Goal: Task Accomplishment & Management: Manage account settings

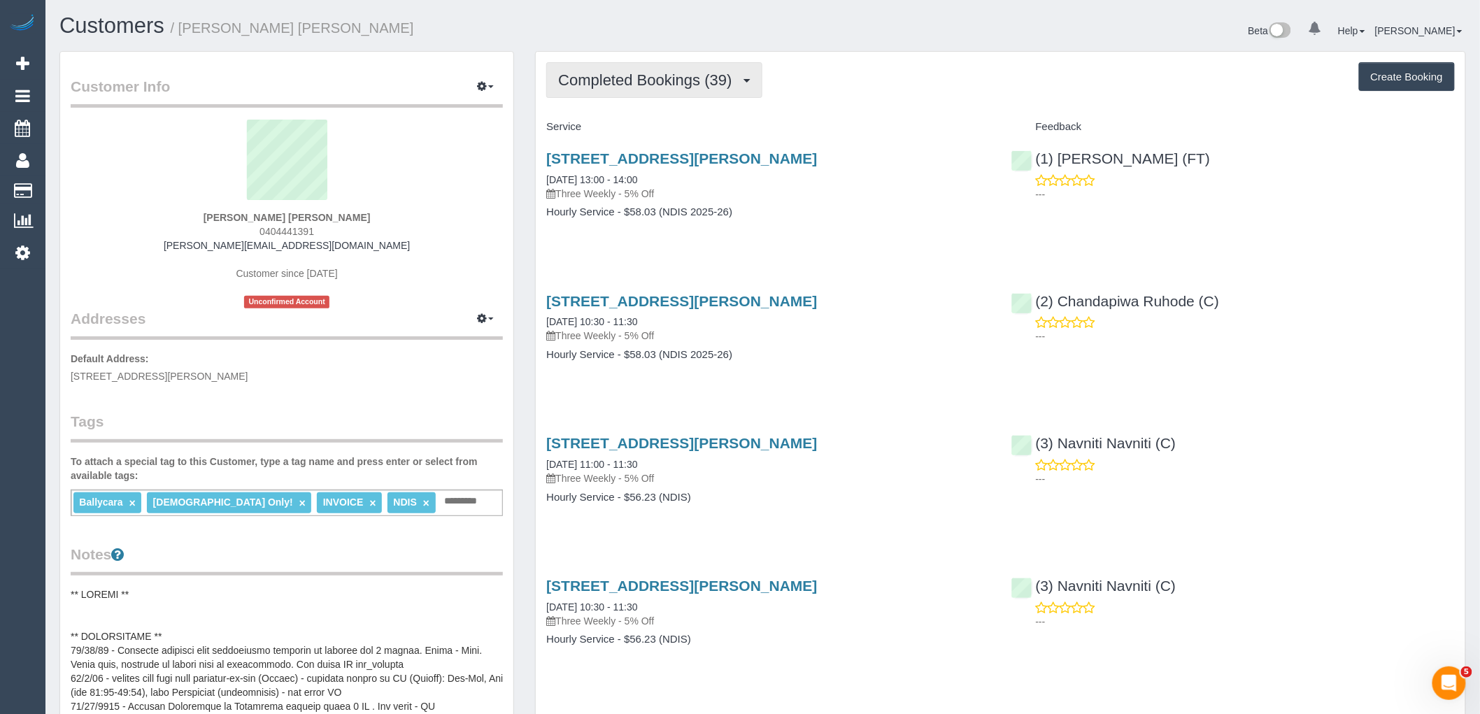
click at [622, 85] on span "Completed Bookings (39)" at bounding box center [648, 79] width 180 height 17
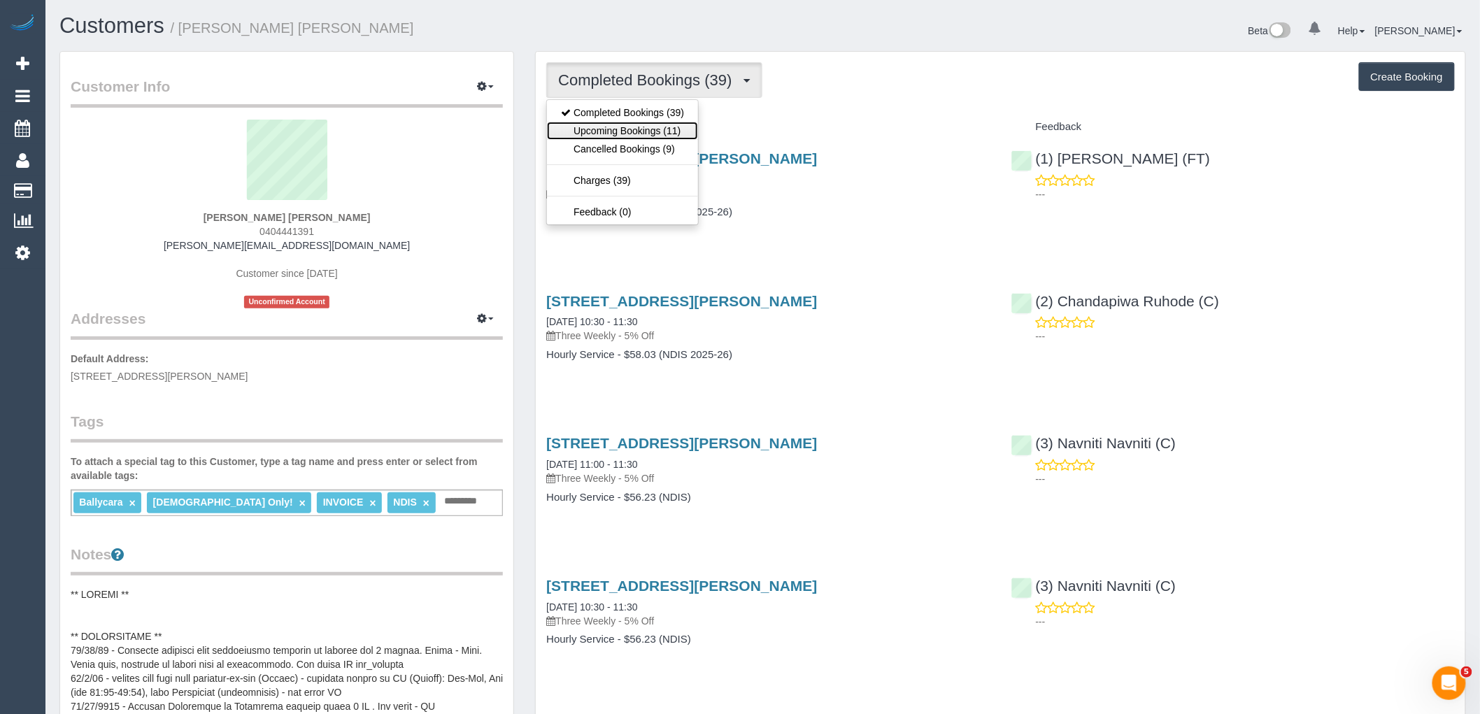
click at [621, 134] on link "Upcoming Bookings (11)" at bounding box center [622, 131] width 151 height 18
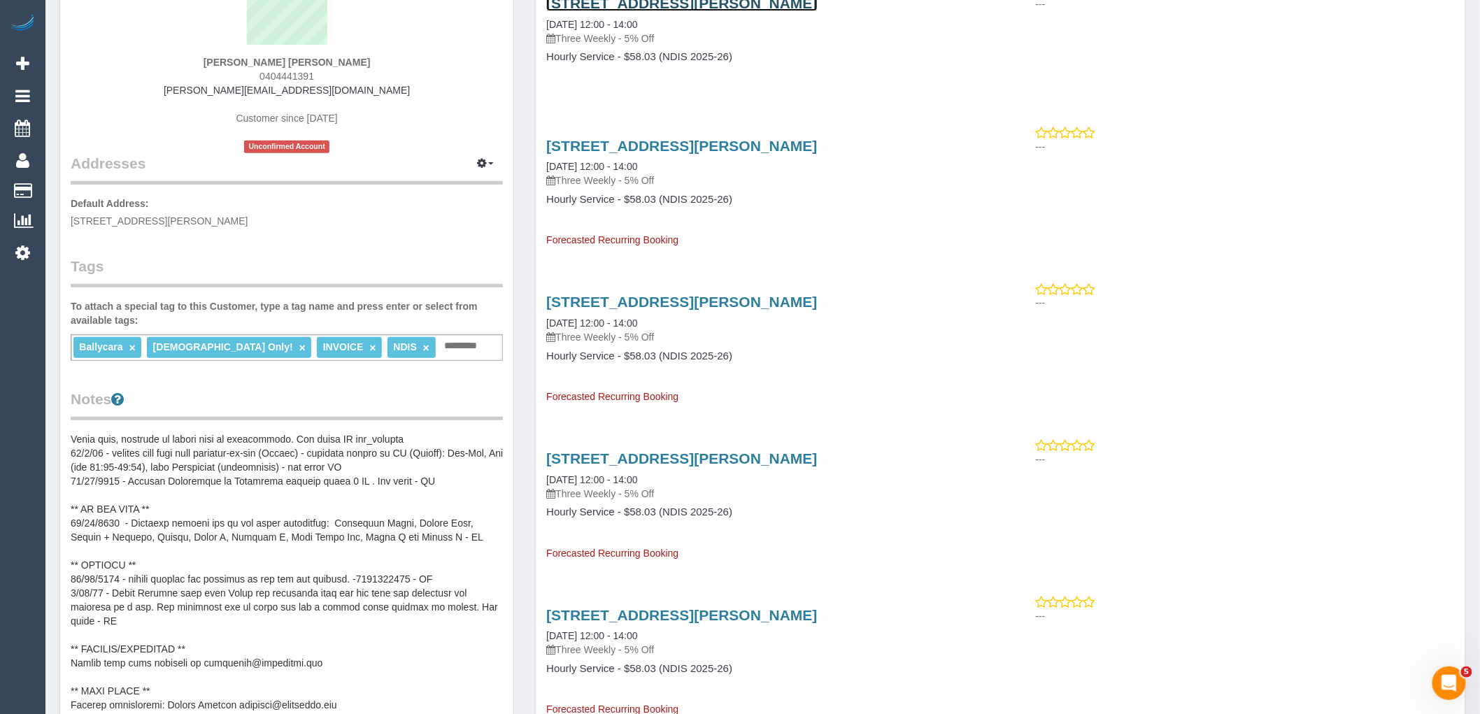
scroll to position [233, 0]
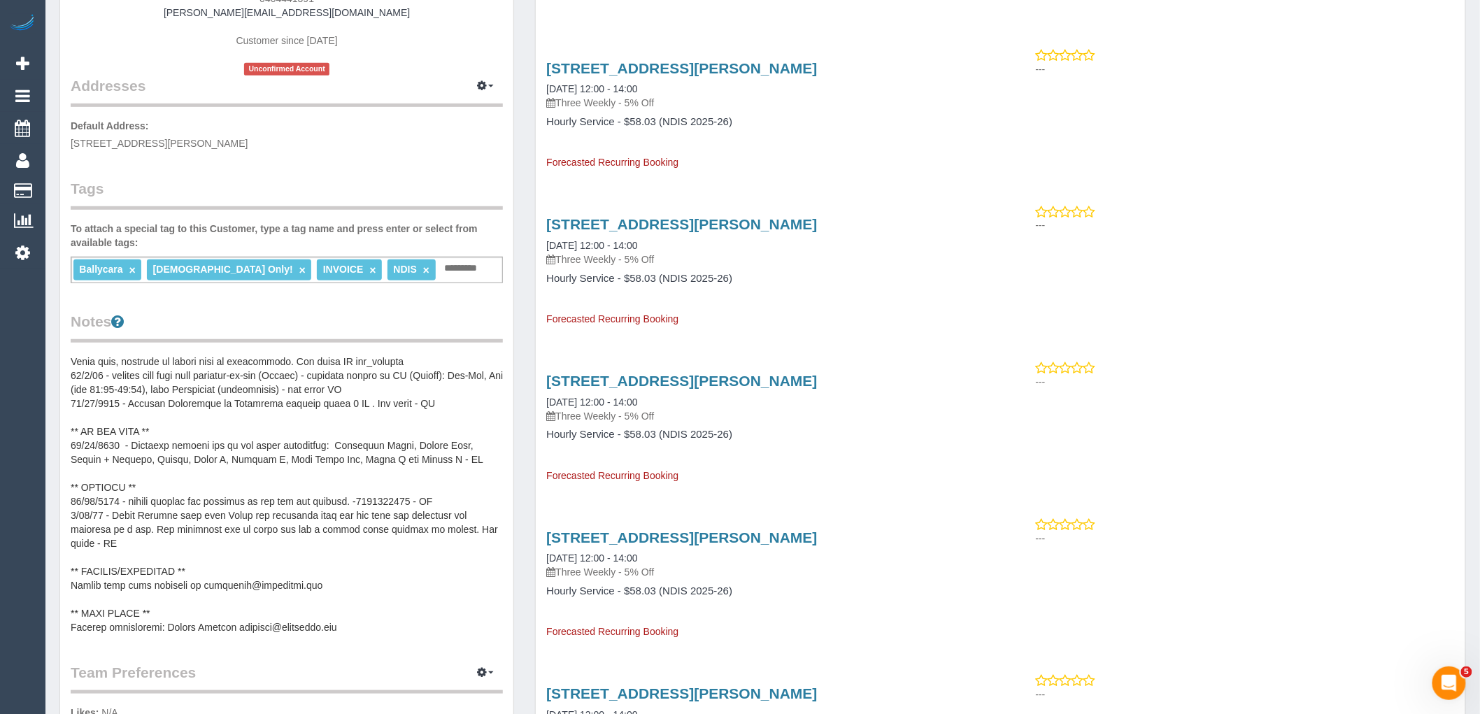
click at [411, 498] on pre at bounding box center [287, 495] width 432 height 280
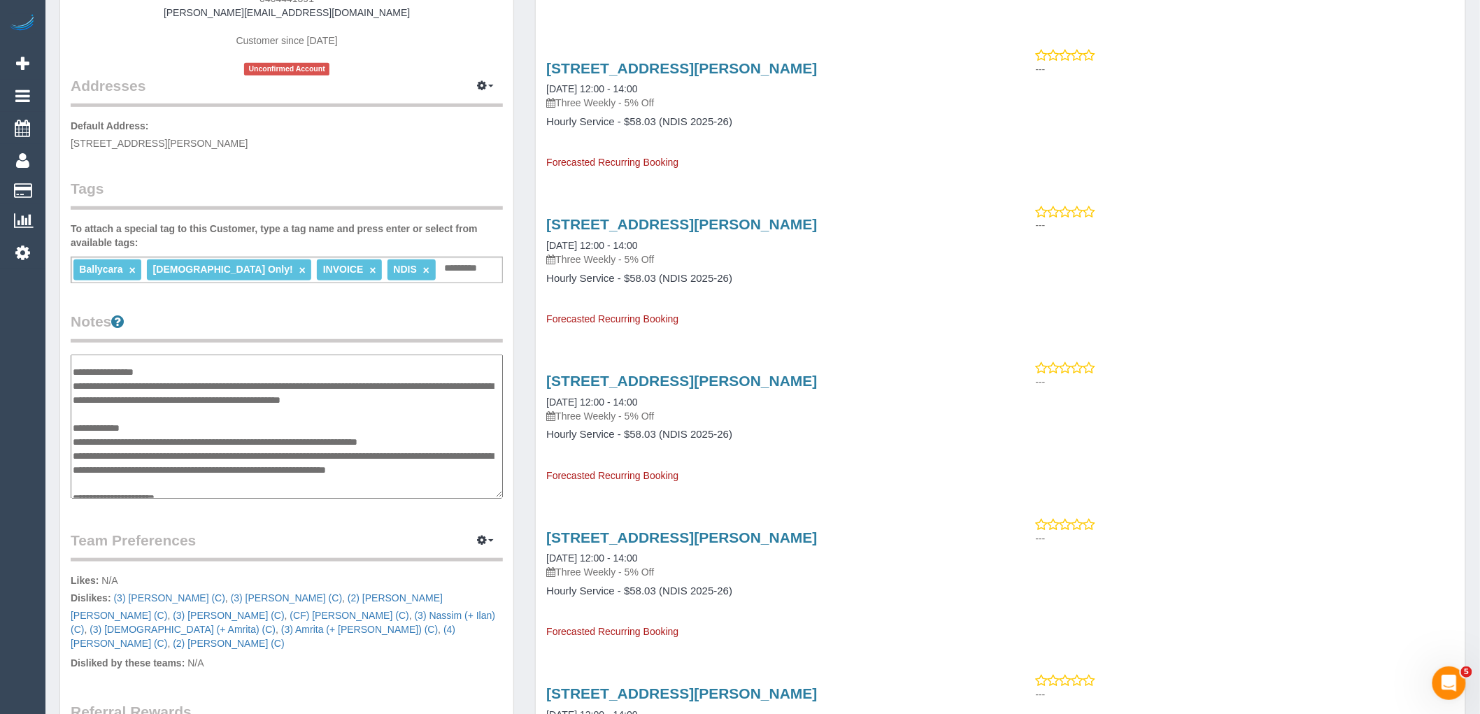
drag, startPoint x: 411, startPoint y: 438, endPoint x: 129, endPoint y: 436, distance: 281.9
click at [129, 436] on textarea at bounding box center [287, 427] width 432 height 144
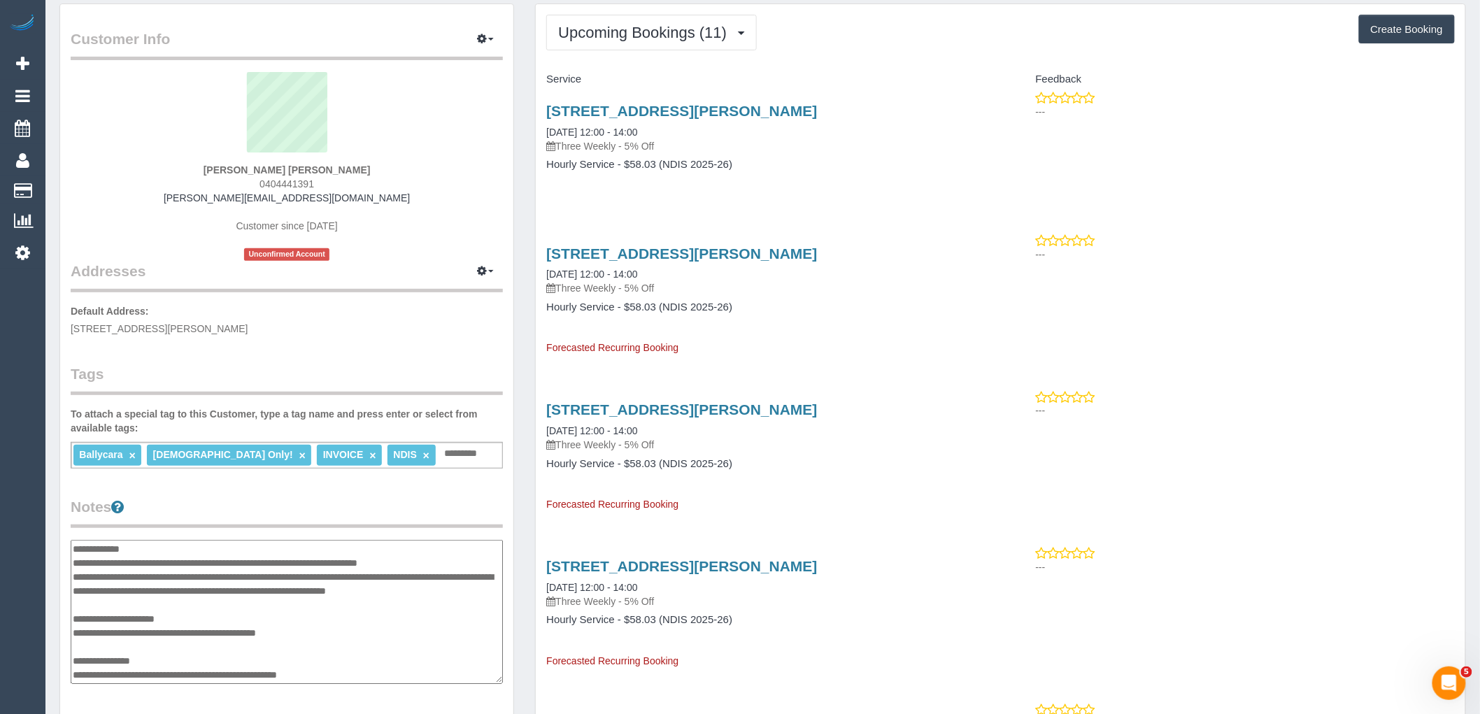
scroll to position [0, 0]
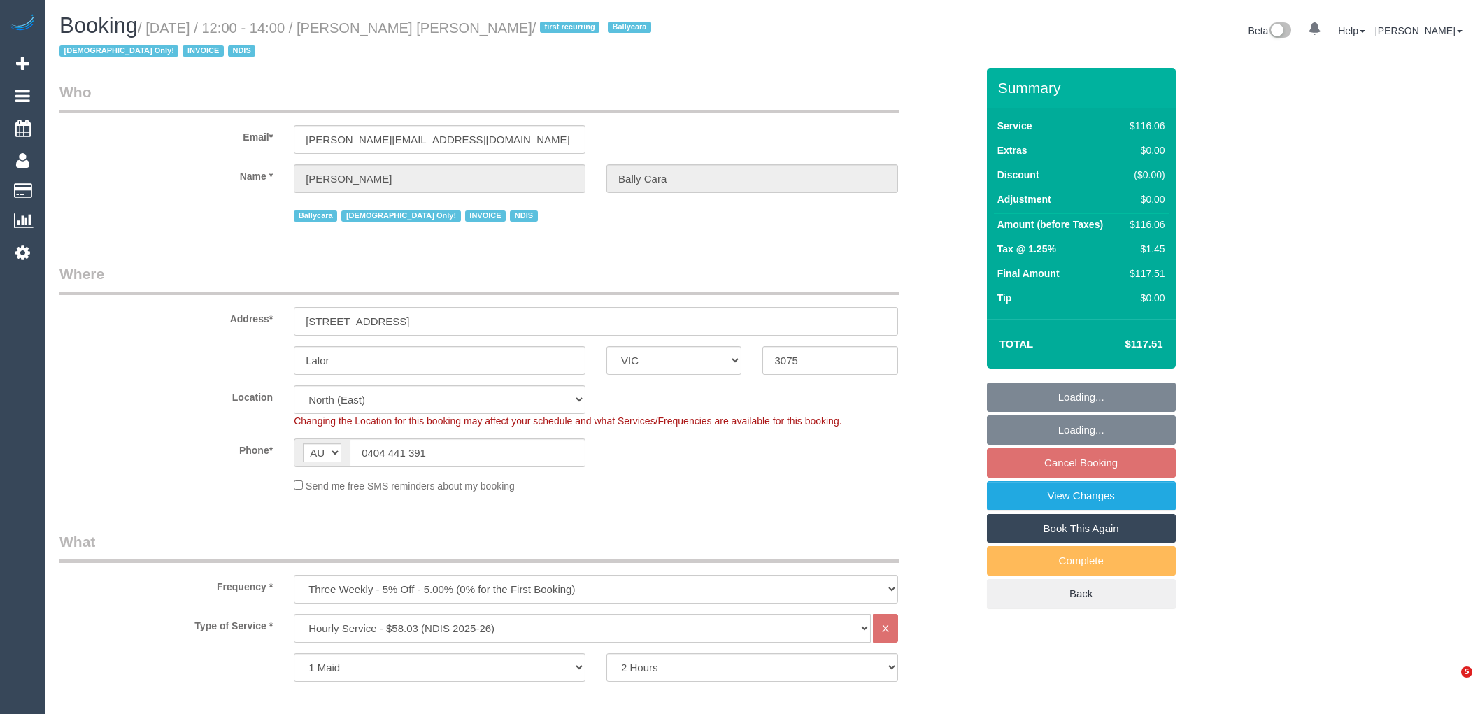
select select "VIC"
select select "spot4"
select select "number:28"
select select "number:14"
select select "number:18"
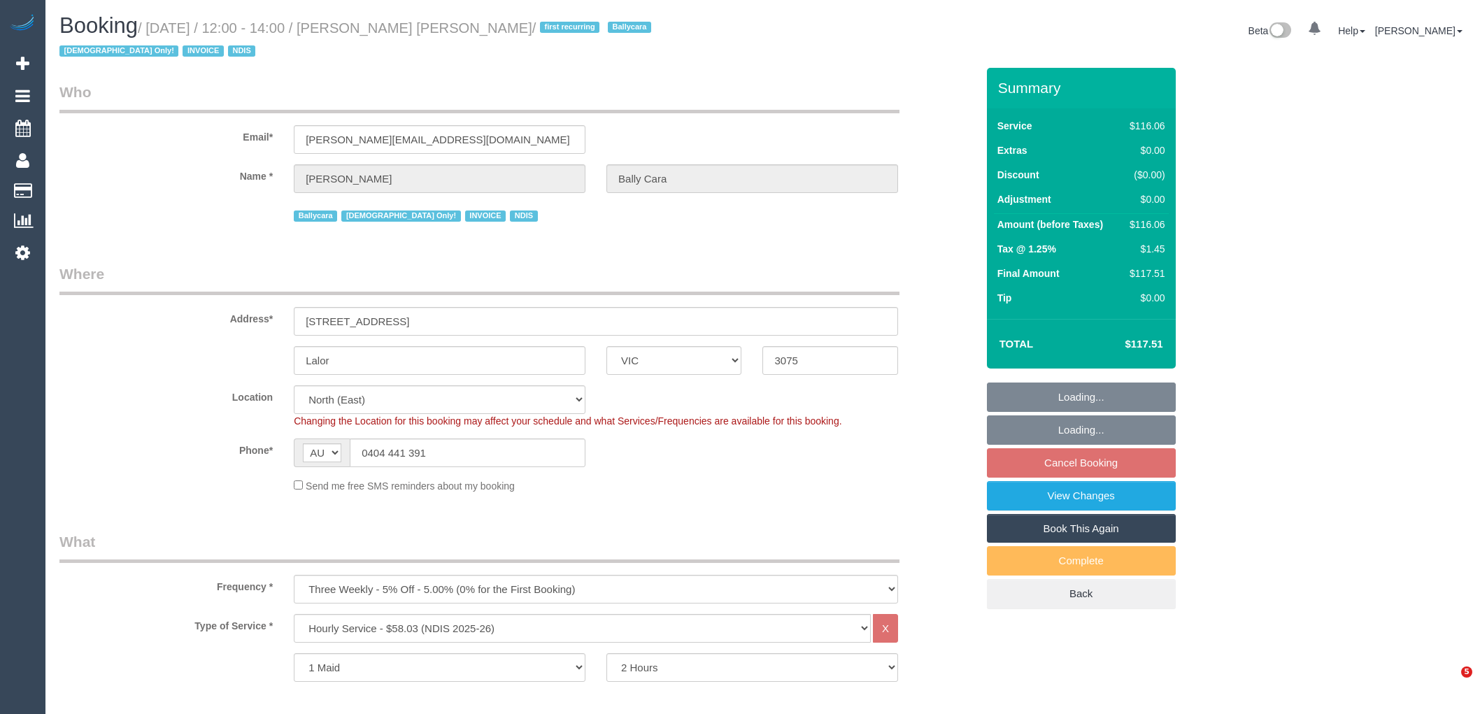
select select "number:36"
select select "number:35"
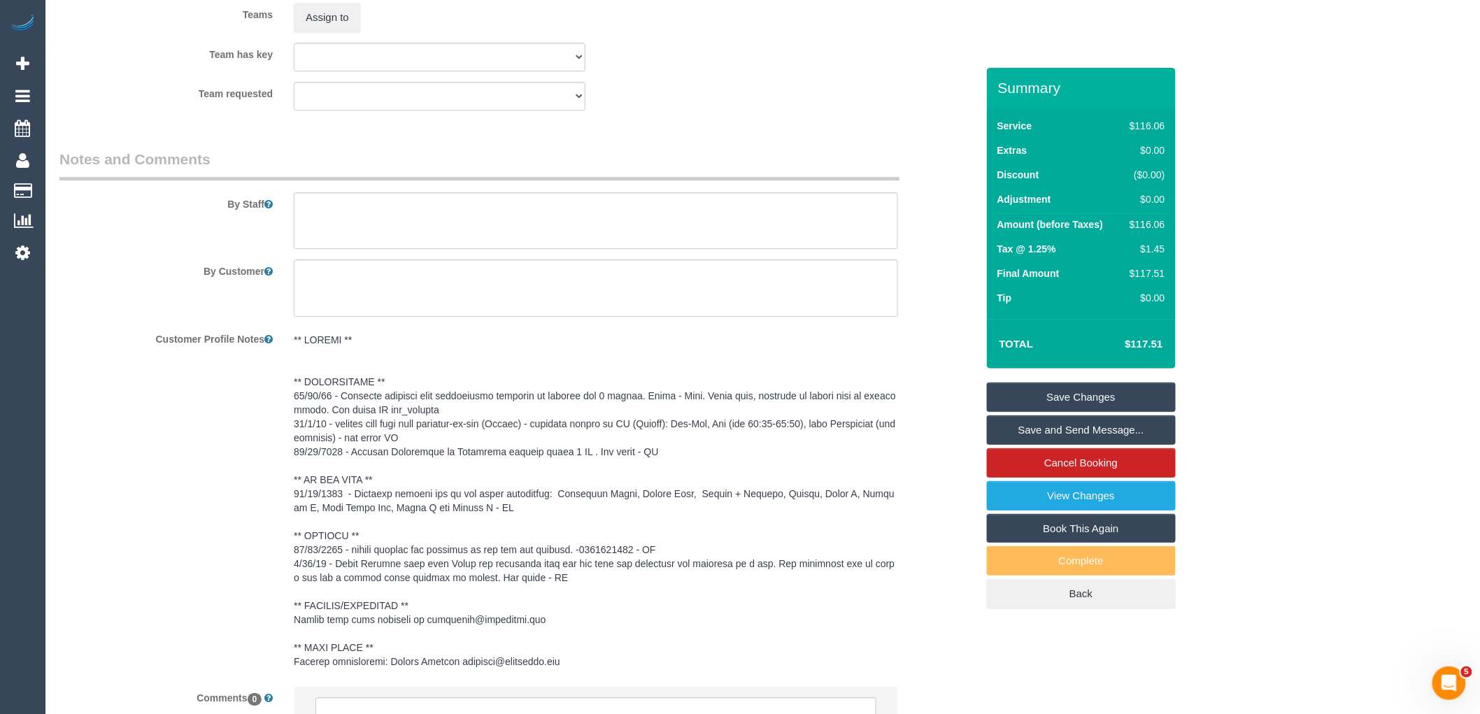
scroll to position [1860, 0]
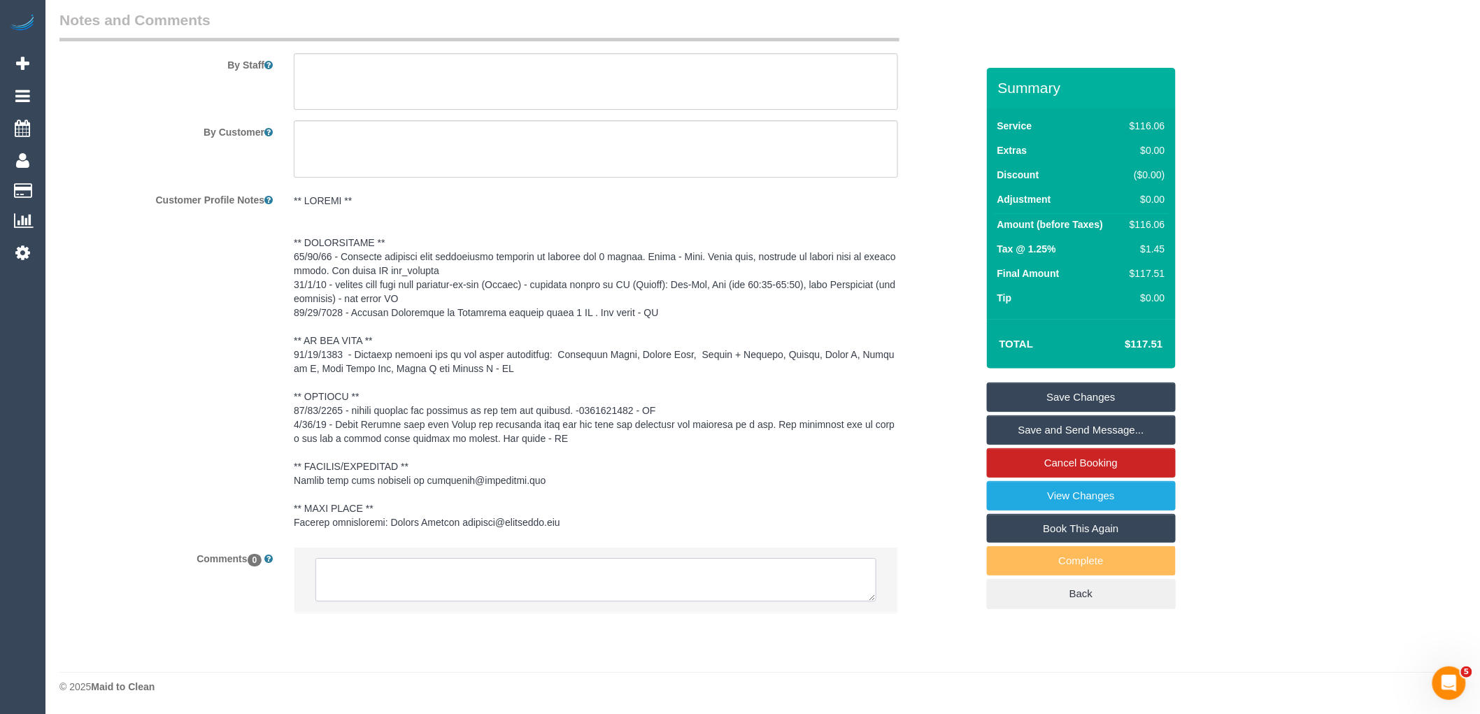
click at [457, 595] on textarea at bounding box center [595, 579] width 561 height 43
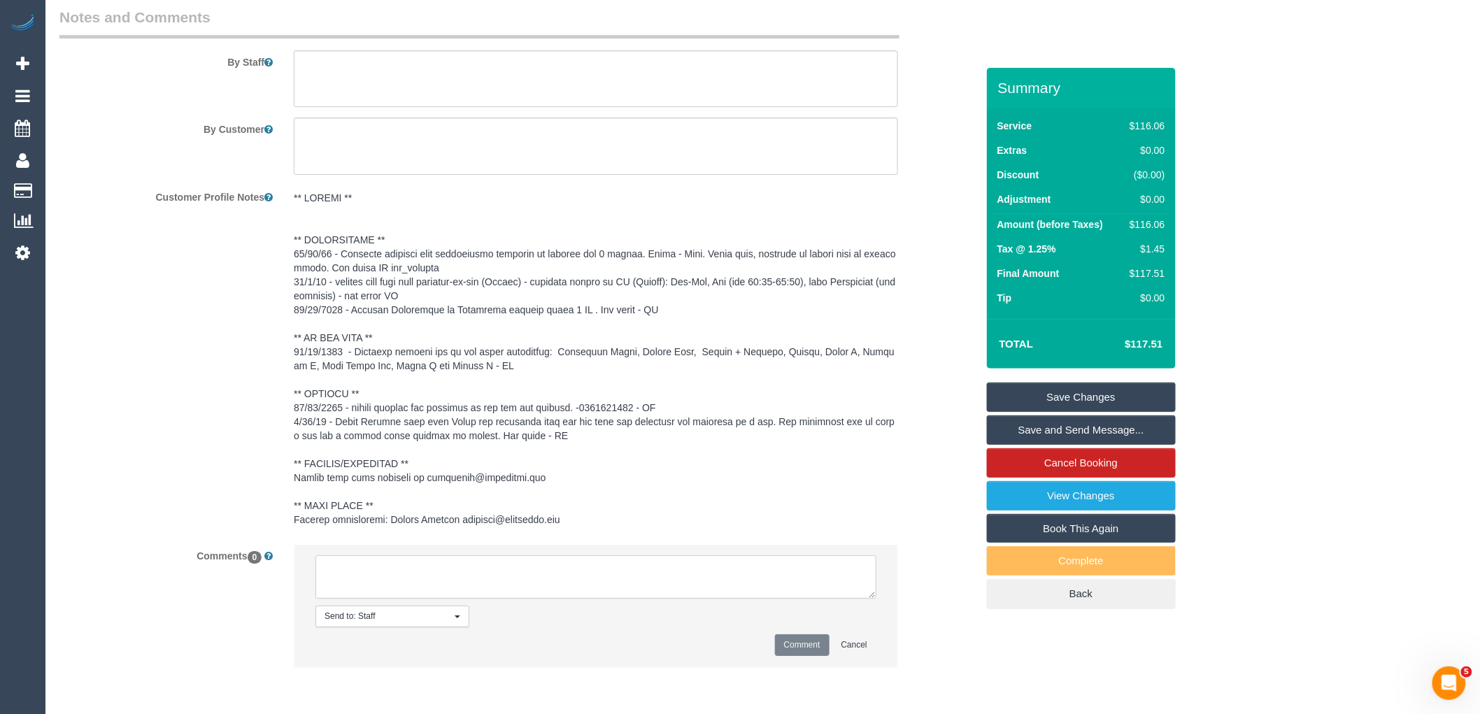
paste textarea "please contact her daughter in law for any updates. -0404441391"
drag, startPoint x: 564, startPoint y: 571, endPoint x: 490, endPoint y: 571, distance: 73.4
click at [490, 571] on textarea at bounding box center [595, 576] width 561 height 43
type textarea "please contact her daughter in law to confirm service -0404441391"
click at [815, 644] on button "Comment" at bounding box center [802, 645] width 55 height 22
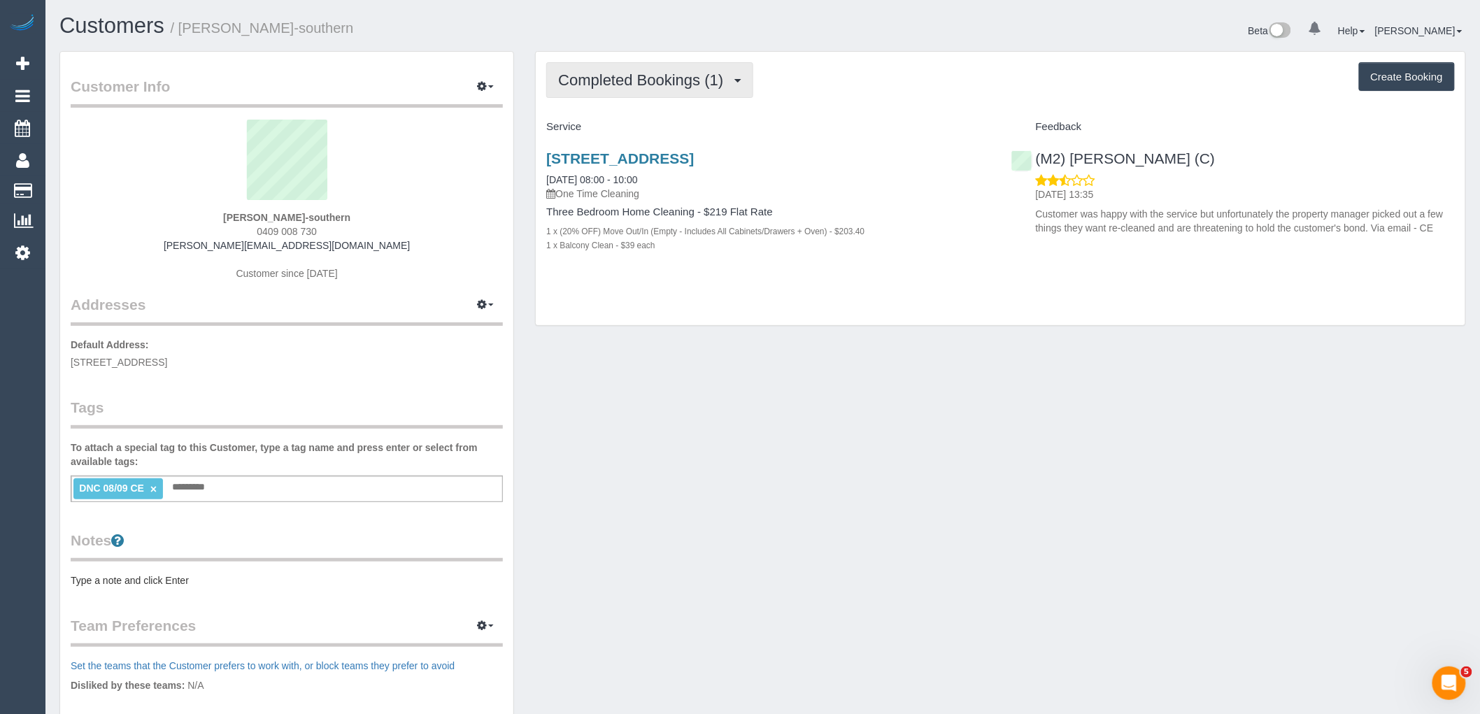
click at [618, 78] on span "Completed Bookings (1)" at bounding box center [644, 79] width 172 height 17
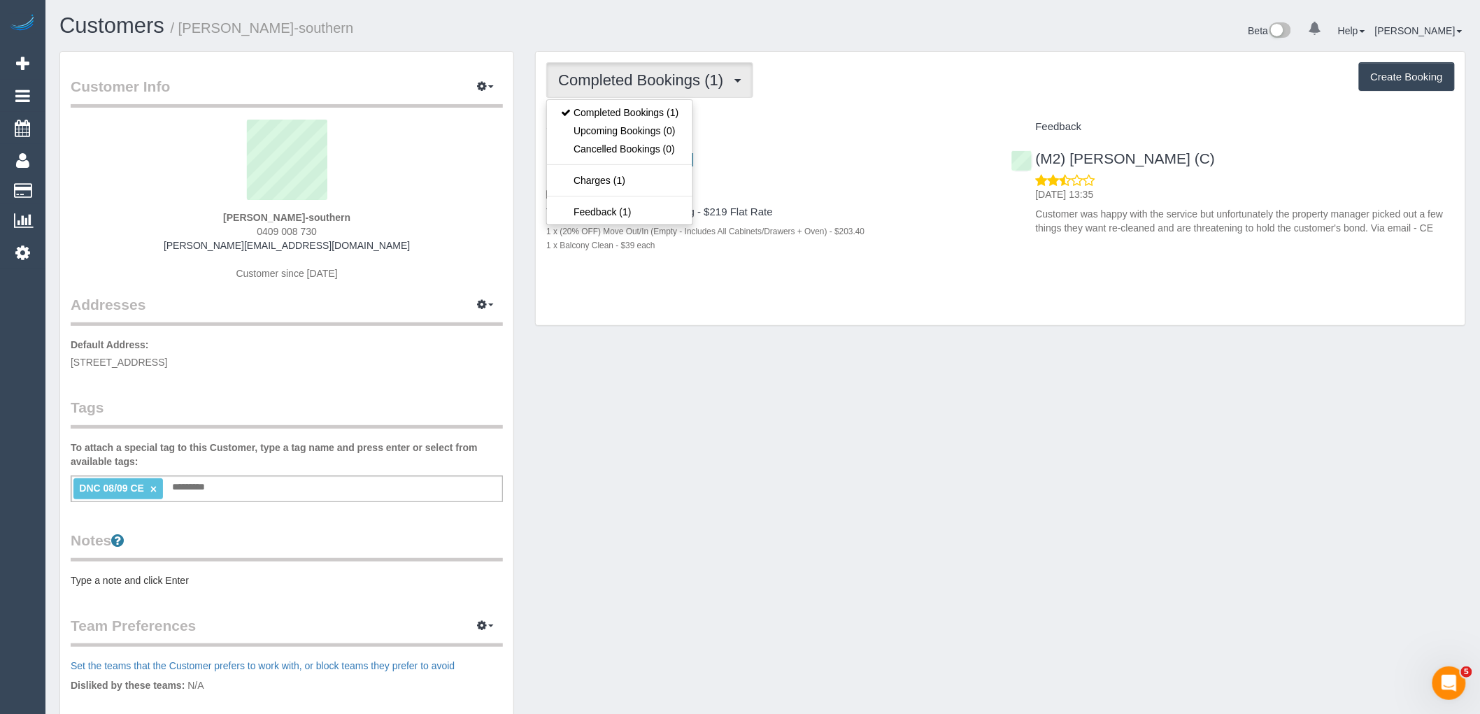
click at [858, 89] on div "Completed Bookings (1) Completed Bookings (1) Upcoming Bookings (0) Cancelled B…" at bounding box center [1000, 80] width 908 height 36
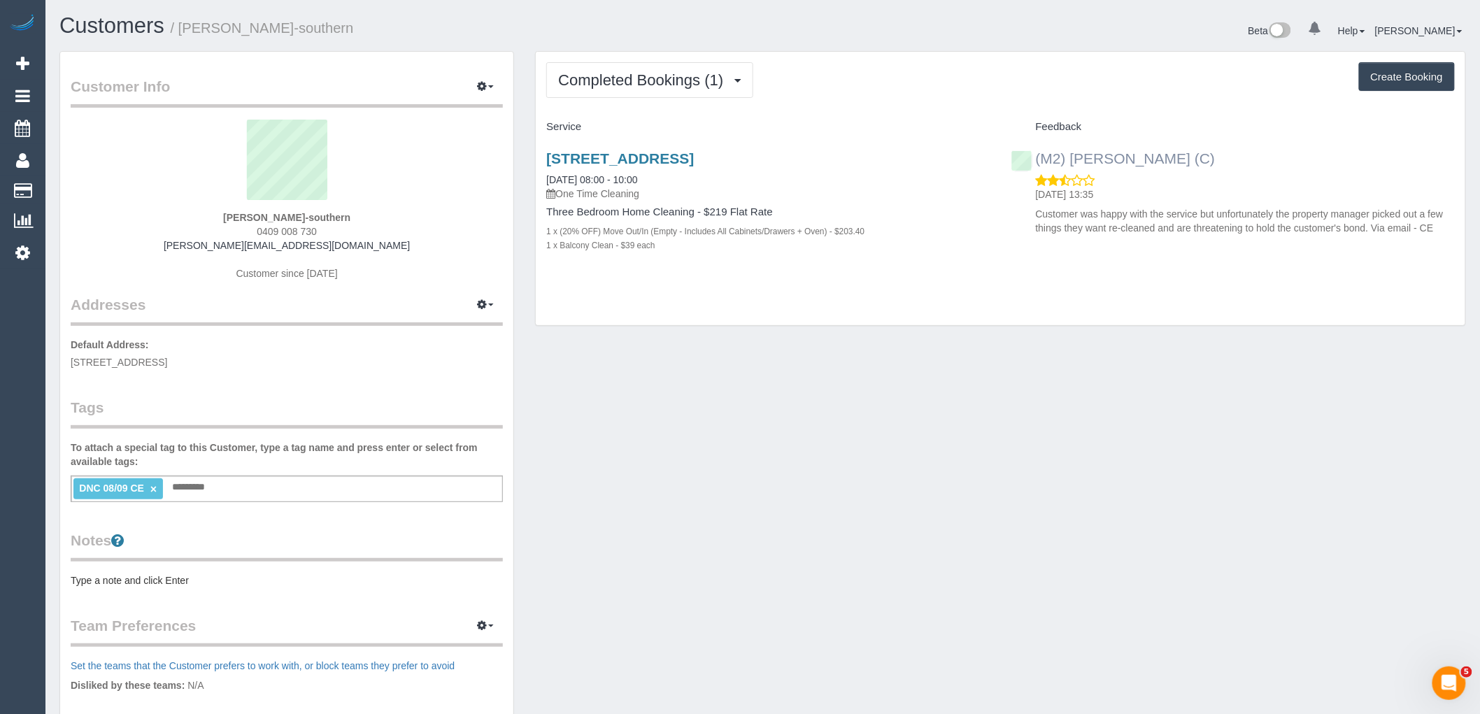
click at [1030, 162] on div "(M2) Joseph Tshibangu (C) 13/09/2025 13:35 Customer was happy with the service …" at bounding box center [1233, 189] width 464 height 103
copy link "(M2) Joseph Tshibangu (C)"
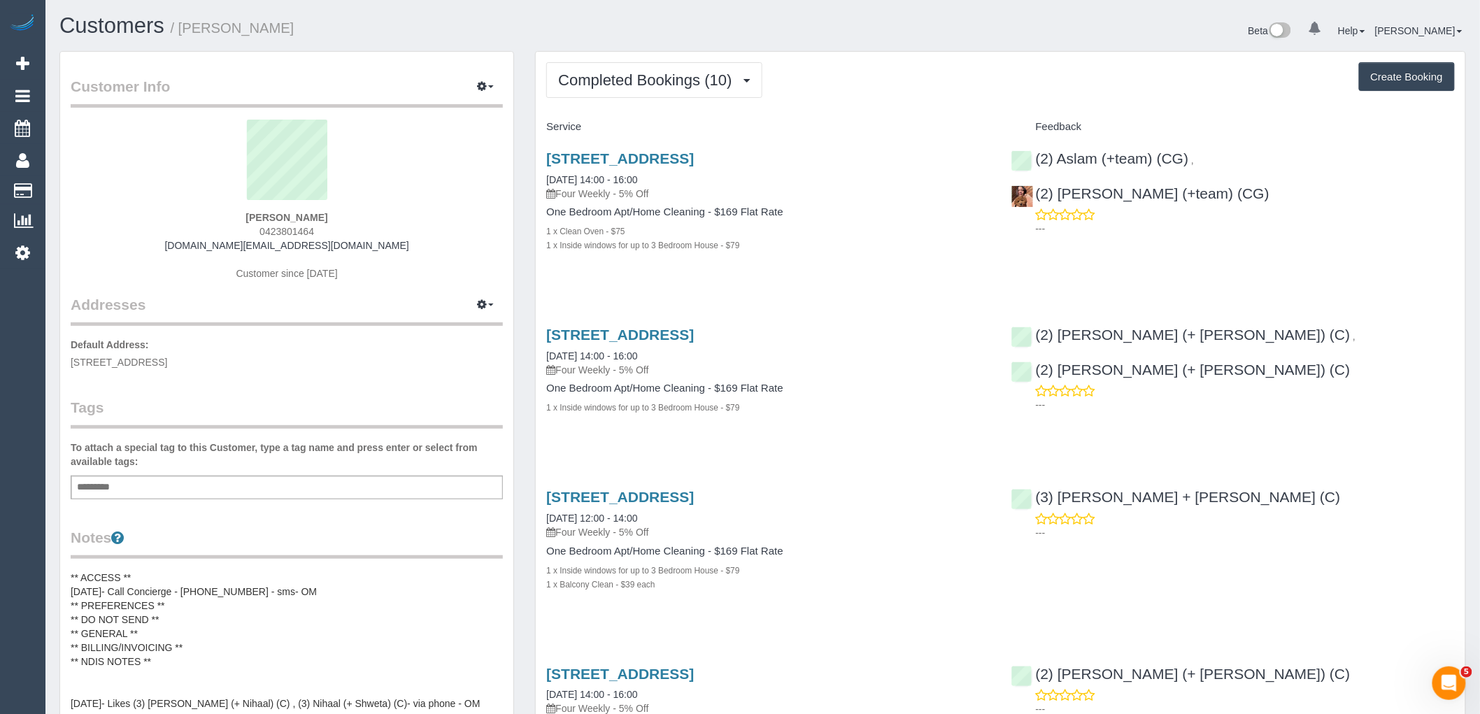
scroll to position [78, 0]
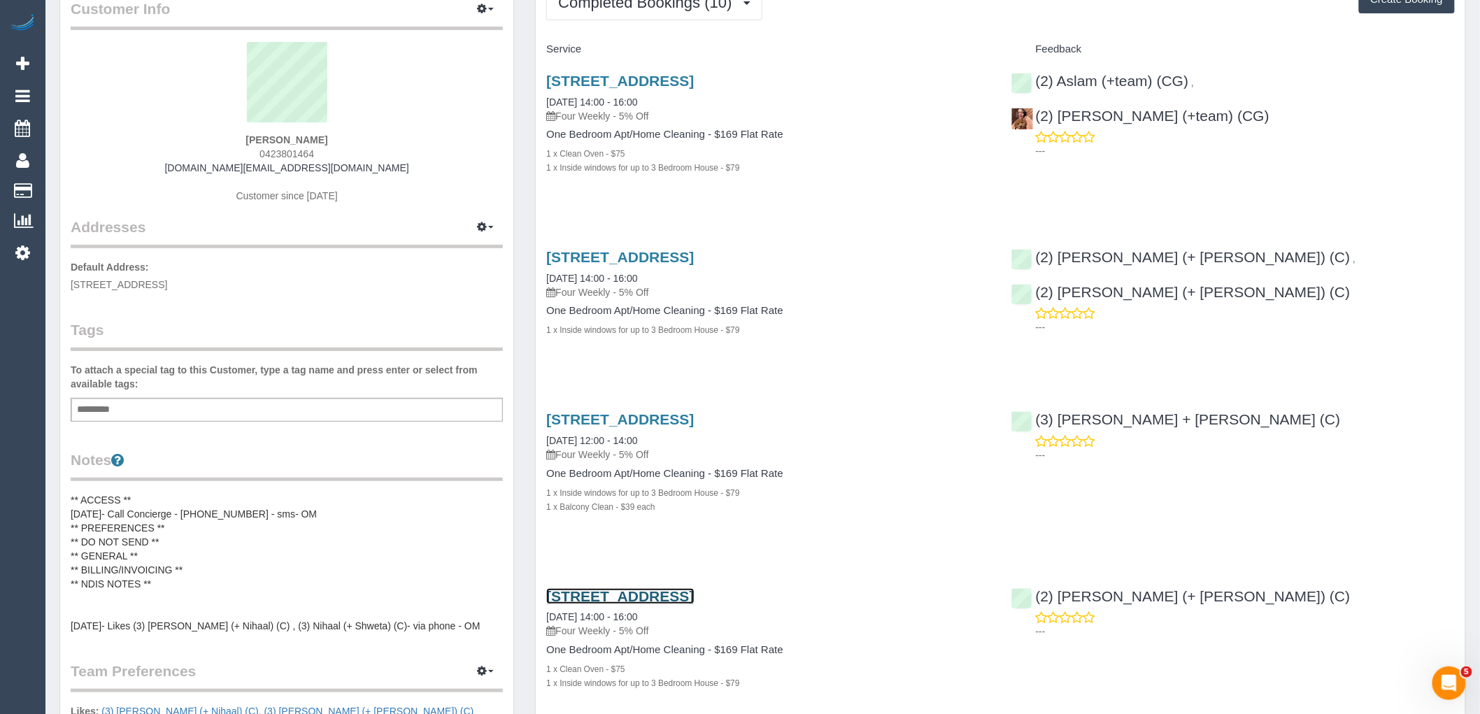
click at [694, 595] on link "1712/35 Spring Street, Melbourne, VIC 3000" at bounding box center [620, 596] width 148 height 16
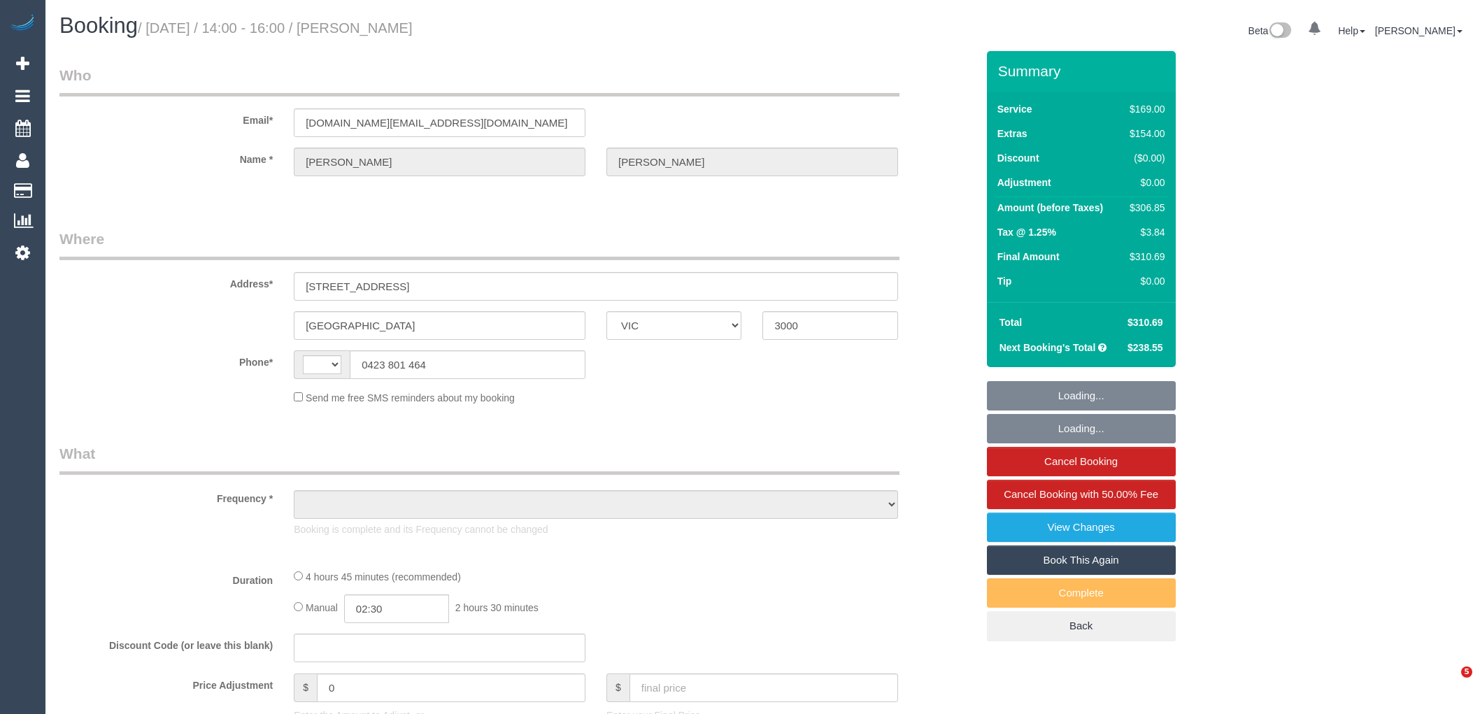
select select "VIC"
select select "string:AU"
select select "object:582"
select select "string:stripe-pm_1QlVLd2GScqysDRVpN2cy1Ds"
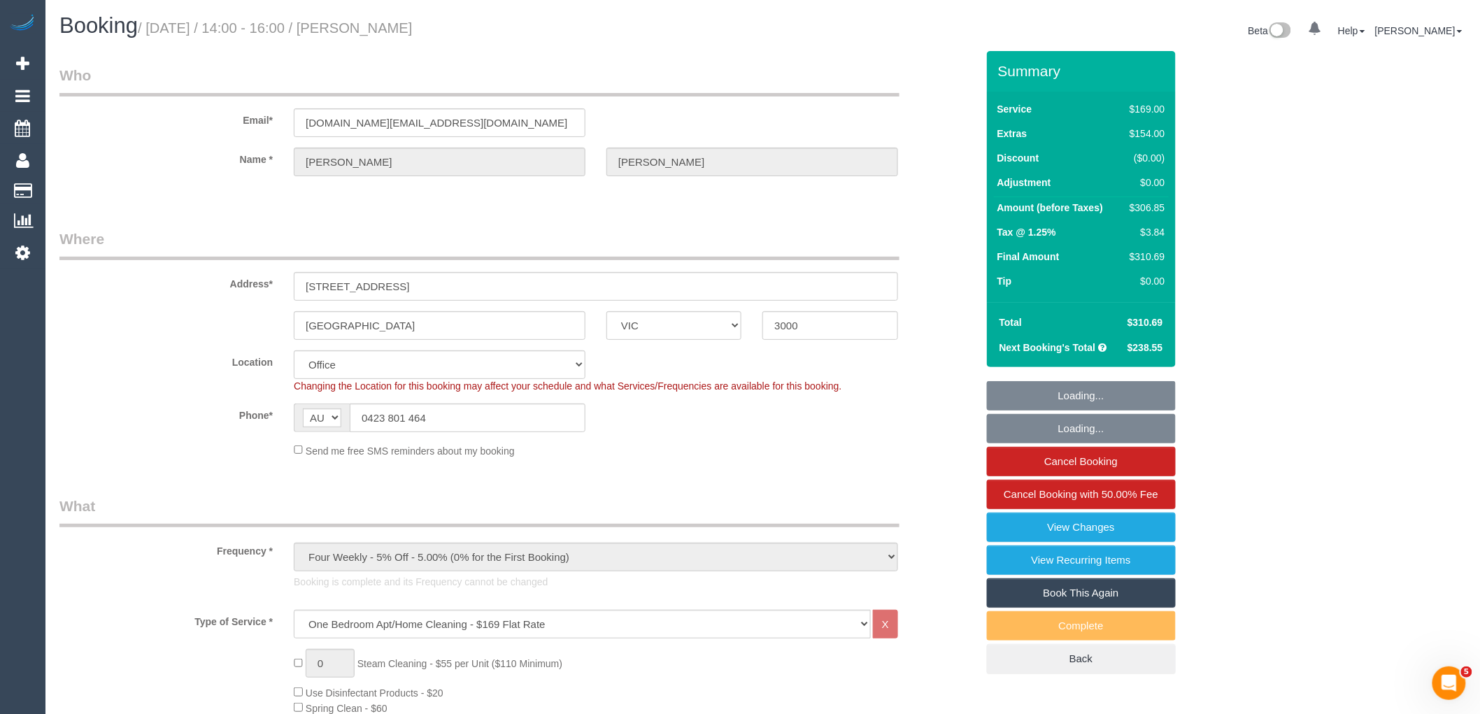
select select "object:833"
select select "number:28"
select select "number:14"
select select "number:20"
select select "number:24"
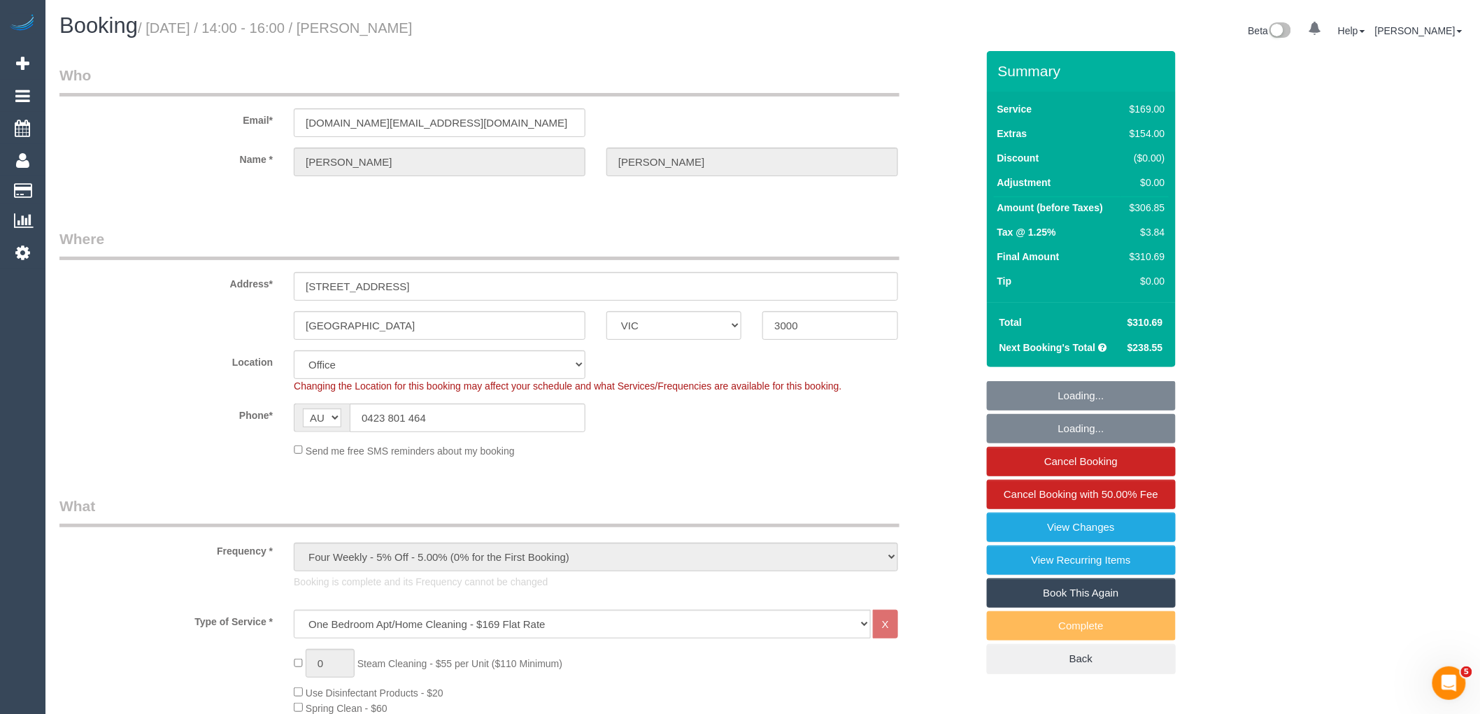
select select "number:34"
select select "number:26"
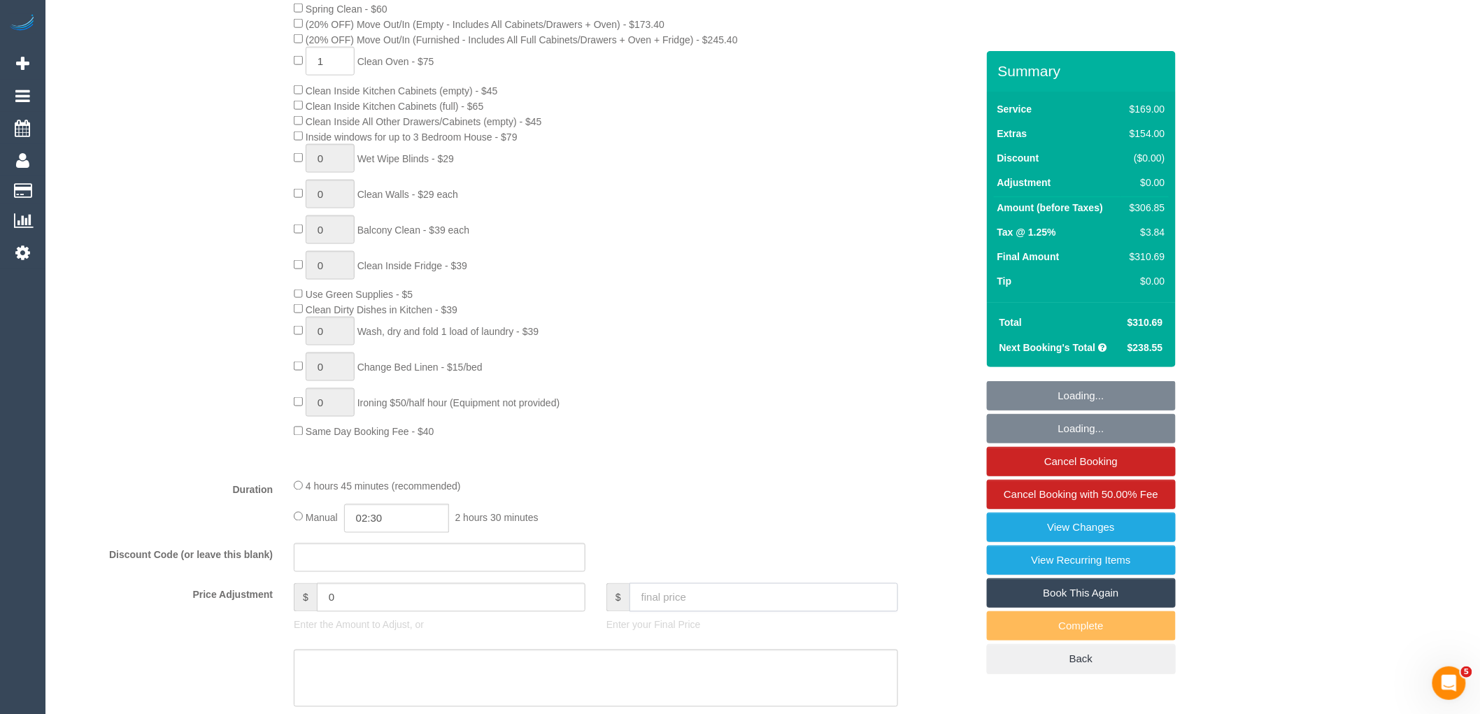
click at [676, 612] on input "text" at bounding box center [763, 597] width 269 height 29
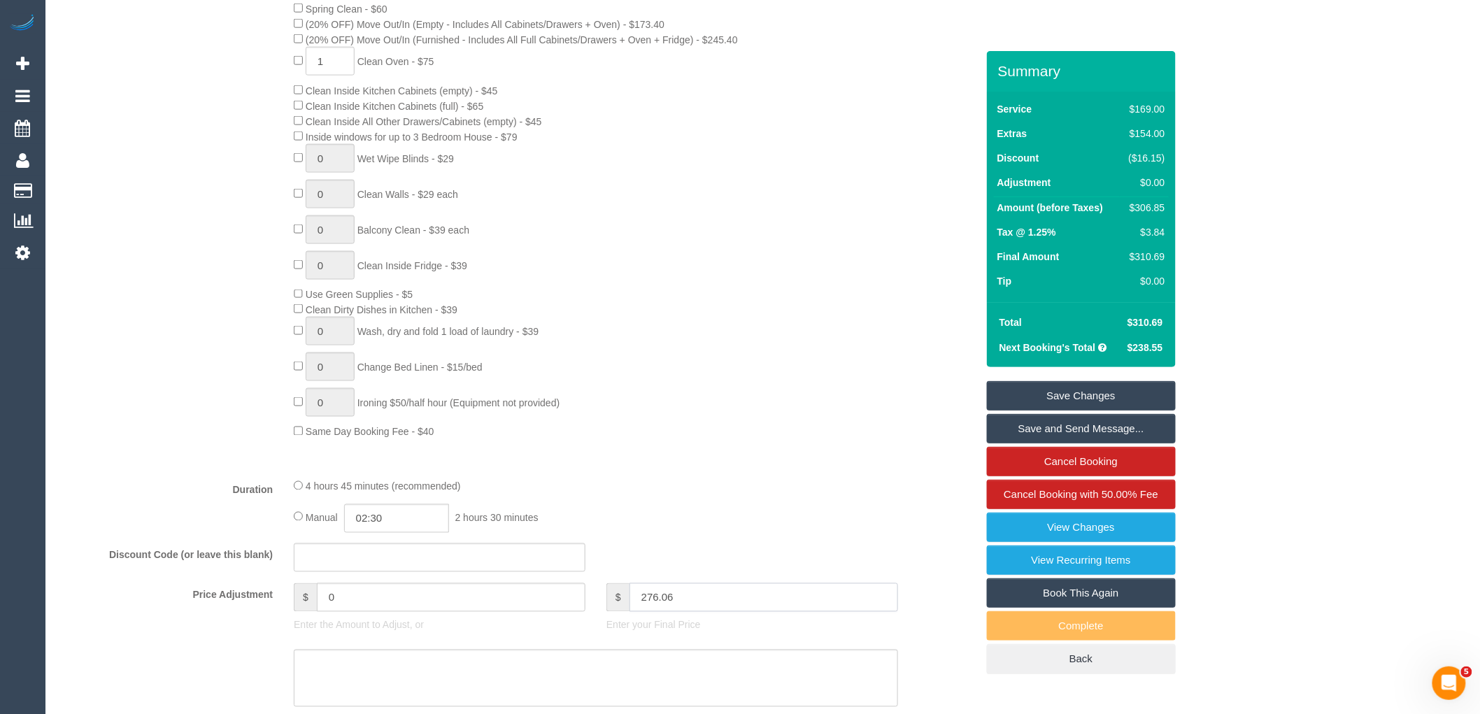
type input "276.06"
click at [728, 494] on div "4 hours 45 minutes (recommended)" at bounding box center [596, 485] width 604 height 15
click at [1142, 383] on link "Save Changes" at bounding box center [1081, 395] width 189 height 29
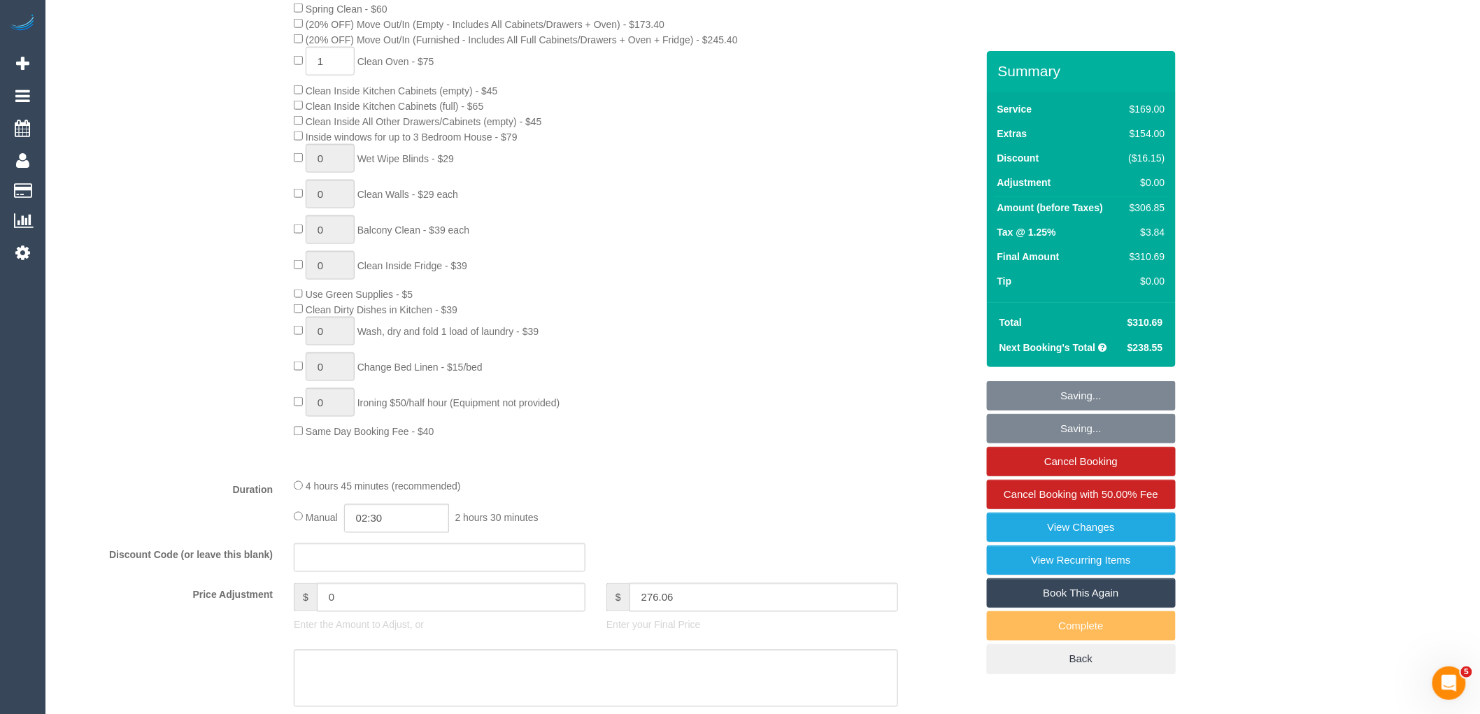
type input "-34.2"
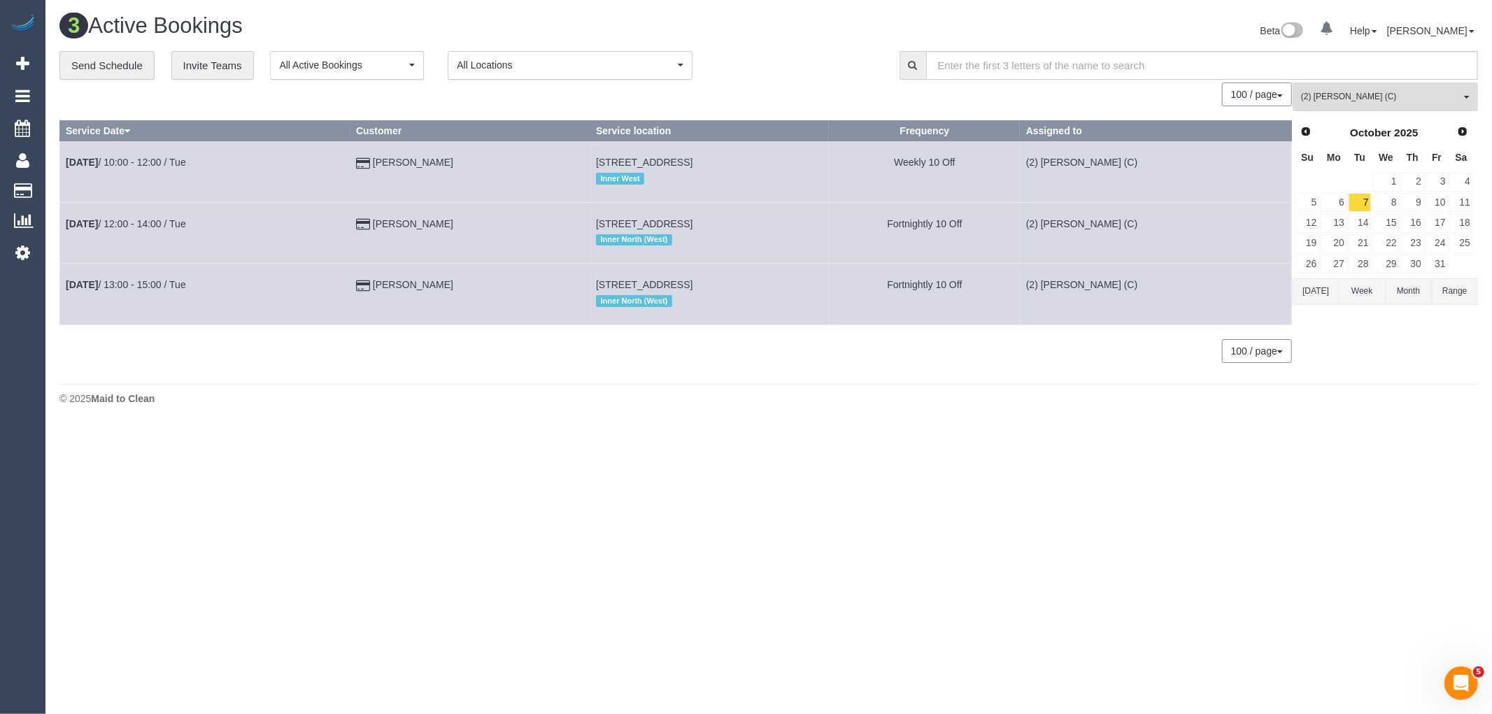
click at [1424, 100] on span "(2) Eray Mertturk (C)" at bounding box center [1380, 97] width 159 height 12
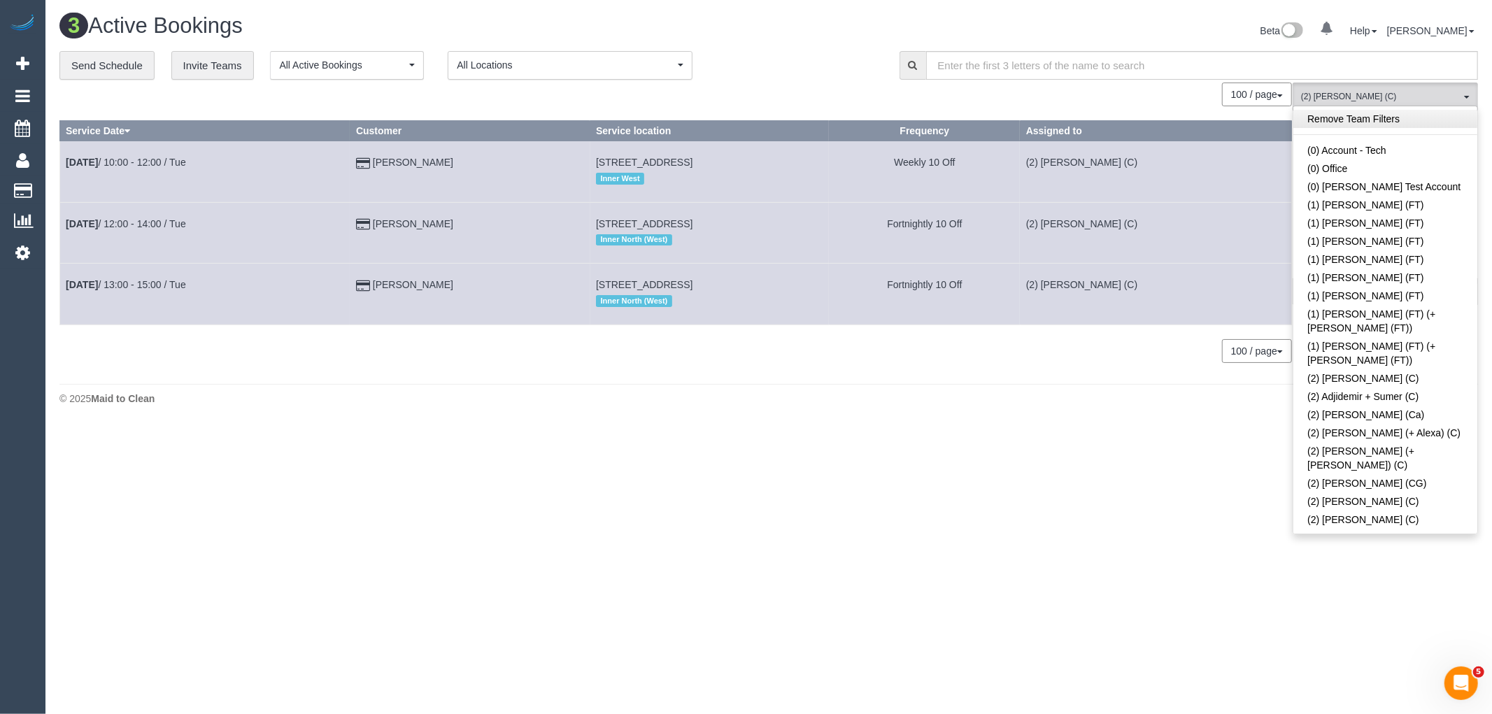
click at [1414, 124] on link "Remove Team Filters" at bounding box center [1385, 119] width 184 height 18
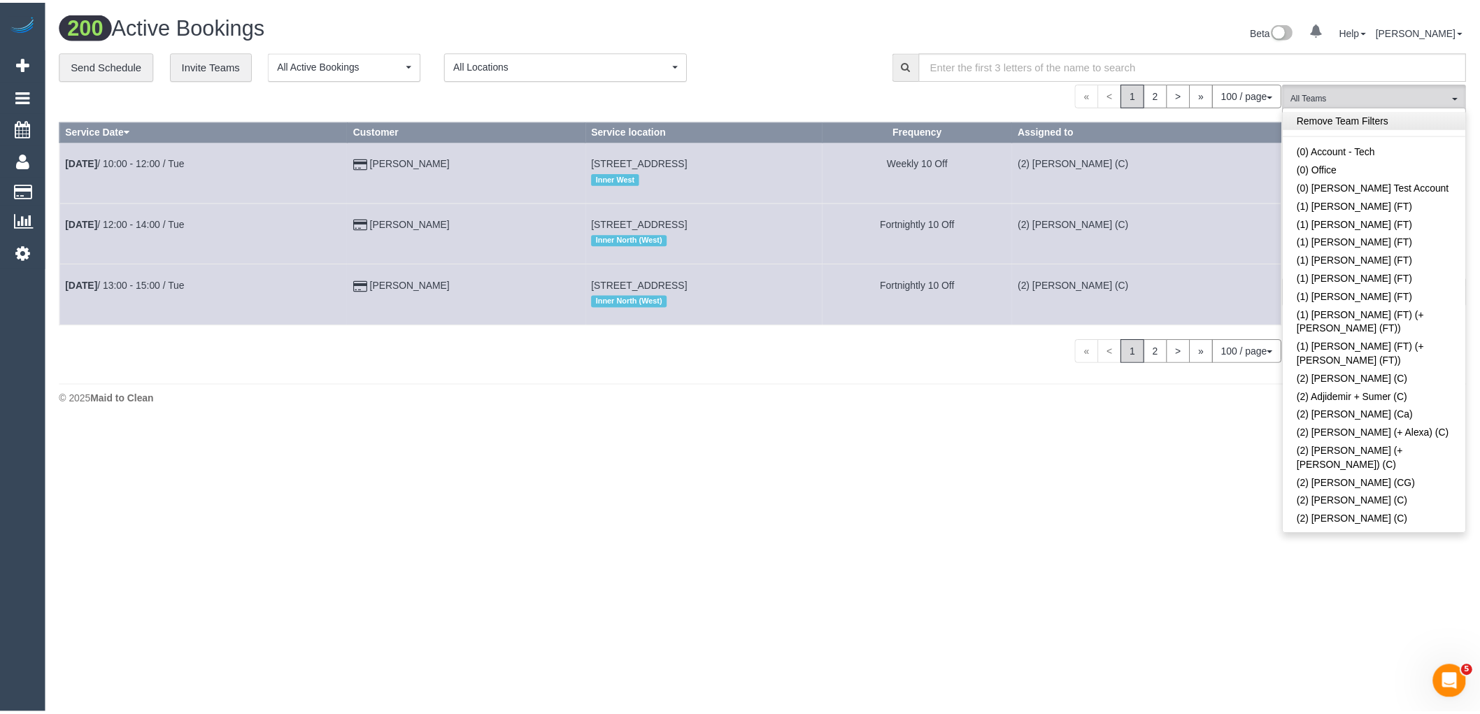
scroll to position [755, 0]
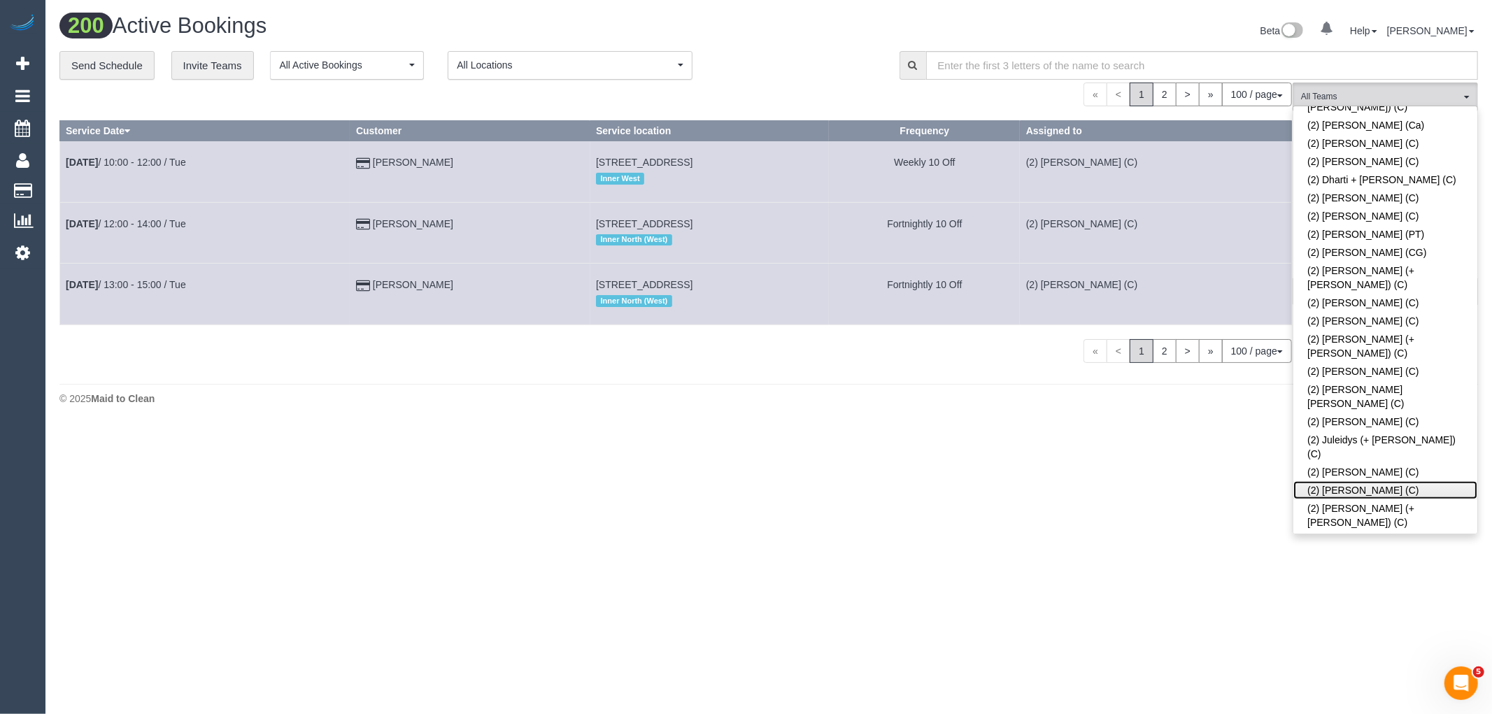
click at [1389, 481] on link "(2) Kerry Welfare (C)" at bounding box center [1385, 490] width 184 height 18
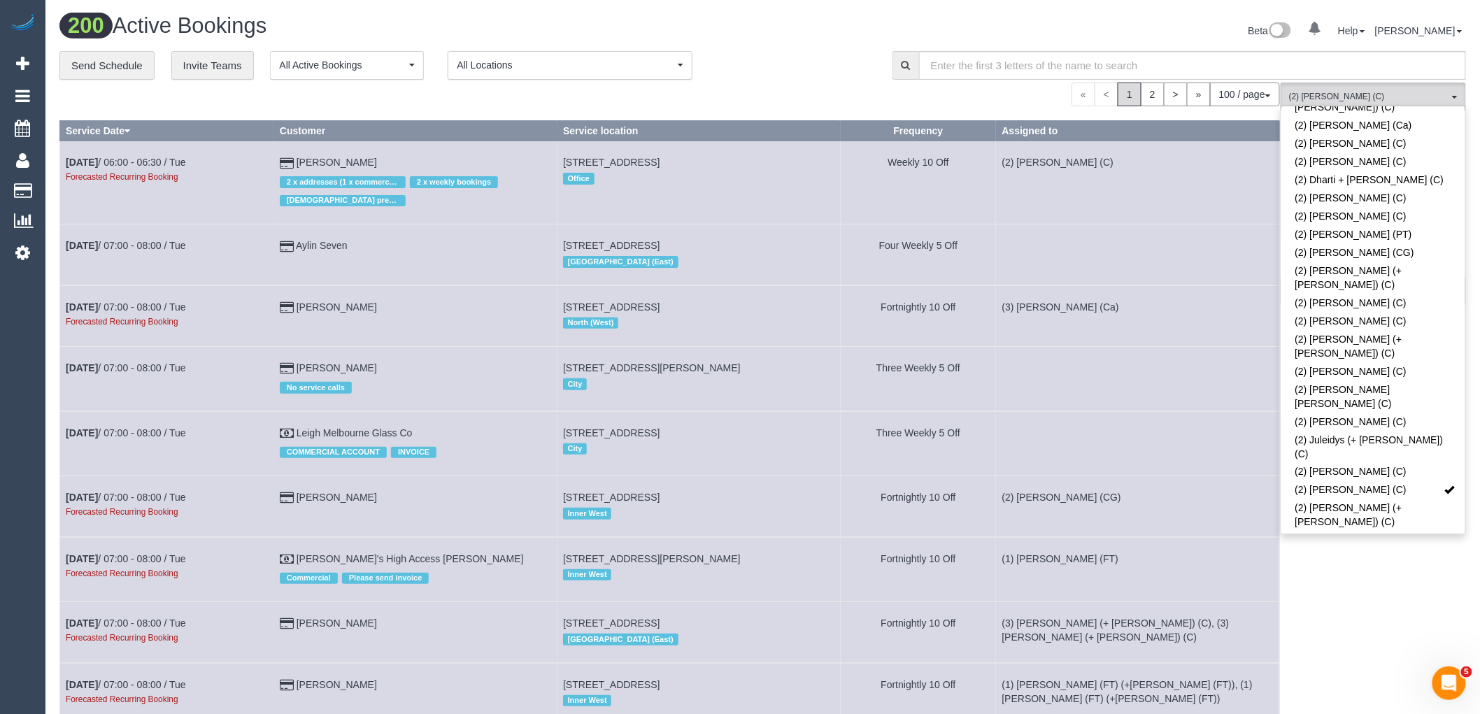
click at [842, 77] on div "**********" at bounding box center [465, 65] width 812 height 29
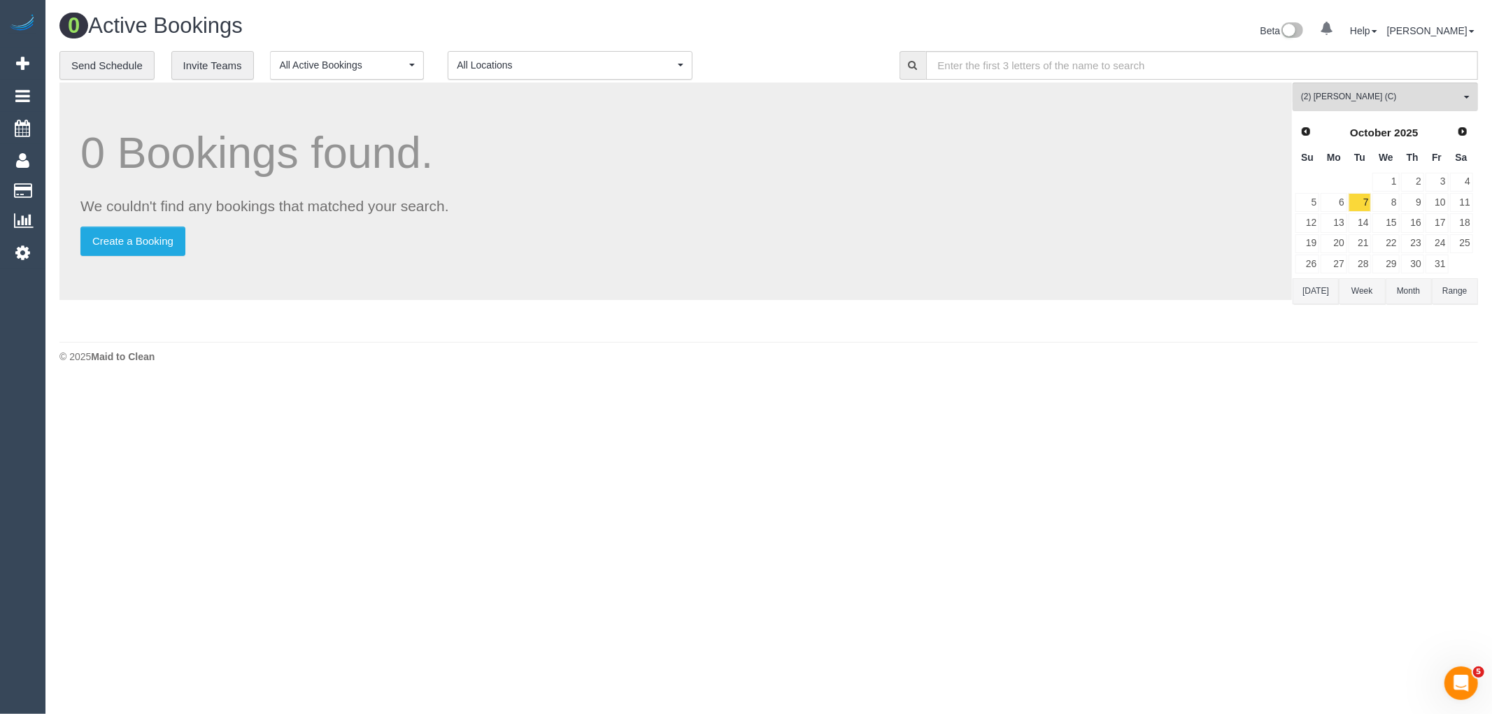
click at [1327, 294] on button "Today" at bounding box center [1315, 291] width 46 height 26
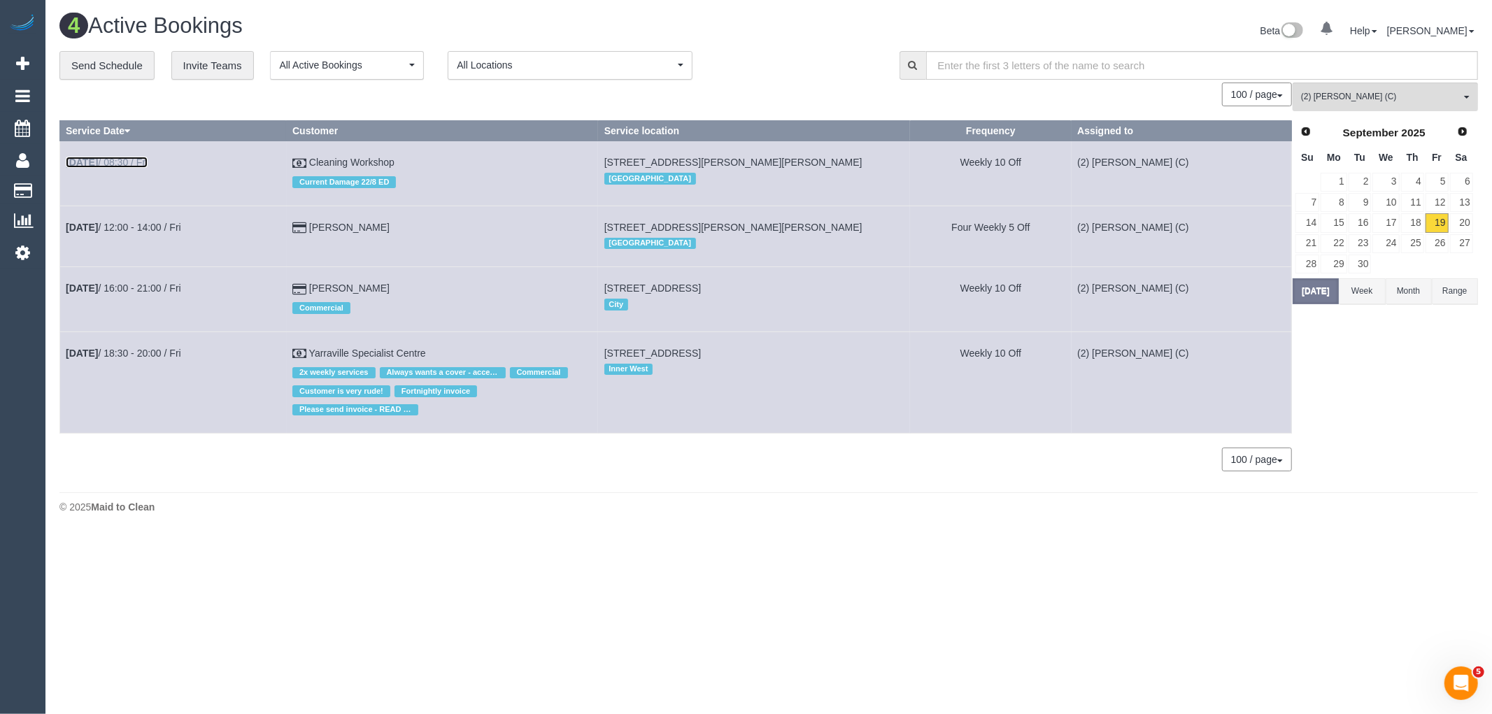
click at [141, 163] on link "Sep 19th / 08:30 / Fri" at bounding box center [107, 162] width 82 height 11
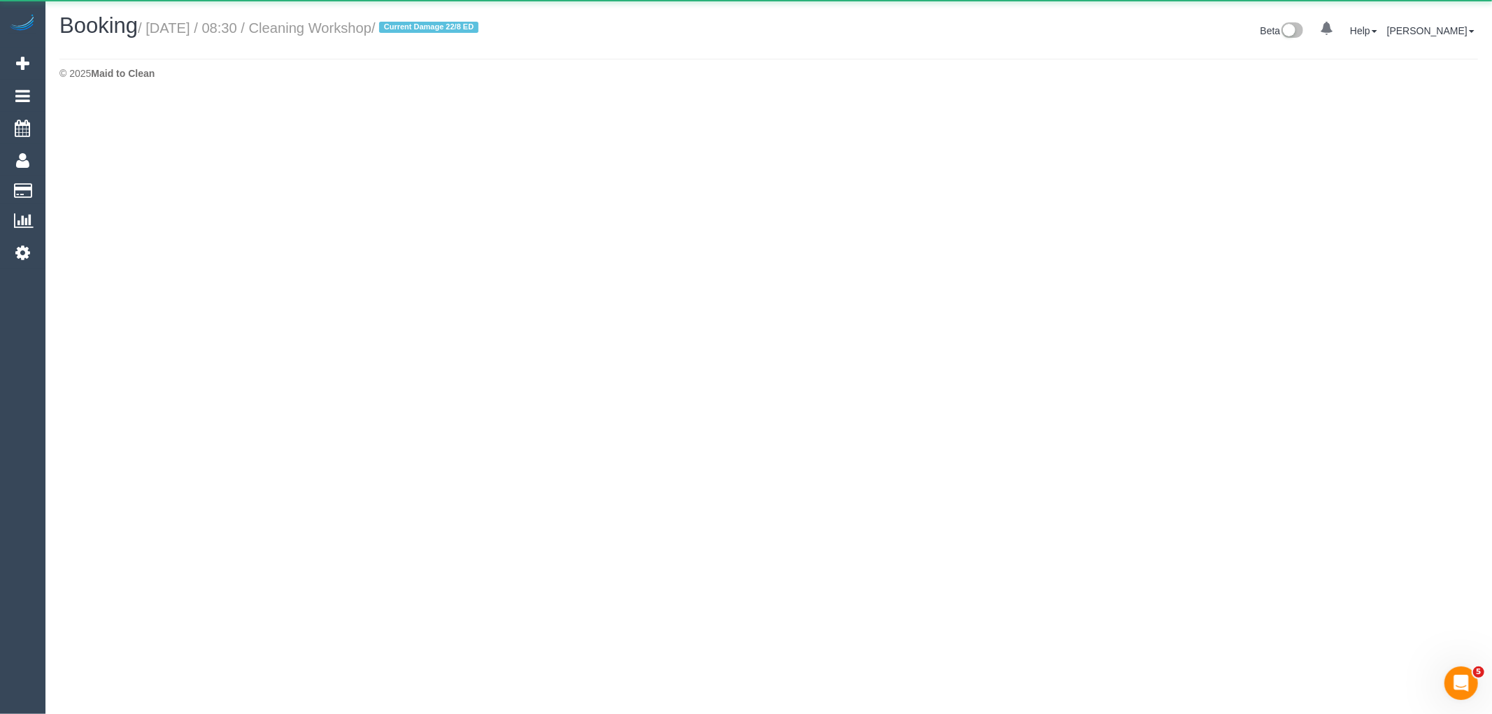
select select "VIC"
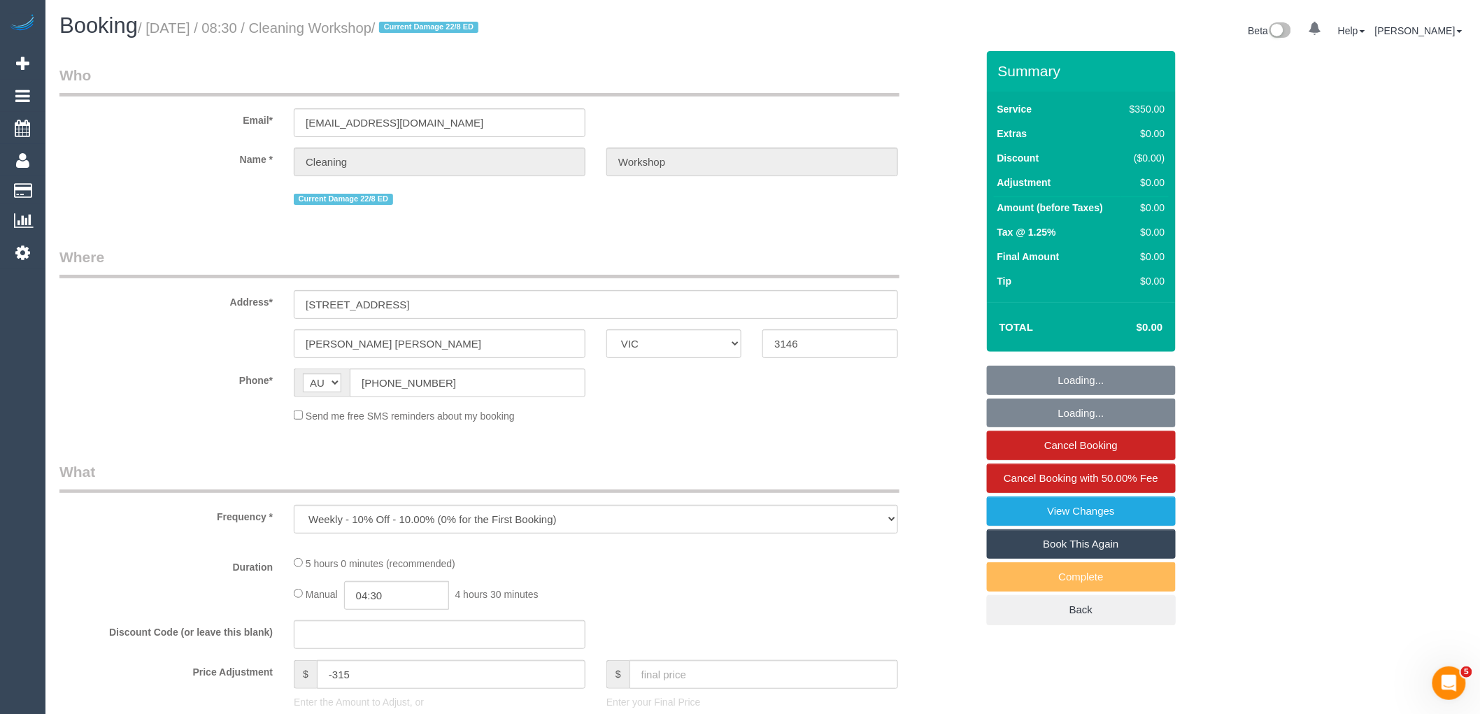
select select "object:5949"
select select "300"
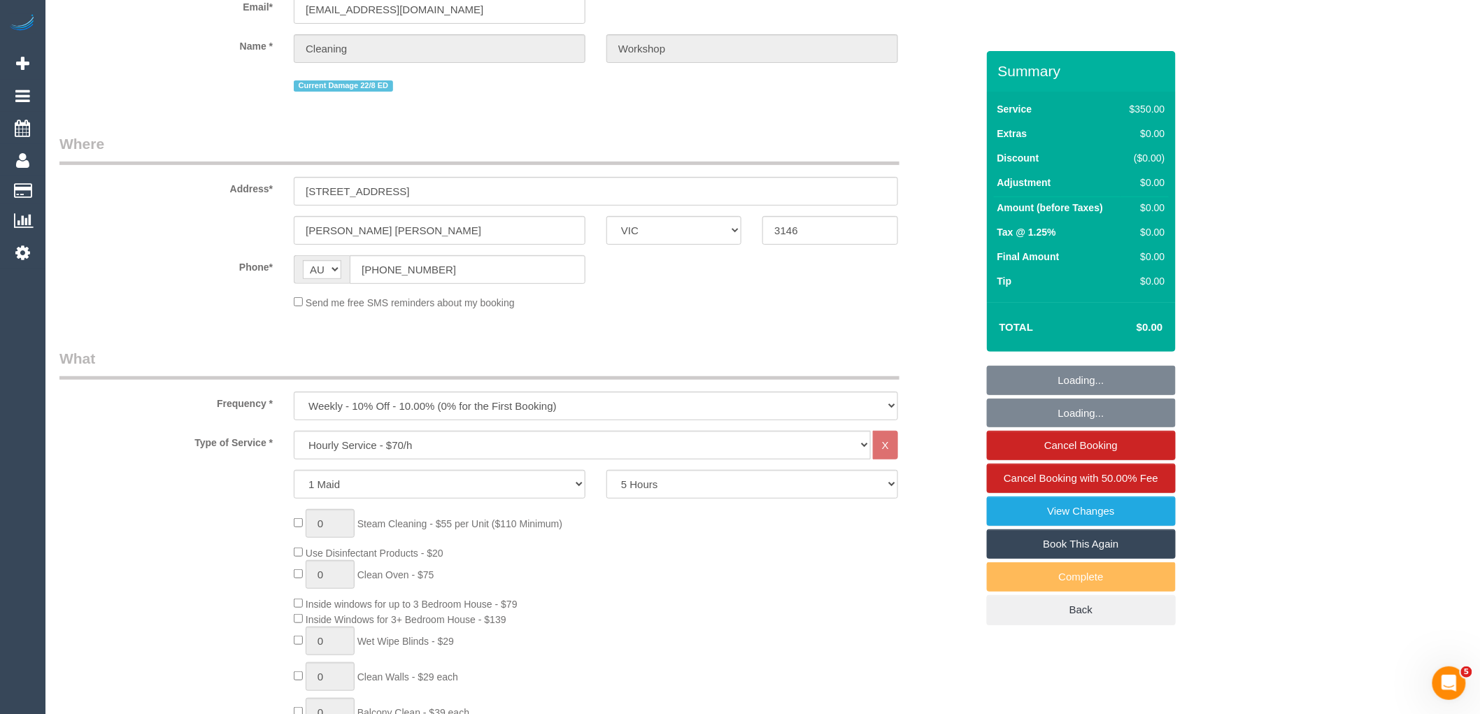
select select "number:28"
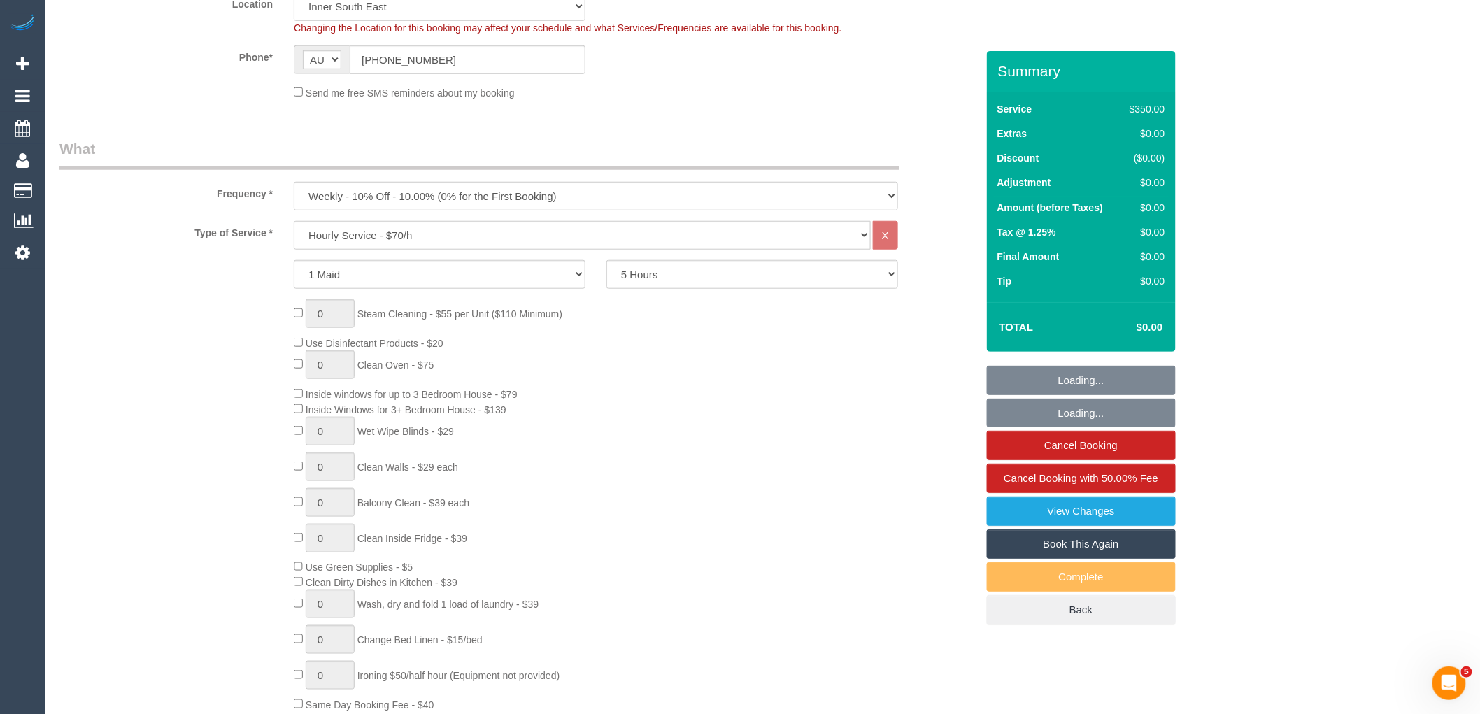
select select "object:6881"
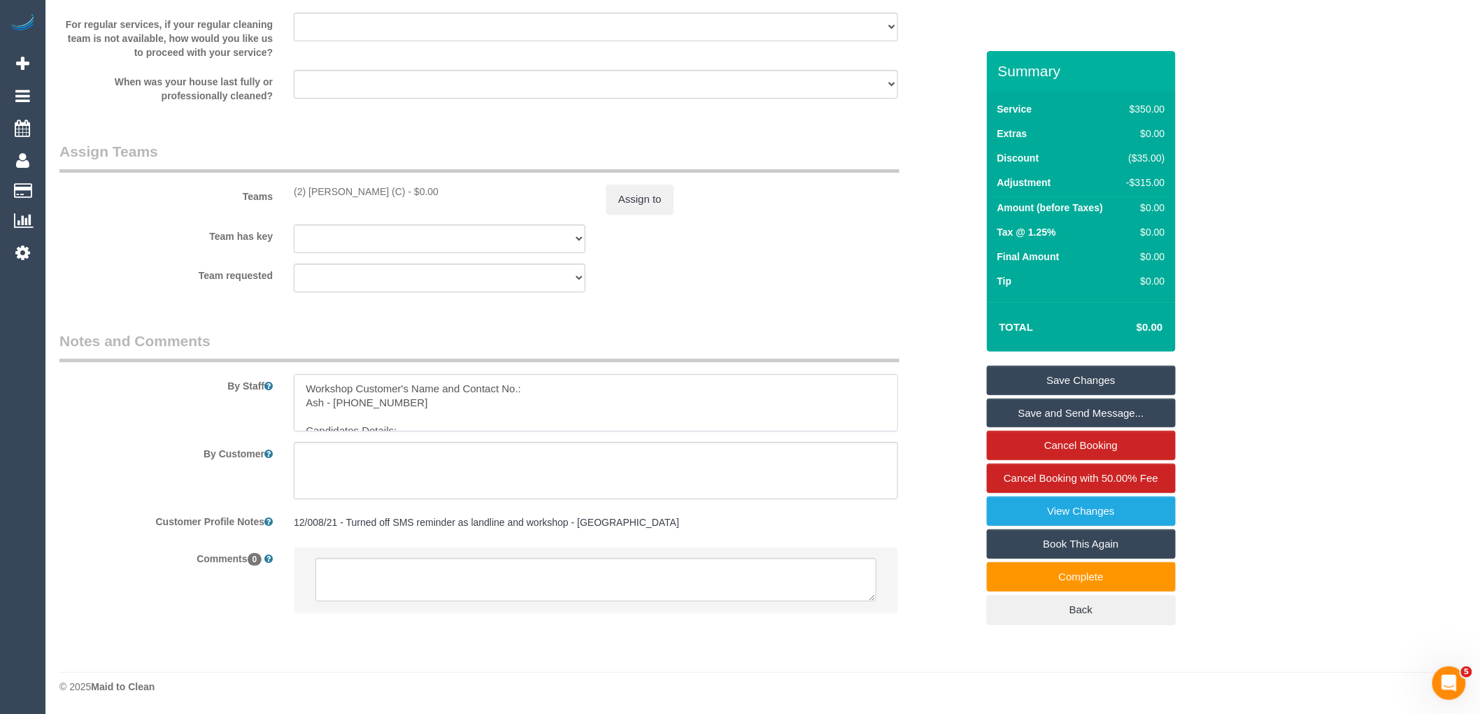
drag, startPoint x: 389, startPoint y: 397, endPoint x: 334, endPoint y: 400, distance: 55.3
click at [334, 400] on textarea at bounding box center [596, 402] width 604 height 57
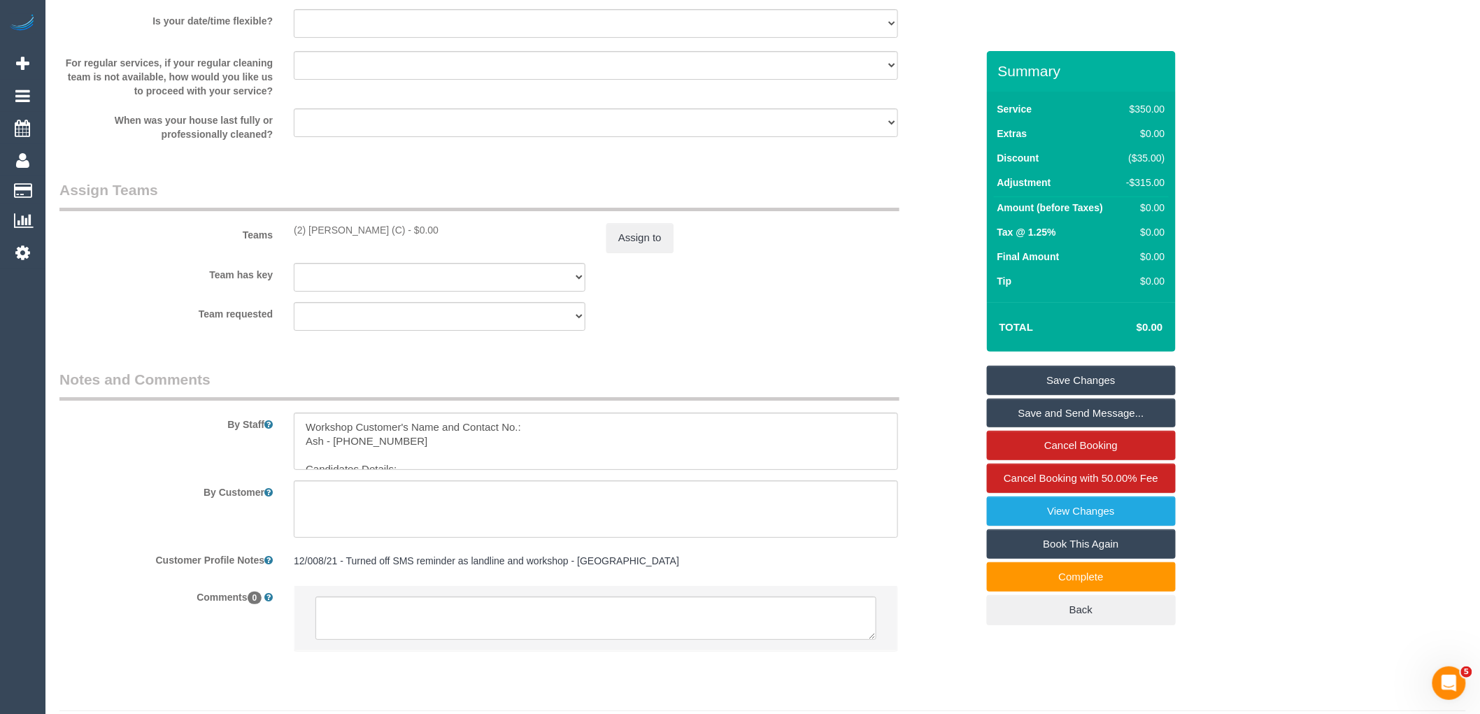
scroll to position [2044, 0]
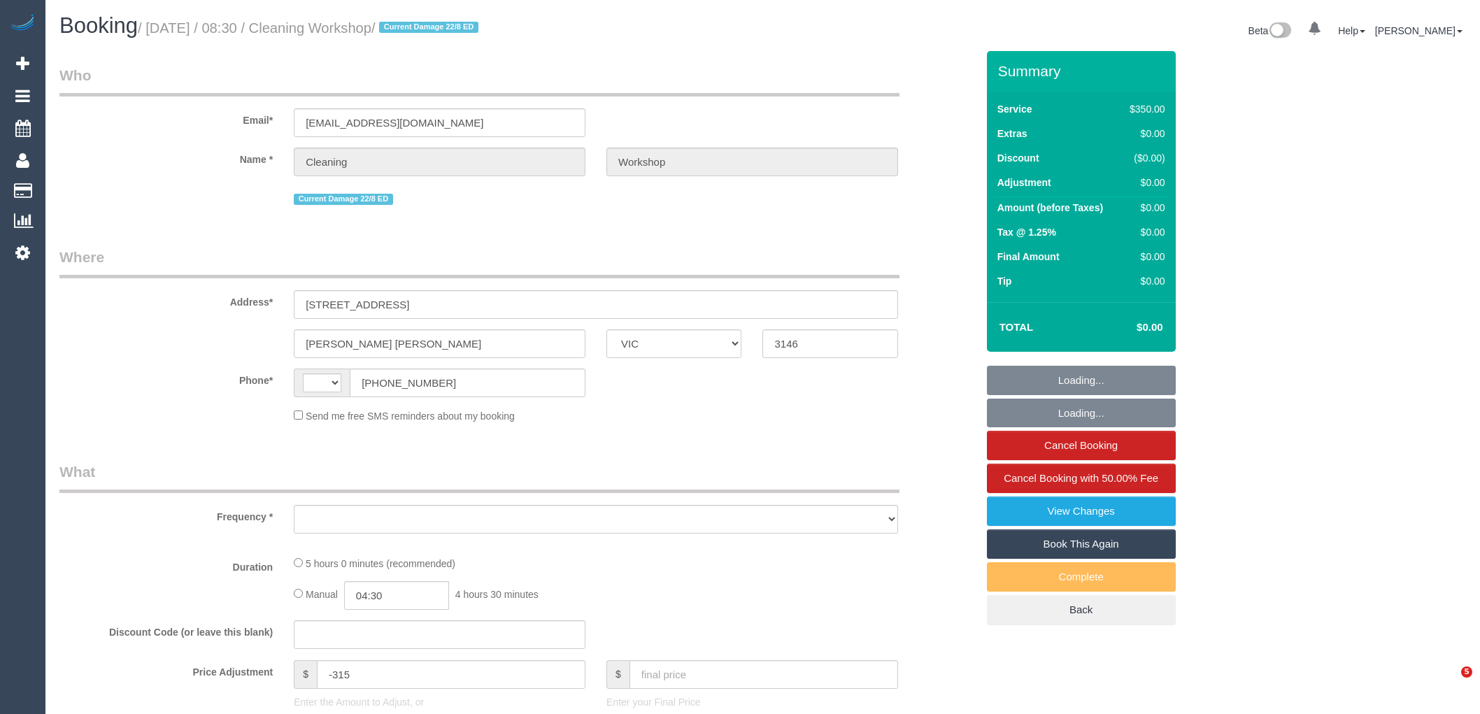
select select "VIC"
select select "object:779"
select select "300"
select select "number:28"
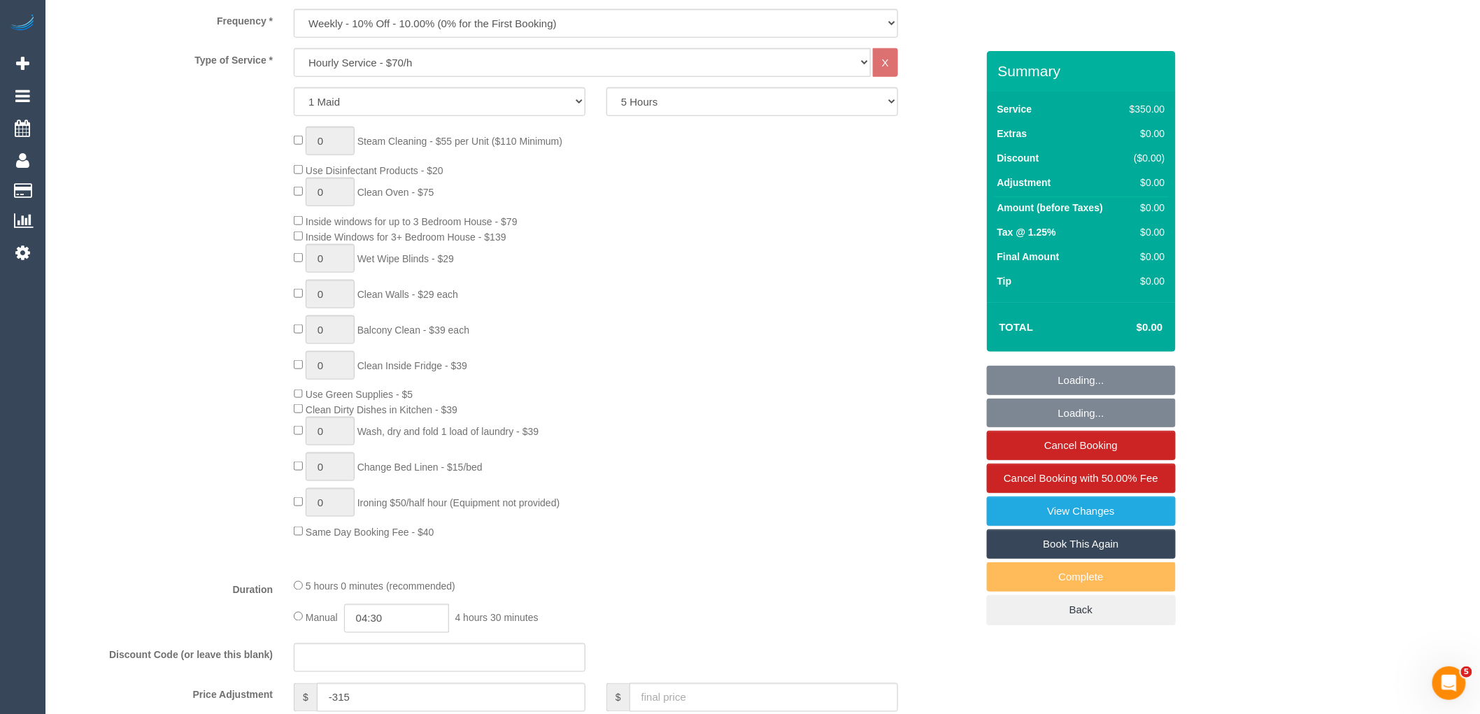
select select "object:1347"
select select "string:AU"
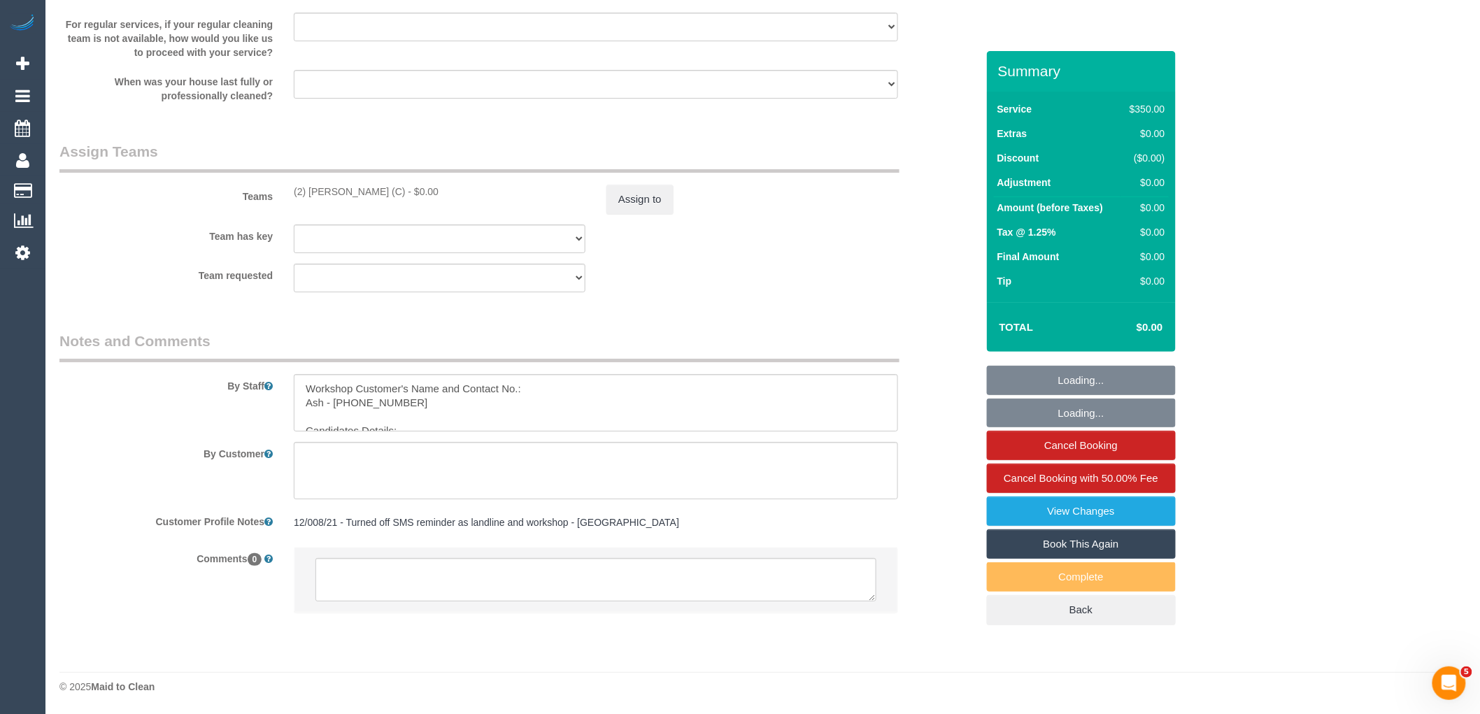
scroll to position [2044, 0]
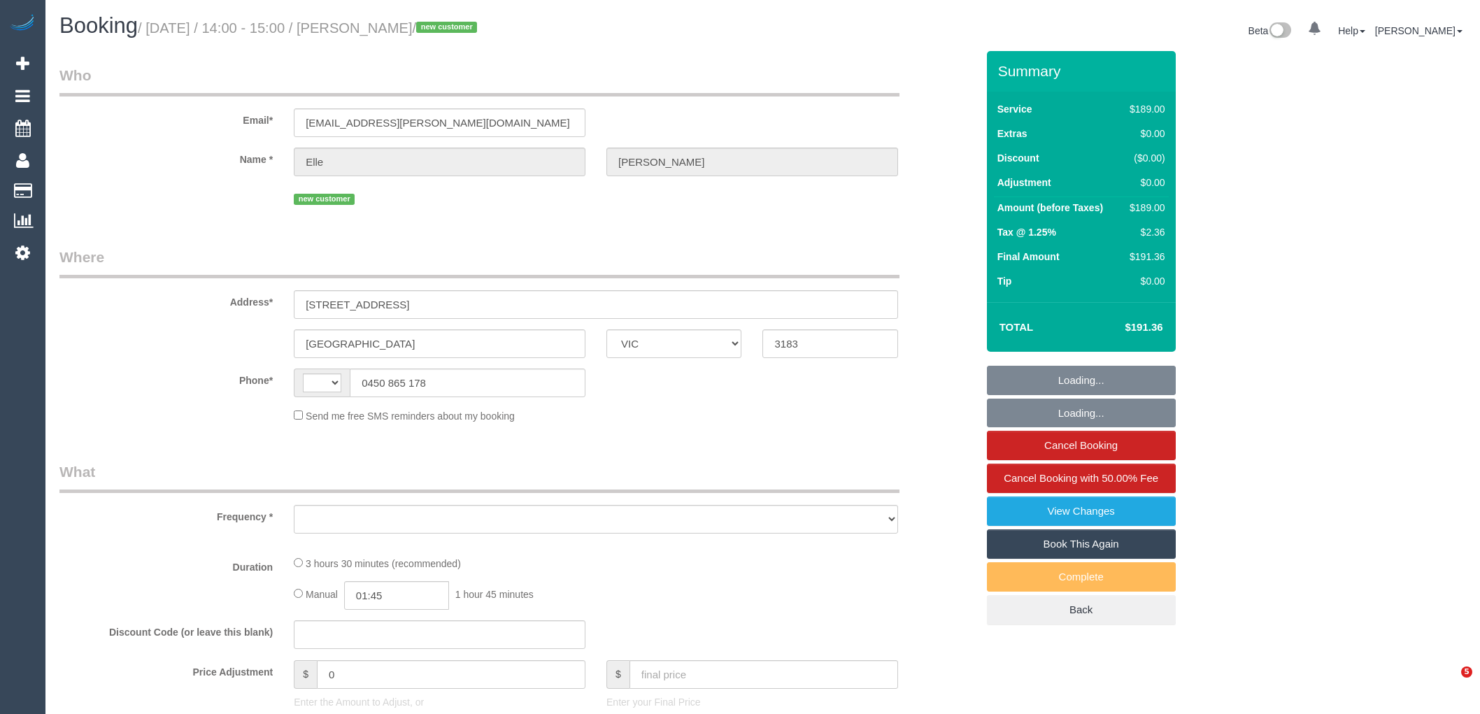
select select "VIC"
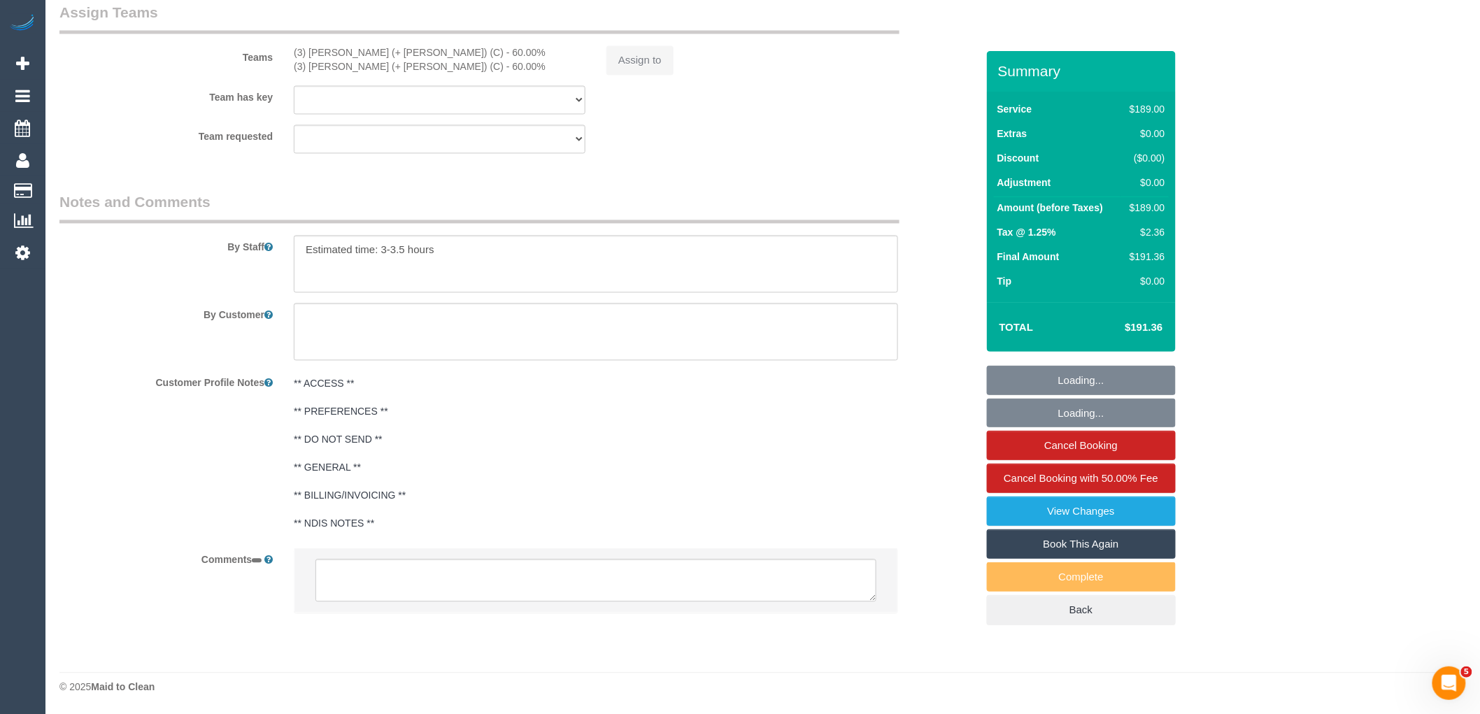
select select "string:AU"
select select "object:2405"
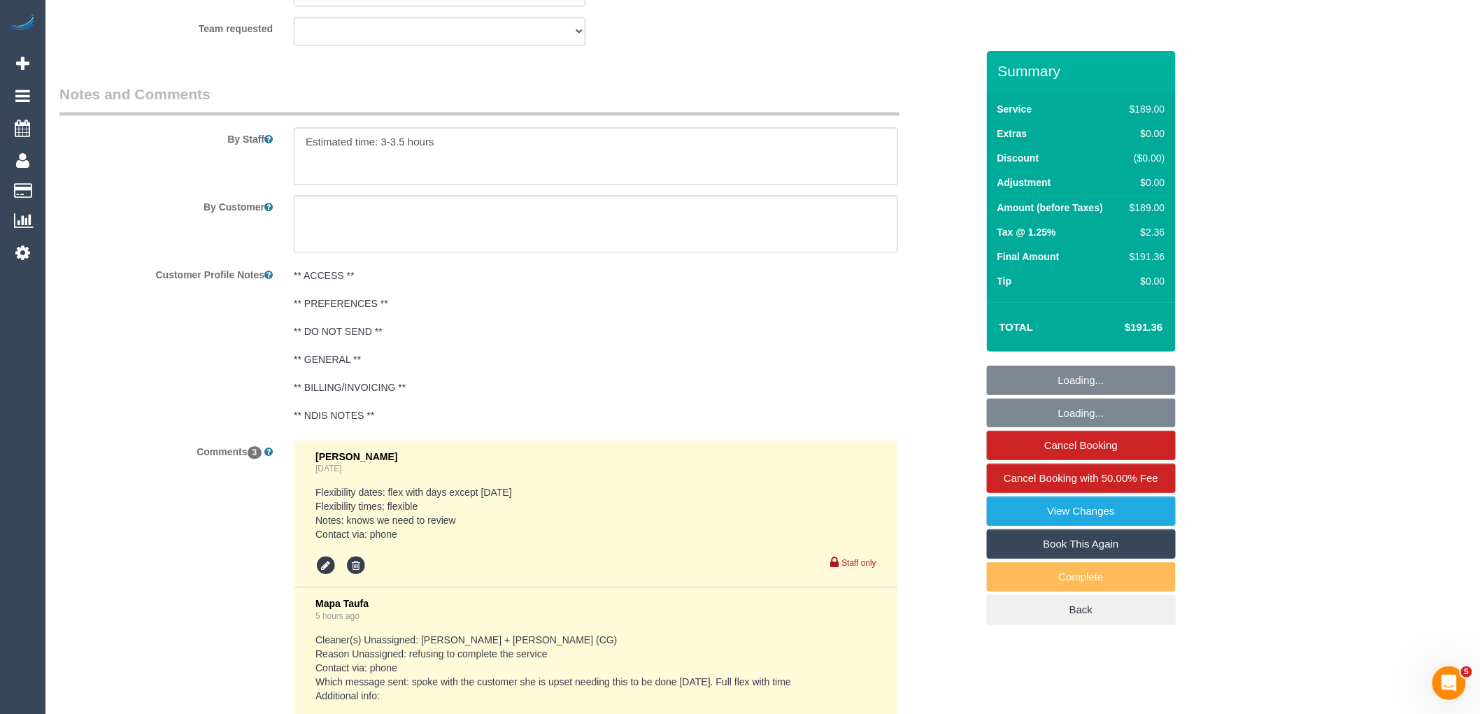
select select "string:stripe-pm_1S7lBv2GScqysDRVr12GJ1yz"
select select "number:29"
select select "number:14"
select select "number:19"
select select "number:22"
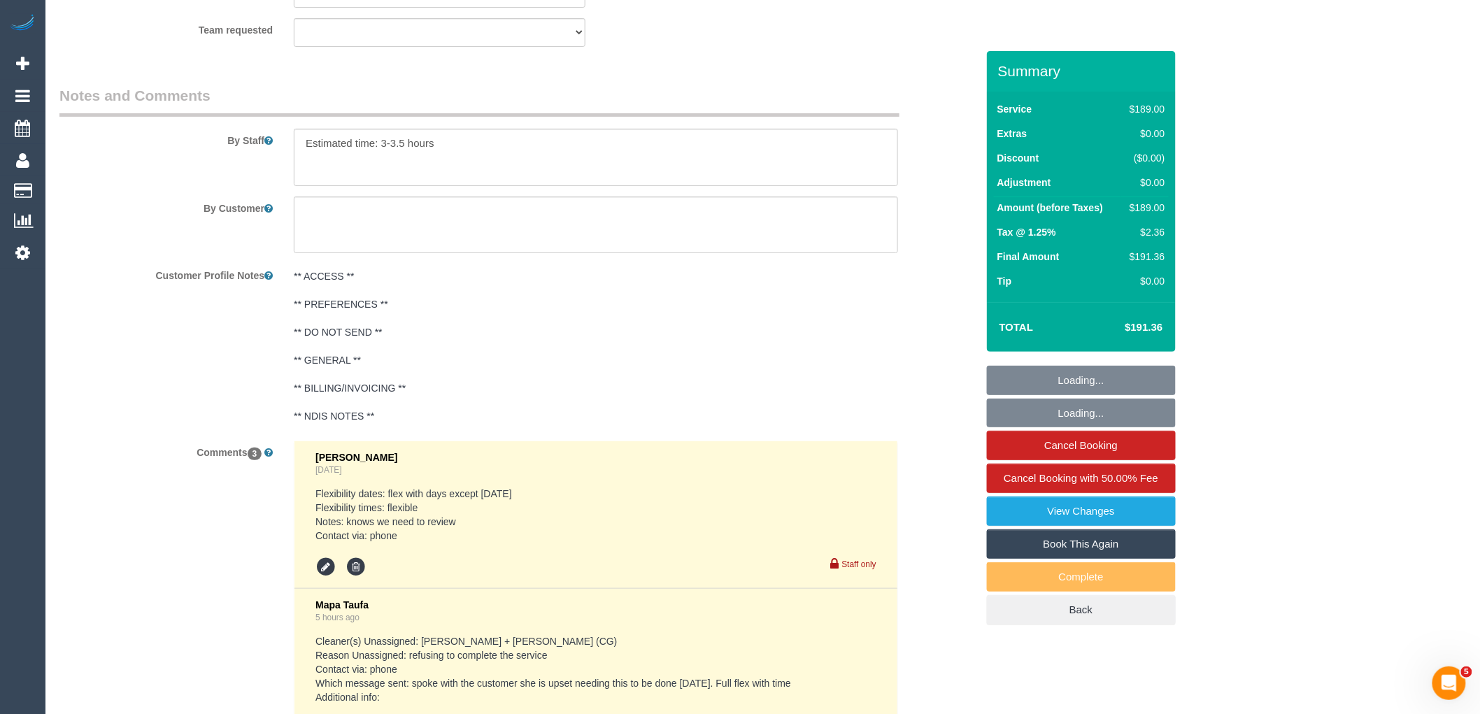
scroll to position [2668, 0]
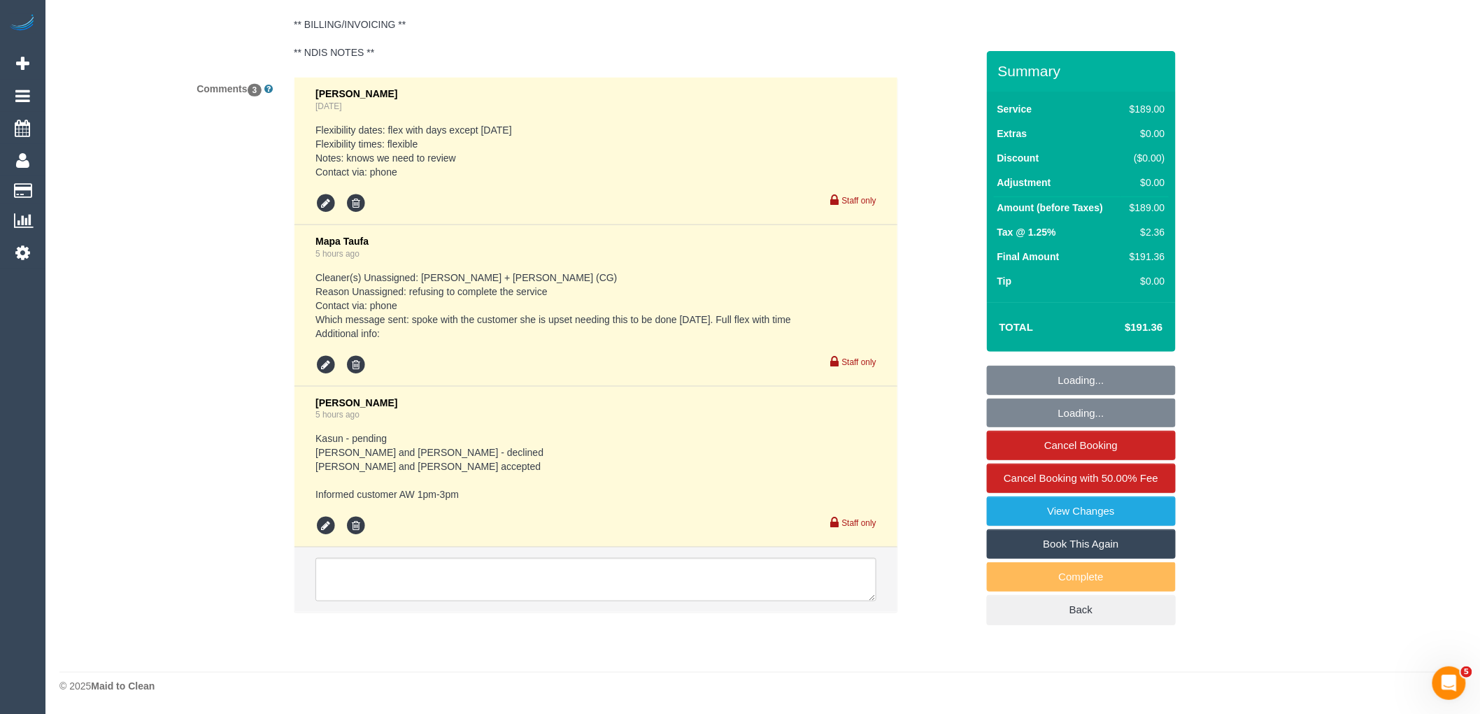
select select "object:3572"
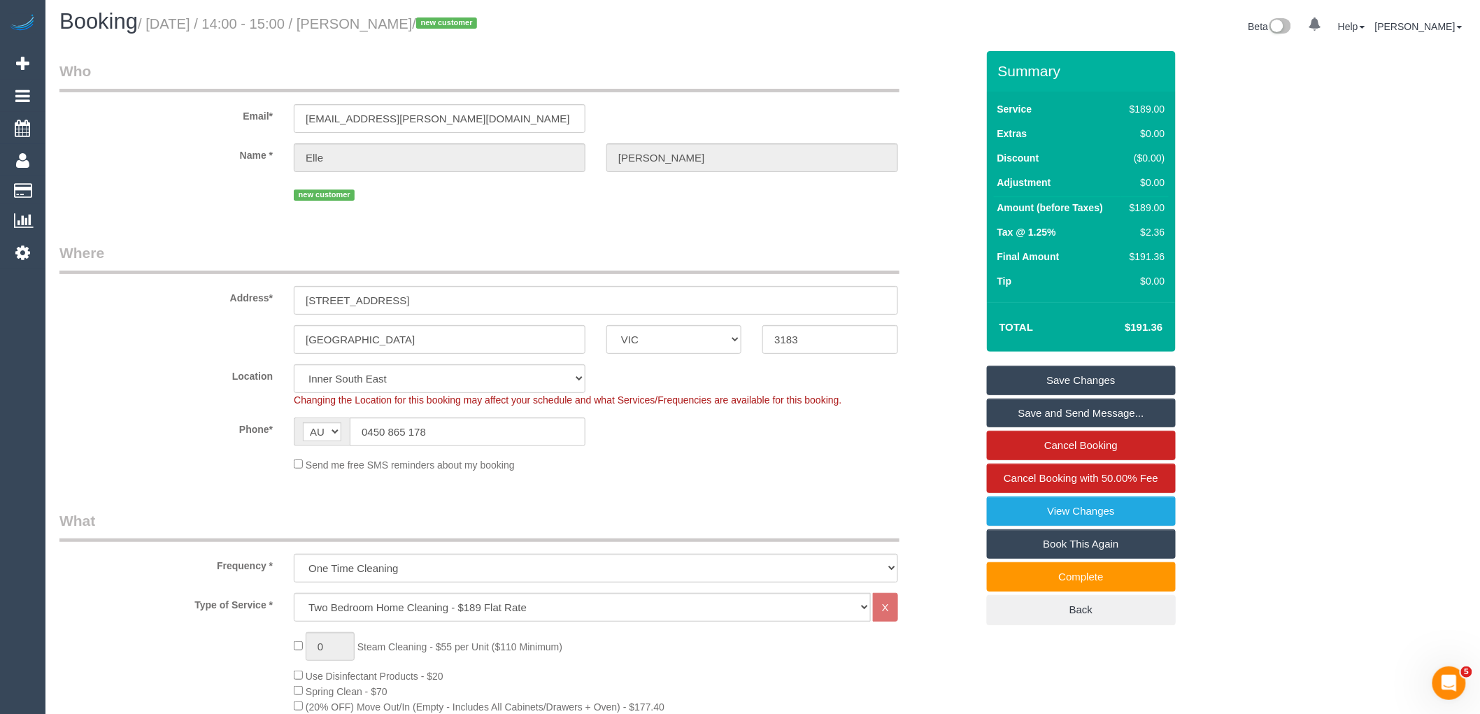
scroll to position [0, 0]
click at [194, 487] on fieldset "Where Address* 2/64 Westbury Street St Kilda East ACT NSW NT QLD SA TAS VIC WA …" at bounding box center [517, 367] width 917 height 240
drag, startPoint x: 473, startPoint y: 436, endPoint x: 348, endPoint y: 422, distance: 126.0
click at [348, 422] on div "AF AL DZ AD AO AI AQ AG AR AM AW AU AT AZ BS BH BD BB BY BE BZ BJ BM BT BO BA B…" at bounding box center [440, 436] width 292 height 29
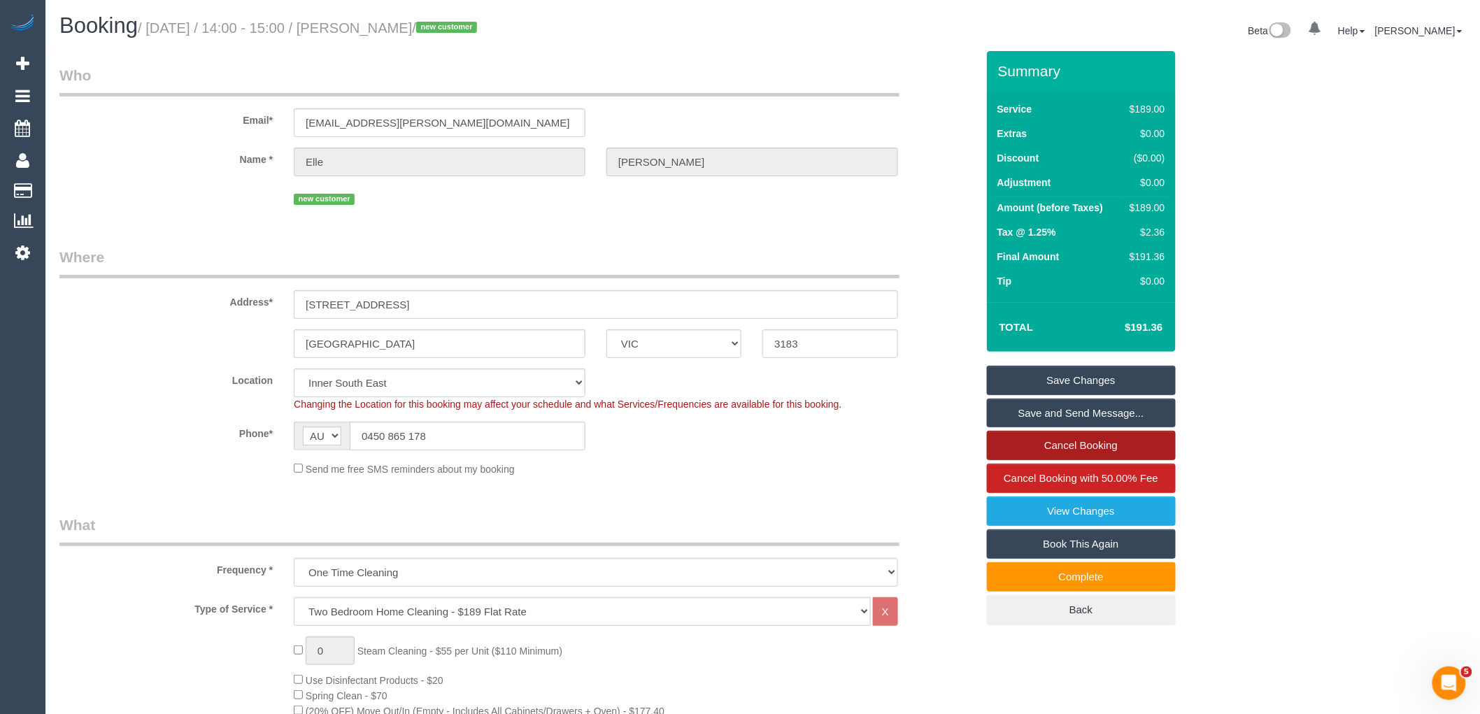
click at [1099, 442] on link "Cancel Booking" at bounding box center [1081, 445] width 189 height 29
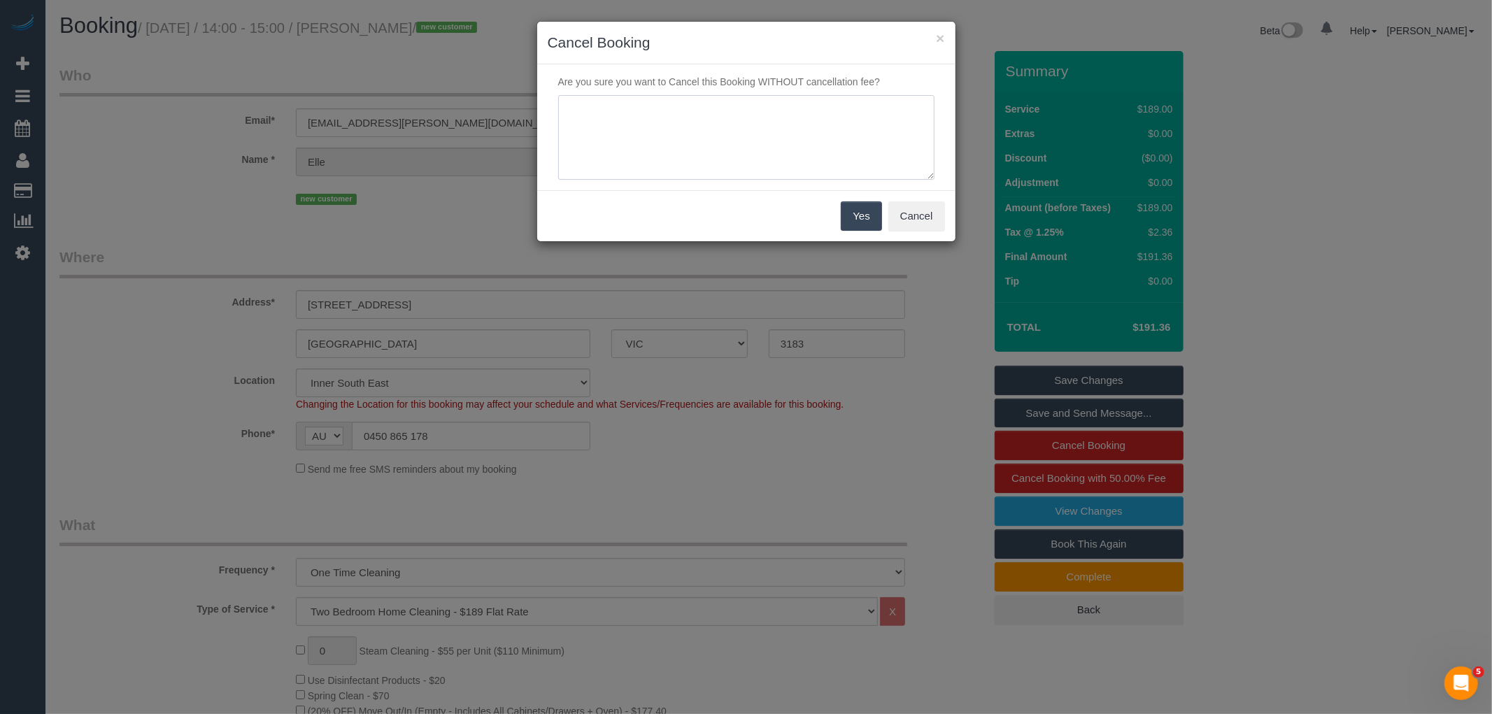
click at [683, 113] on textarea at bounding box center [746, 137] width 376 height 85
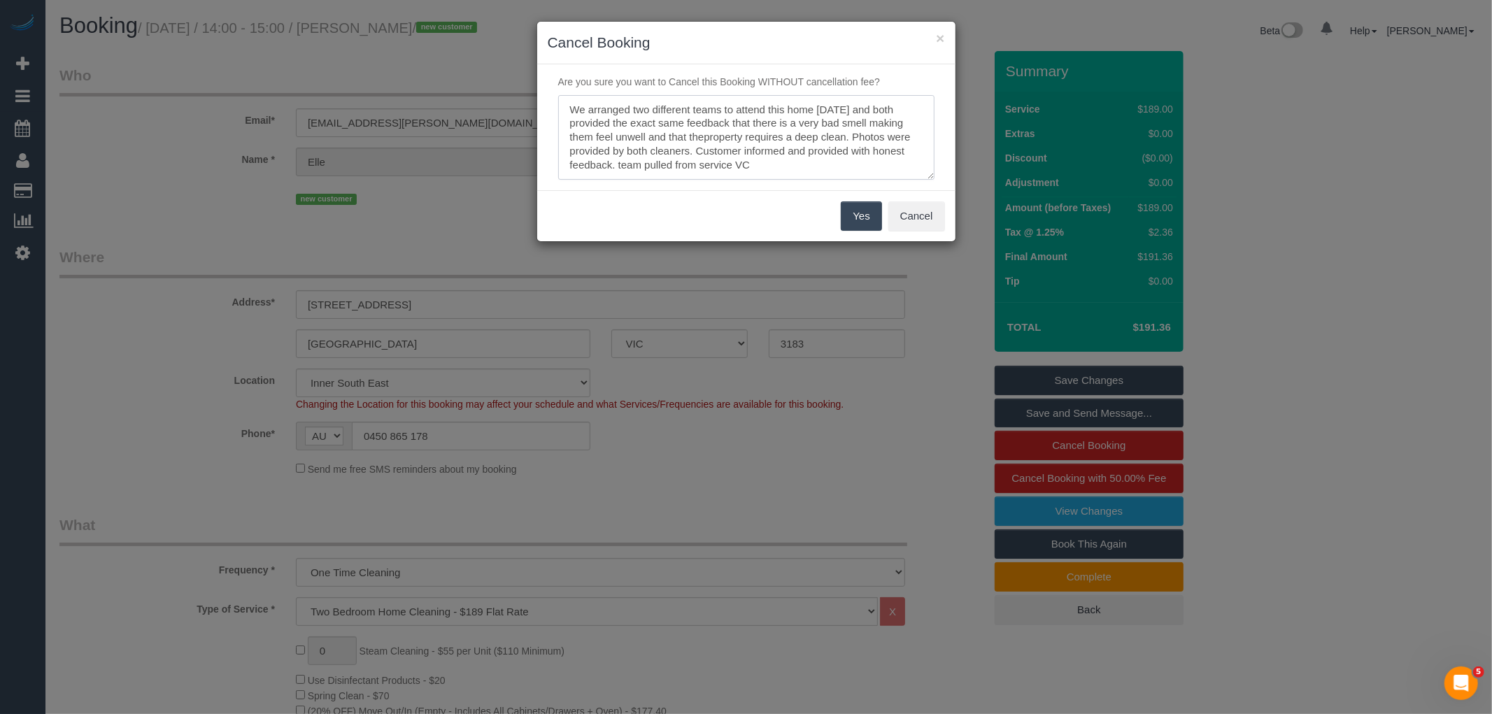
click at [612, 162] on textarea at bounding box center [746, 137] width 376 height 85
type textarea "We arranged two different teams to attend this home today and both provided the…"
click at [849, 208] on button "Yes" at bounding box center [861, 215] width 41 height 29
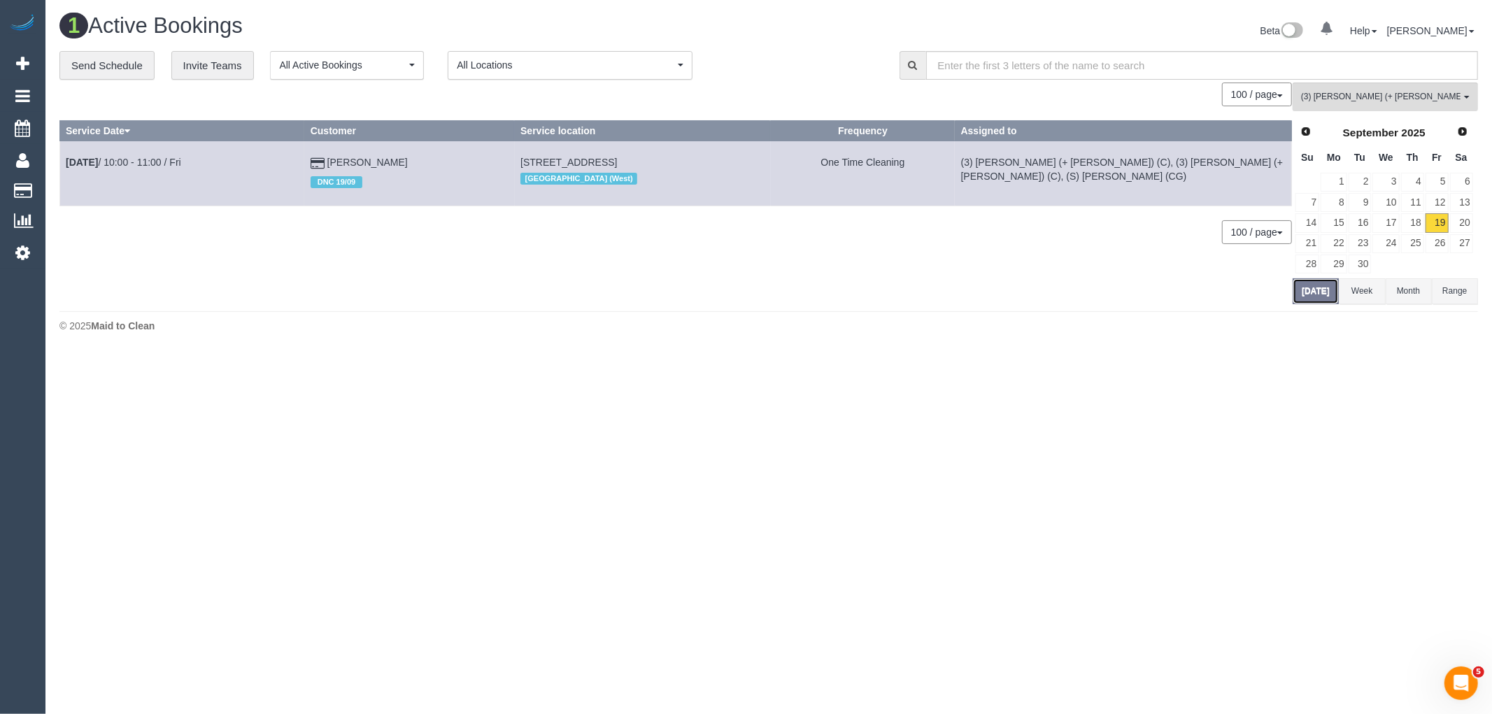
click at [1304, 287] on button "Today" at bounding box center [1315, 291] width 46 height 26
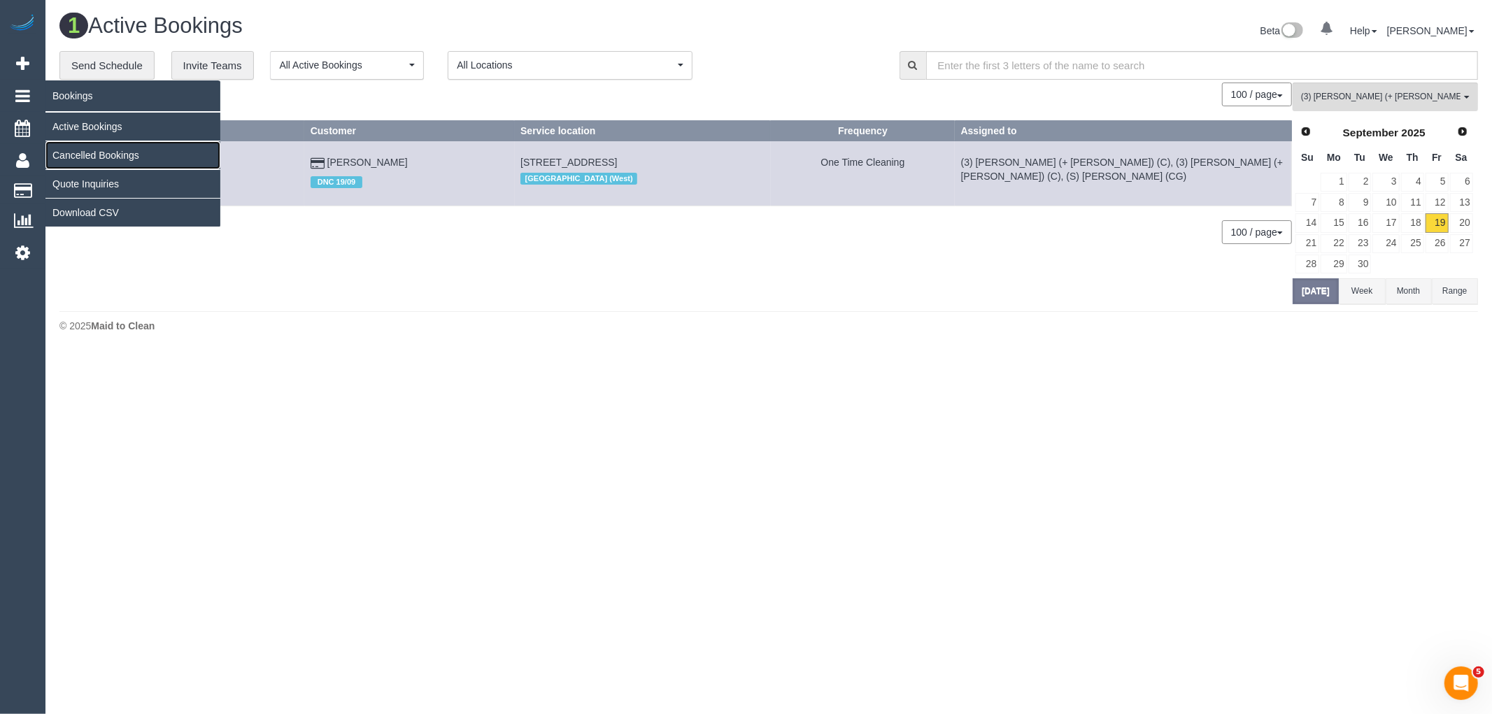
click at [73, 149] on link "Cancelled Bookings" at bounding box center [132, 155] width 175 height 28
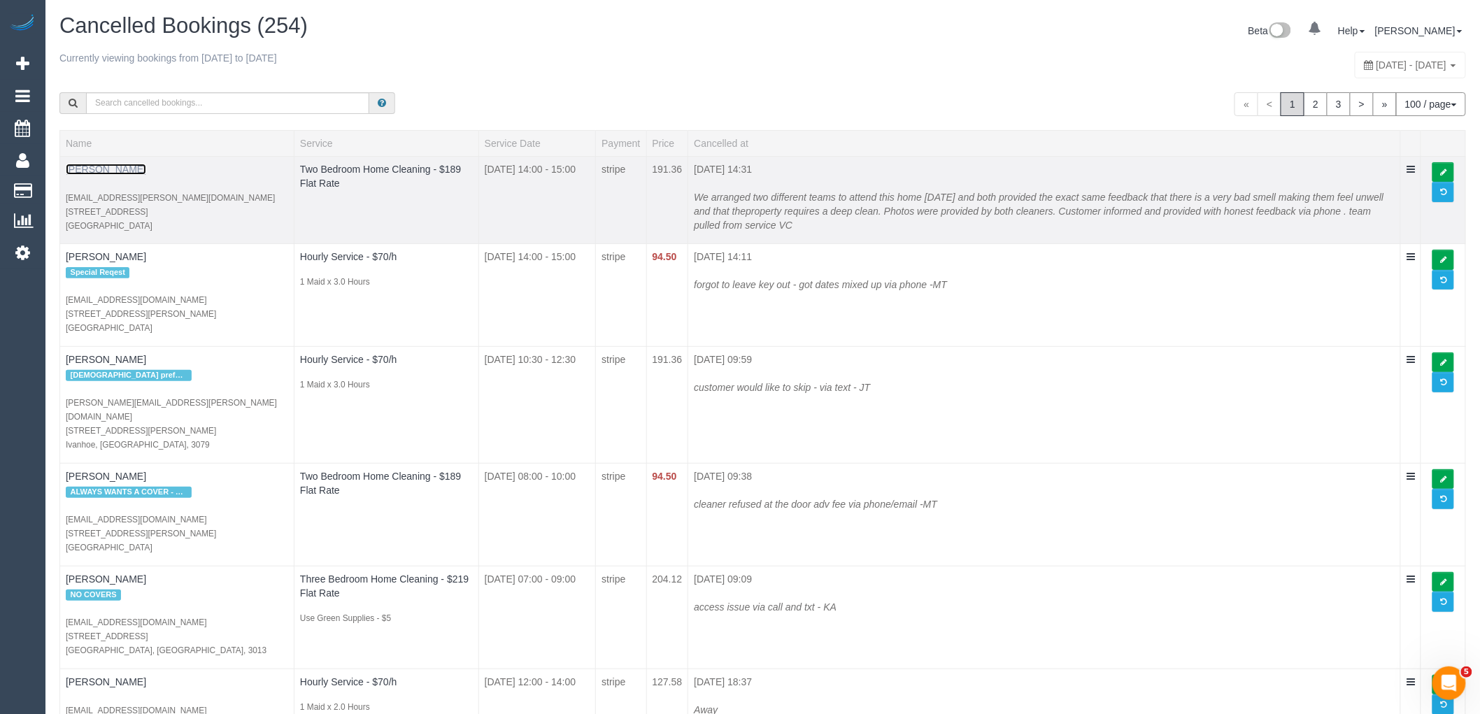
click at [124, 172] on link "Elle Mroczkowski" at bounding box center [106, 169] width 80 height 11
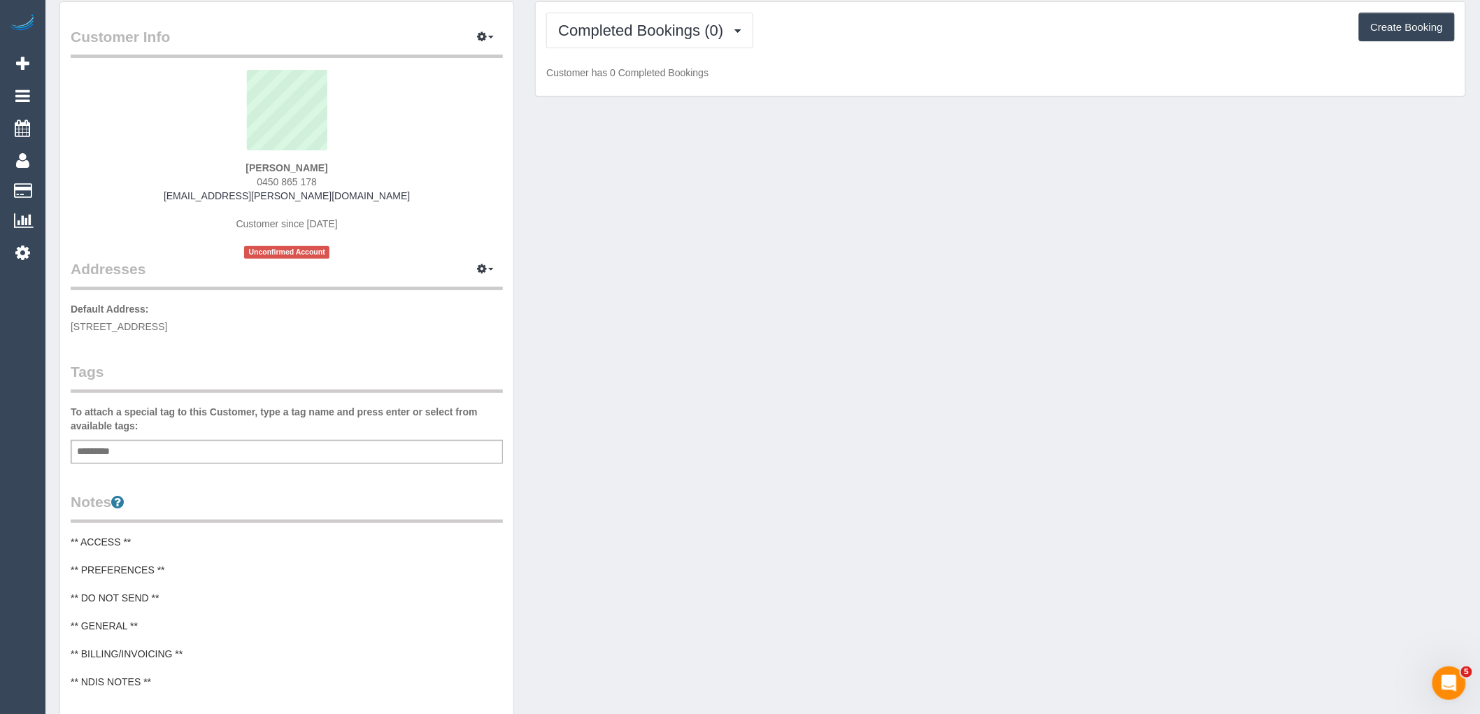
scroll to position [78, 0]
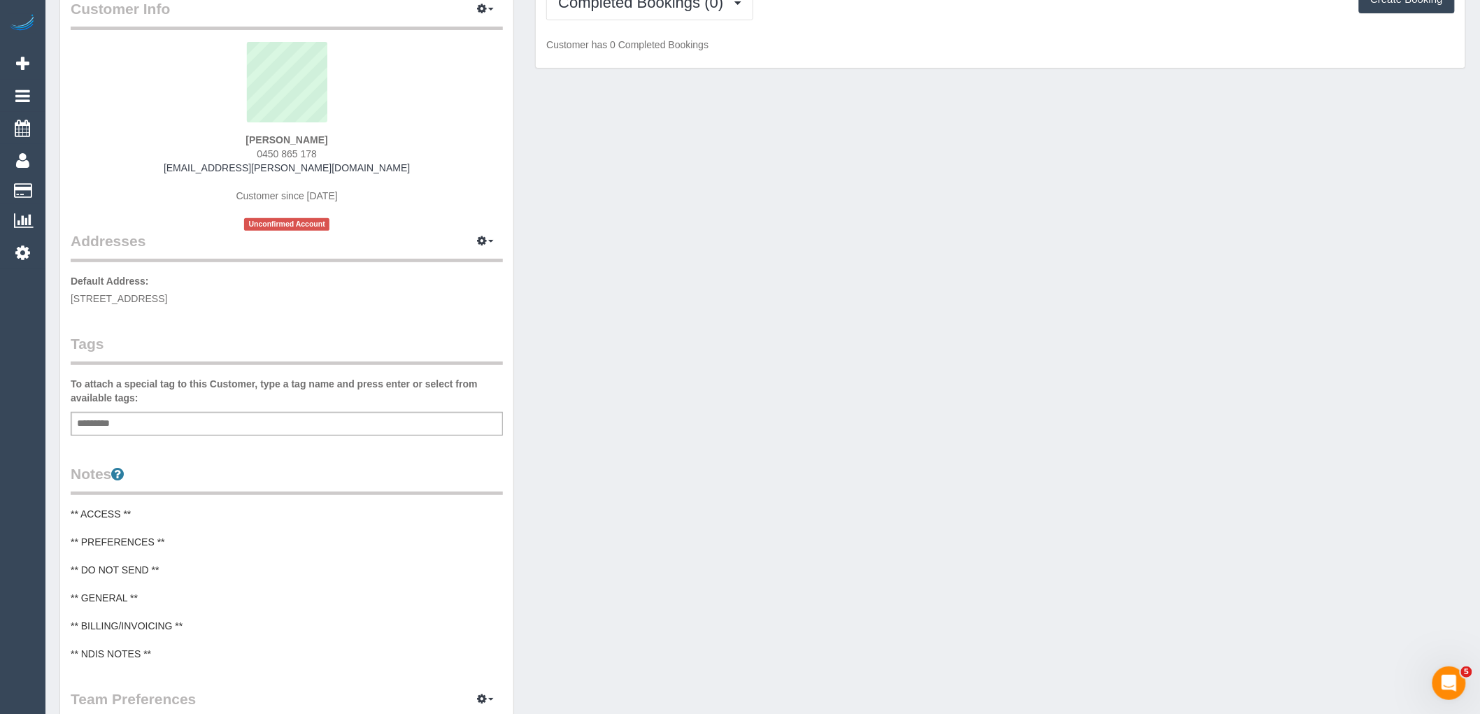
click at [145, 609] on pre "** ACCESS ** ** PREFERENCES ** ** DO NOT SEND ** ** GENERAL ** ** BILLING/INVOI…" at bounding box center [287, 584] width 432 height 154
click at [152, 583] on textarea "**********" at bounding box center [287, 579] width 432 height 144
click at [178, 574] on textarea "**********" at bounding box center [287, 579] width 432 height 144
click at [187, 583] on textarea "**********" at bounding box center [287, 579] width 432 height 144
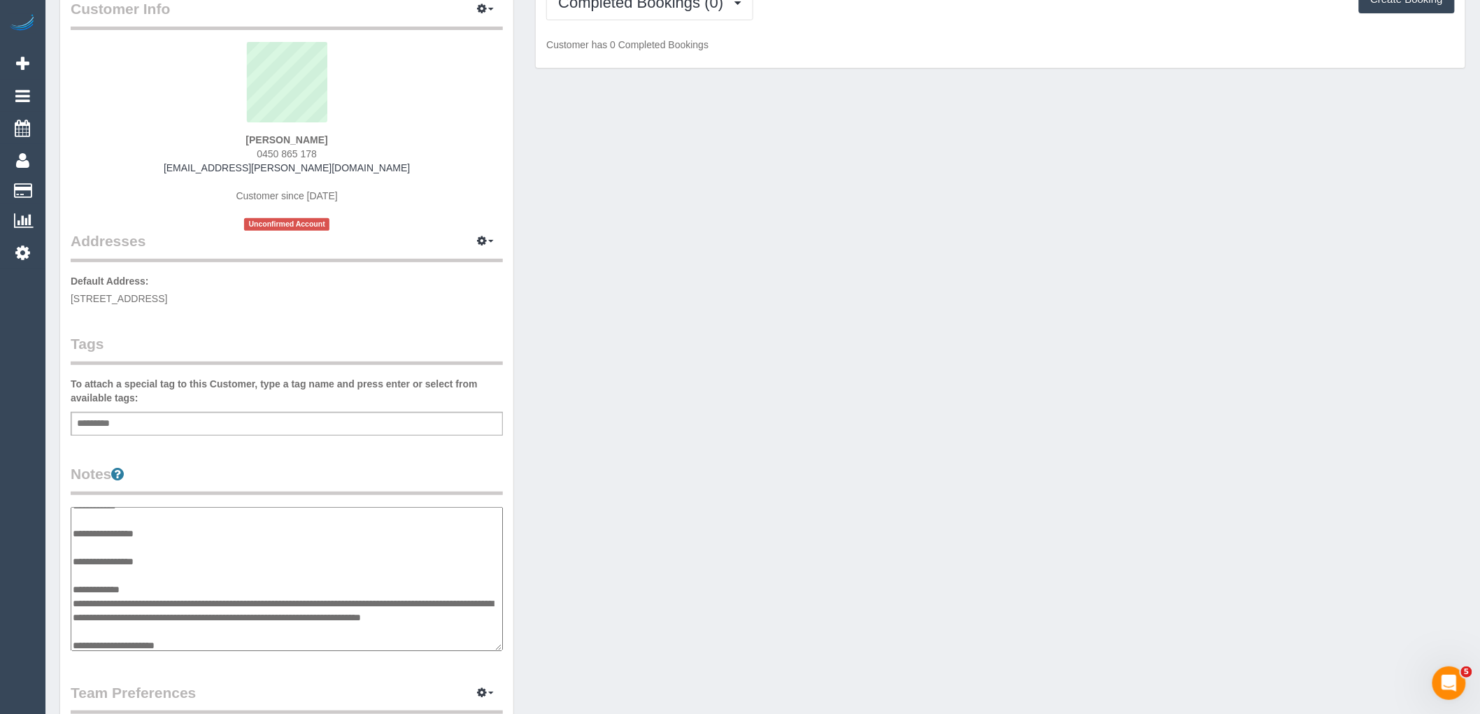
click at [218, 638] on textarea "**********" at bounding box center [287, 579] width 432 height 144
paste textarea "**********"
click at [72, 643] on textarea "**********" at bounding box center [287, 579] width 432 height 144
click at [231, 631] on textarea "**********" at bounding box center [287, 579] width 432 height 144
type textarea "**********"
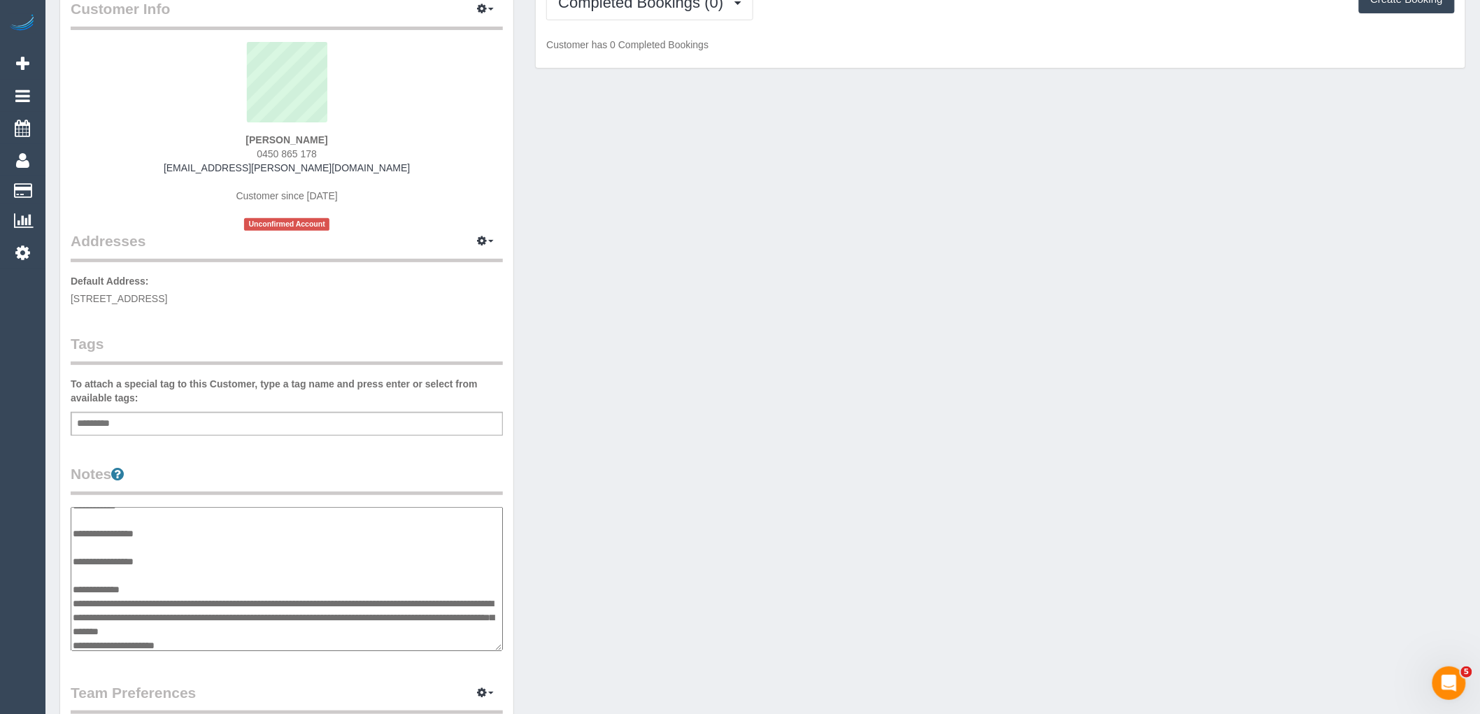
click at [672, 439] on div "Customer Info Edit Contact Info Send Message Email Preferences Special Sales Ta…" at bounding box center [762, 501] width 1427 height 1057
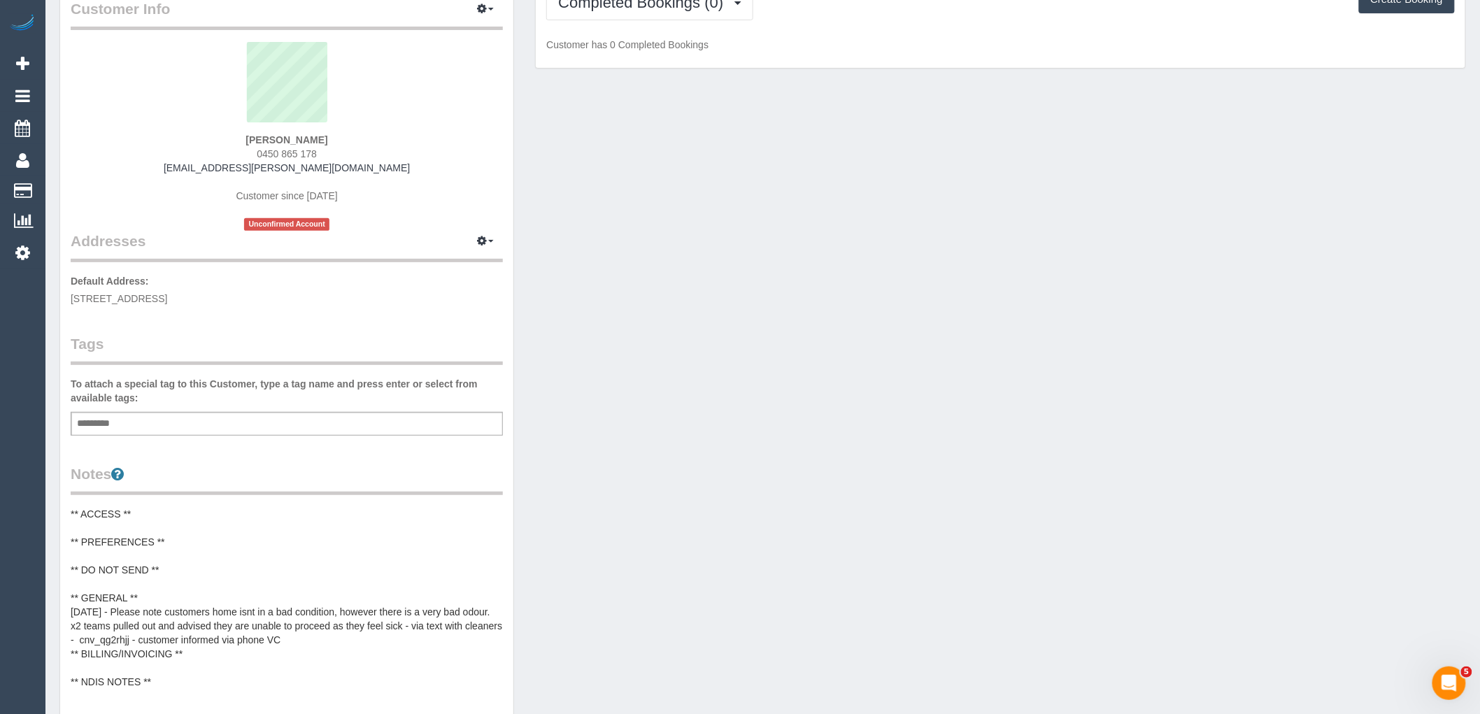
click at [338, 611] on pre "** ACCESS ** ** PREFERENCES ** ** DO NOT SEND ** ** GENERAL ** 19/09/25 - Pleas…" at bounding box center [287, 598] width 432 height 182
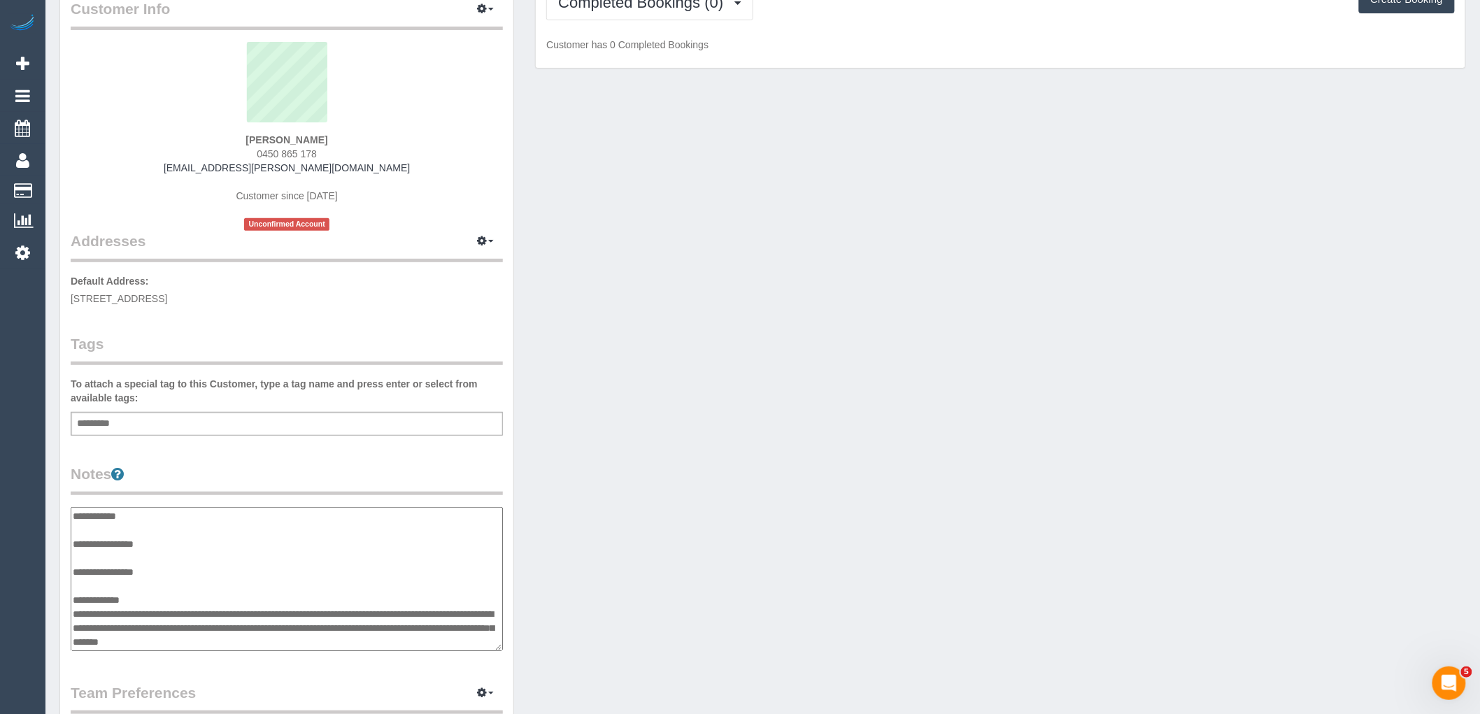
scroll to position [42, 0]
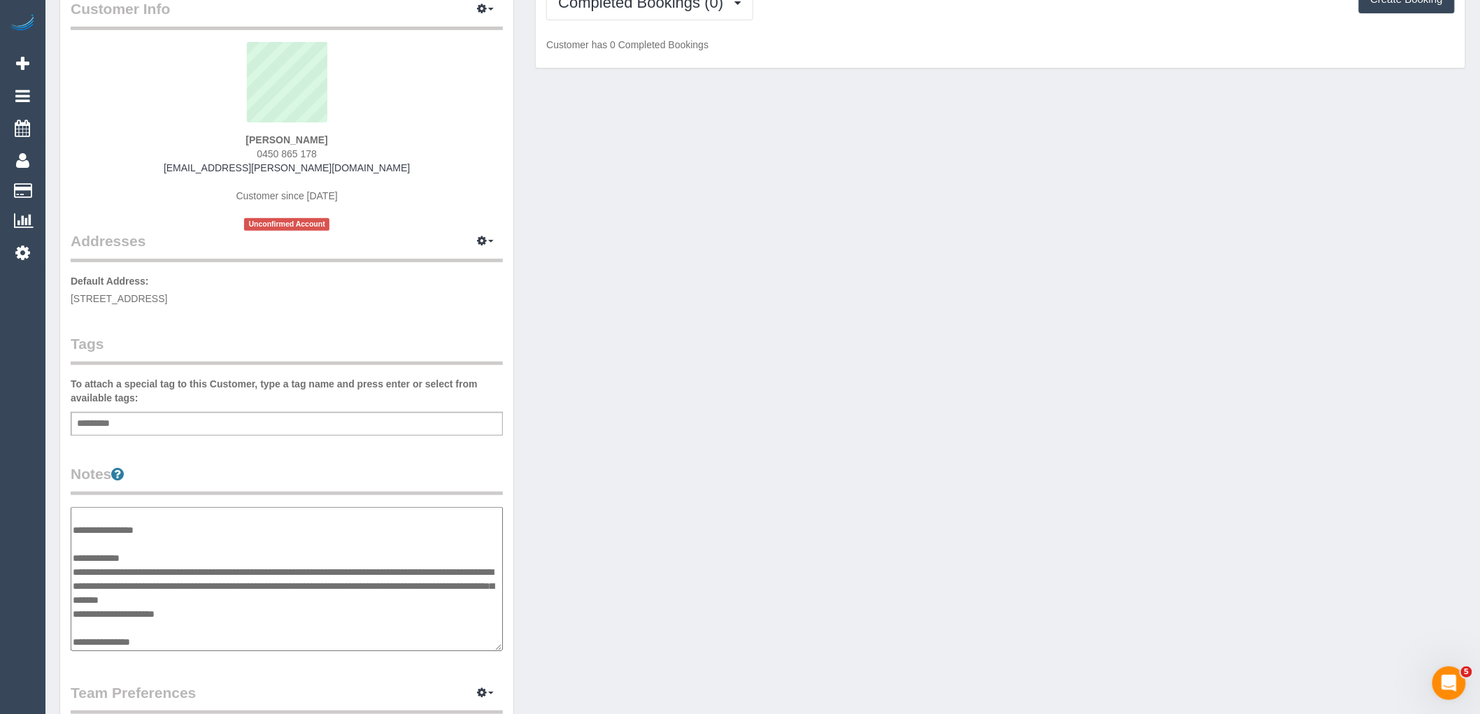
click at [369, 599] on textarea "**********" at bounding box center [287, 579] width 432 height 144
type textarea "**********"
click at [753, 558] on div "Customer Info Edit Contact Info Send Message Email Preferences Special Sales Ta…" at bounding box center [762, 501] width 1427 height 1057
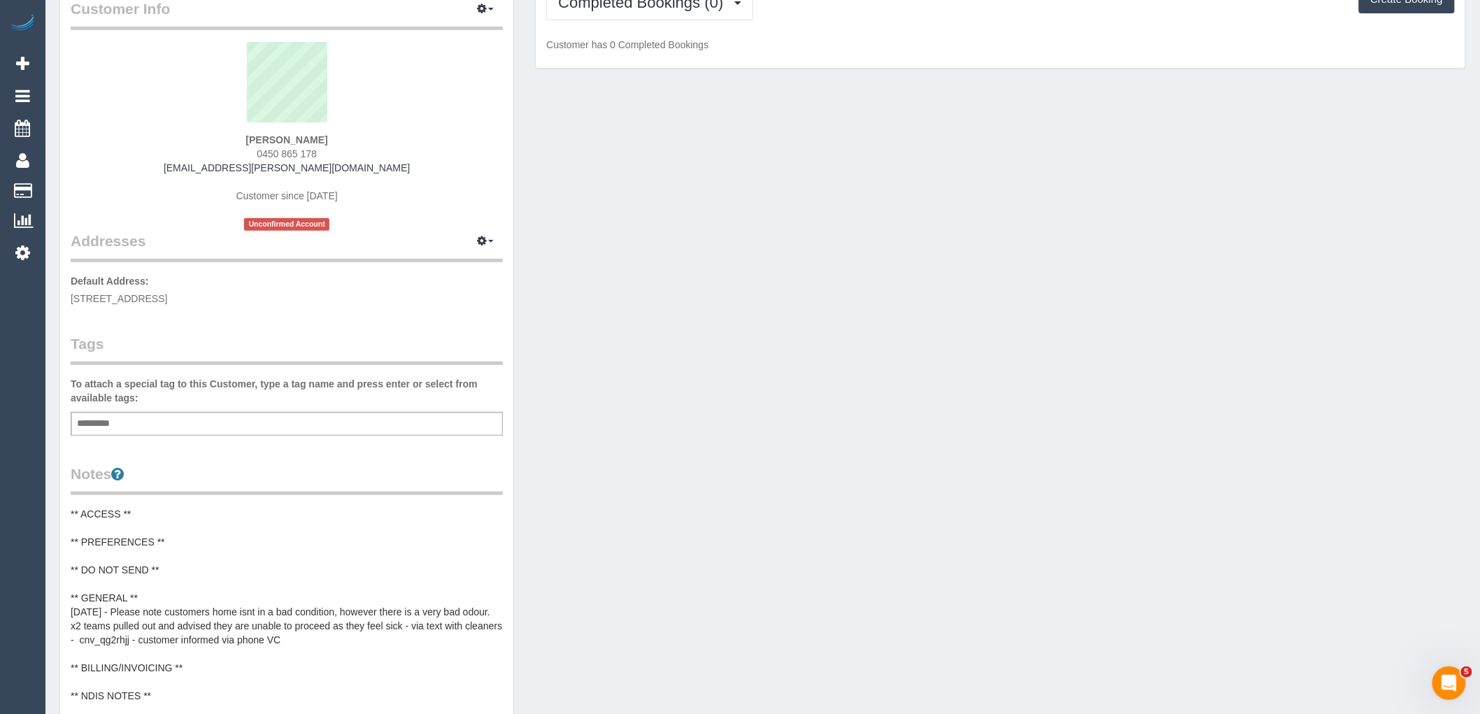
drag, startPoint x: 1355, startPoint y: 227, endPoint x: 1303, endPoint y: 225, distance: 51.8
click at [1355, 227] on div "Customer Info Edit Contact Info Send Message Email Preferences Special Sales Ta…" at bounding box center [762, 525] width 1427 height 1105
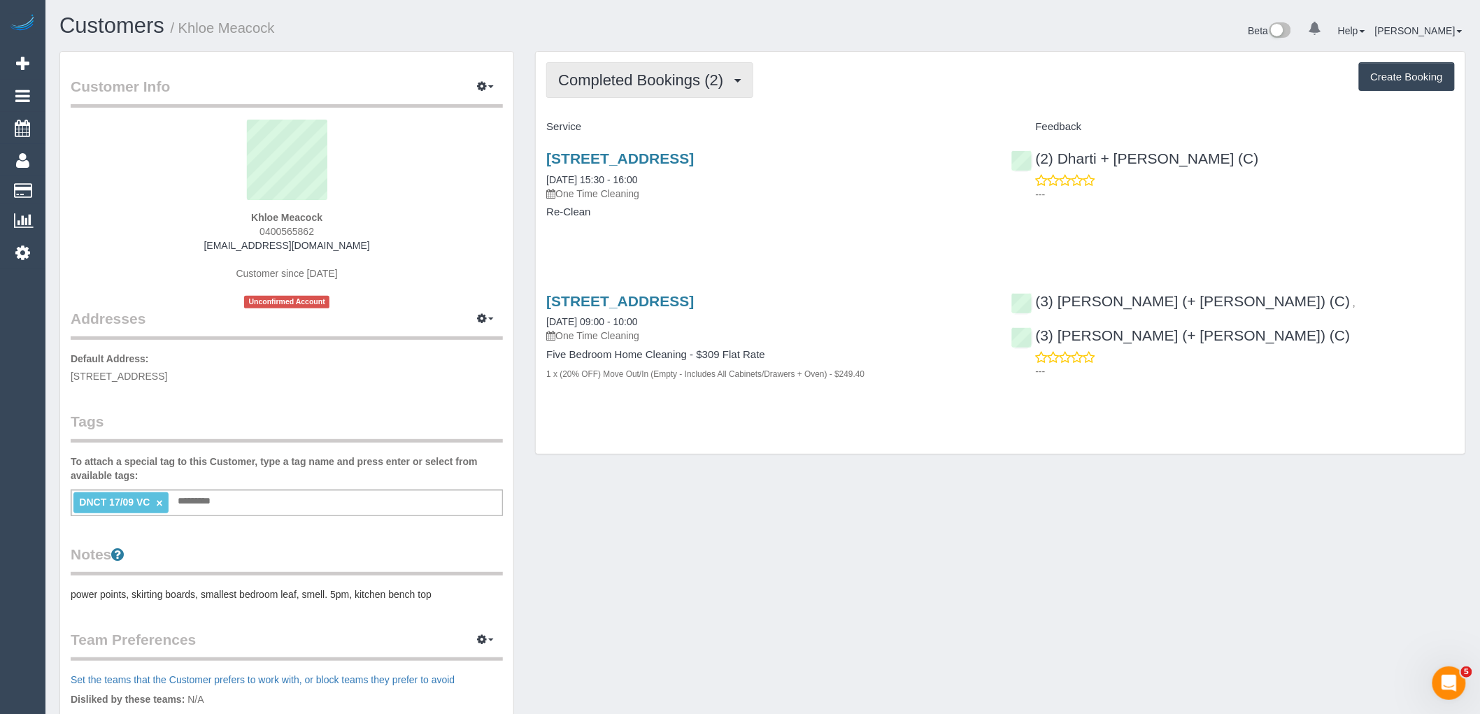
click at [653, 91] on button "Completed Bookings (2)" at bounding box center [649, 80] width 207 height 36
click at [845, 89] on div "Completed Bookings (2) Completed Bookings (2) Upcoming Bookings (0) Cancelled B…" at bounding box center [1000, 80] width 908 height 36
drag, startPoint x: 280, startPoint y: 249, endPoint x: 187, endPoint y: 249, distance: 93.0
click at [187, 249] on div "Khloe Meacock 0400565862 [EMAIL_ADDRESS][DOMAIN_NAME] Customer since [DATE] Unc…" at bounding box center [287, 214] width 432 height 189
copy link "[EMAIL_ADDRESS][DOMAIN_NAME]"
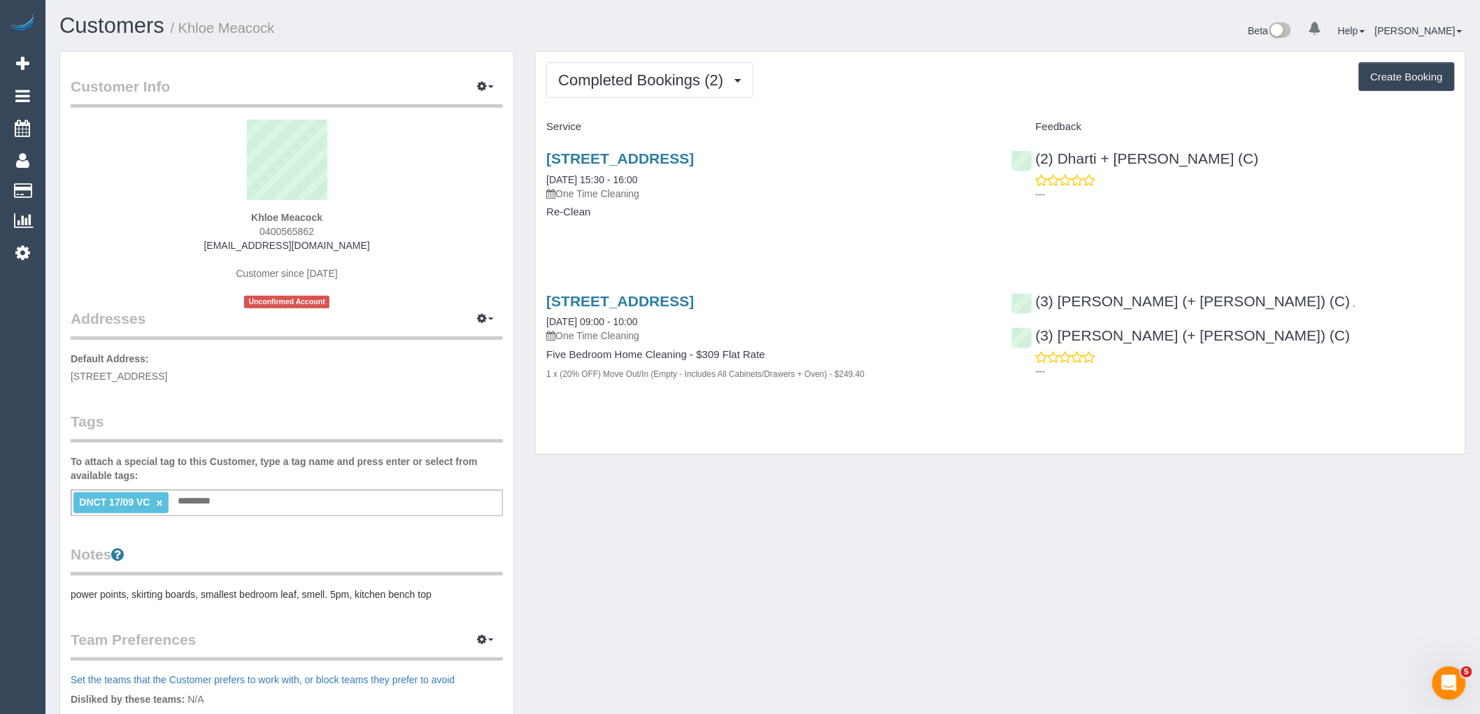
click at [158, 504] on link "×" at bounding box center [159, 503] width 6 height 12
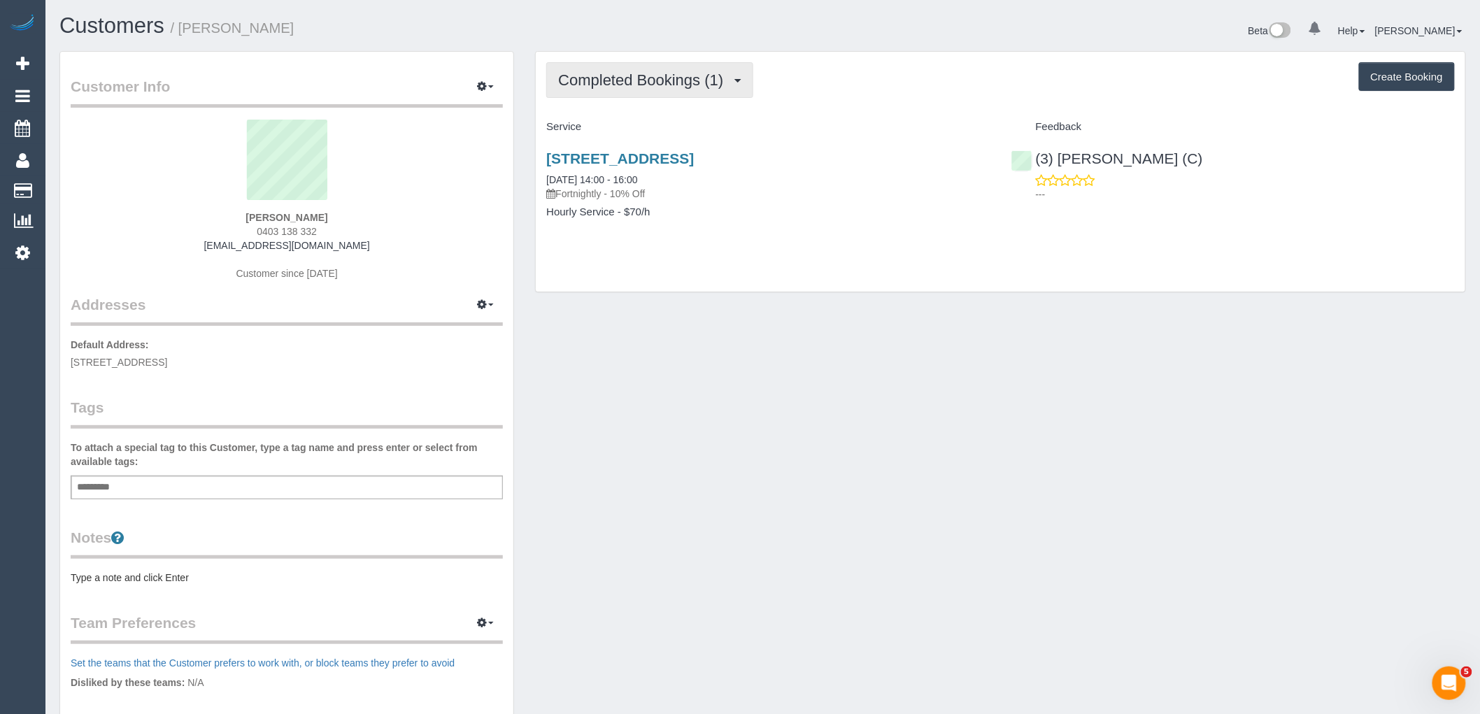
click at [659, 79] on span "Completed Bookings (1)" at bounding box center [644, 79] width 172 height 17
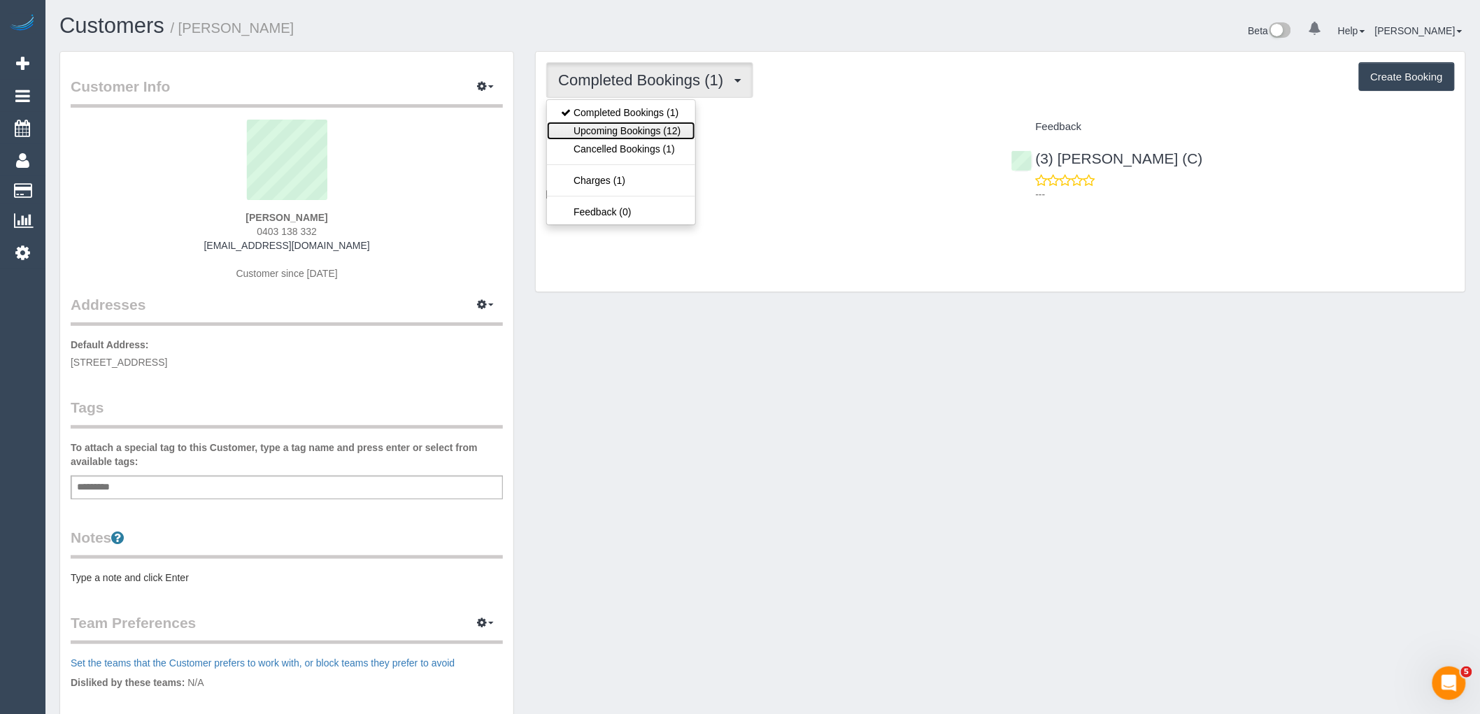
click at [670, 133] on link "Upcoming Bookings (12)" at bounding box center [621, 131] width 148 height 18
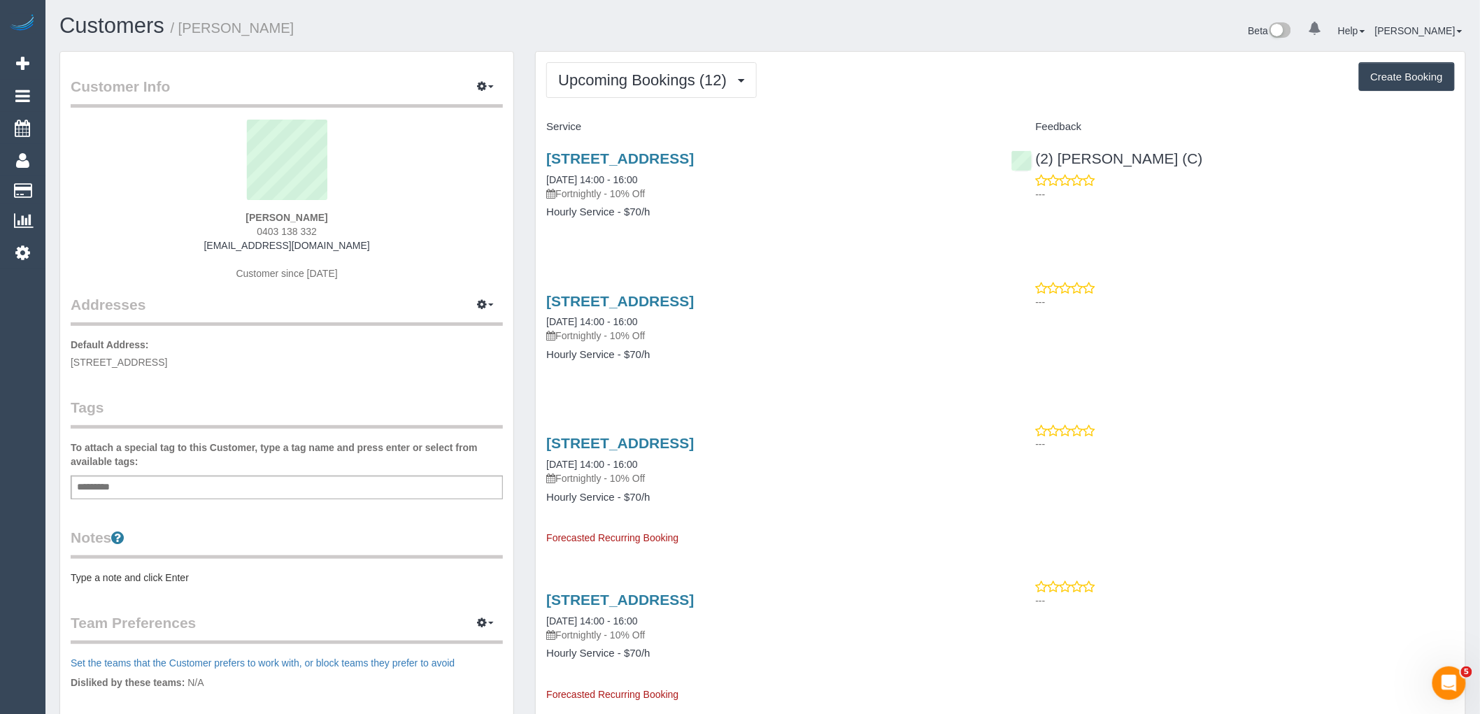
drag, startPoint x: 908, startPoint y: 283, endPoint x: 860, endPoint y: 315, distance: 57.4
click at [908, 283] on div "[STREET_ADDRESS] [DATE] 14:00 - 16:00 Fortnightly - 10% Off Hourly Service - $7…" at bounding box center [768, 335] width 464 height 108
drag, startPoint x: 378, startPoint y: 5, endPoint x: 388, endPoint y: 0, distance: 11.6
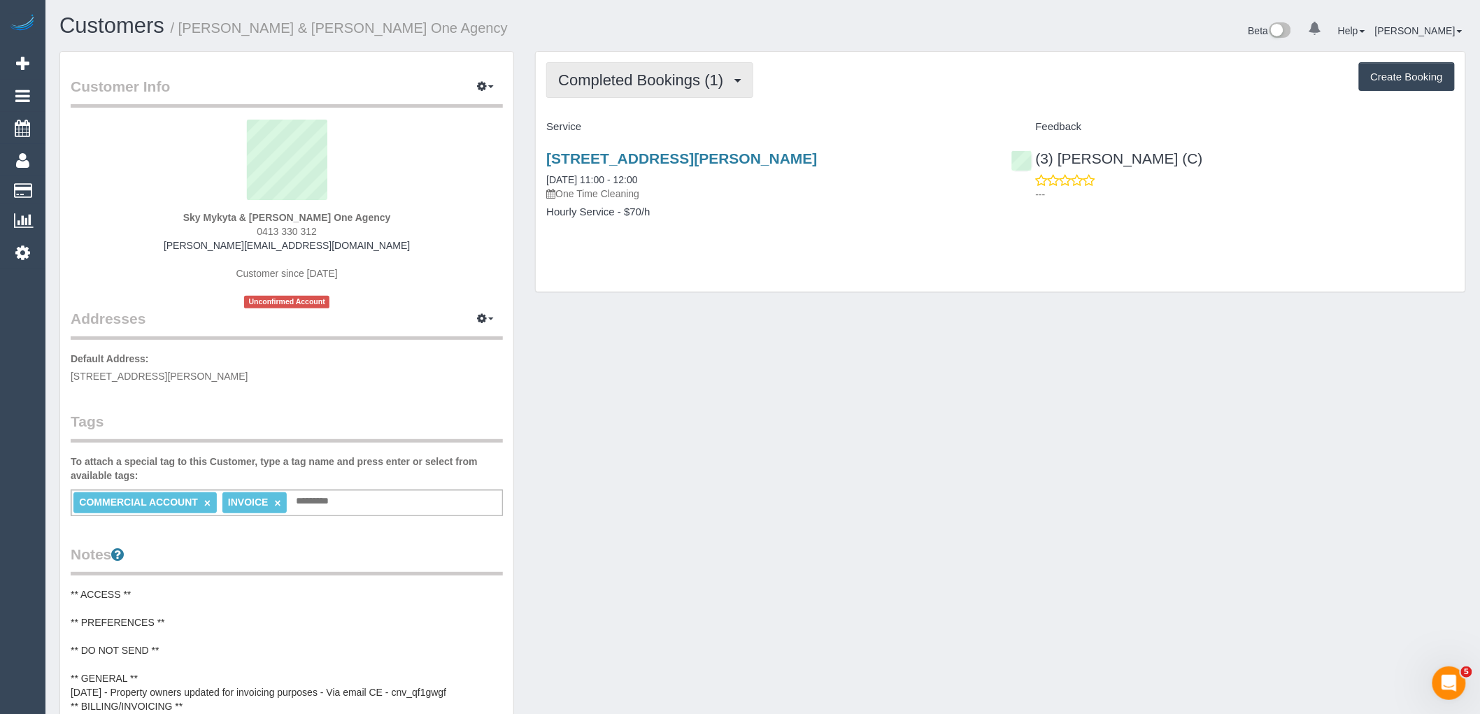
click at [686, 80] on span "Completed Bookings (1)" at bounding box center [644, 79] width 172 height 17
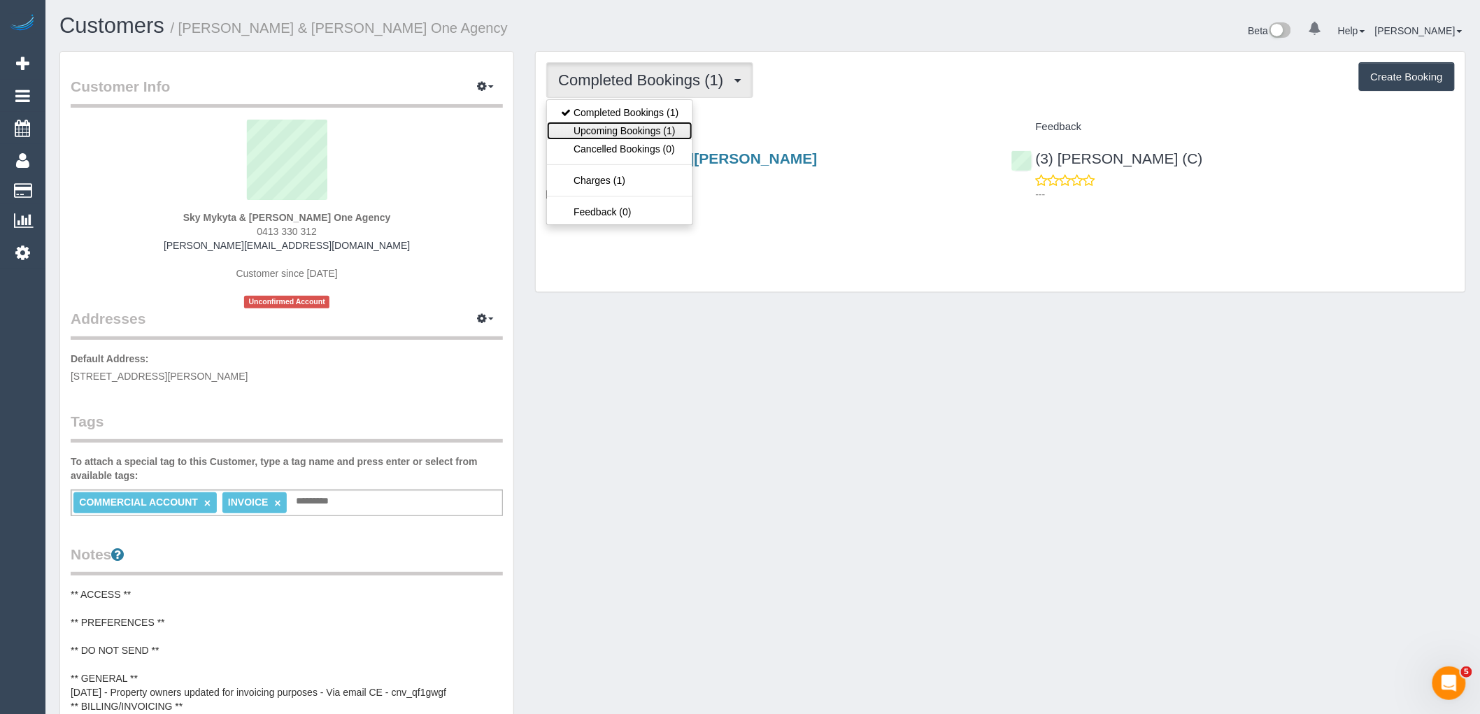
click at [671, 129] on link "Upcoming Bookings (1)" at bounding box center [619, 131] width 145 height 18
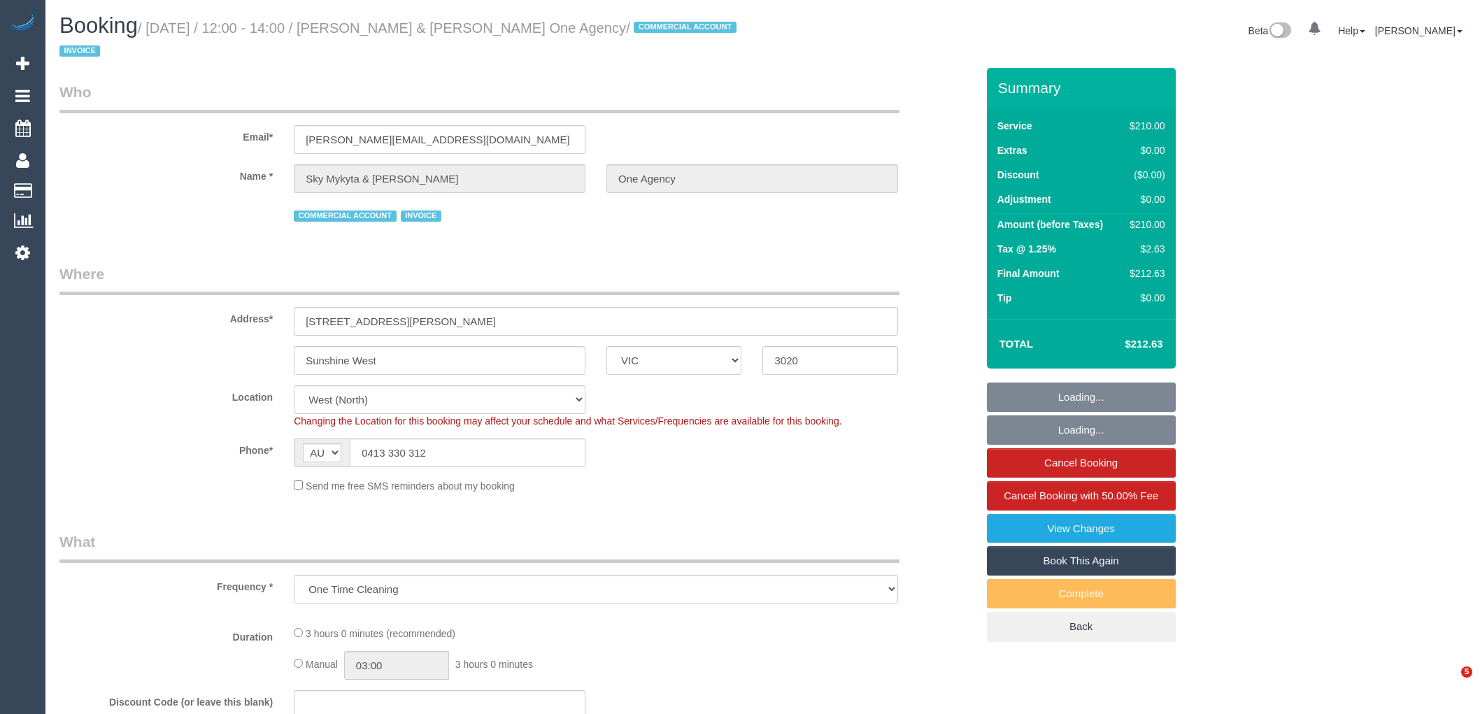
select select "VIC"
select select "180"
select select "spot1"
select select "number:28"
select select "number:14"
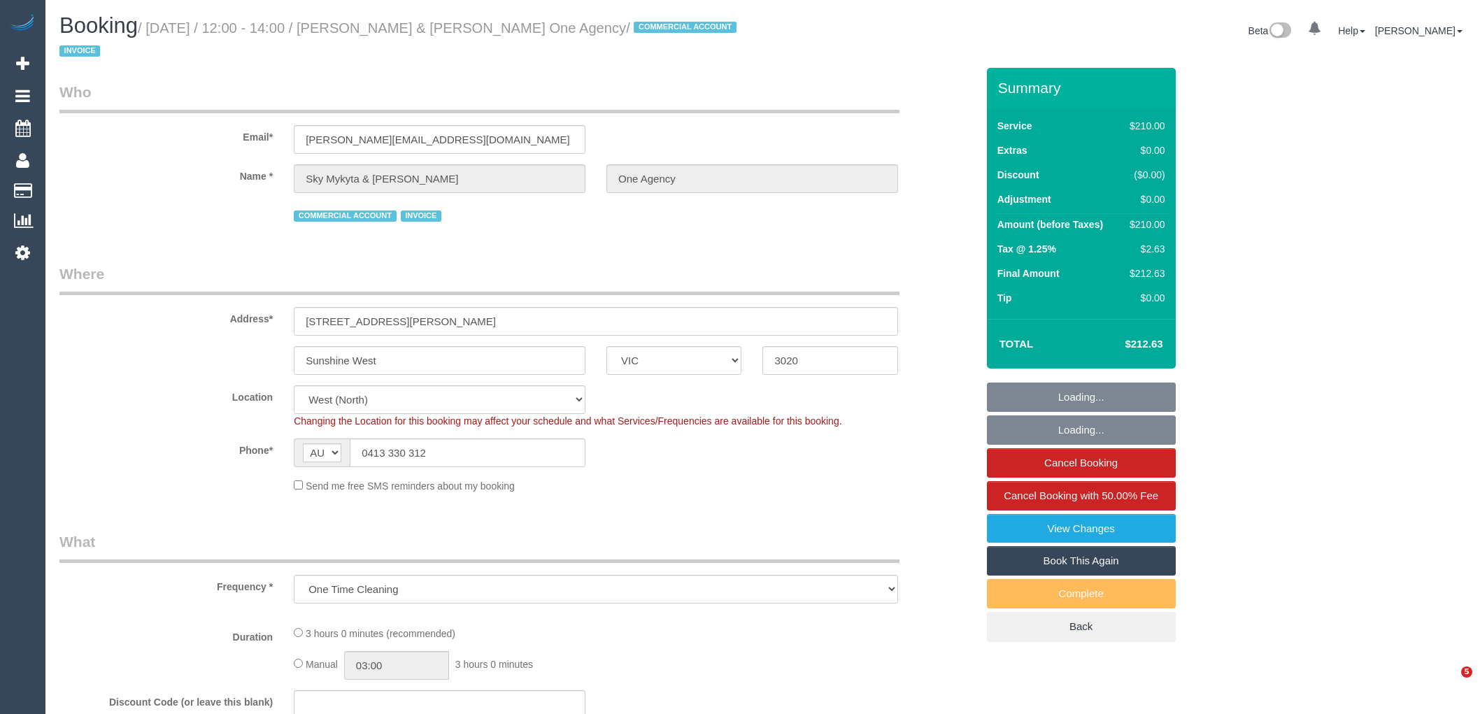
select select "number:19"
select select "object:1466"
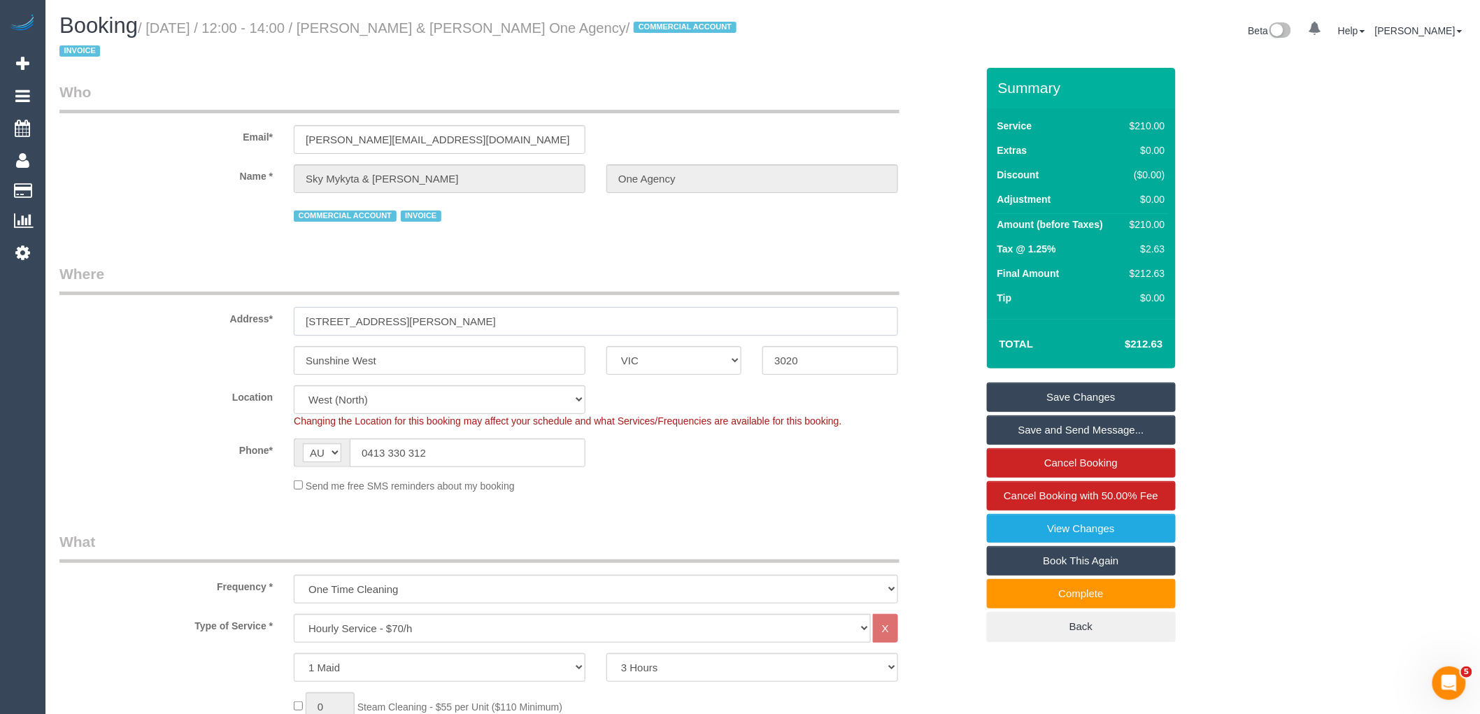
drag, startPoint x: 423, startPoint y: 324, endPoint x: 164, endPoint y: 320, distance: 258.8
click at [178, 315] on div "Address* 15 joan lane" at bounding box center [518, 300] width 938 height 72
paste input "Giong"
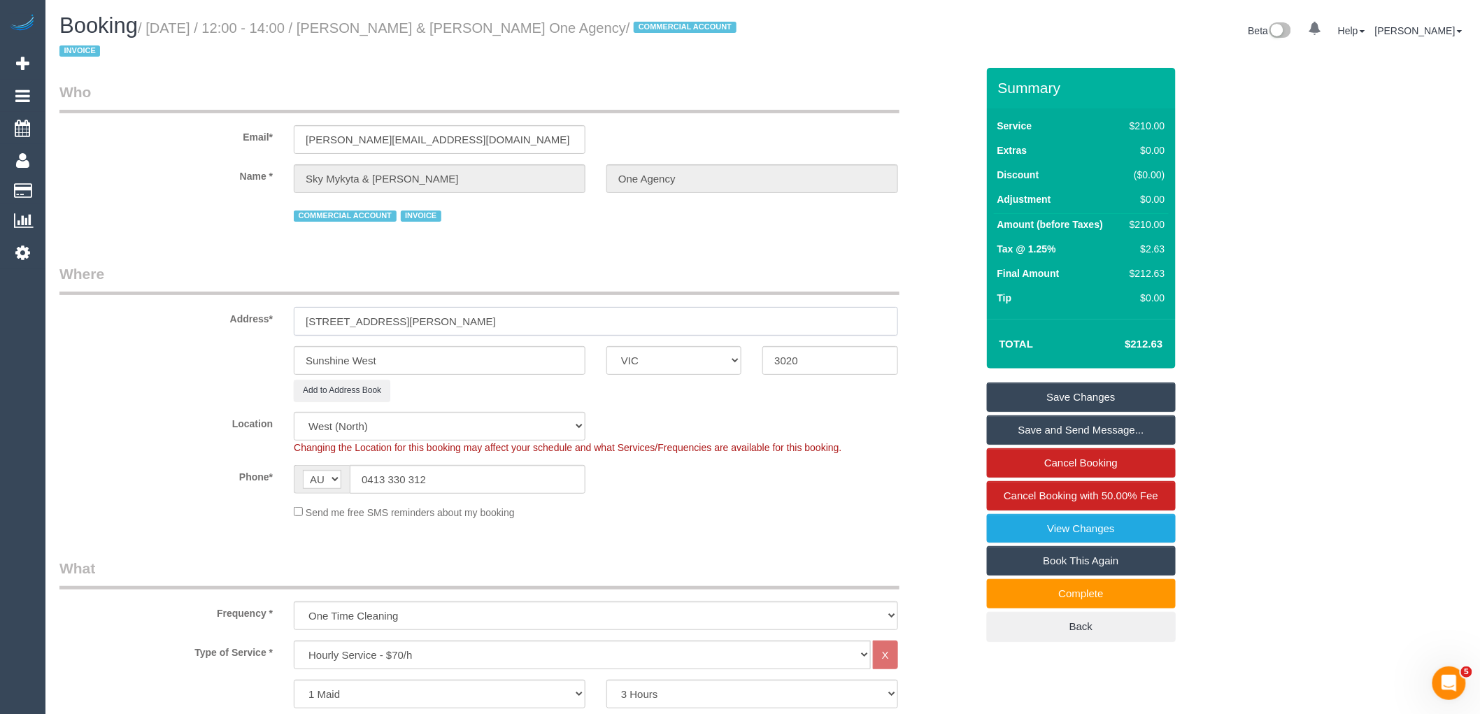
type input "15 Giong lane"
click at [1114, 394] on link "Save Changes" at bounding box center [1081, 397] width 189 height 29
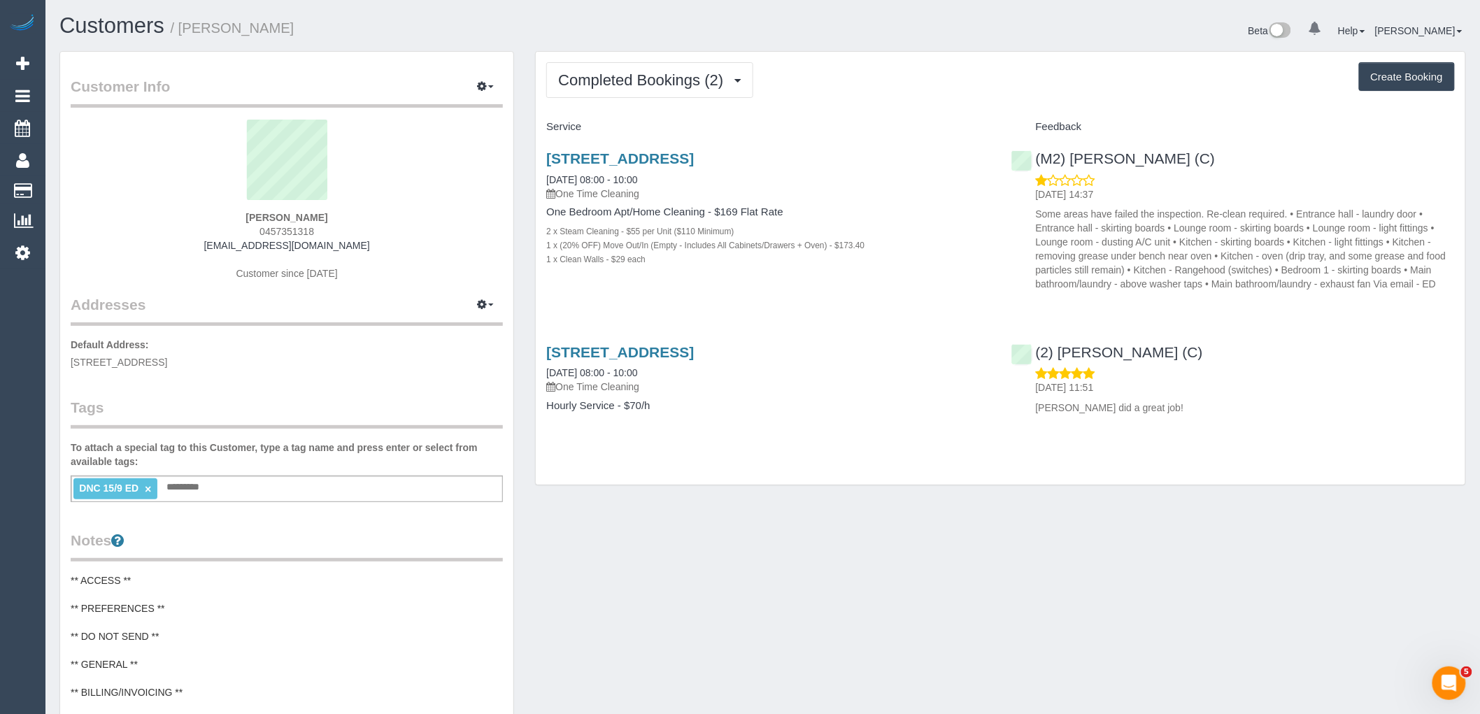
drag, startPoint x: 331, startPoint y: 225, endPoint x: 233, endPoint y: 220, distance: 98.0
click at [233, 220] on div "Grace Casey 0457351318 gracecasey@icloud.com Customer since 2025" at bounding box center [287, 207] width 432 height 175
copy strong "Grace Casey"
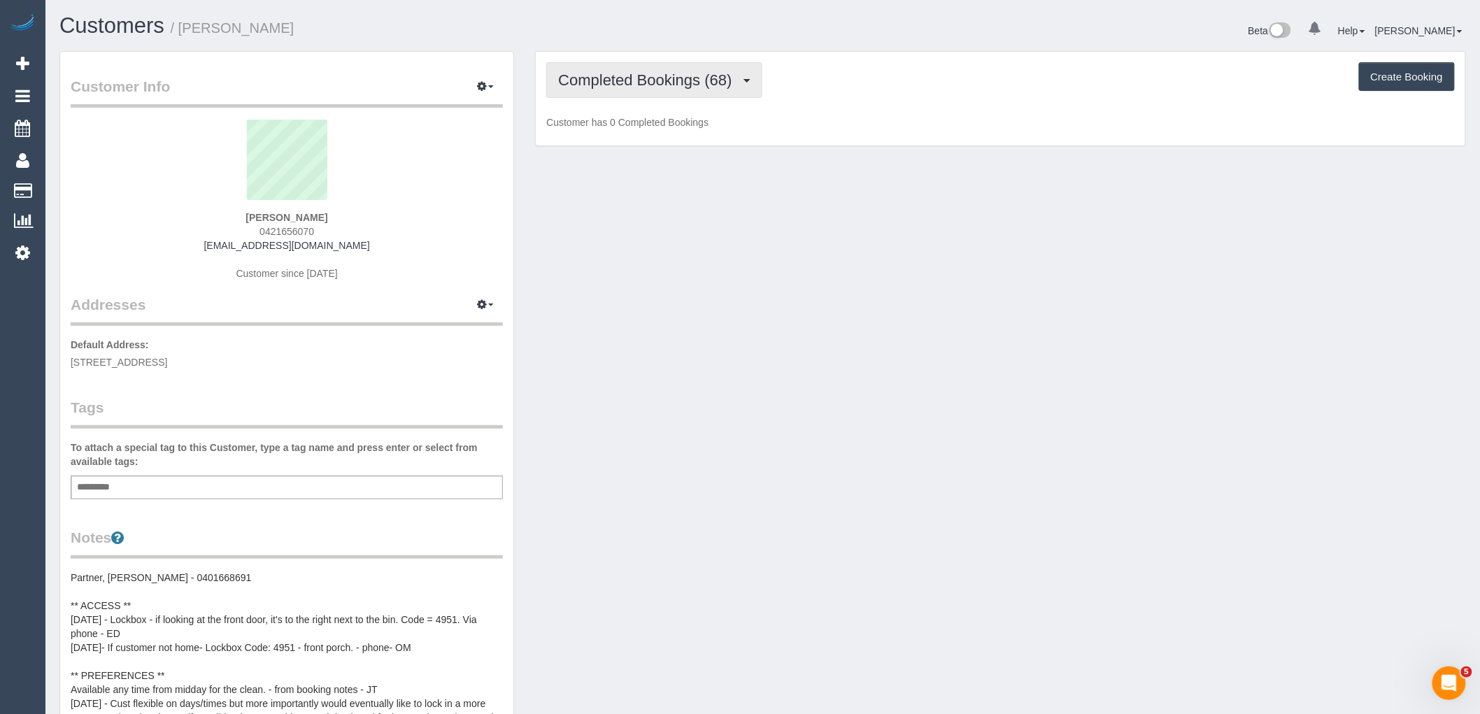
click at [708, 89] on button "Completed Bookings (68)" at bounding box center [653, 80] width 215 height 36
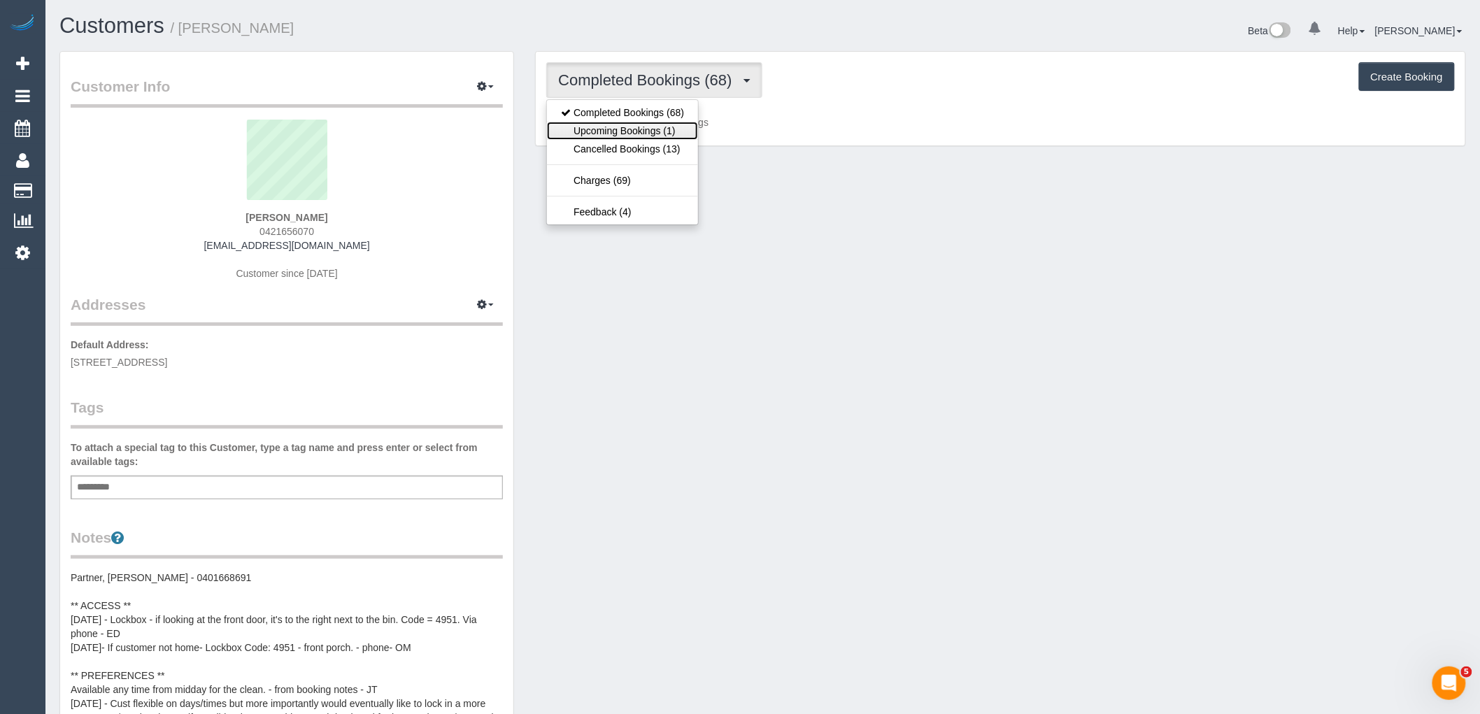
click at [672, 131] on link "Upcoming Bookings (1)" at bounding box center [622, 131] width 151 height 18
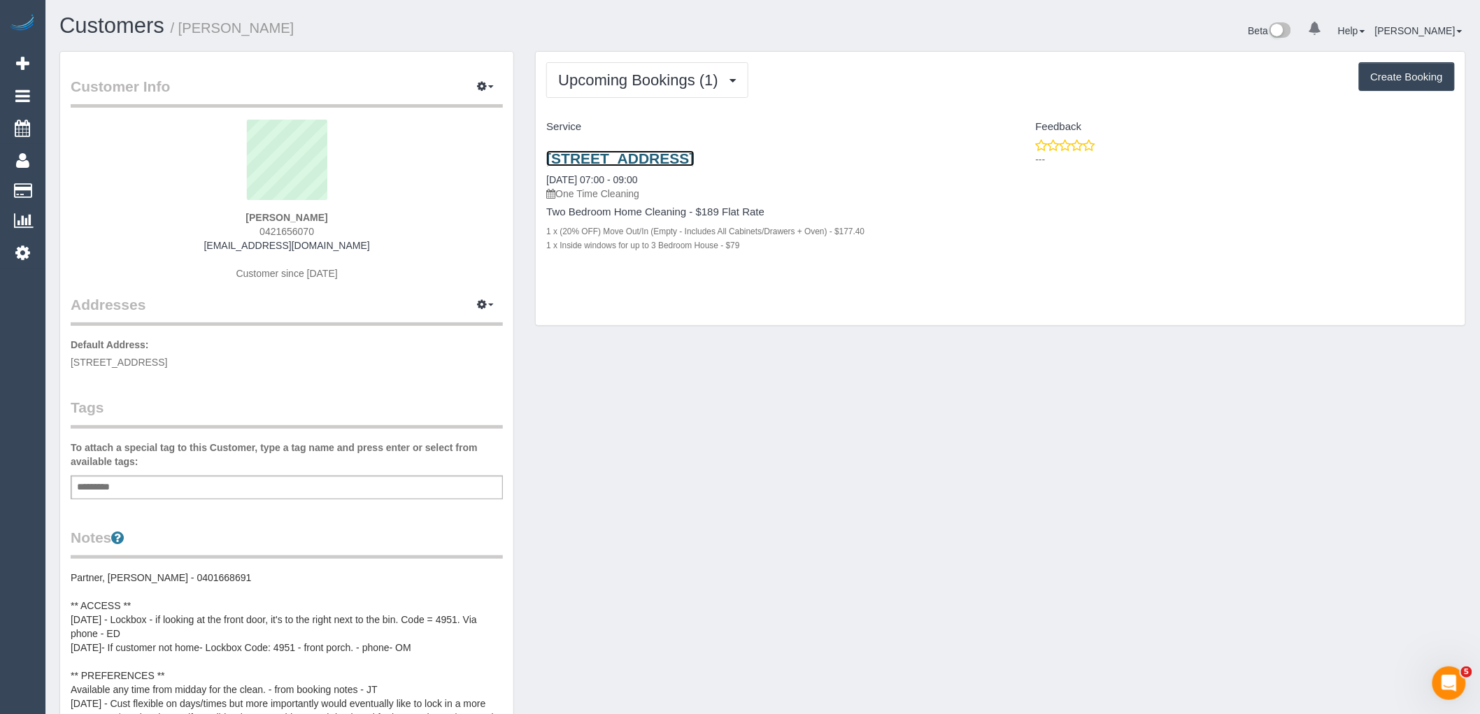
click at [694, 157] on link "93 Macpherson Street, Carlton North, VIC 3054" at bounding box center [620, 158] width 148 height 16
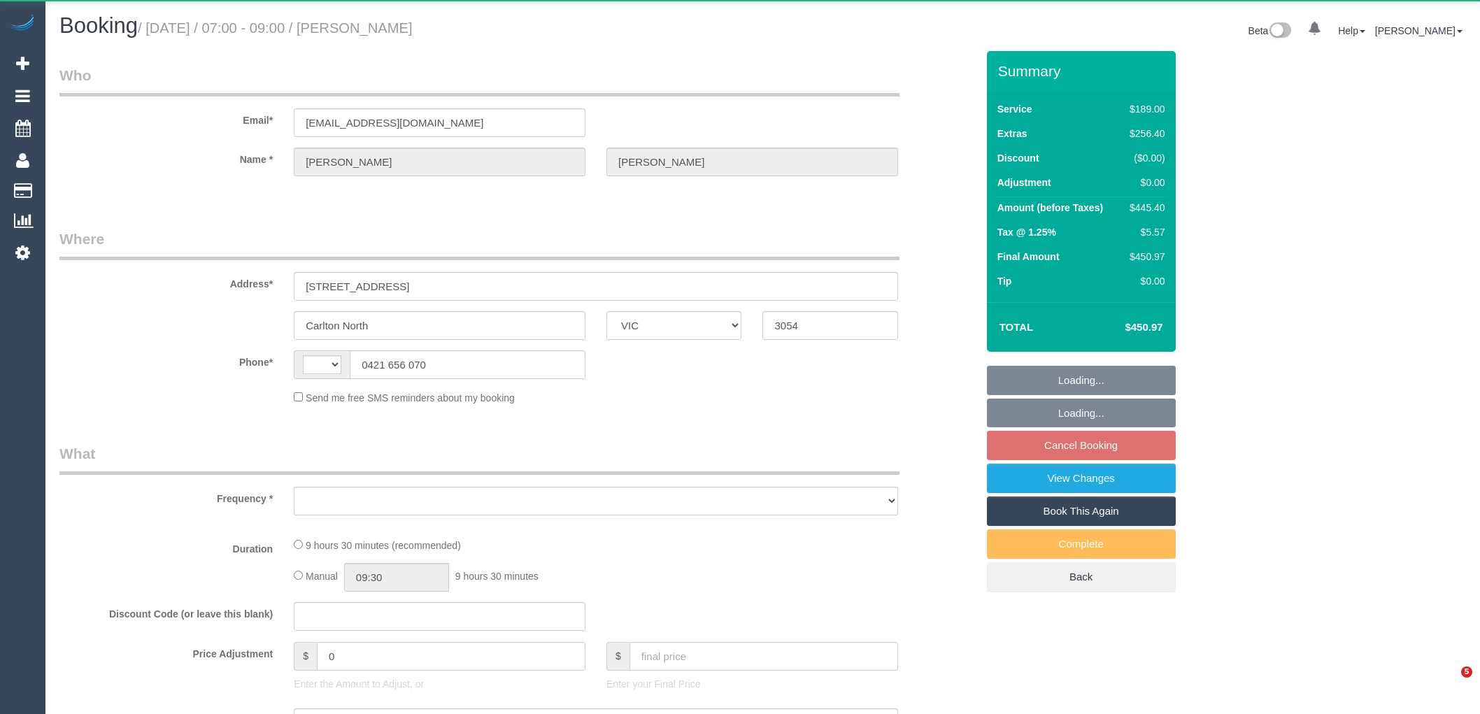
select select "VIC"
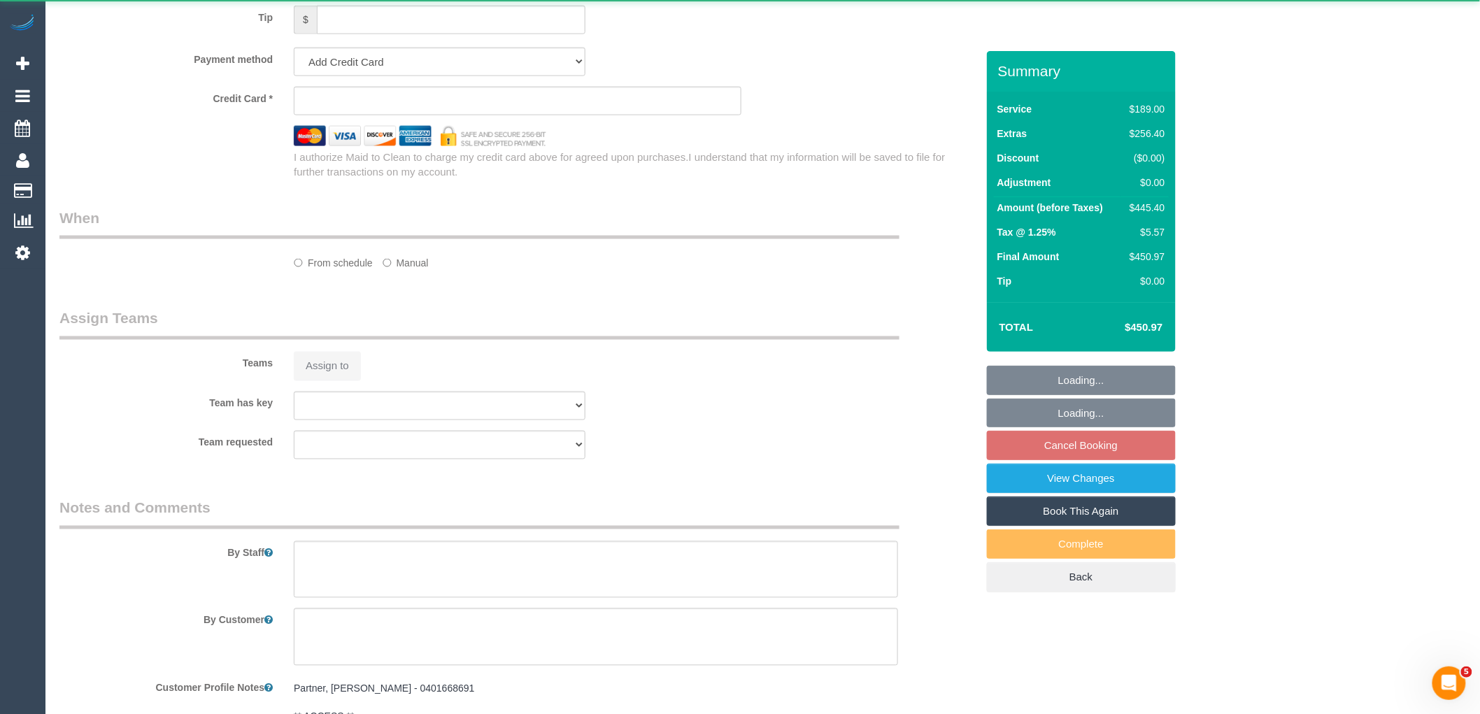
select select "string:AU"
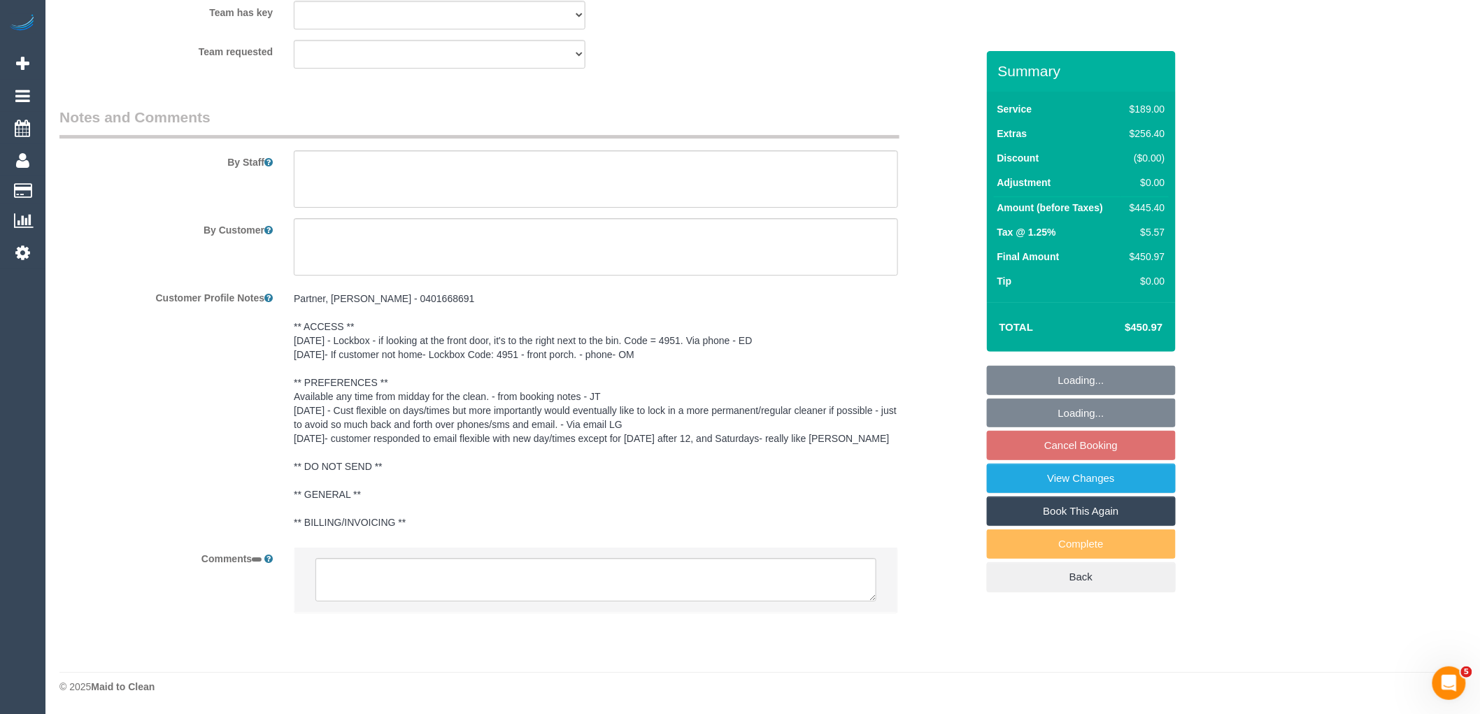
select select "number:28"
select select "number:16"
select select "number:19"
select select "number:22"
select select "number:33"
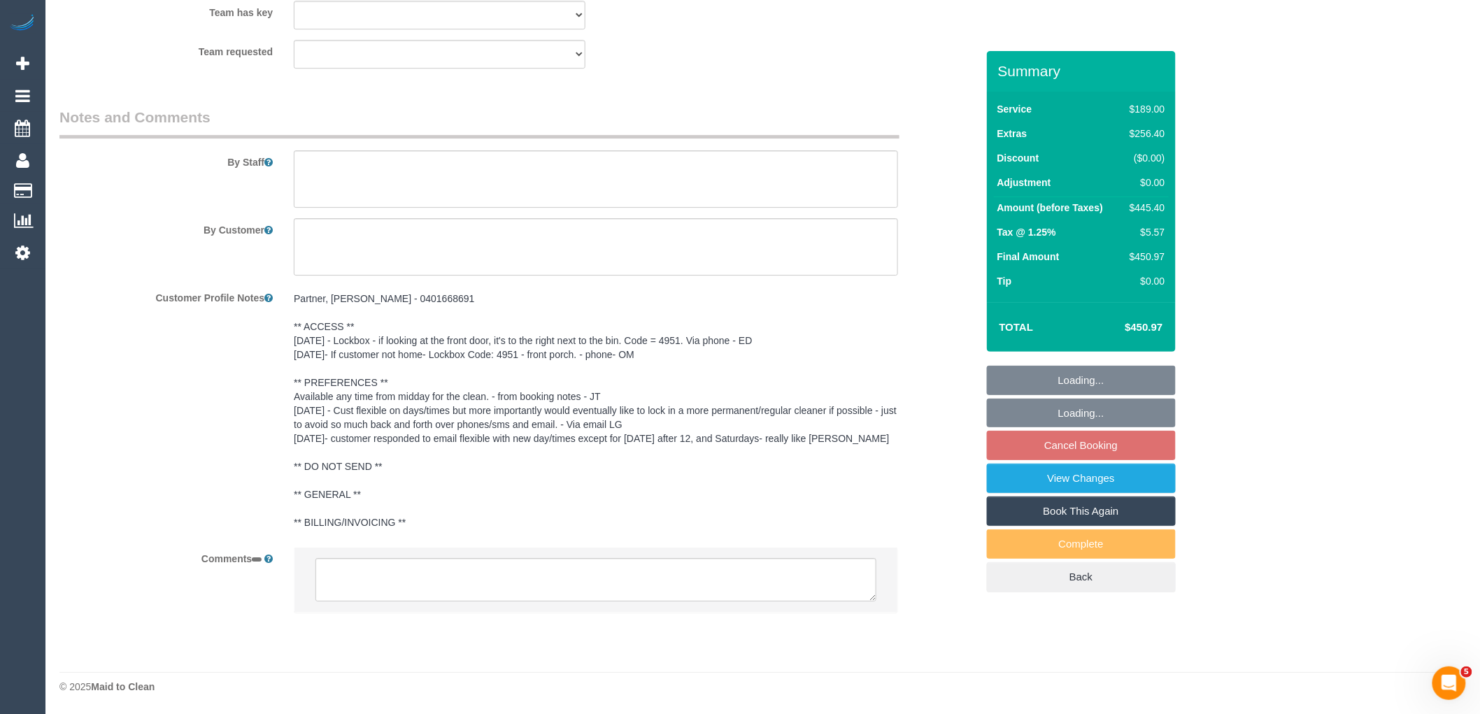
select select "number:12"
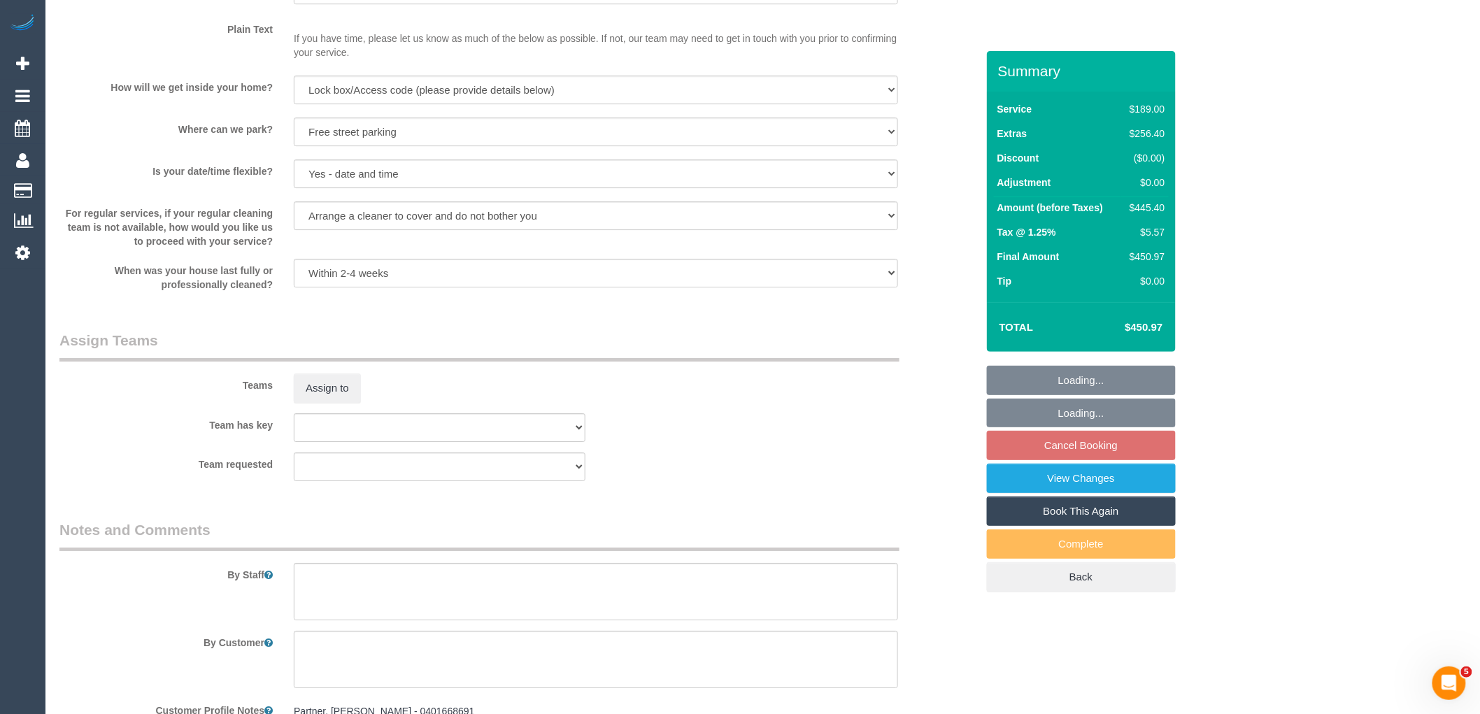
select select "object:1675"
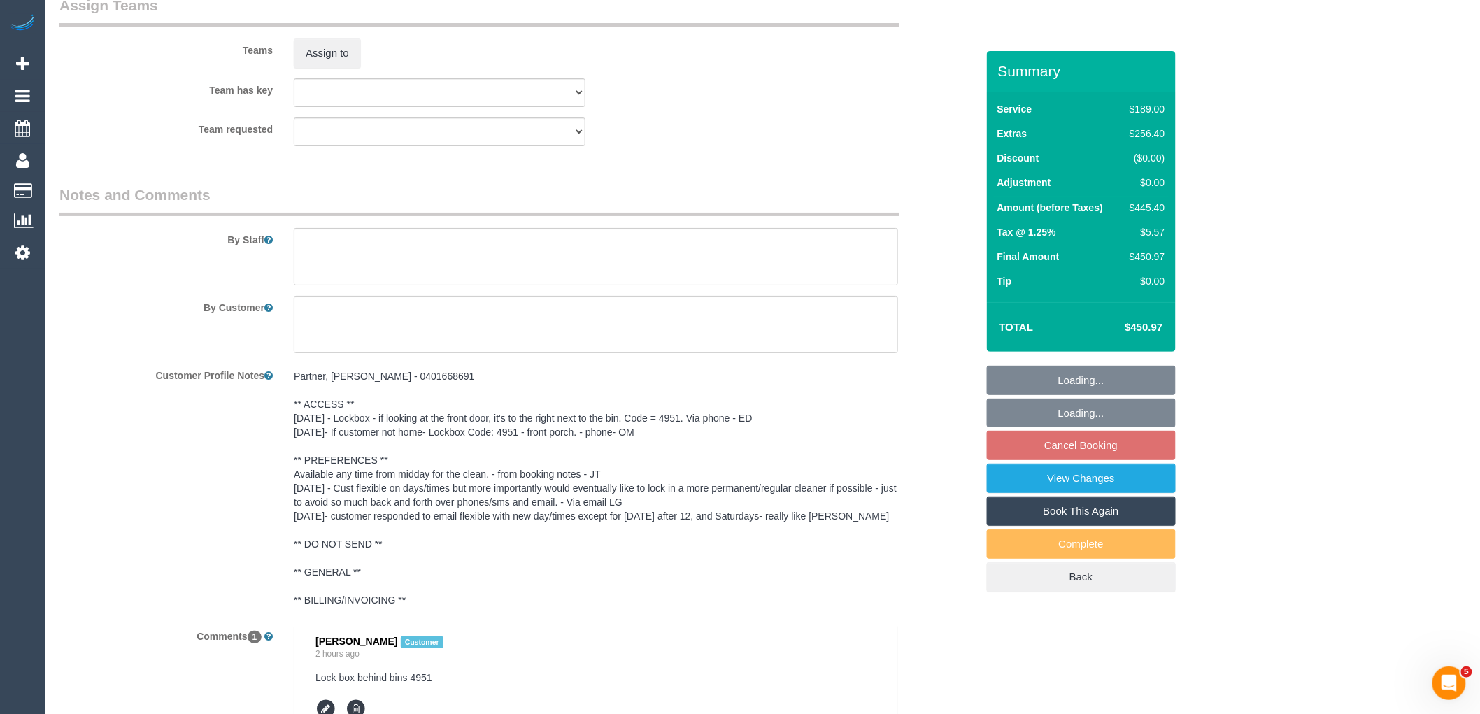
select select "string:stripe-pm_1Rql6f2GScqysDRVpN1ttCwq"
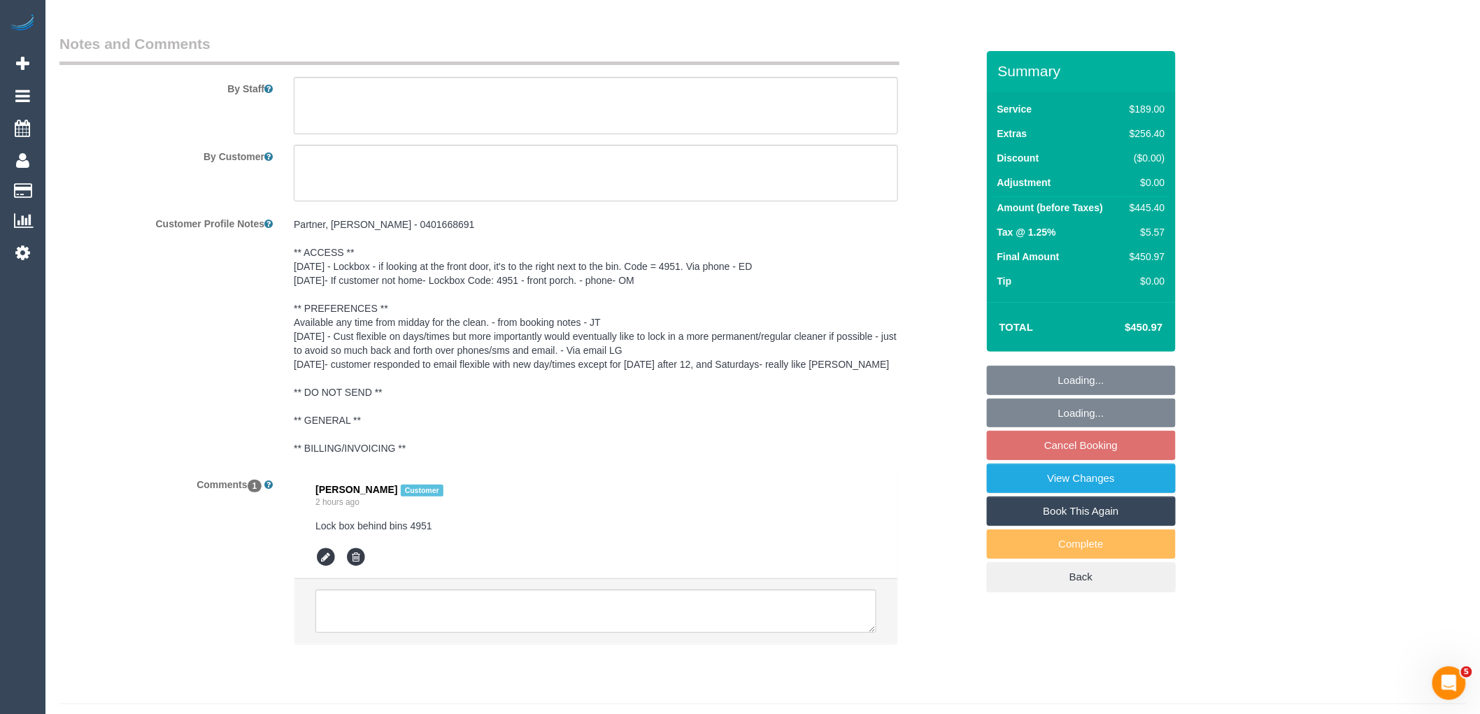
scroll to position [2295, 0]
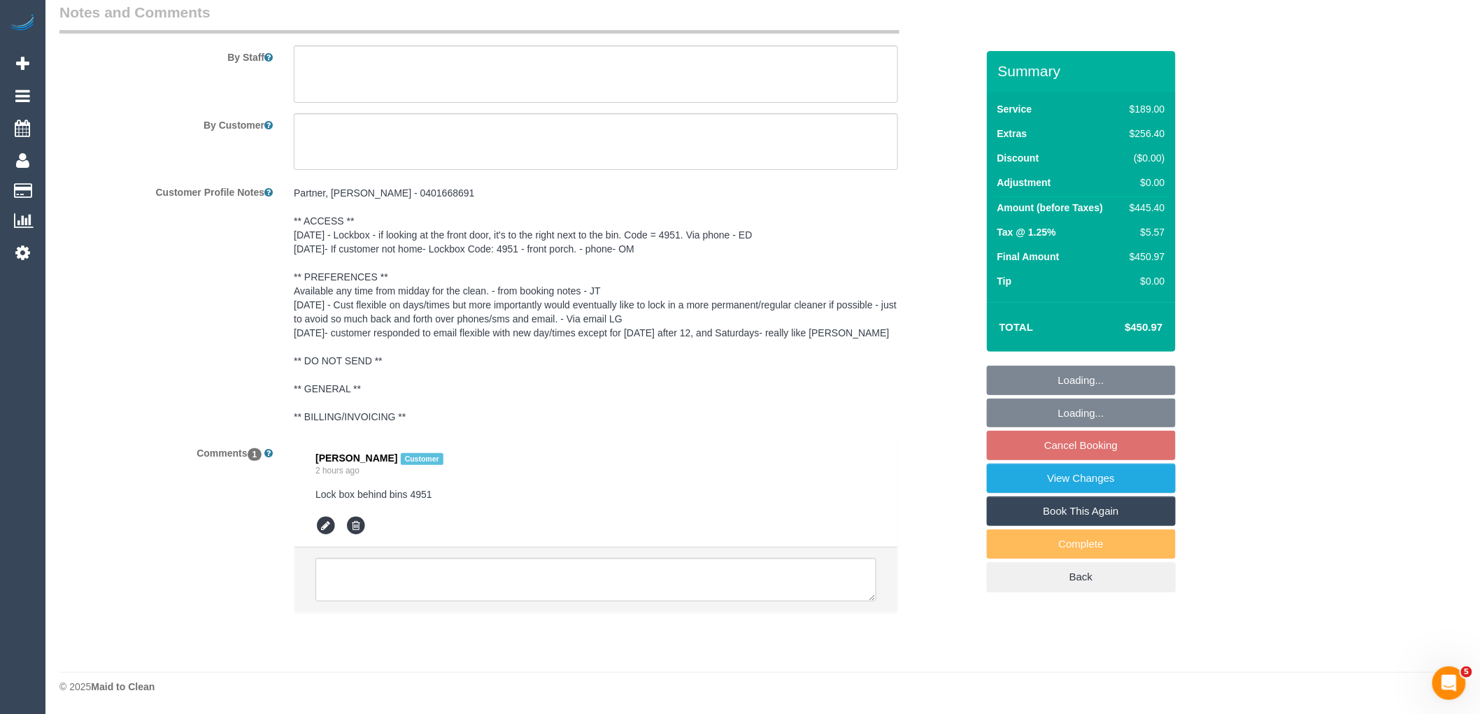
select select "object:1685"
select select "spot1"
click at [449, 589] on textarea at bounding box center [595, 579] width 561 height 43
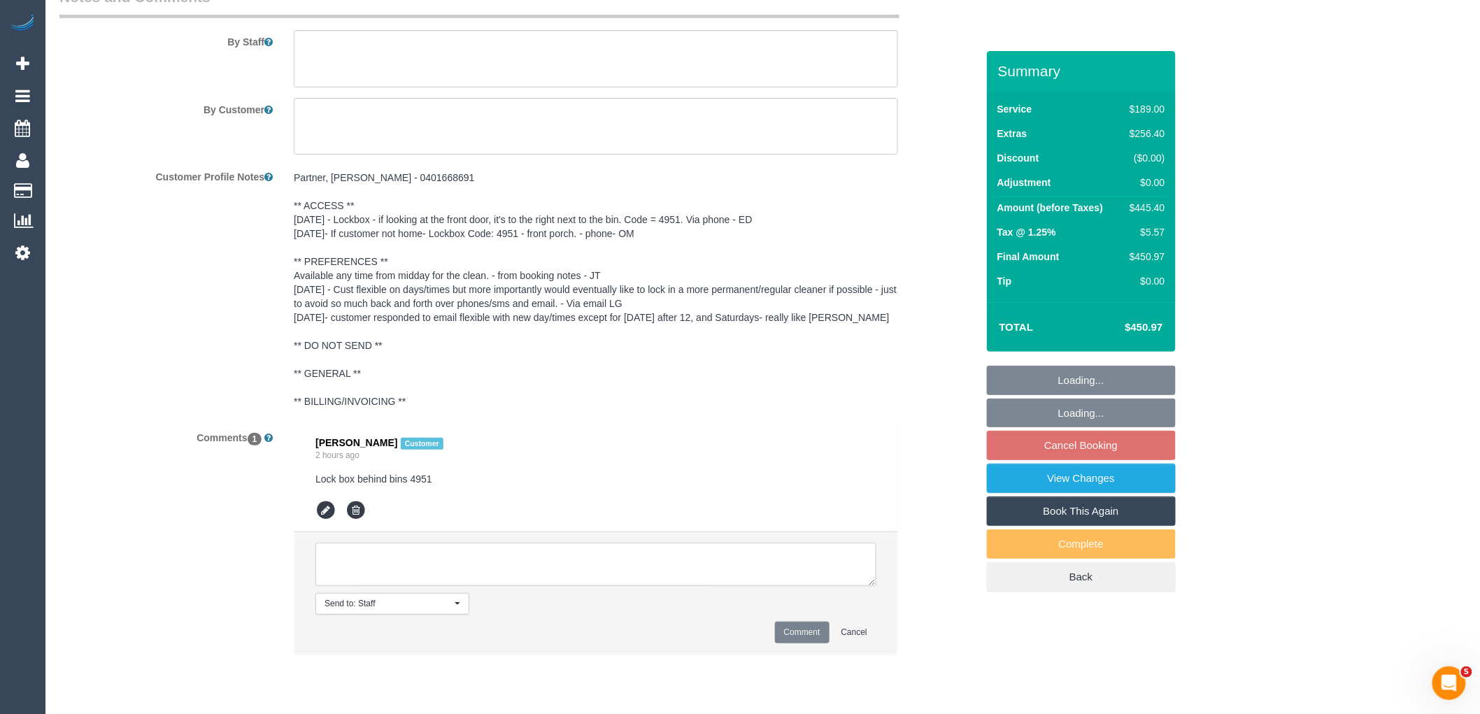
paste textarea "Lock box behind bins 4951"
type textarea "Lock box behind bins 4951"
click at [498, 136] on textarea at bounding box center [596, 126] width 604 height 57
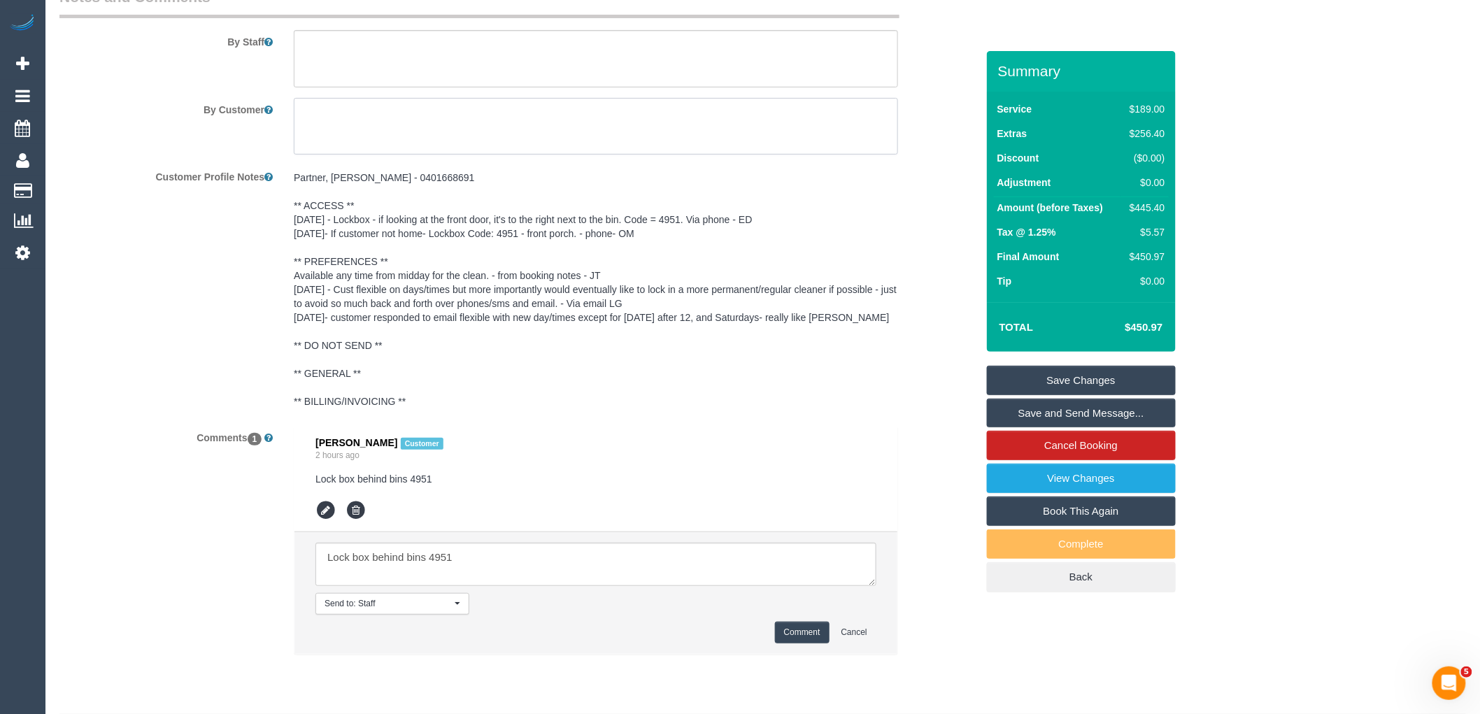
paste textarea "Lock box behind bins 4951"
type textarea "Lock box behind bins 4951"
click at [1092, 385] on link "Save Changes" at bounding box center [1081, 380] width 189 height 29
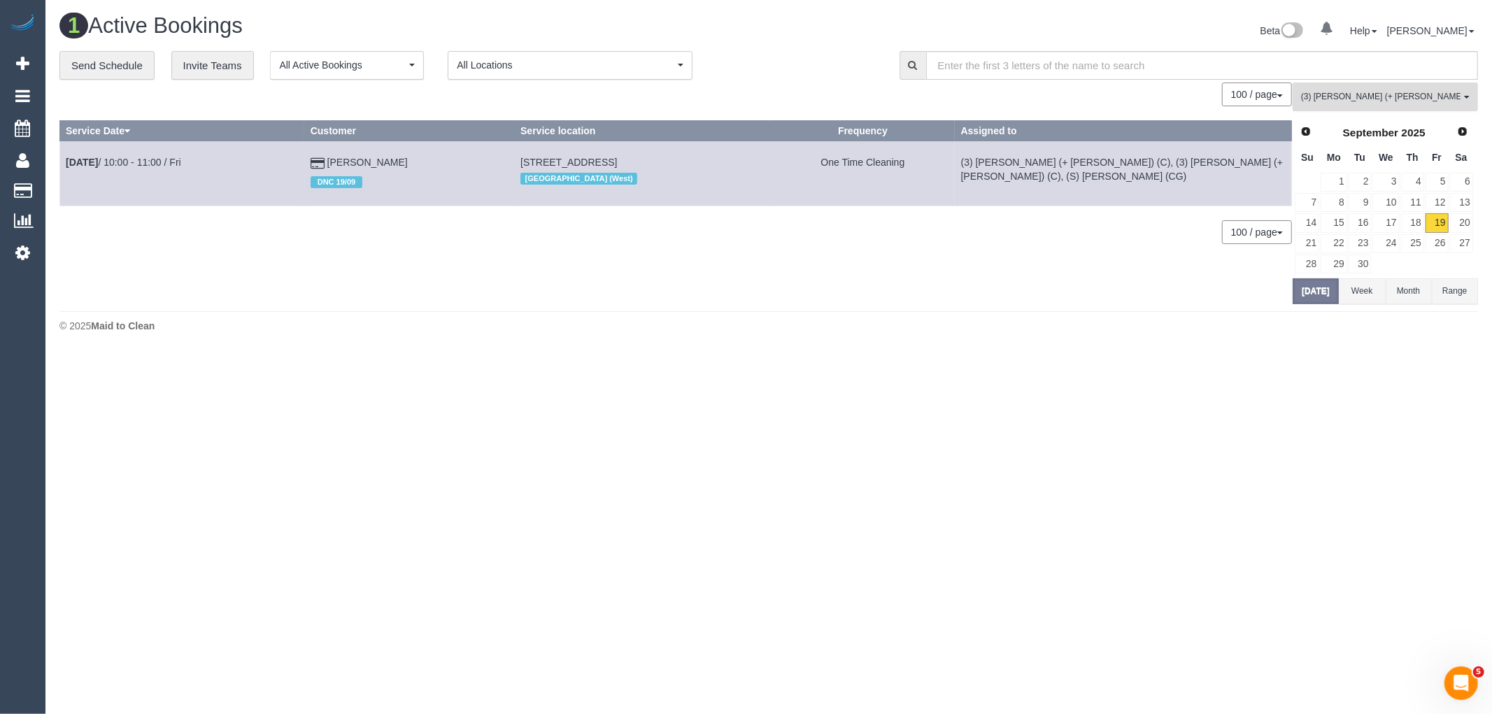
click at [1383, 91] on button "(3) Rayhan (+ Shahida) (C) , (3) Shahida (+ Rayhan) (C) All Teams" at bounding box center [1384, 97] width 185 height 29
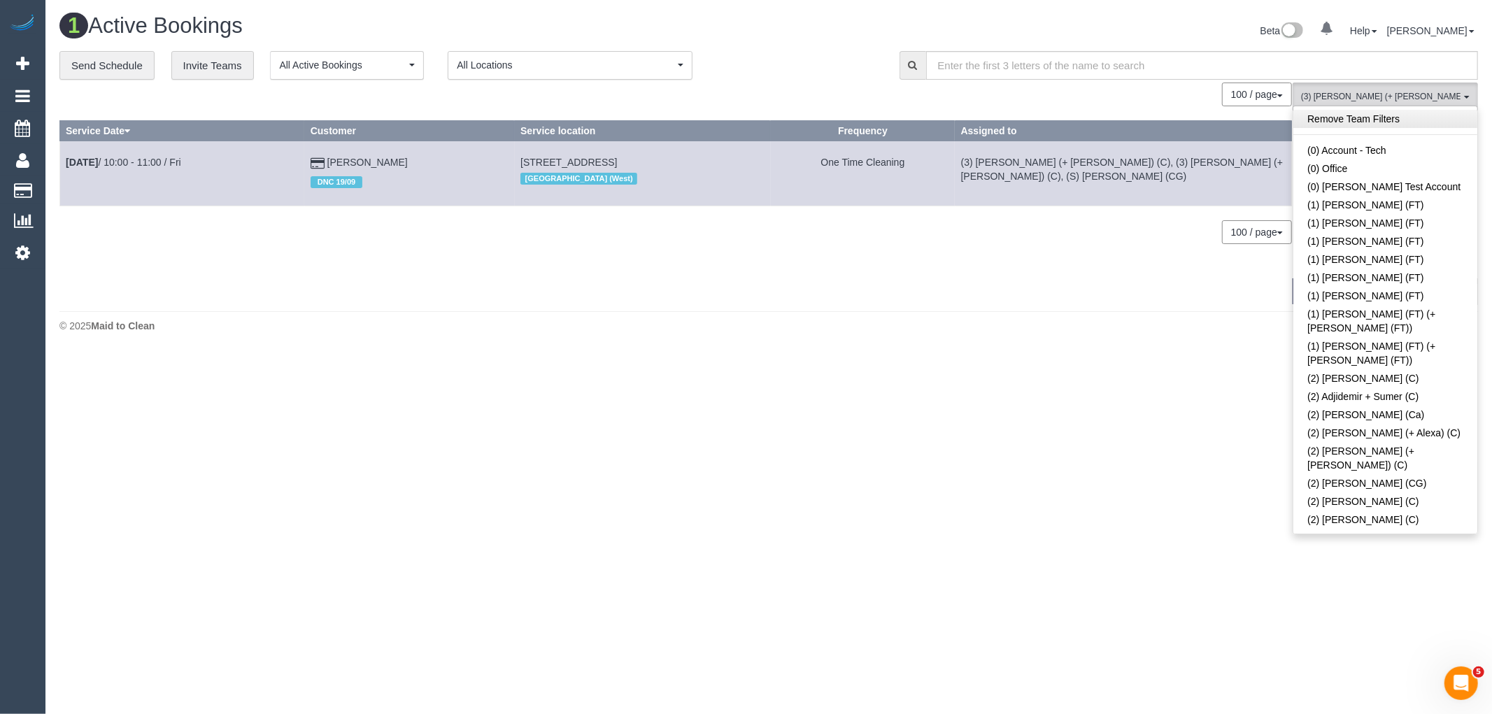
click at [1411, 120] on link "Remove Team Filters" at bounding box center [1385, 119] width 184 height 18
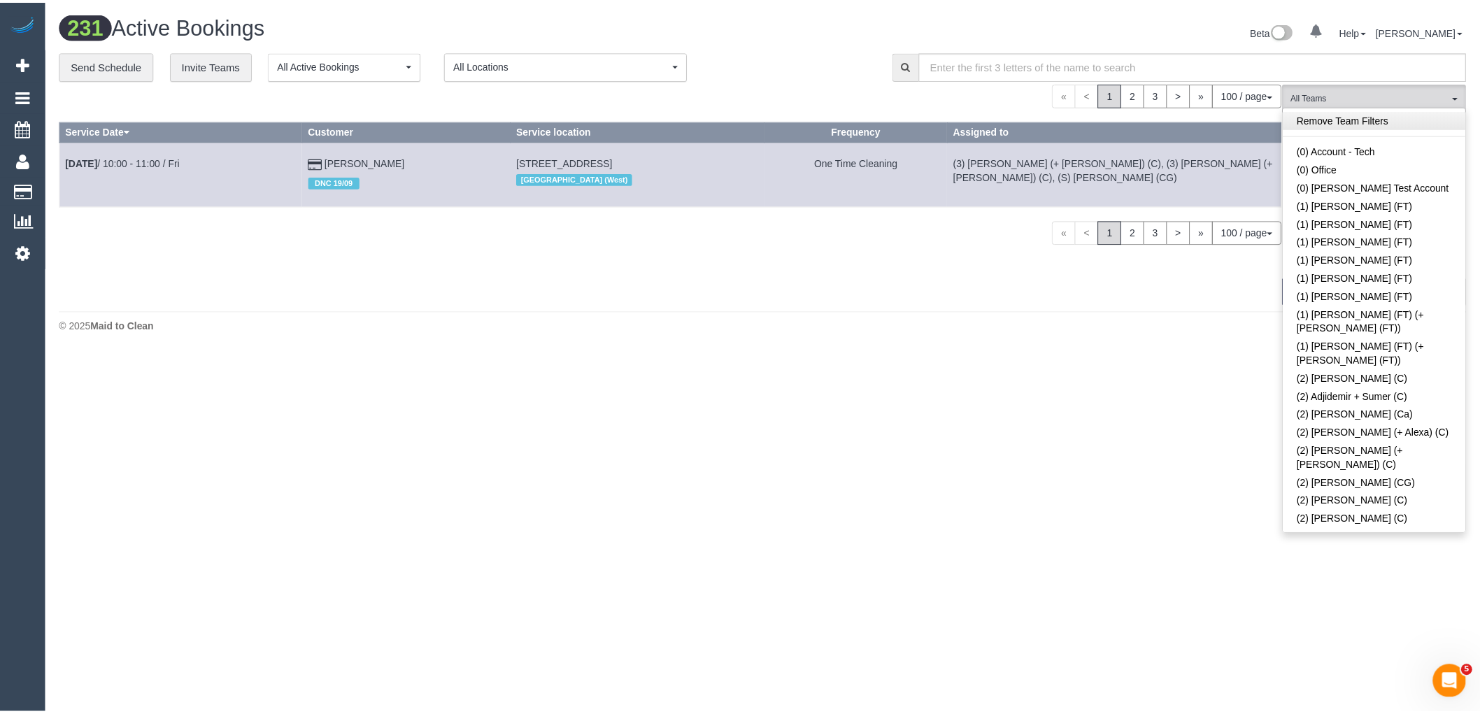
scroll to position [864, 0]
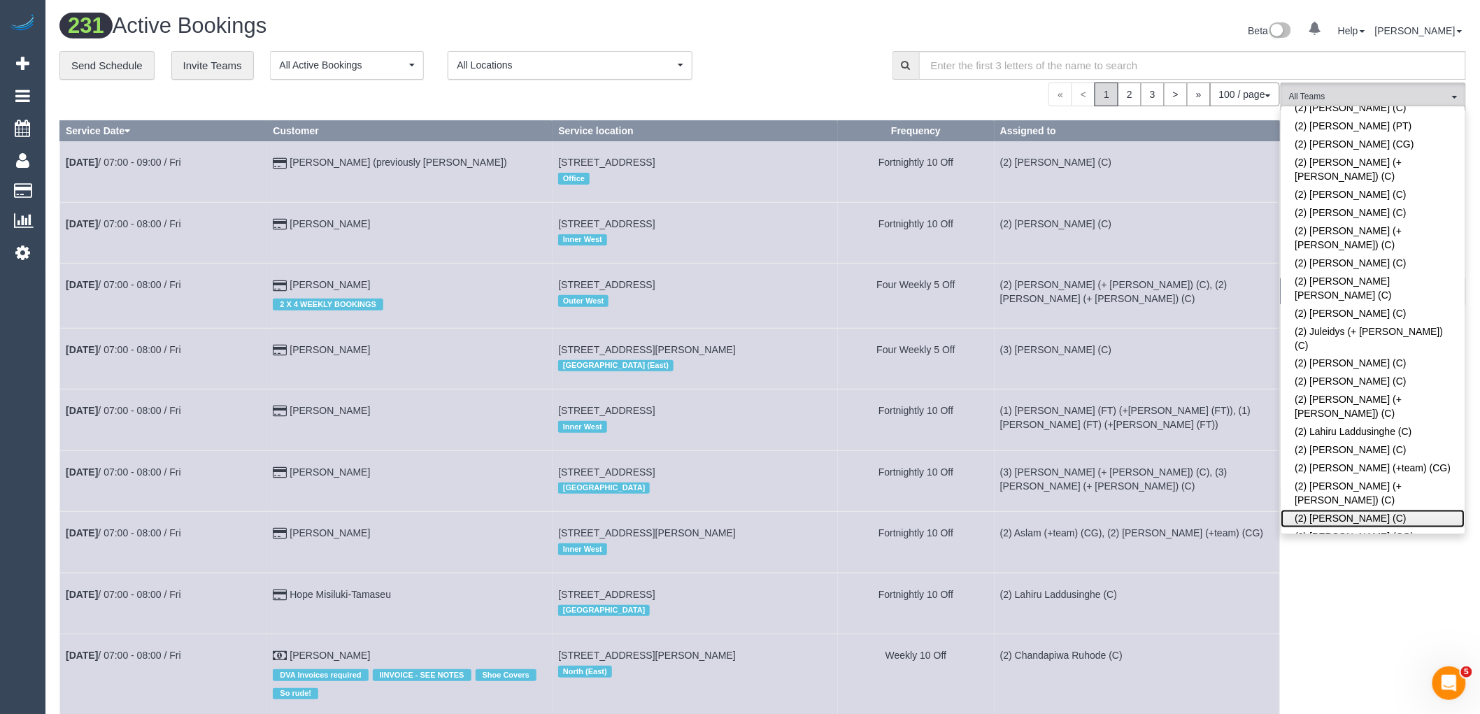
click at [1423, 510] on link "(2) [PERSON_NAME] (C)" at bounding box center [1373, 519] width 184 height 18
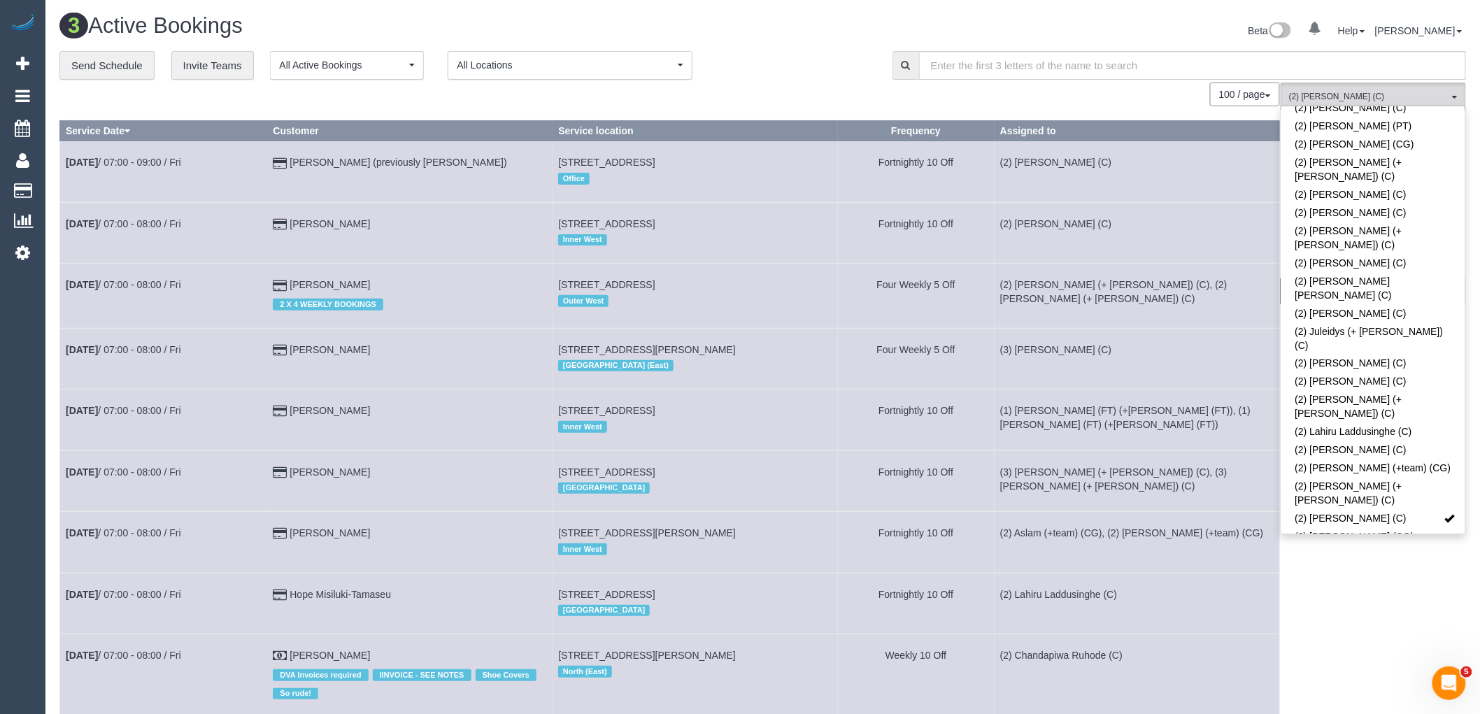
click at [749, 34] on h1 "3 Active Bookings" at bounding box center [405, 26] width 693 height 24
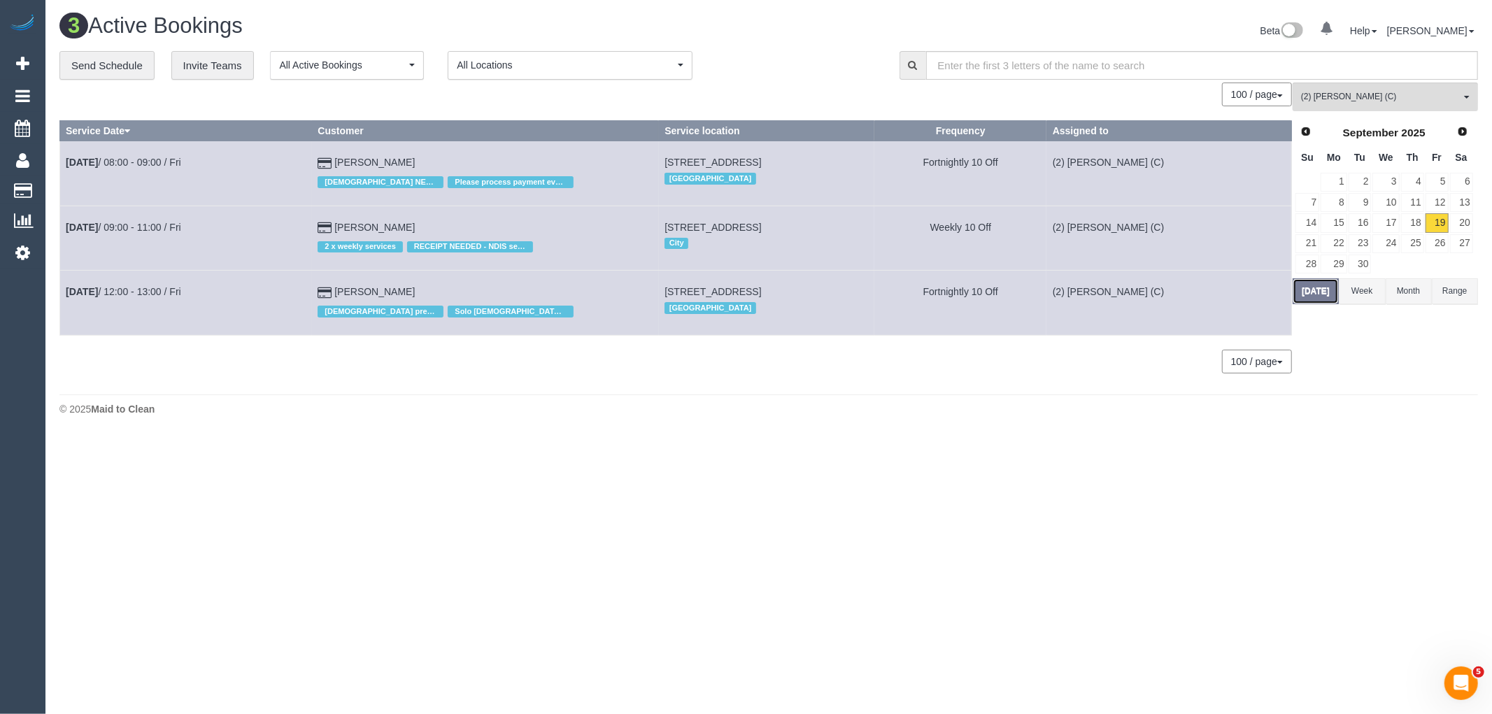
click at [1318, 285] on button "Today" at bounding box center [1315, 291] width 46 height 26
click at [177, 220] on td "Sep 19th / 09:00 - 11:00 / Fri" at bounding box center [186, 238] width 252 height 64
click at [173, 225] on link "Sep 19th / 09:00 - 11:00 / Fri" at bounding box center [123, 227] width 115 height 11
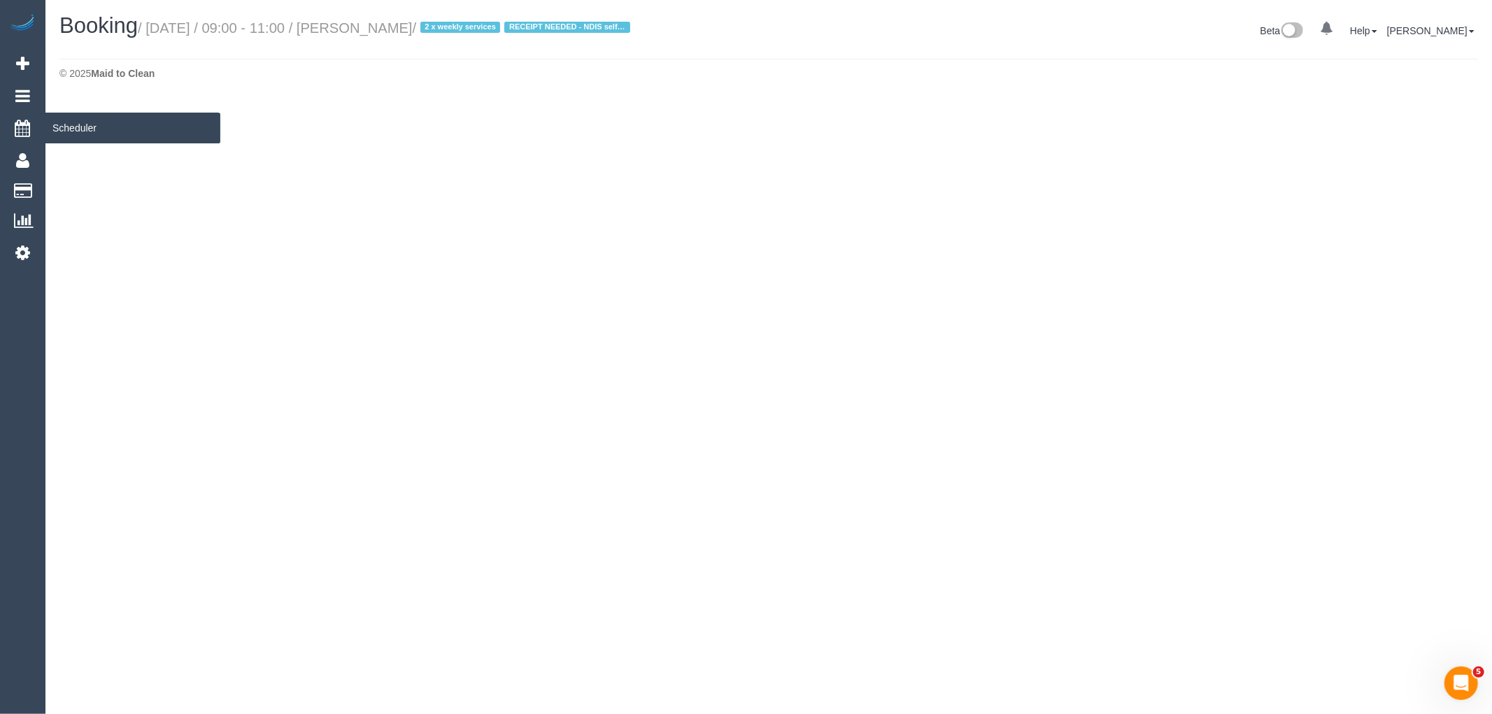
select select "VIC"
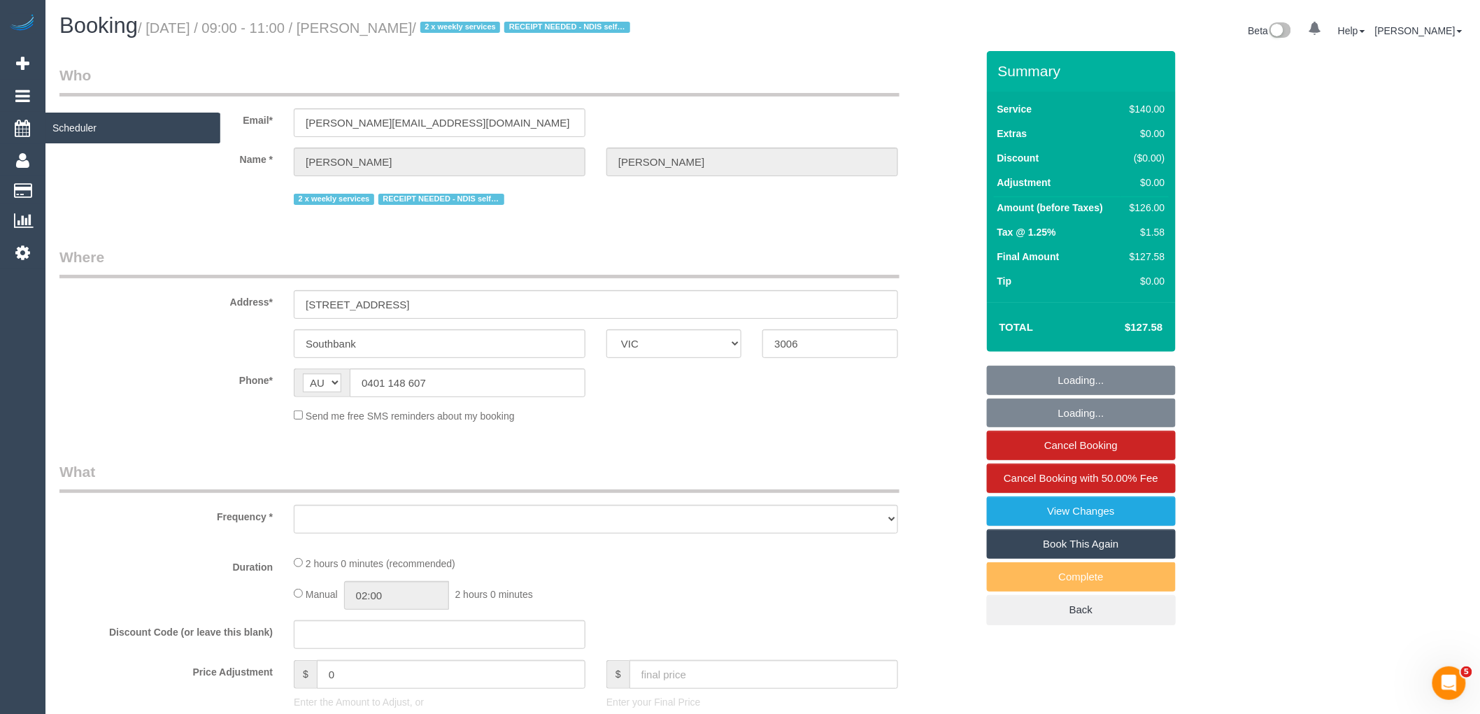
select select "string:stripe-pm_1QS3QX2GScqysDRVhVdclKCJ"
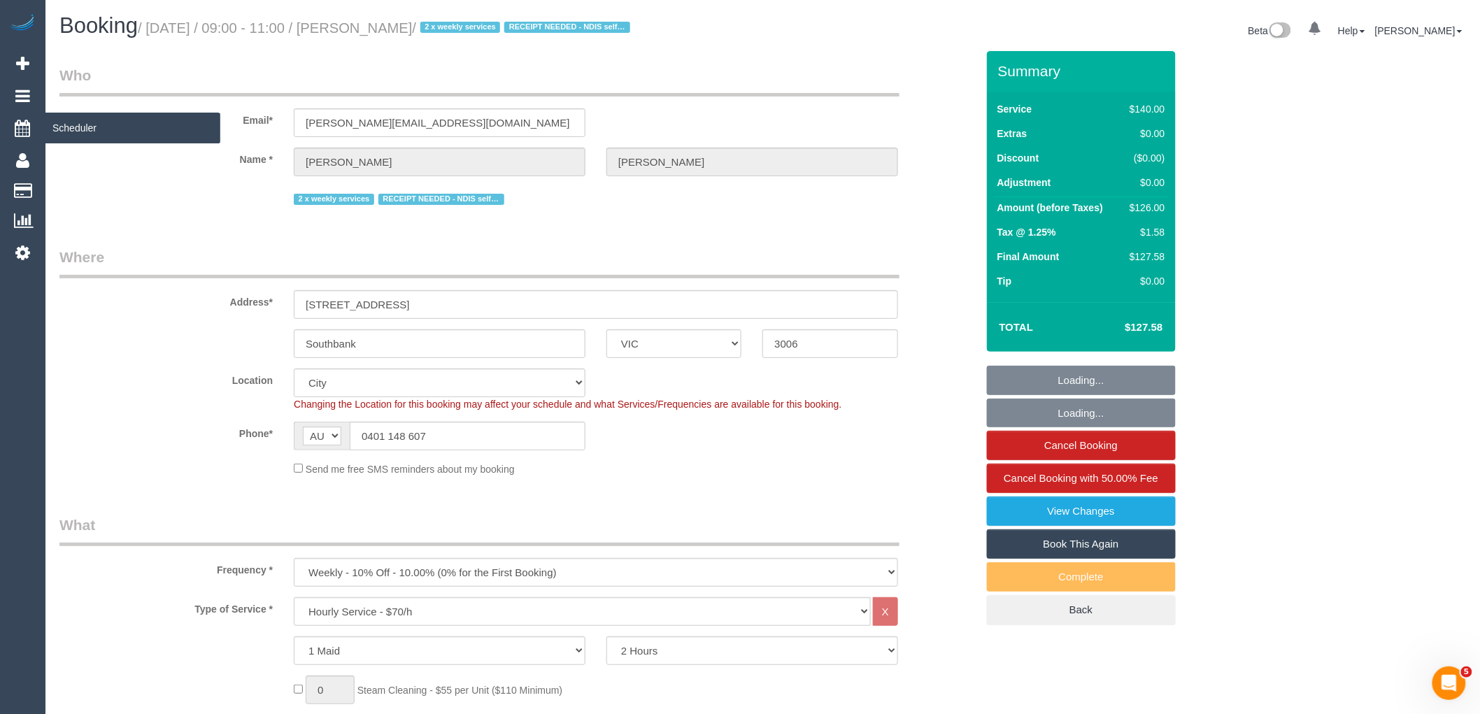
select select "object:5039"
select select "number:28"
select select "number:14"
select select "number:20"
select select "number:24"
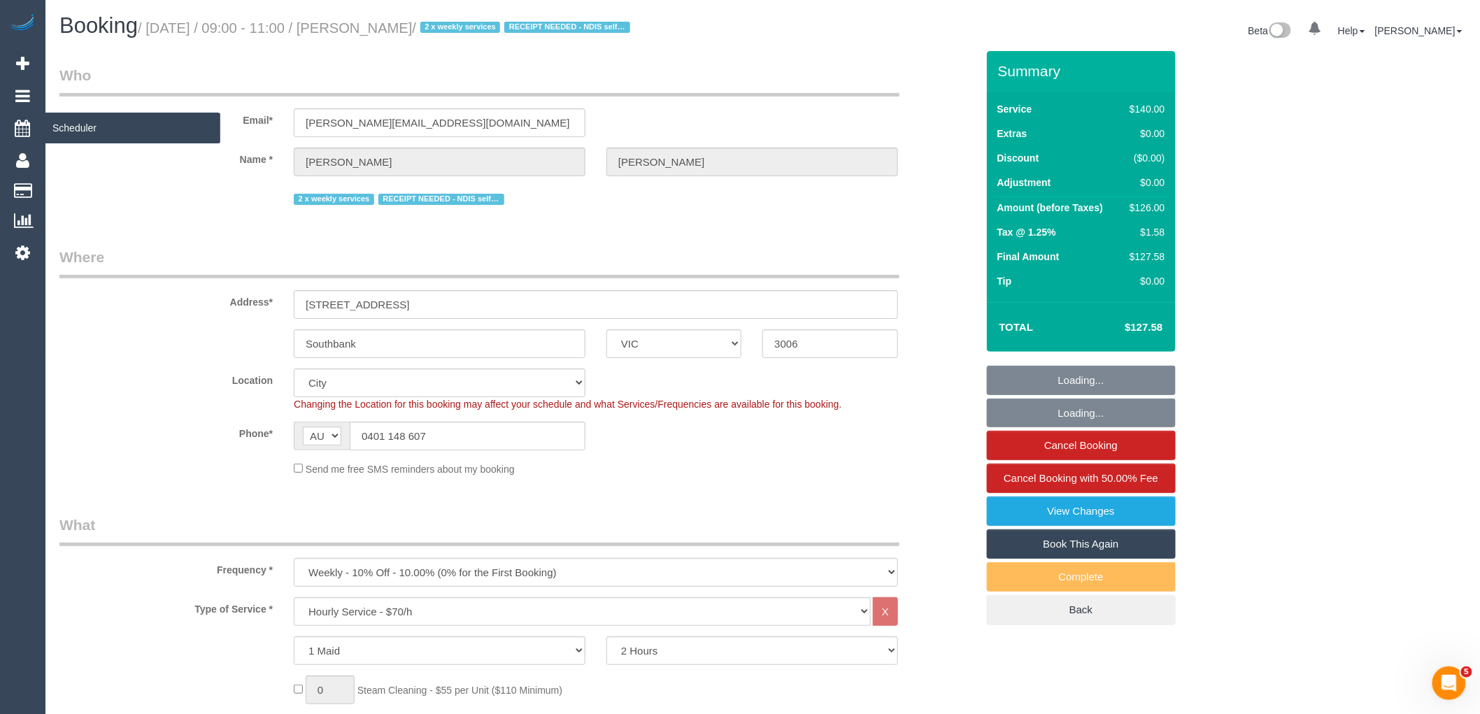
select select "number:35"
select select "number:11"
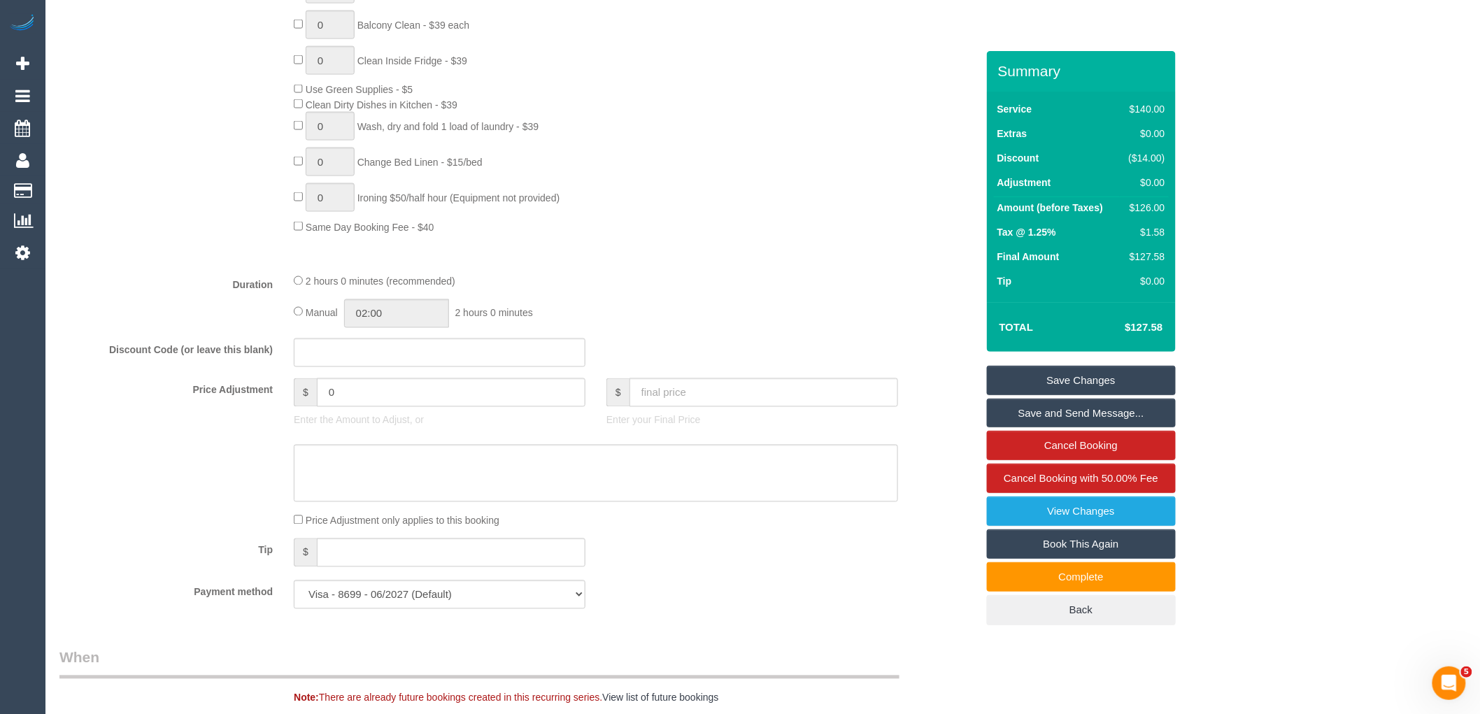
scroll to position [855, 0]
click at [380, 362] on input "text" at bounding box center [440, 352] width 292 height 29
click at [374, 392] on input "0" at bounding box center [451, 392] width 269 height 29
type input "08"
click at [367, 458] on textarea at bounding box center [596, 472] width 604 height 57
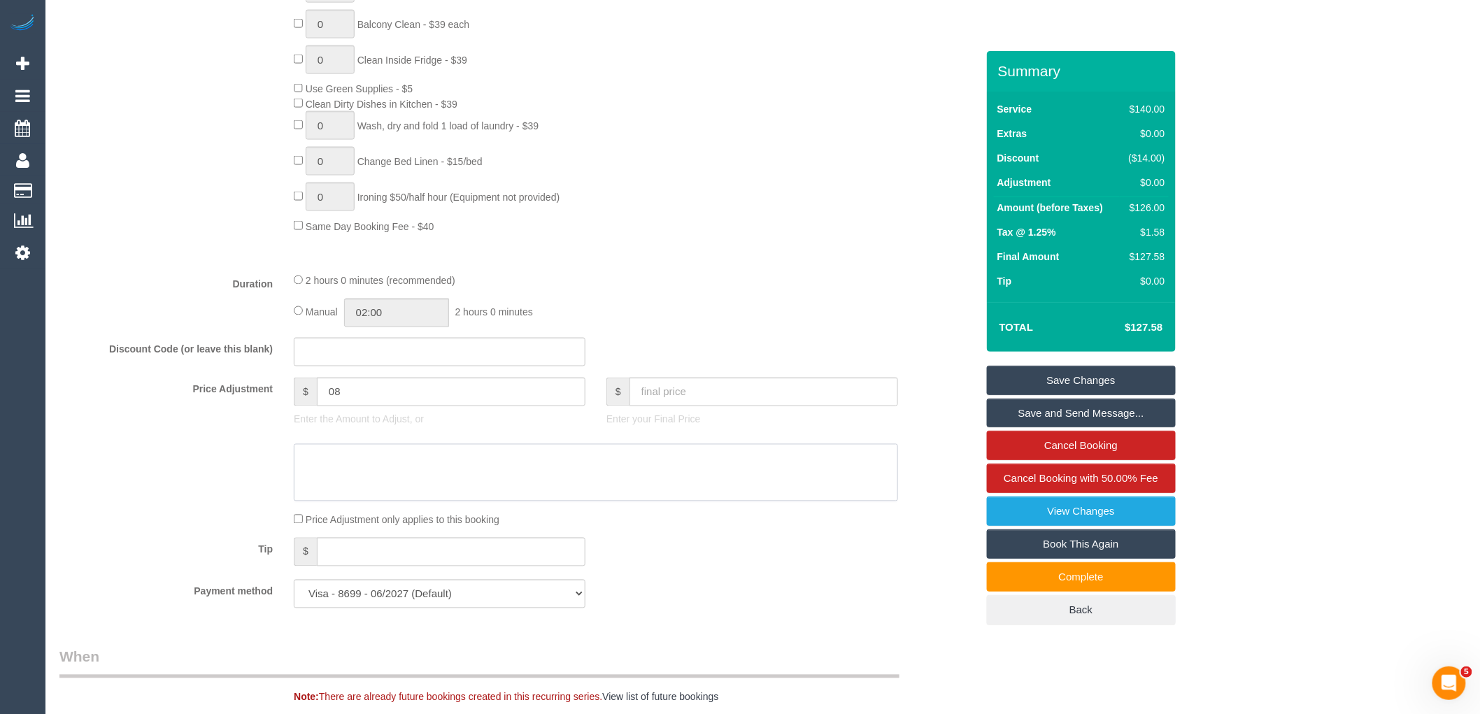
type textarea "$"
type input "8"
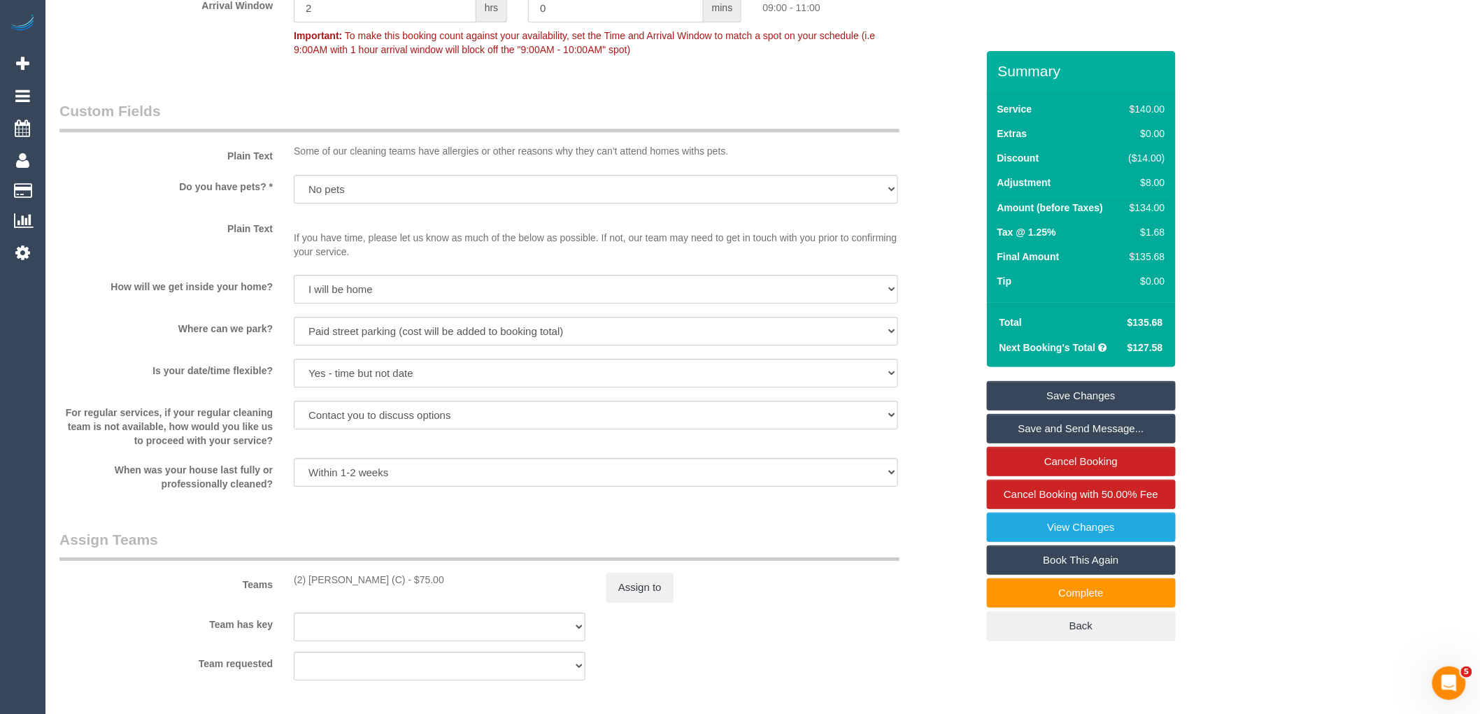
scroll to position [1787, 0]
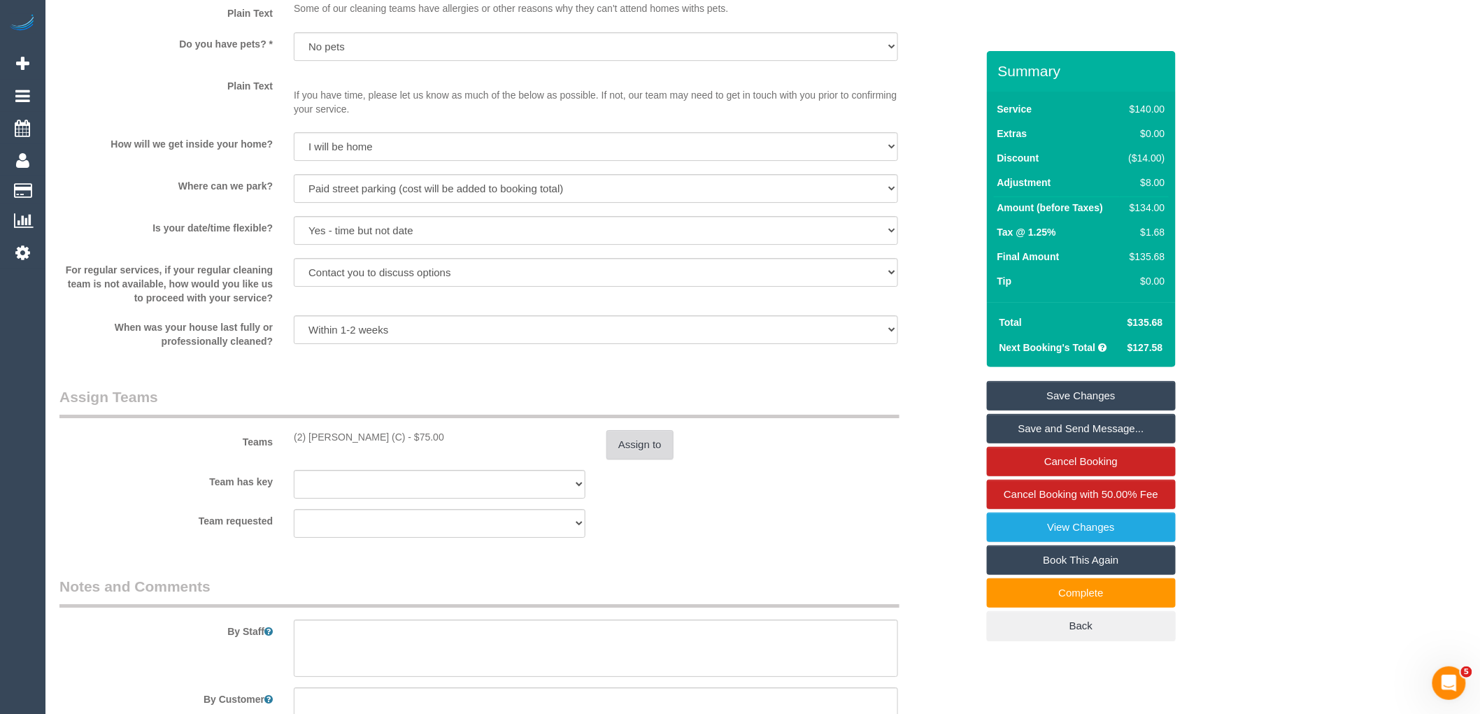
type textarea "$8 parking VC"
click at [642, 452] on button "Assign to" at bounding box center [639, 444] width 67 height 29
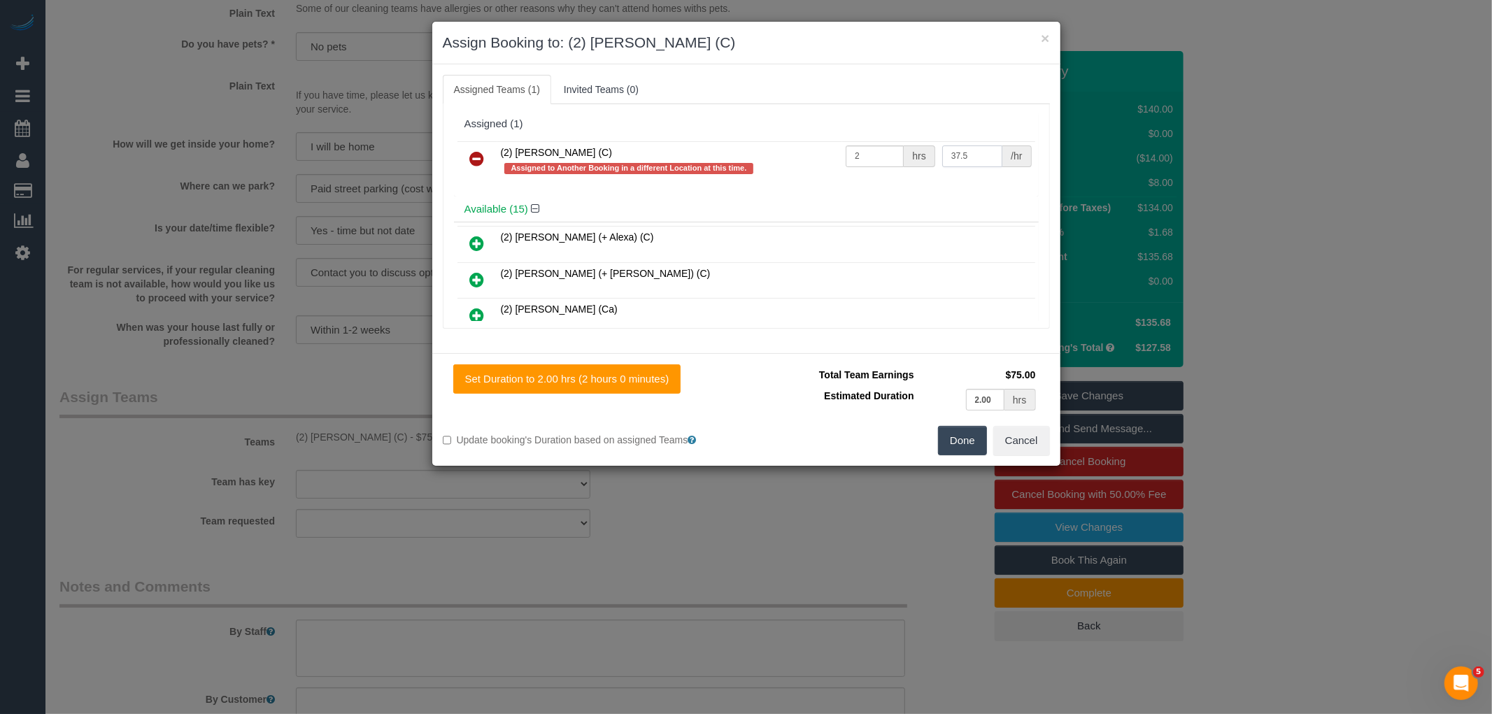
drag, startPoint x: 973, startPoint y: 159, endPoint x: 902, endPoint y: 159, distance: 70.6
click at [902, 159] on tr "(2) Megan Kaewpinich (C) Assigned to Another Booking in a different Location at…" at bounding box center [746, 161] width 578 height 40
type input "83"
click at [877, 152] on input "2" at bounding box center [875, 156] width 58 height 22
type input "1"
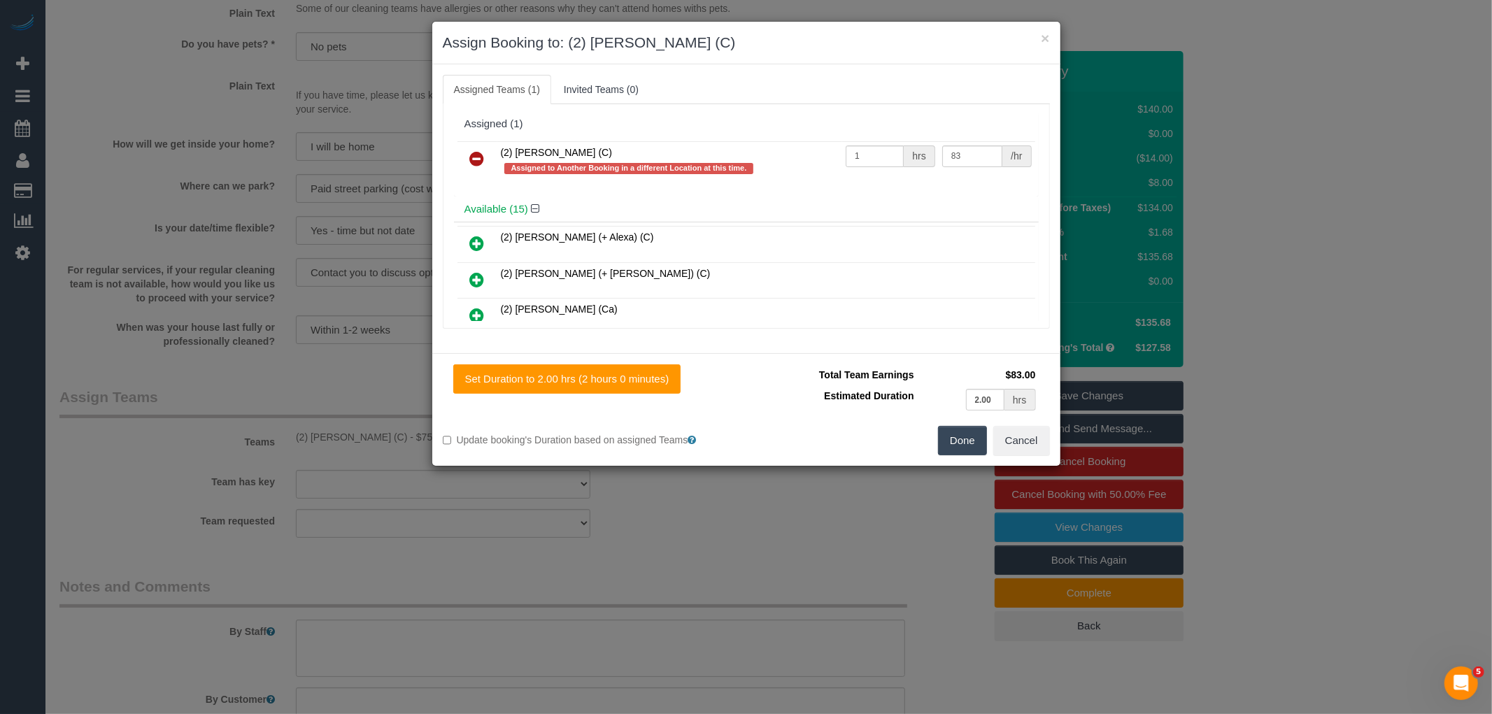
click at [976, 448] on button "Done" at bounding box center [962, 440] width 49 height 29
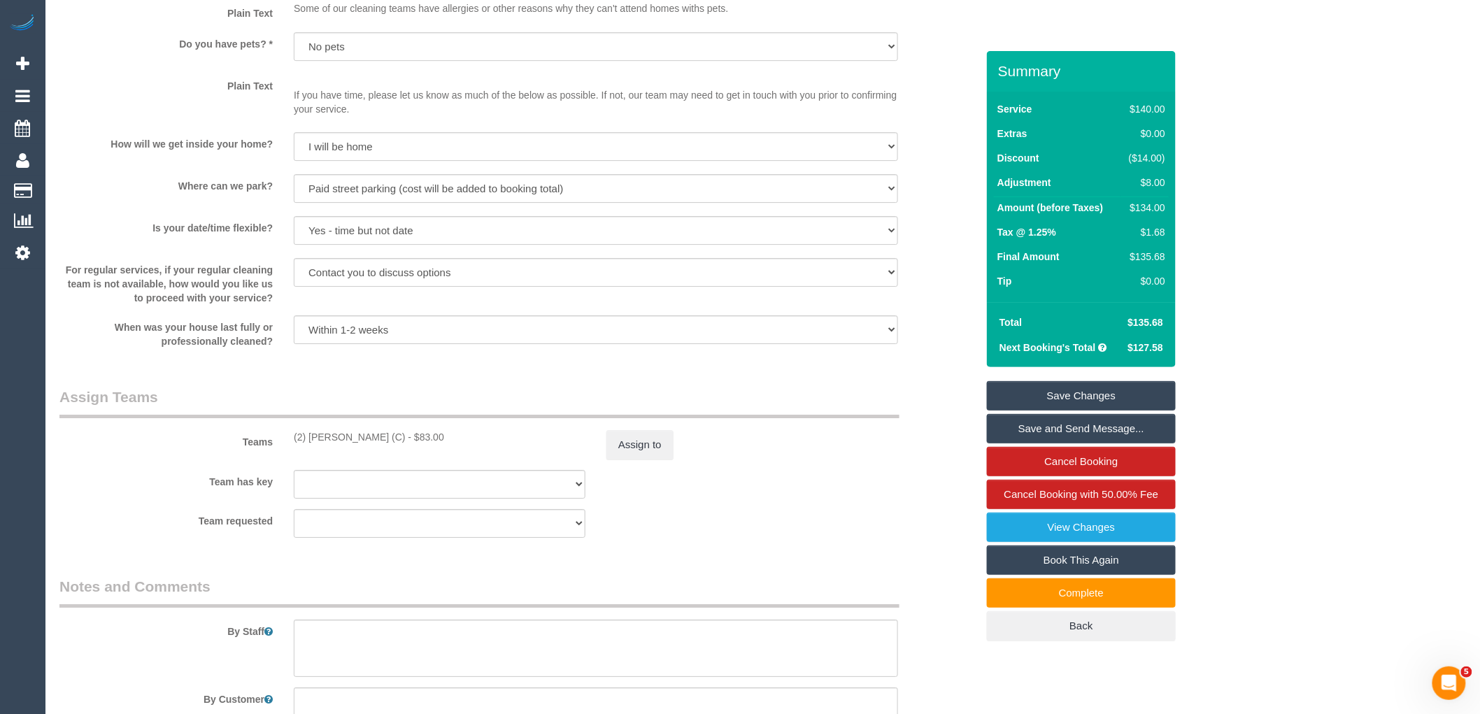
click at [1113, 396] on link "Save Changes" at bounding box center [1081, 395] width 189 height 29
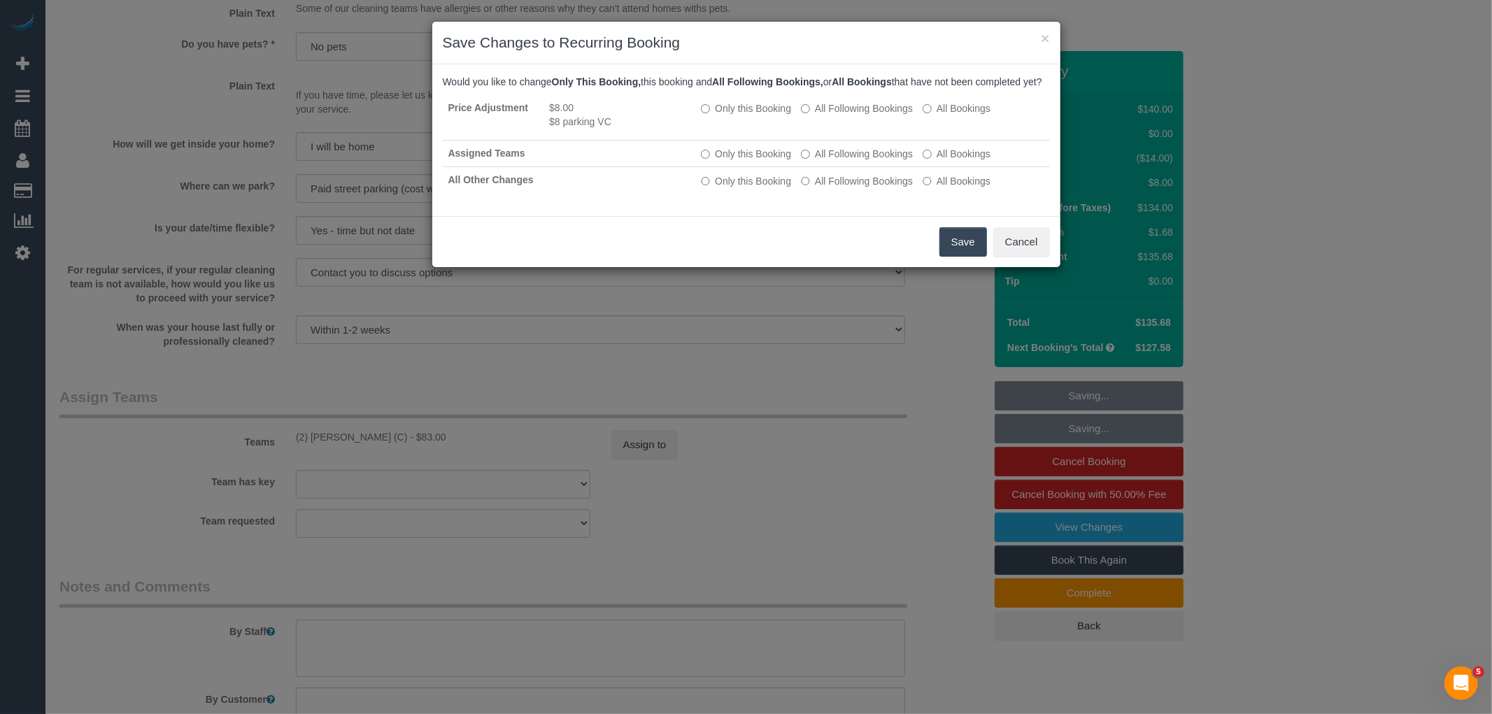
click at [980, 247] on button "Save" at bounding box center [963, 241] width 48 height 29
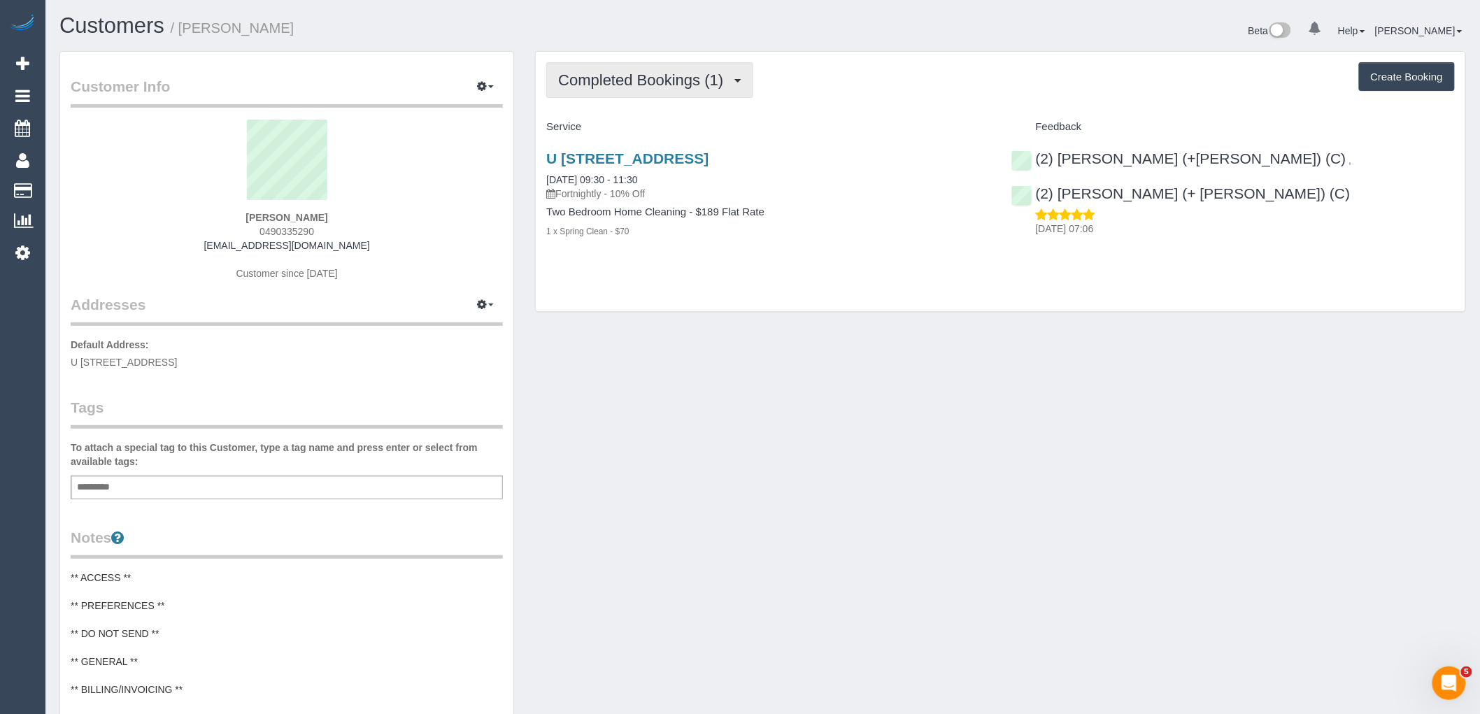
click at [682, 80] on span "Completed Bookings (1)" at bounding box center [644, 79] width 172 height 17
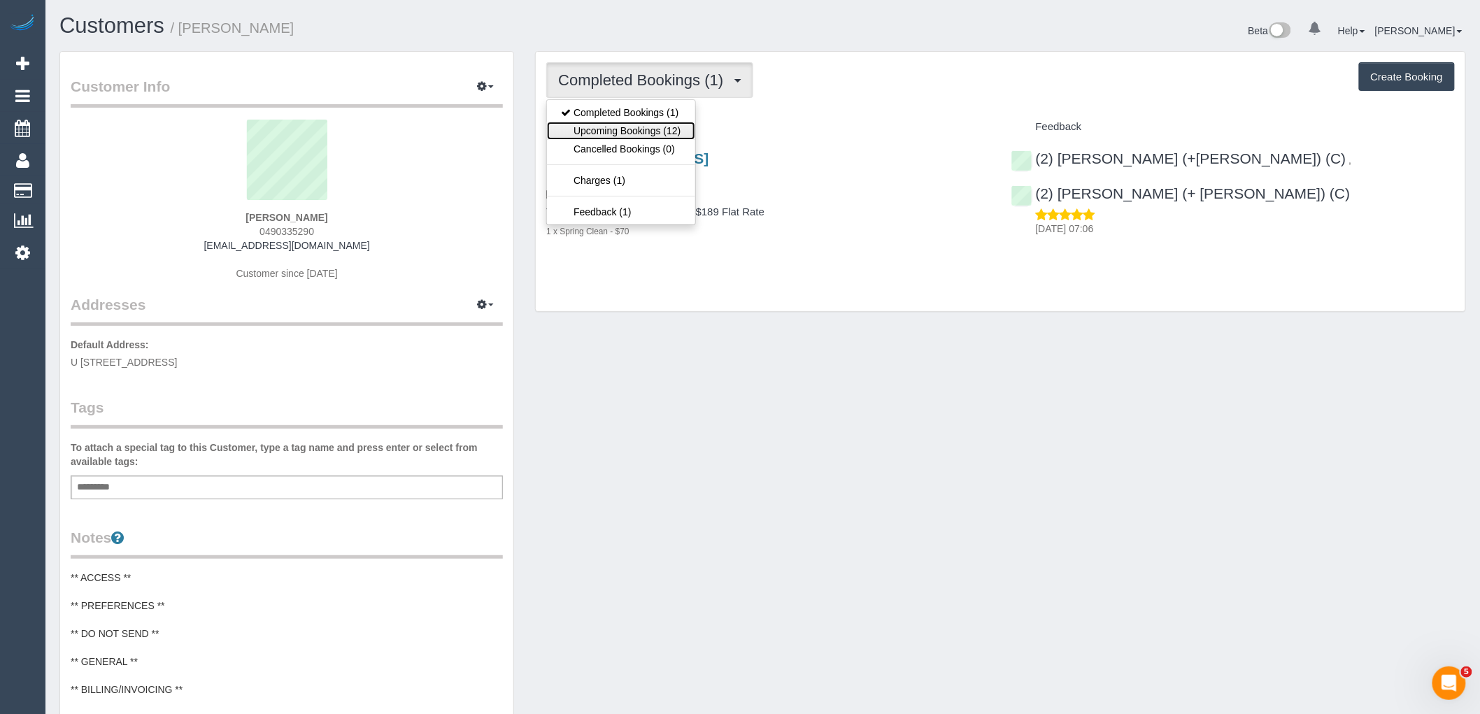
click at [667, 127] on link "Upcoming Bookings (12)" at bounding box center [621, 131] width 148 height 18
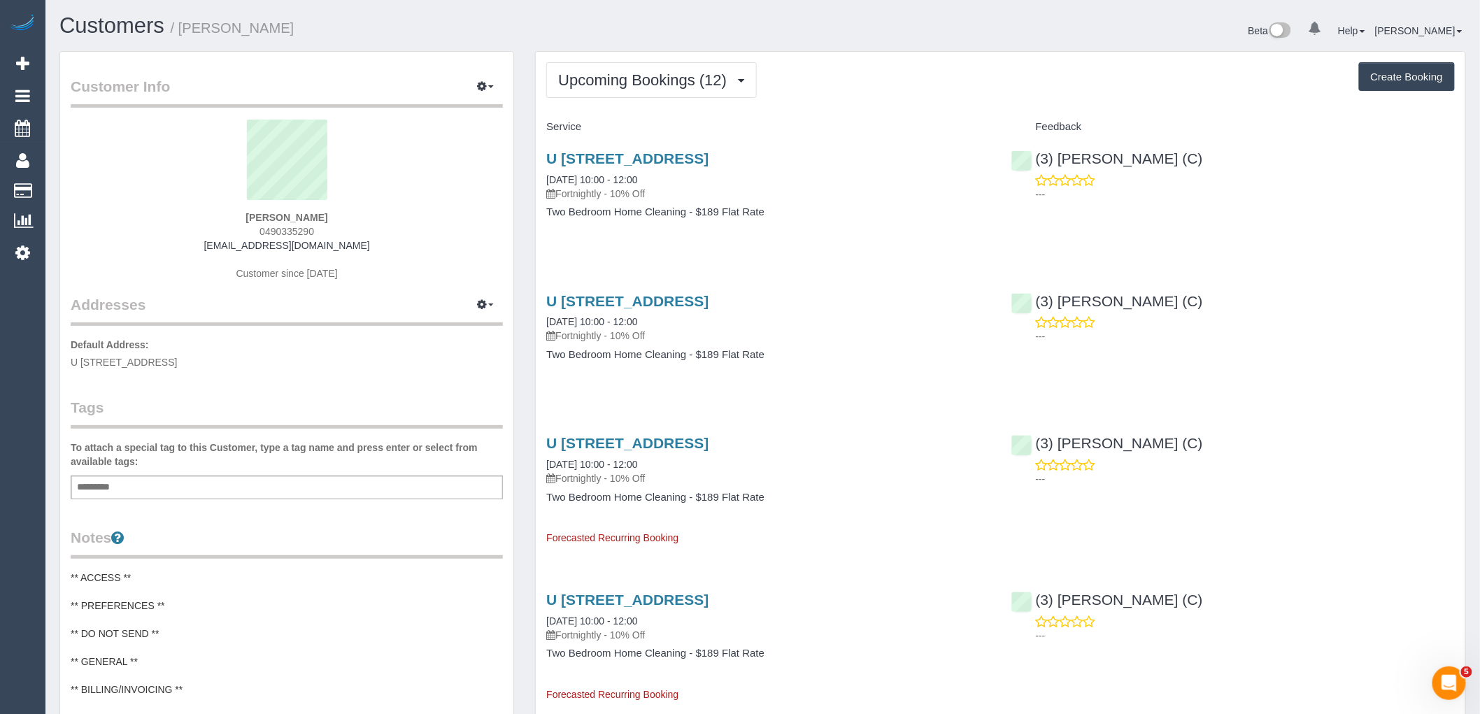
click at [242, 483] on div "Add a tag" at bounding box center [287, 488] width 432 height 24
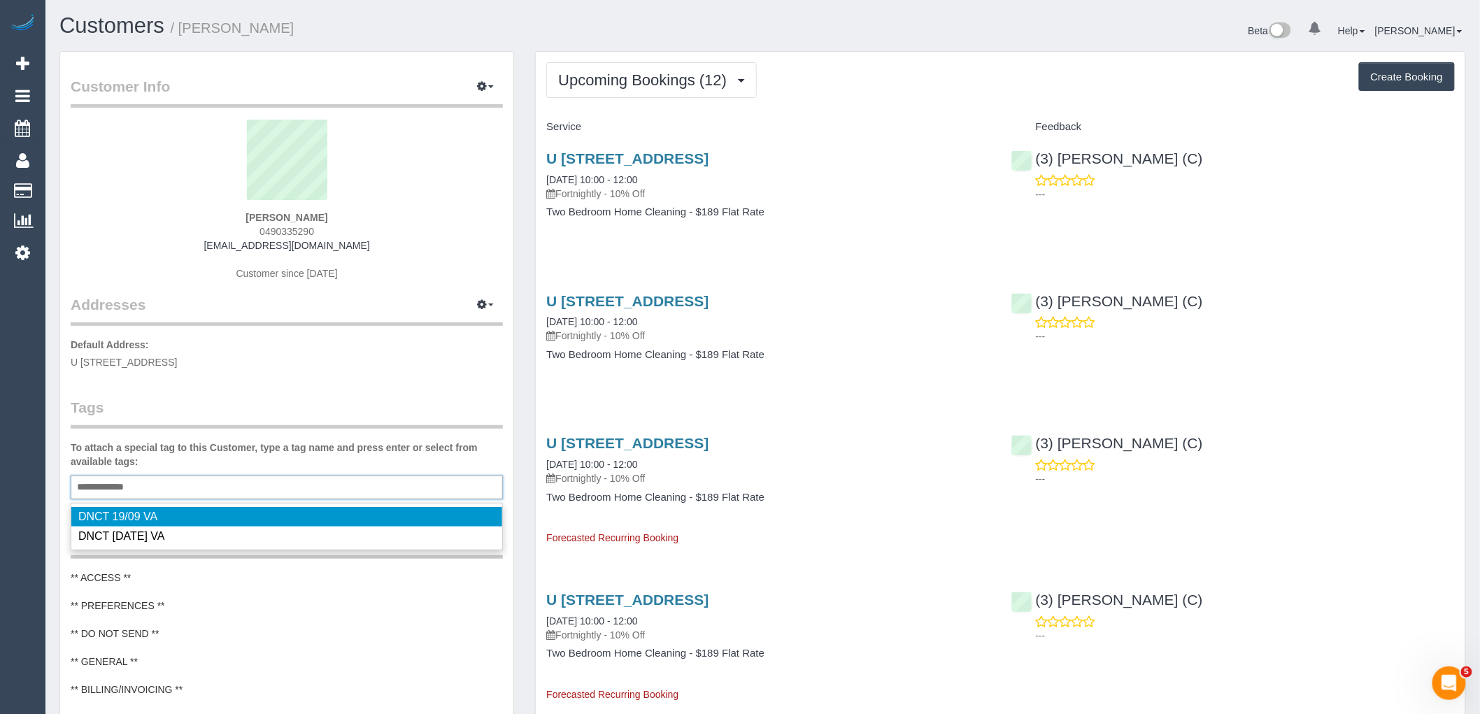
type input "**********"
click at [246, 420] on legend "Tags" at bounding box center [287, 412] width 432 height 31
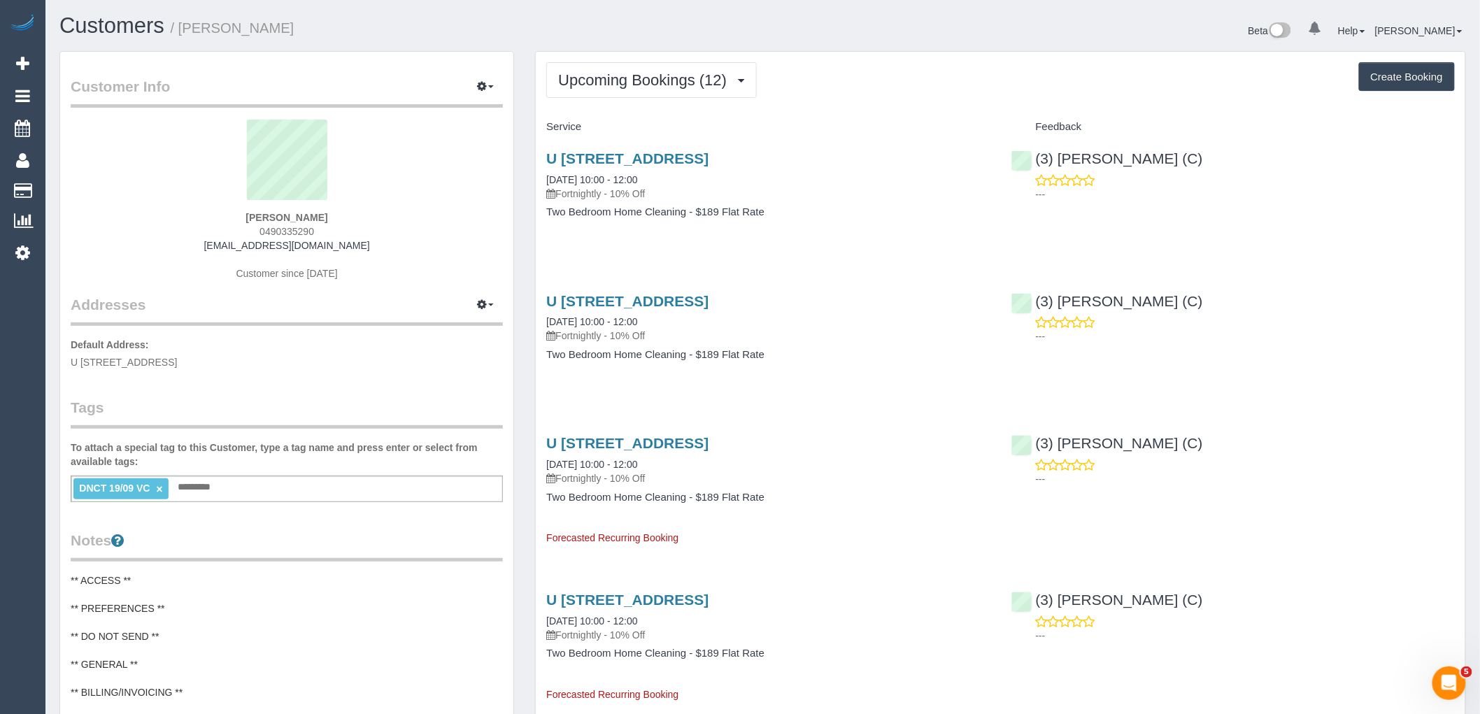
drag, startPoint x: 362, startPoint y: 241, endPoint x: 191, endPoint y: 241, distance: 170.6
click at [191, 241] on div "Trudy Thompson 0490335290 trudythompson6@gmail.com Customer since 2025" at bounding box center [287, 207] width 432 height 175
copy link "[EMAIL_ADDRESS][DOMAIN_NAME]"
click at [156, 488] on link "×" at bounding box center [159, 489] width 6 height 12
click at [170, 487] on div "Add a tag" at bounding box center [287, 488] width 432 height 24
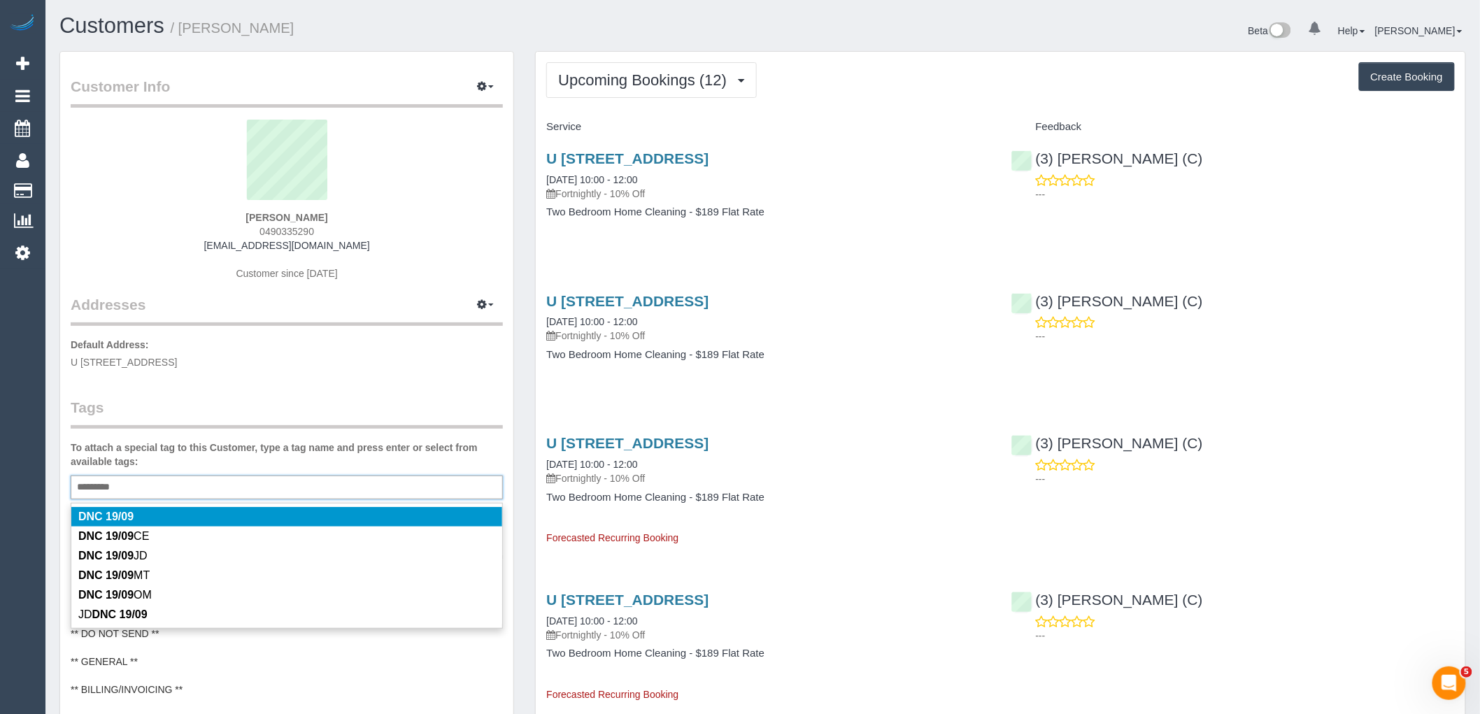
type input "*********"
click at [239, 413] on legend "Tags" at bounding box center [287, 412] width 432 height 31
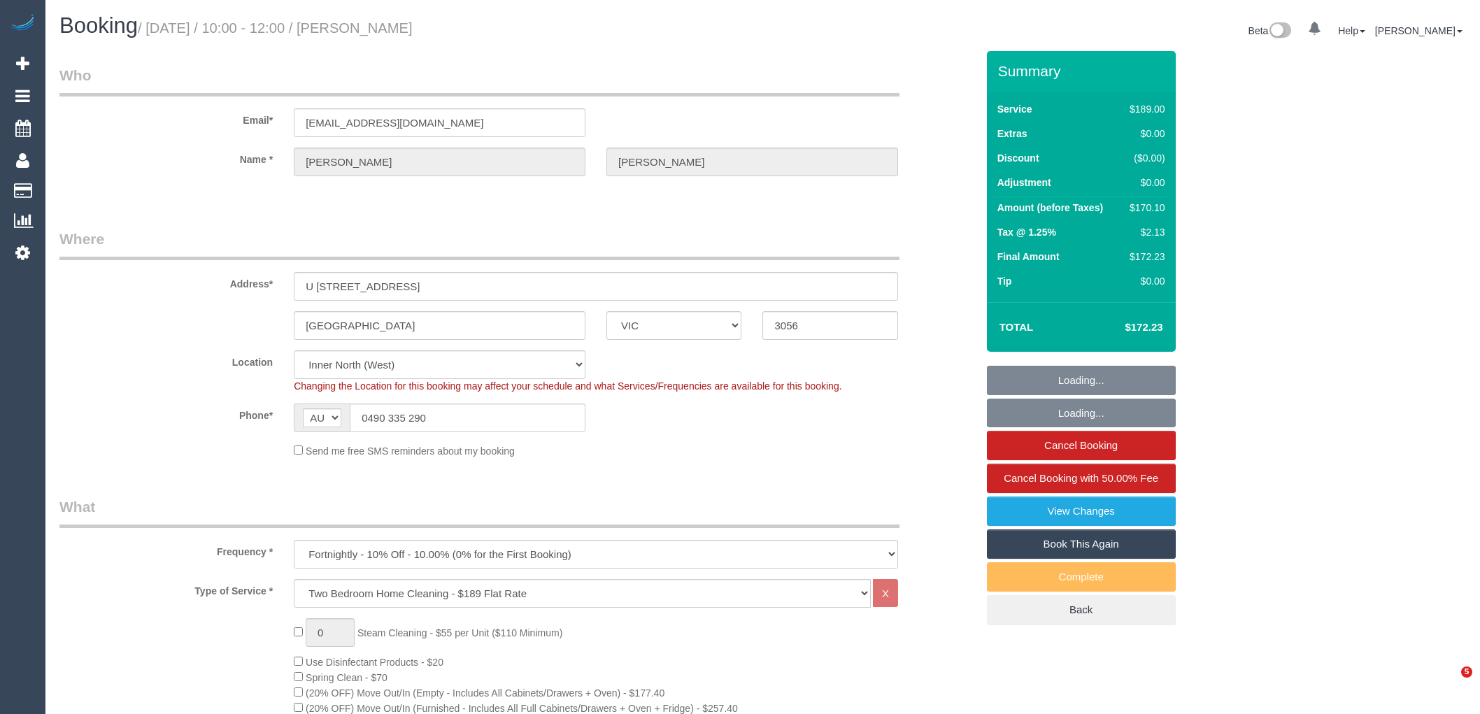
select select "VIC"
select select "number:29"
select select "number:14"
select select "number:19"
select select "number:24"
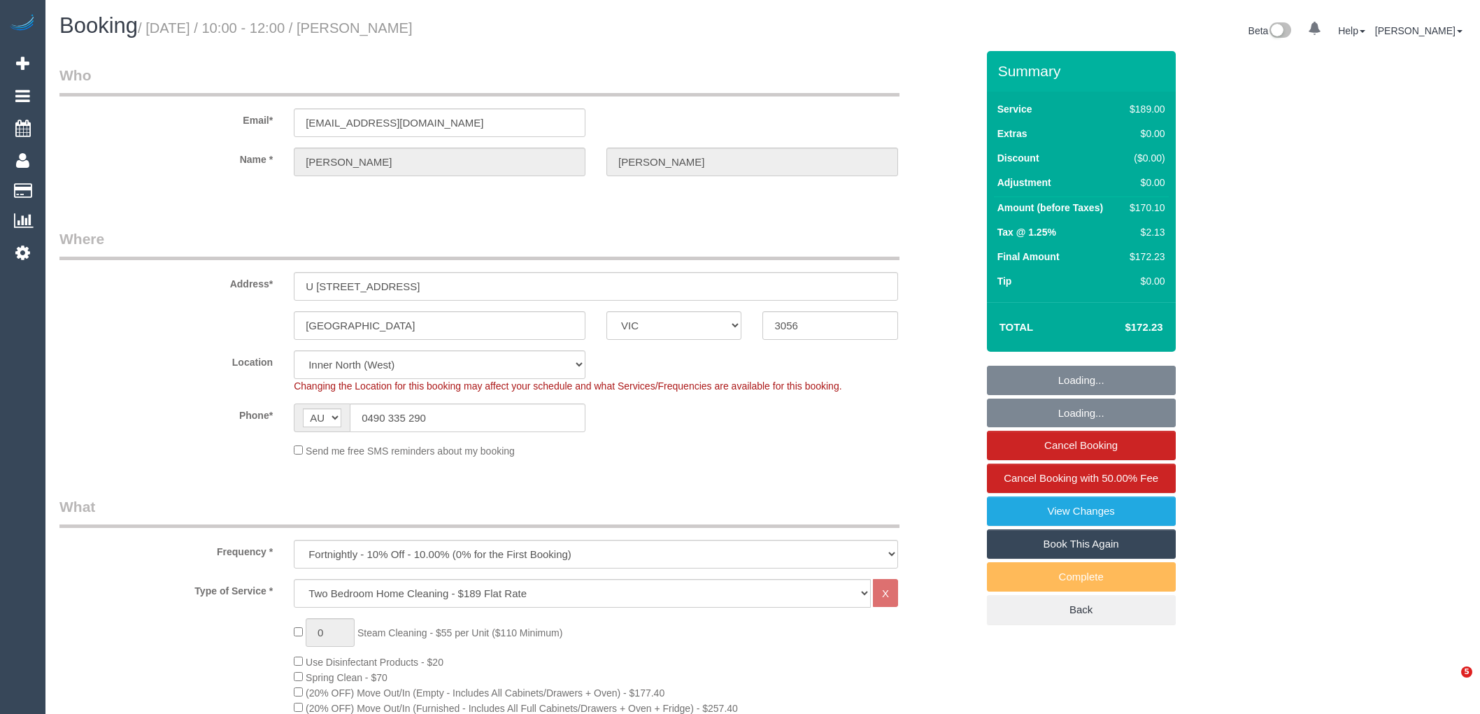
select select "number:33"
select select "number:26"
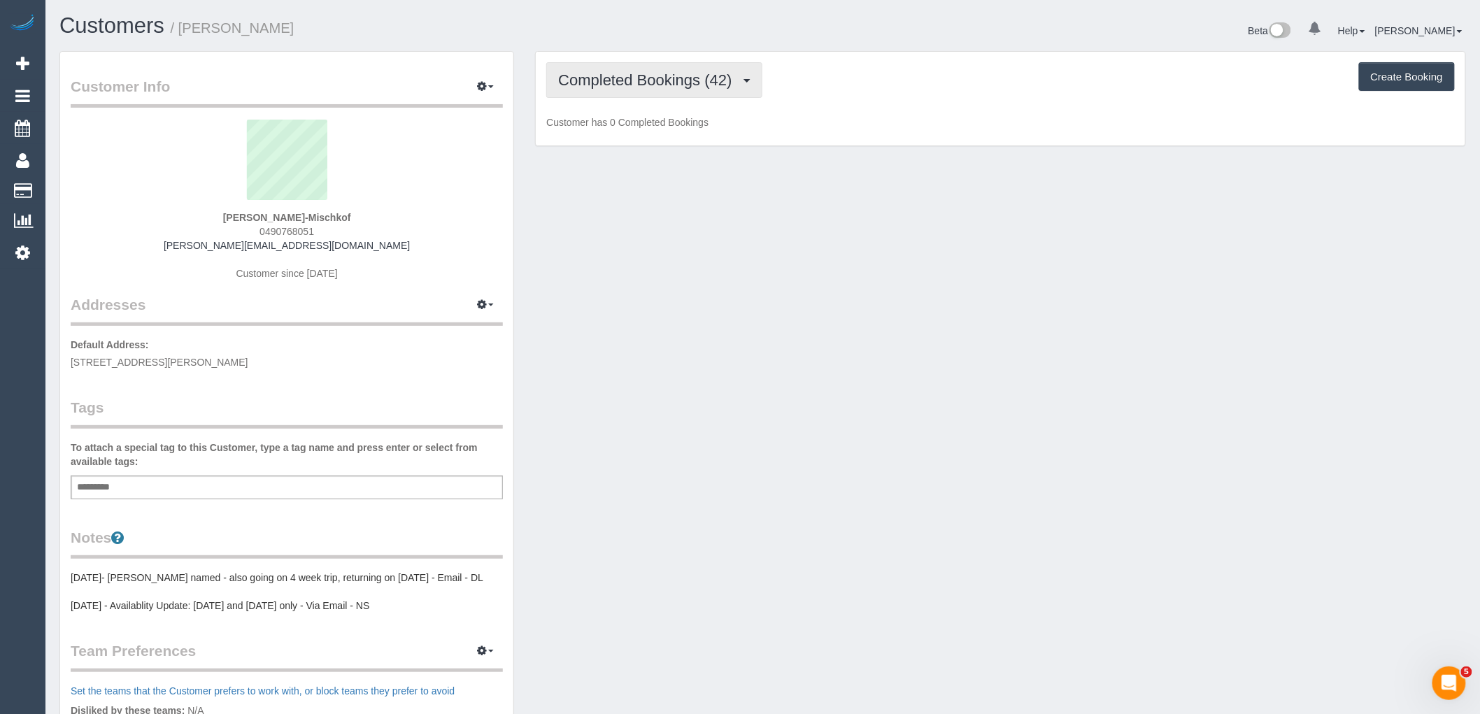
click at [634, 84] on span "Completed Bookings (42)" at bounding box center [648, 79] width 180 height 17
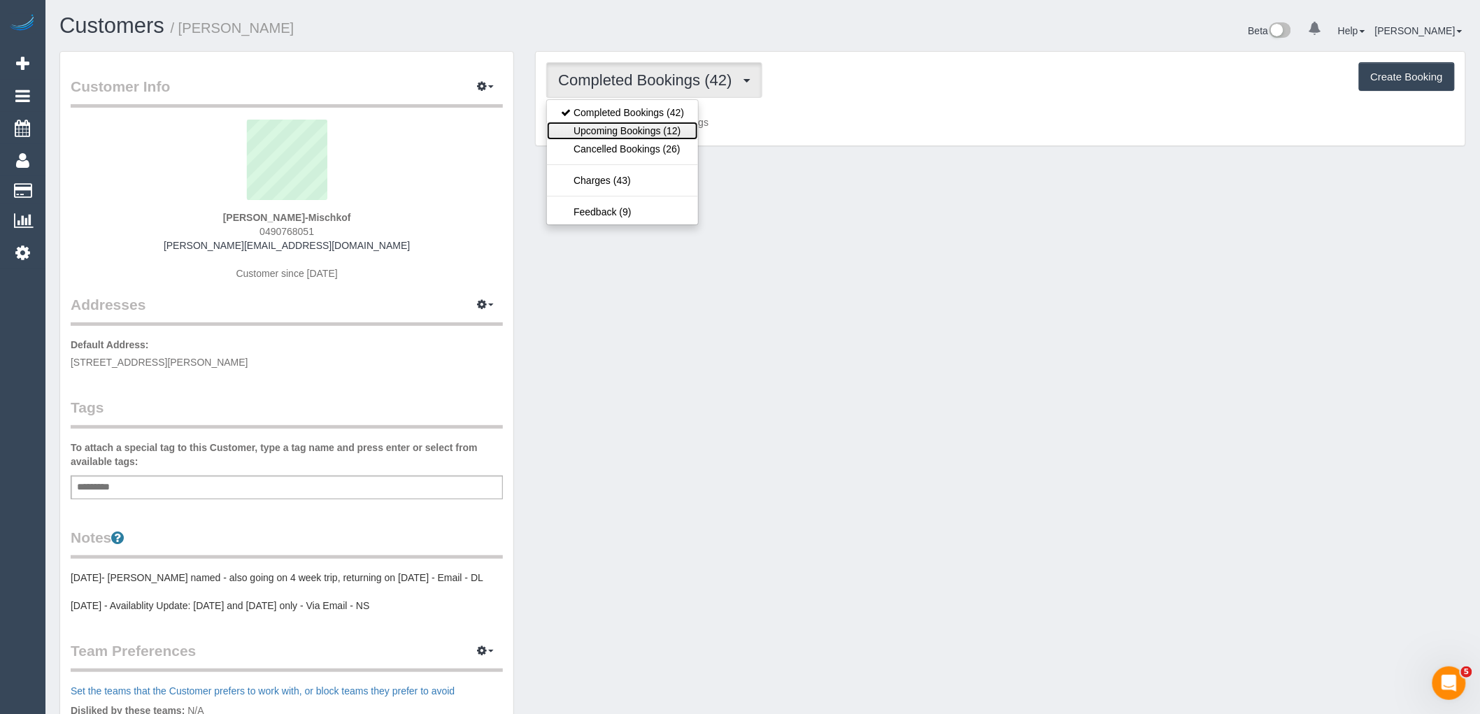
click at [633, 127] on link "Upcoming Bookings (12)" at bounding box center [622, 131] width 151 height 18
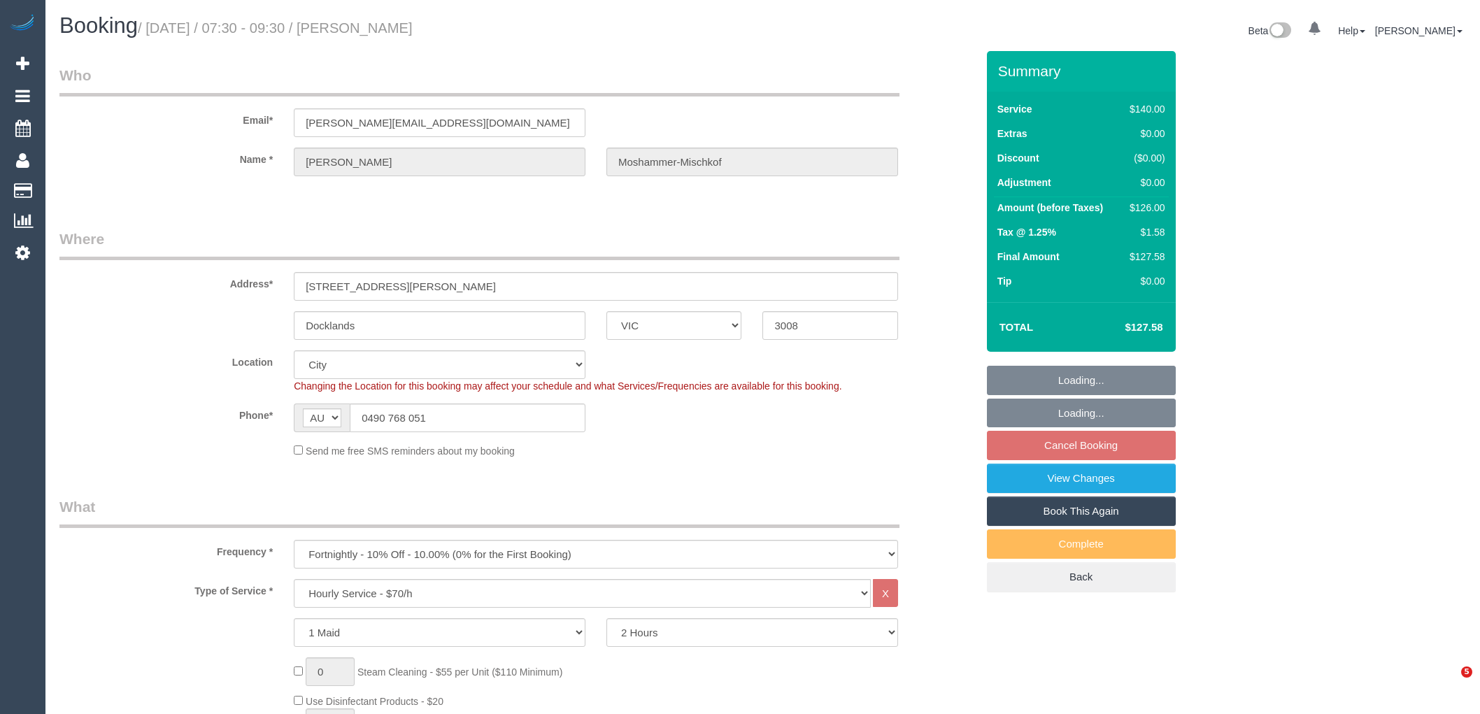
select select "VIC"
select select "string:stripe-pm_1Ml5YH2GScqysDRVGqIdOwsS"
select select "number:28"
select select "number:14"
select select "number:20"
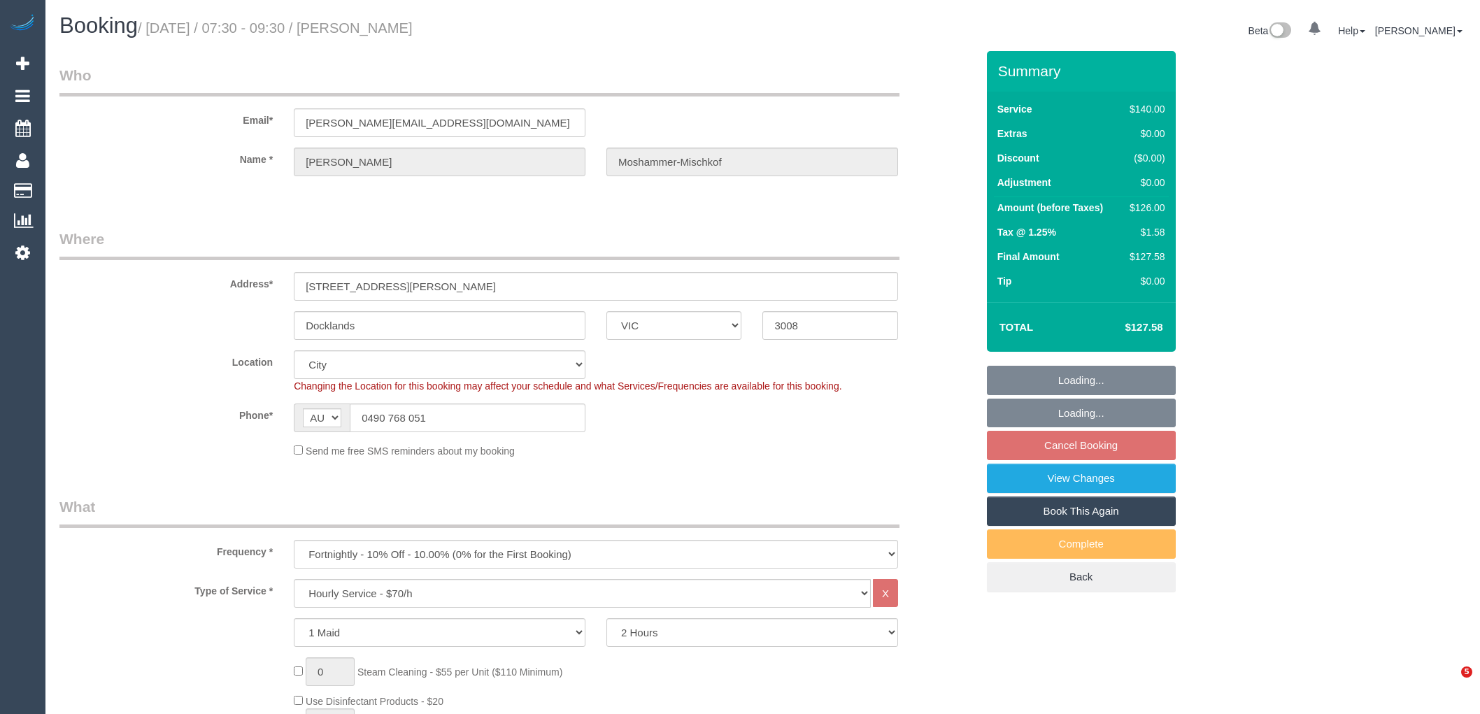
select select "number:24"
select select "number:33"
select select "number:13"
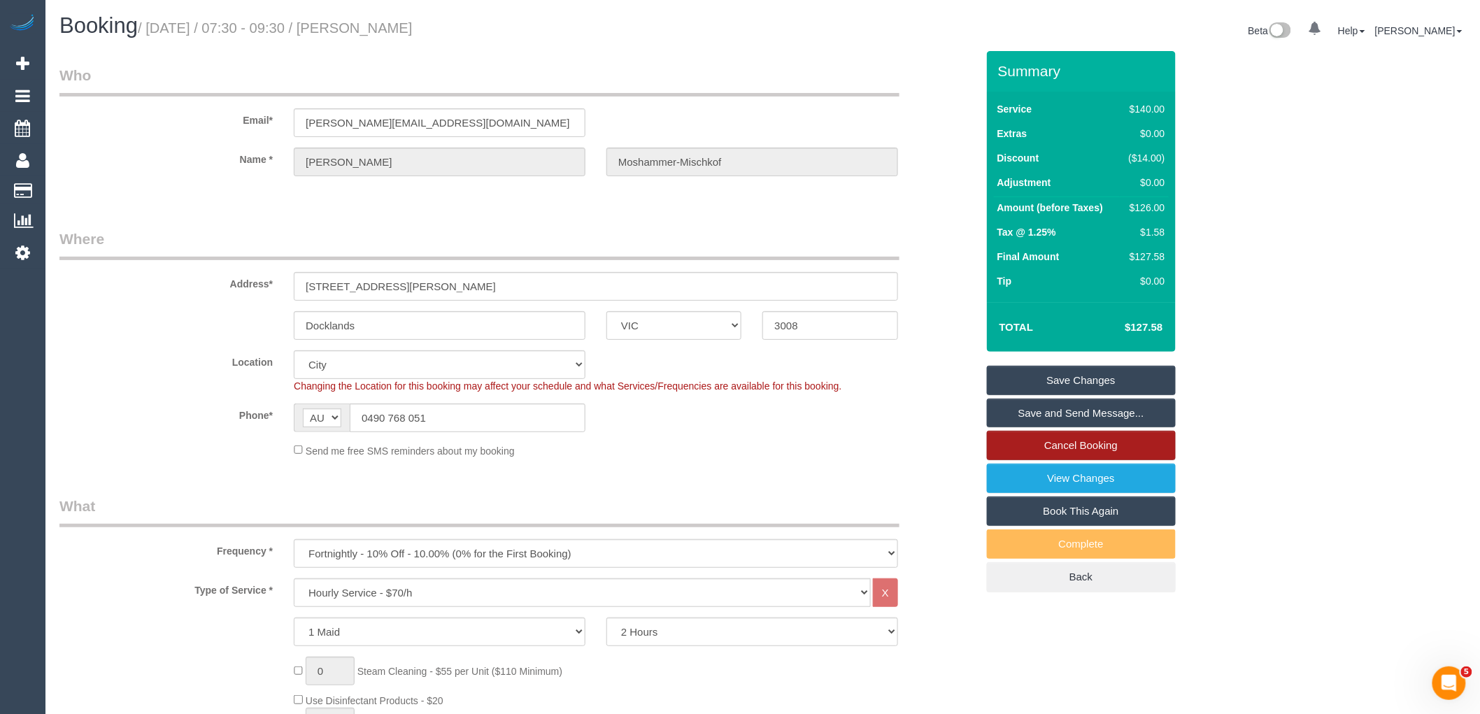
click at [1054, 450] on link "Cancel Booking" at bounding box center [1081, 445] width 189 height 29
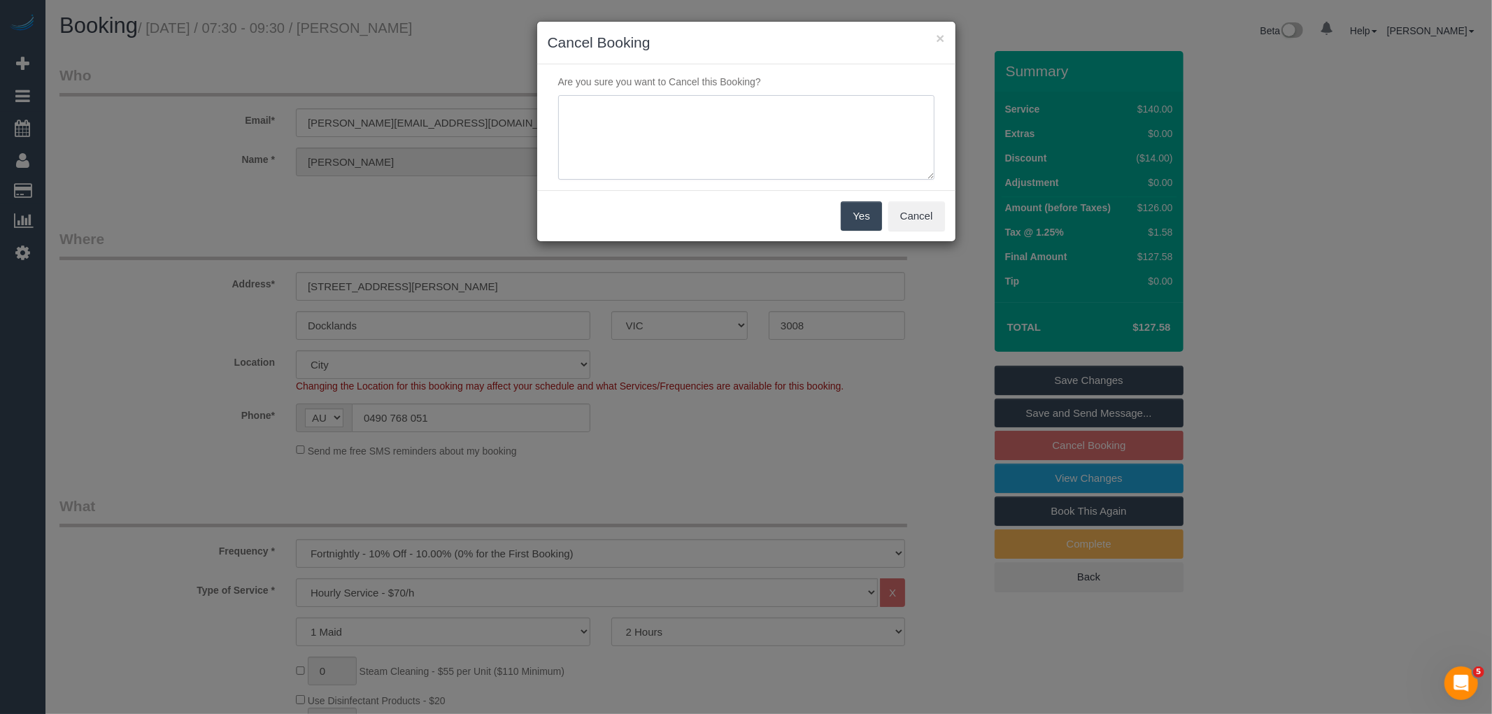
click at [781, 159] on textarea at bounding box center [746, 137] width 376 height 85
type textarea "Service not needed on this date via email VC"
click at [864, 215] on button "Yes" at bounding box center [861, 215] width 41 height 29
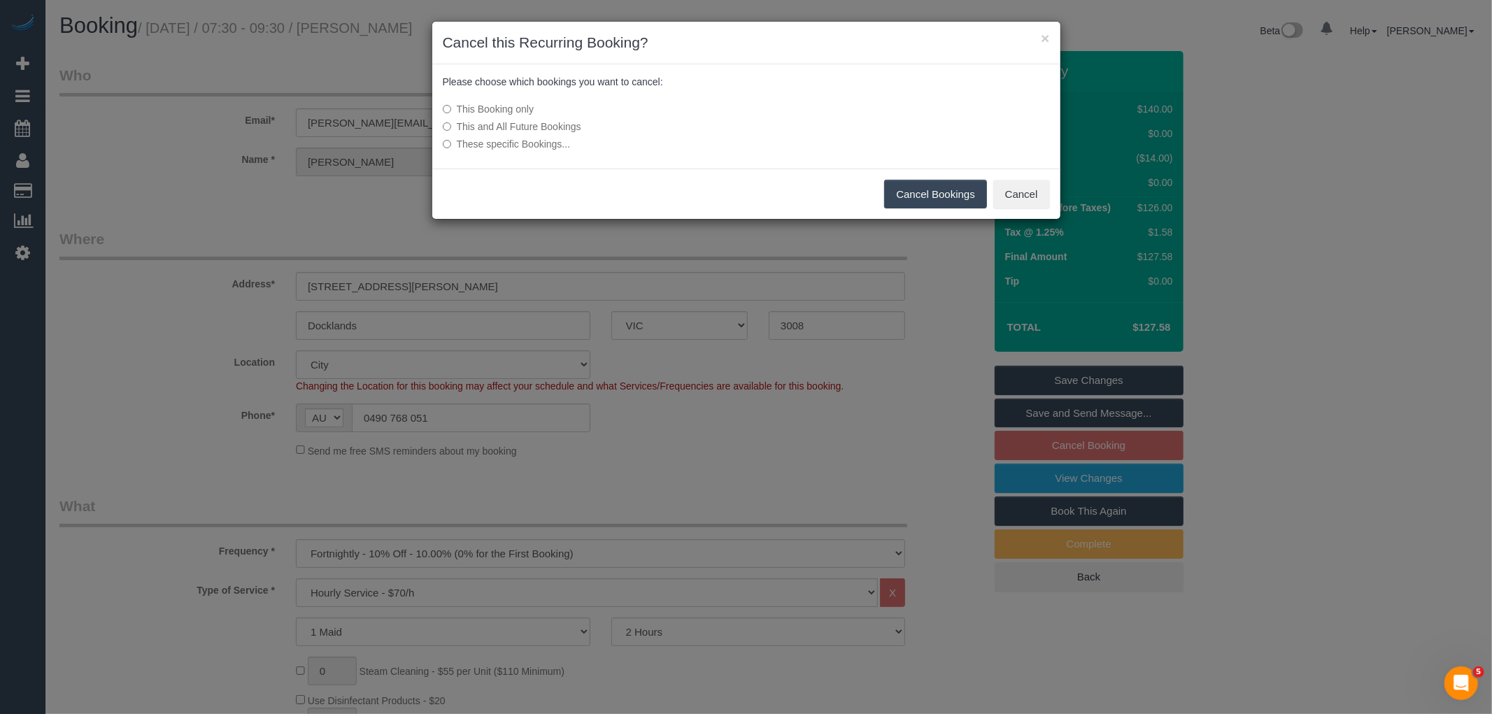
click at [930, 201] on button "Cancel Bookings" at bounding box center [935, 194] width 103 height 29
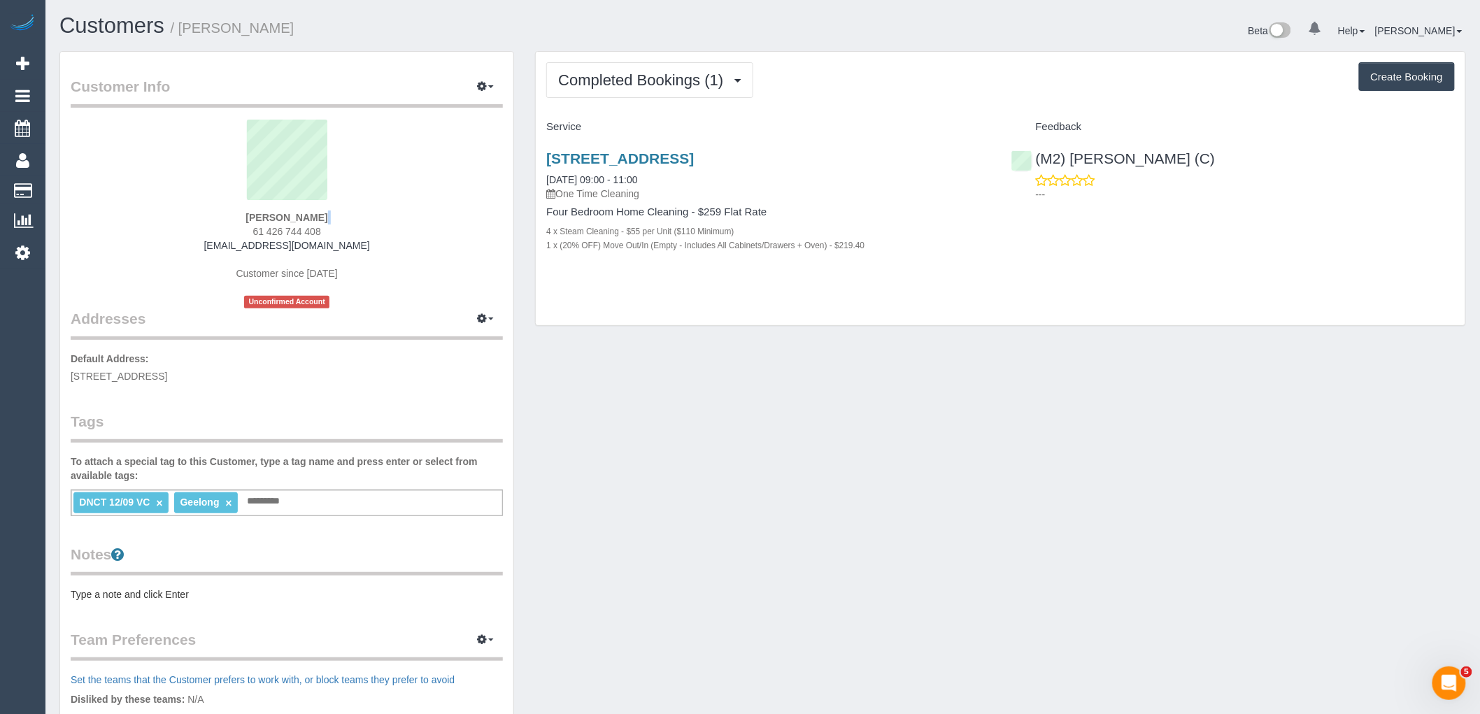
drag, startPoint x: 327, startPoint y: 225, endPoint x: 284, endPoint y: 228, distance: 42.8
click at [233, 226] on div "[PERSON_NAME] 61 426 744 408 [EMAIL_ADDRESS][DOMAIN_NAME] Customer since [DATE]…" at bounding box center [287, 214] width 432 height 189
click at [336, 227] on div "[PERSON_NAME] 61 426 744 408 [EMAIL_ADDRESS][DOMAIN_NAME] Customer since [DATE]…" at bounding box center [287, 214] width 432 height 189
drag, startPoint x: 336, startPoint y: 227, endPoint x: 232, endPoint y: 233, distance: 104.4
click at [232, 233] on div "[PERSON_NAME] 61 426 744 408 [EMAIL_ADDRESS][DOMAIN_NAME] Customer since [DATE]…" at bounding box center [287, 214] width 432 height 189
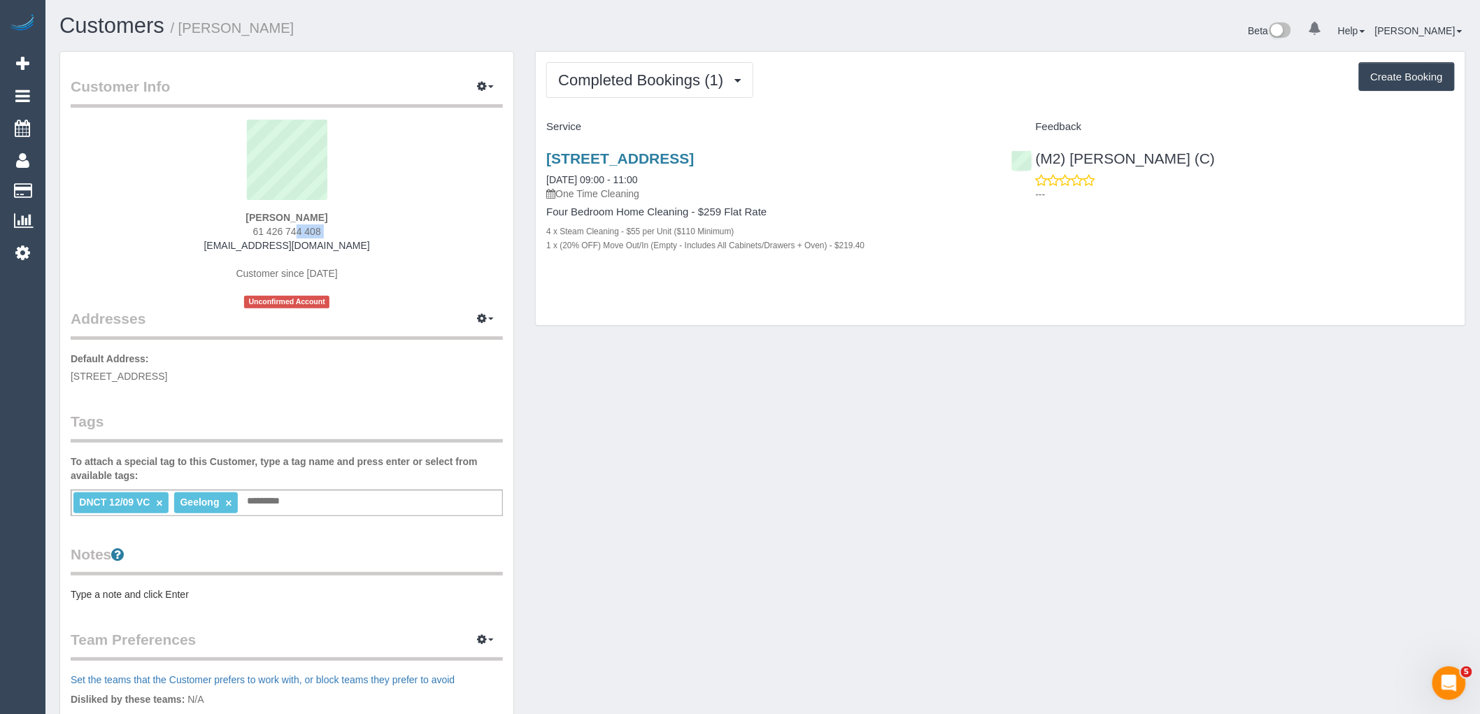
copy div "61 426 744 408"
click at [629, 92] on button "Completed Bookings (1)" at bounding box center [649, 80] width 207 height 36
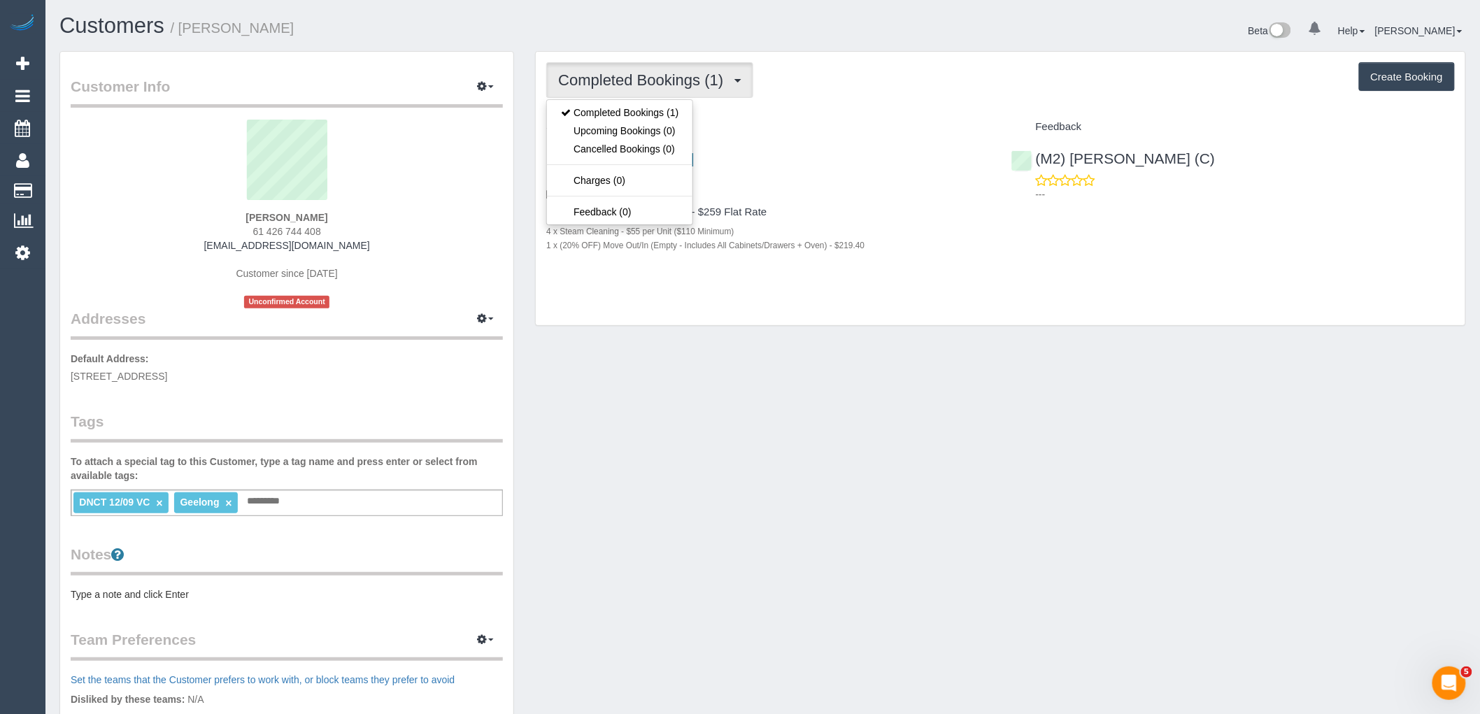
click at [818, 241] on small "1 x (20% OFF) Move Out/In (Empty - Includes All Cabinets/Drawers + Oven) - $219…" at bounding box center [705, 246] width 318 height 10
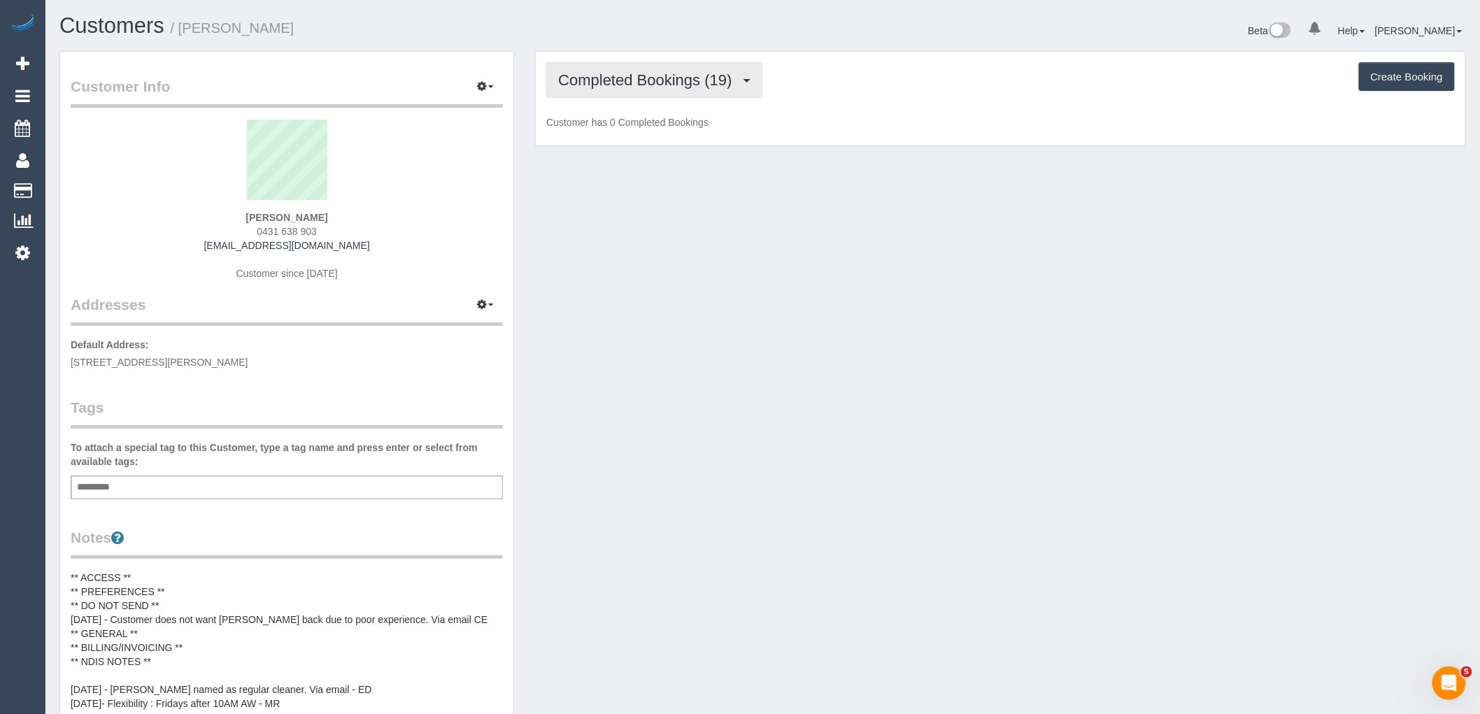
click at [697, 90] on button "Completed Bookings (19)" at bounding box center [653, 80] width 215 height 36
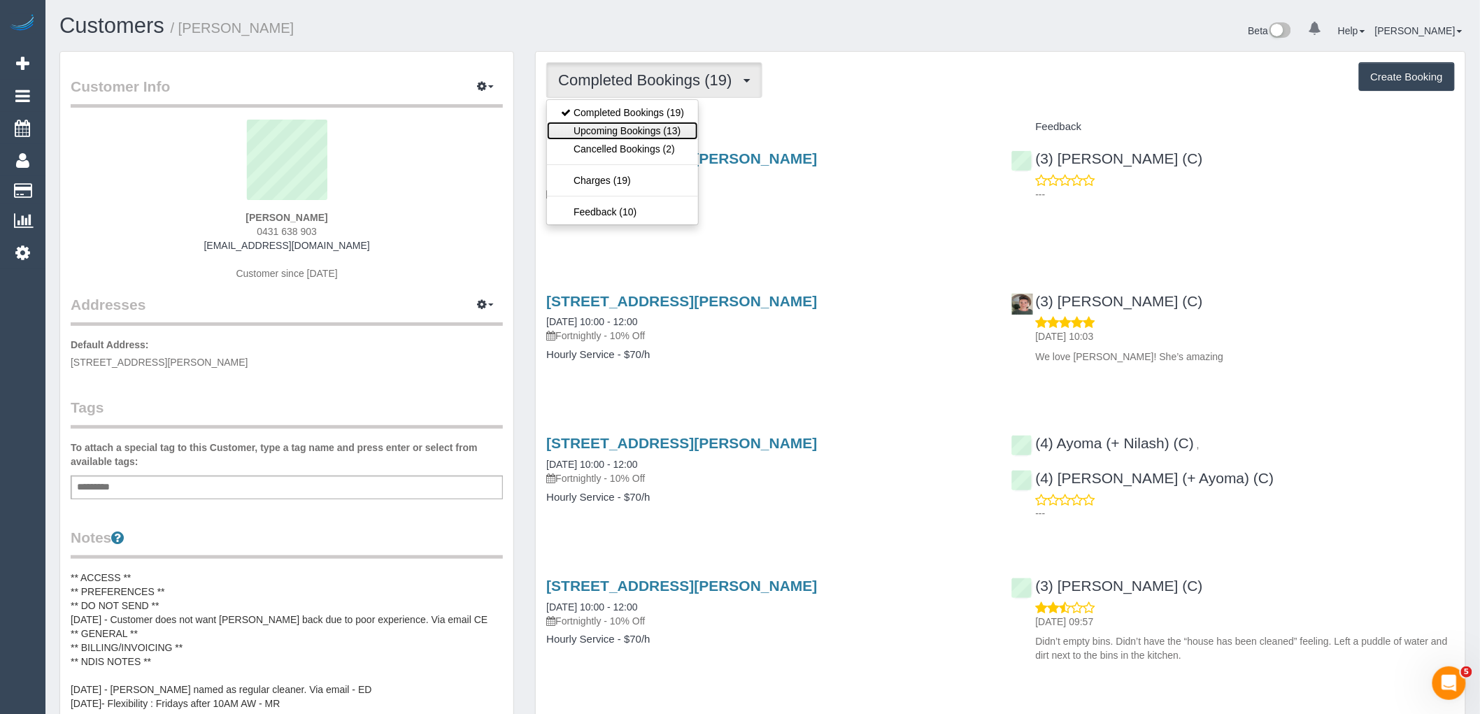
click at [660, 133] on link "Upcoming Bookings (13)" at bounding box center [622, 131] width 151 height 18
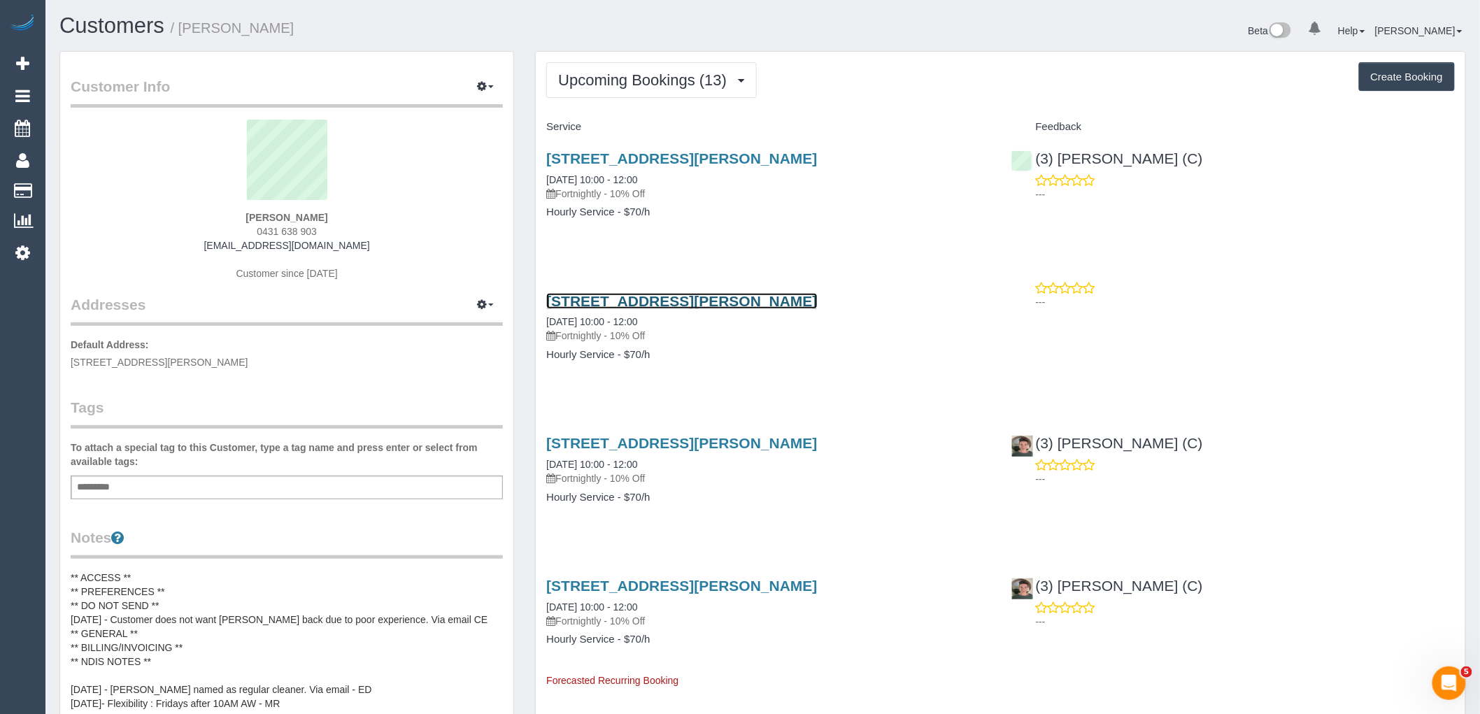
click at [665, 301] on link "2/7 Irving St, Niddrie, VIC 3042" at bounding box center [681, 301] width 271 height 16
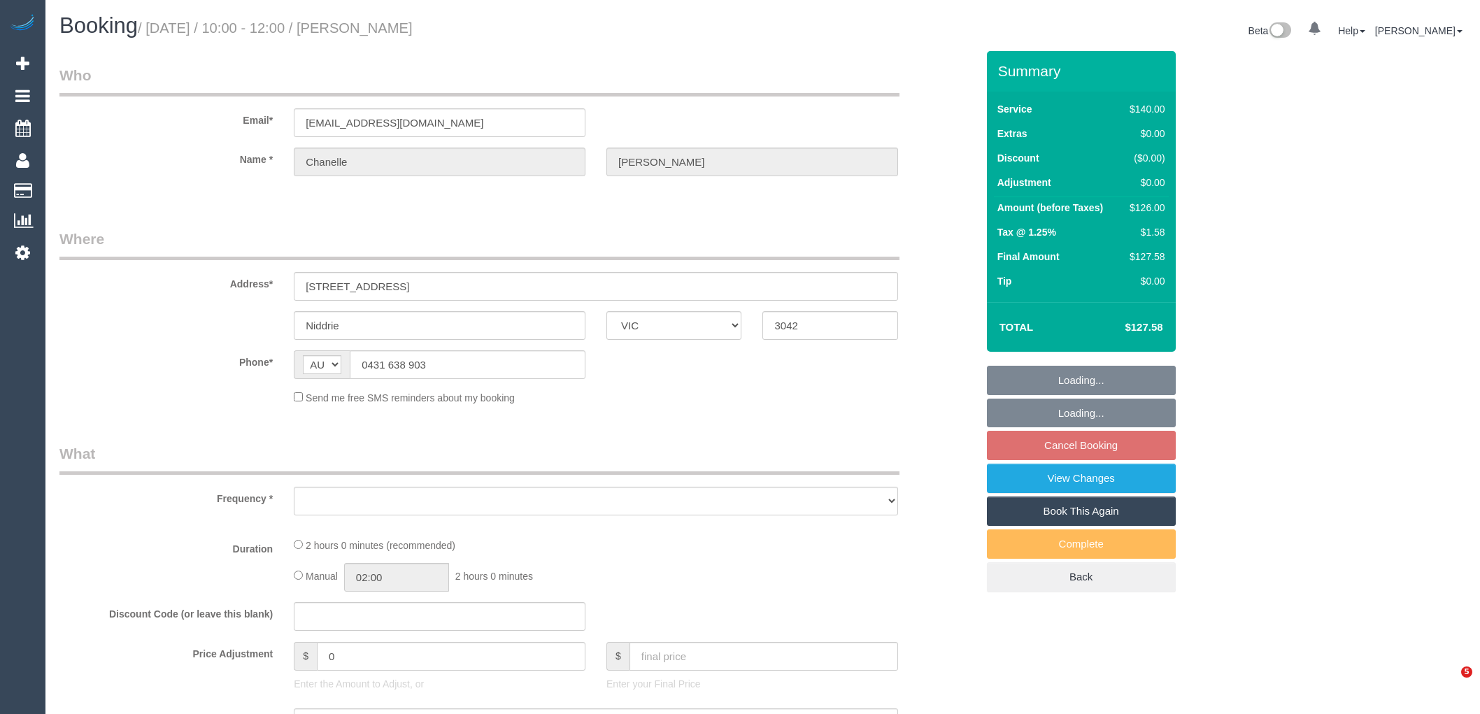
select select "VIC"
select select "object:543"
select select "string:stripe-pm_1QMiJC2GScqysDRVrC4mDtB8"
select select "number:28"
select select "number:16"
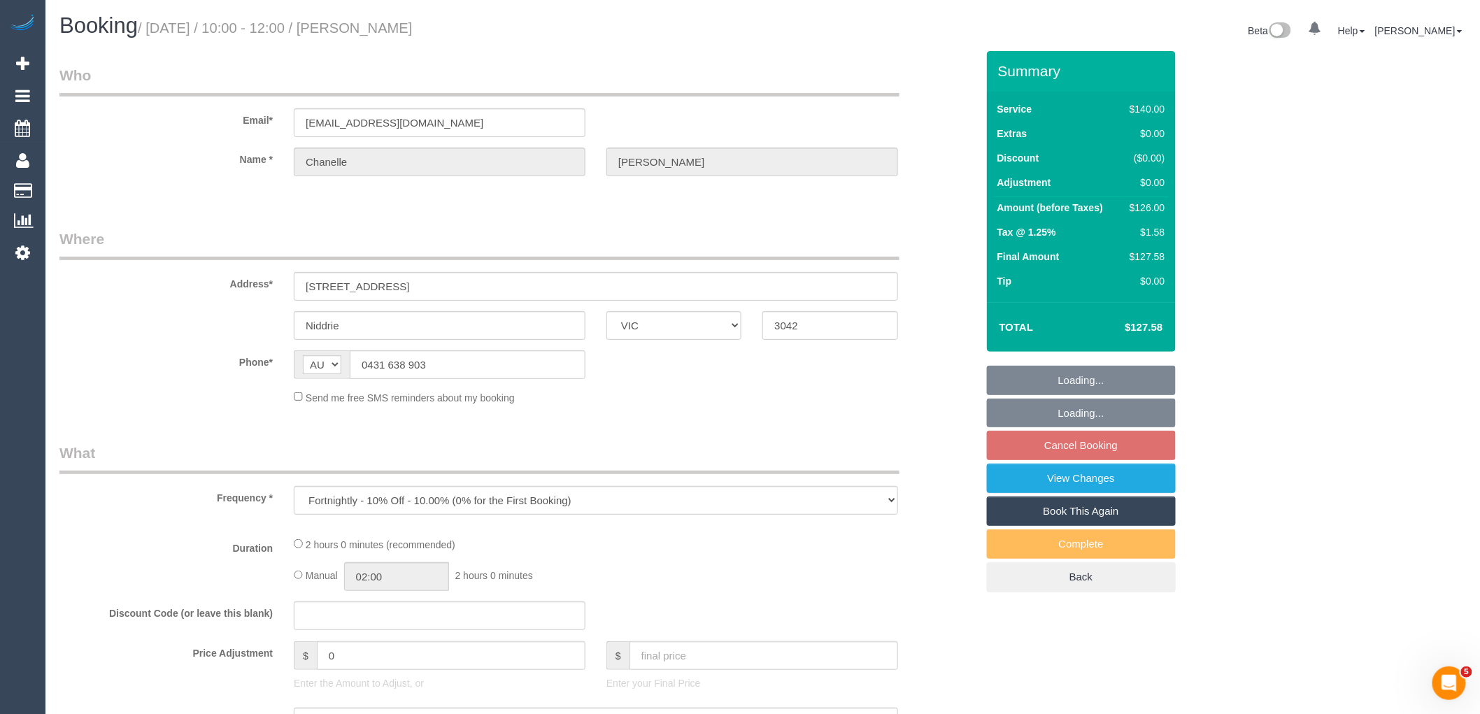
select select "number:19"
select select "number:36"
select select "number:35"
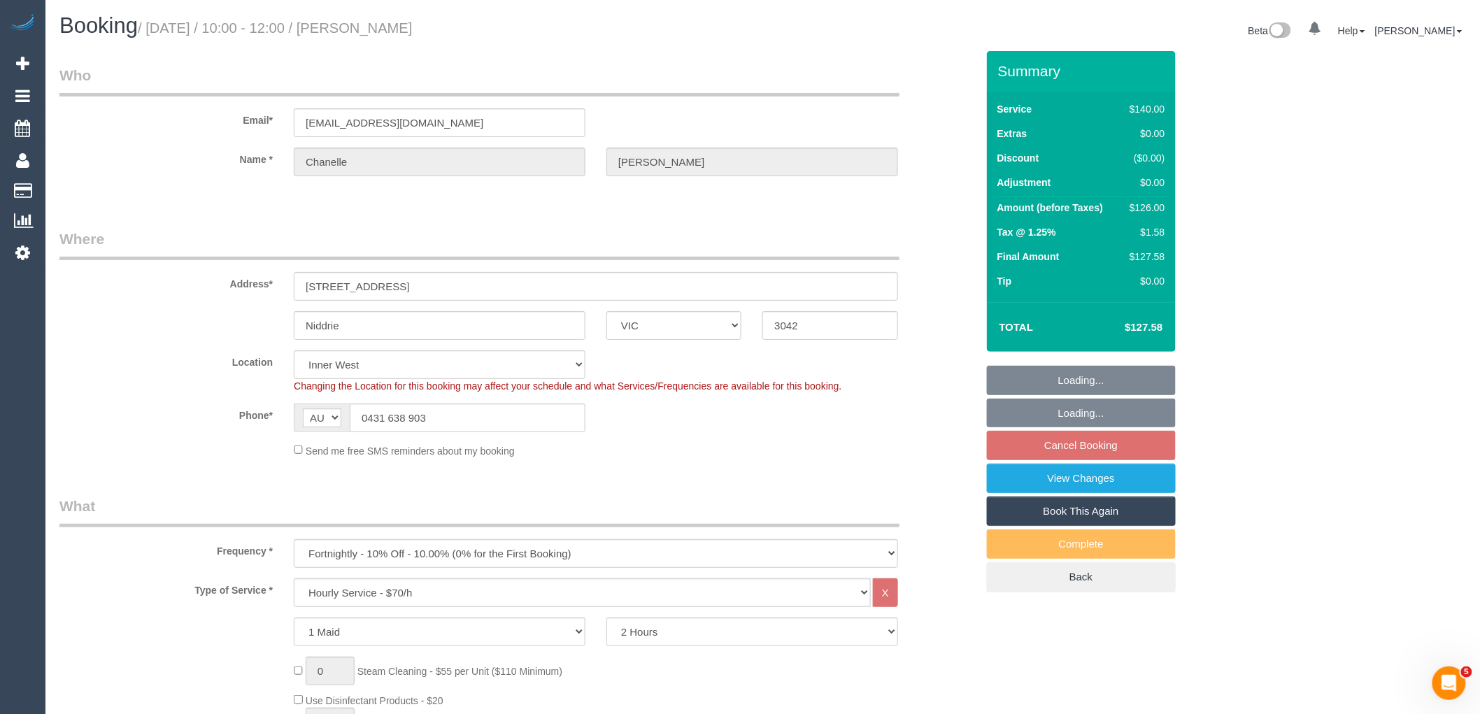
select select "object:1554"
select select "spot3"
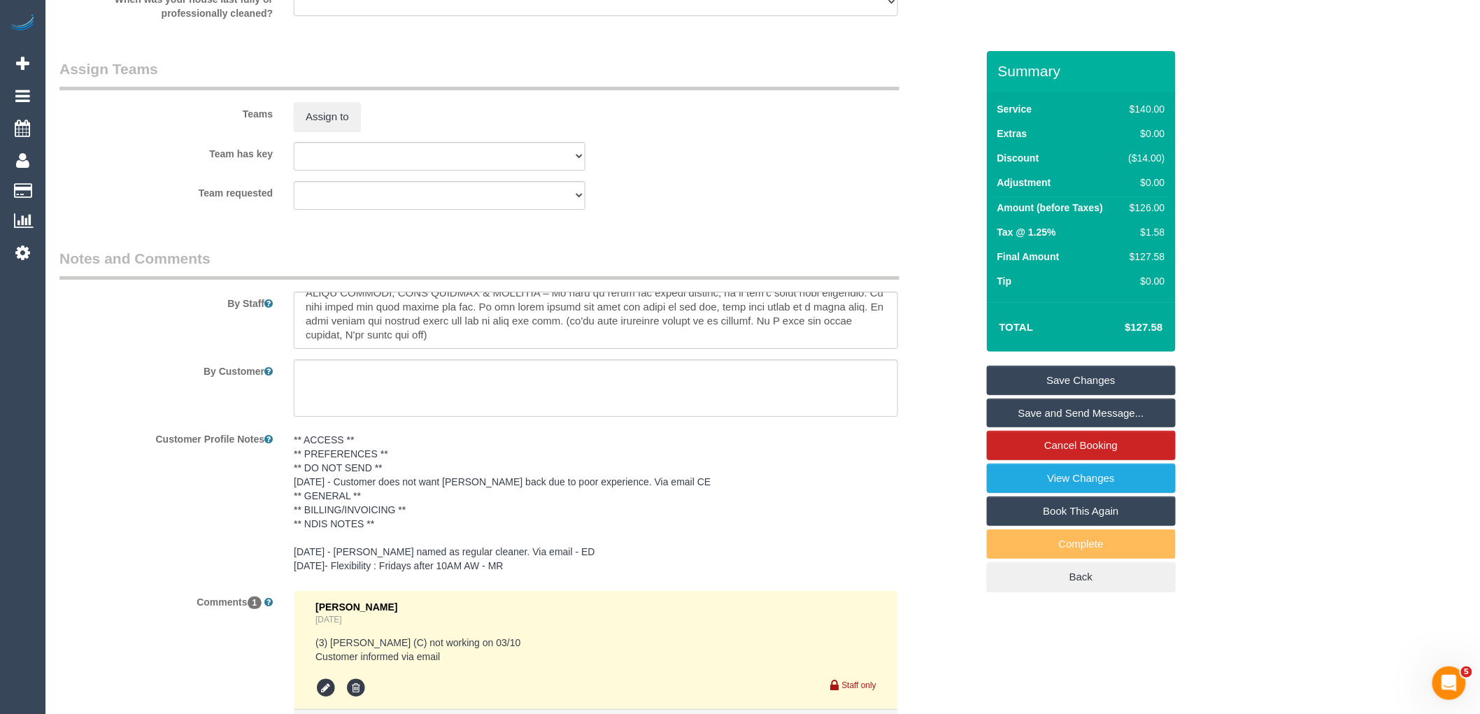
scroll to position [2191, 0]
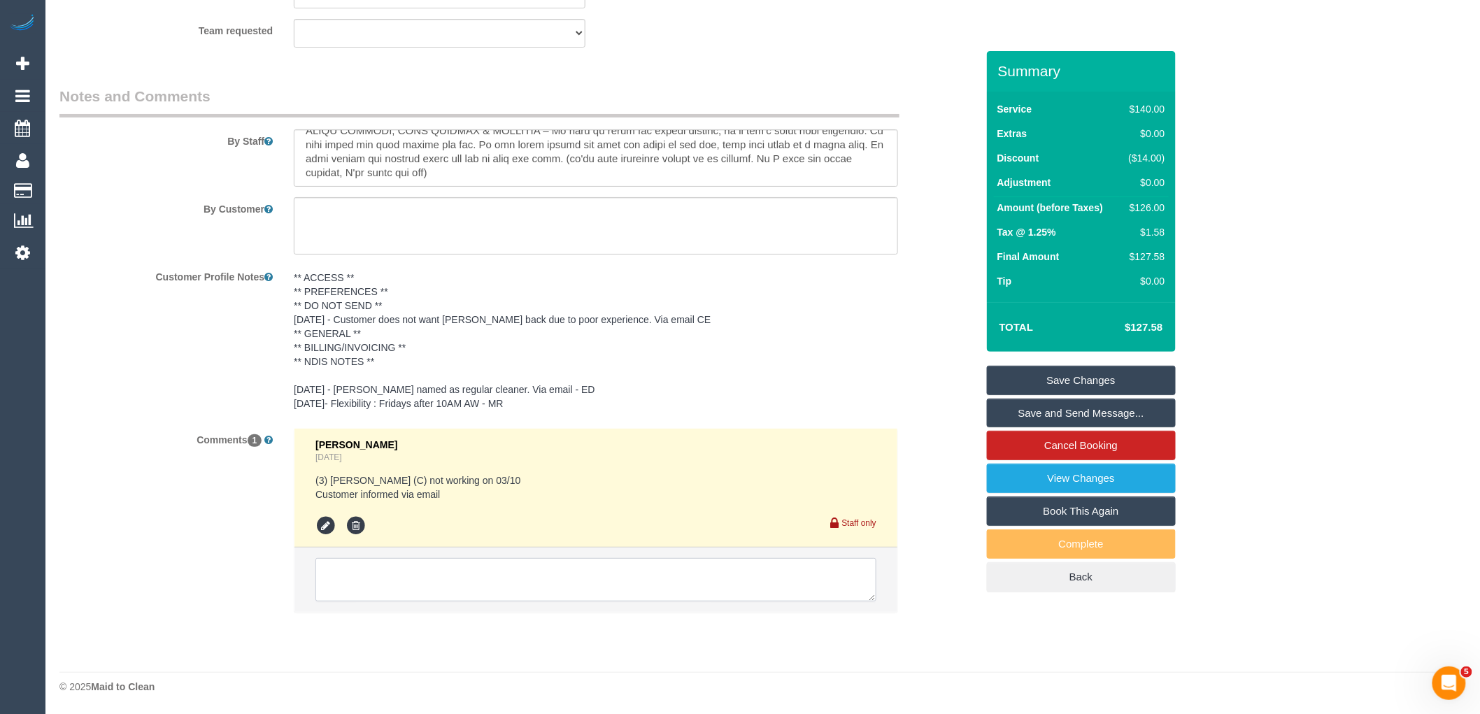
click at [537, 566] on textarea at bounding box center [595, 579] width 561 height 43
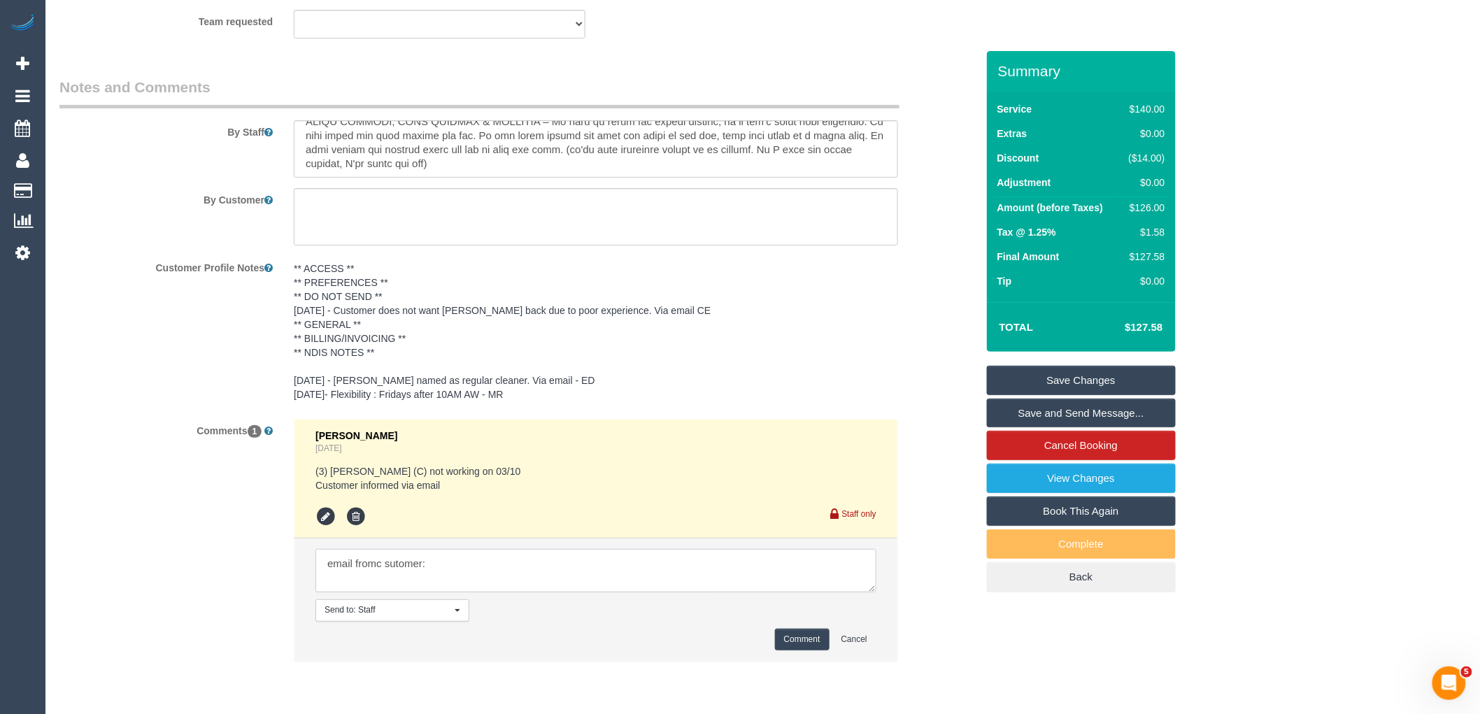
paste textarea "Happy to reschedule to [DATE] 3rd or [DATE] 1st, with a start time of anywhere …"
click at [378, 571] on textarea at bounding box center [595, 570] width 561 height 43
drag, startPoint x: 392, startPoint y: 571, endPoint x: 459, endPoint y: 577, distance: 67.4
click at [393, 571] on textarea at bounding box center [595, 570] width 561 height 43
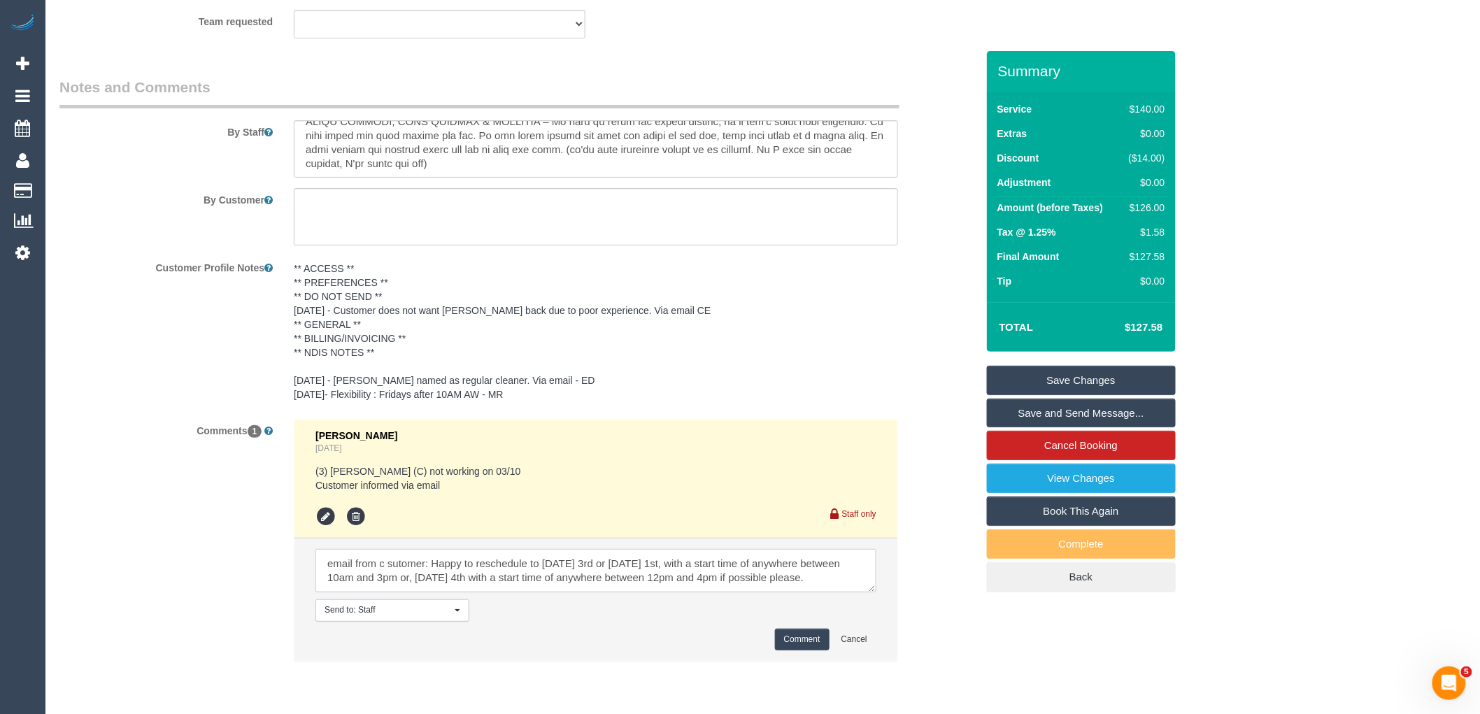
drag, startPoint x: 423, startPoint y: 570, endPoint x: 378, endPoint y: 570, distance: 44.8
click at [378, 570] on textarea at bounding box center [595, 570] width 561 height 43
type textarea "email from customer: Happy to reschedule to [DATE] 3rd or [DATE] 1st, with a st…"
click at [808, 650] on button "Comment" at bounding box center [802, 640] width 55 height 22
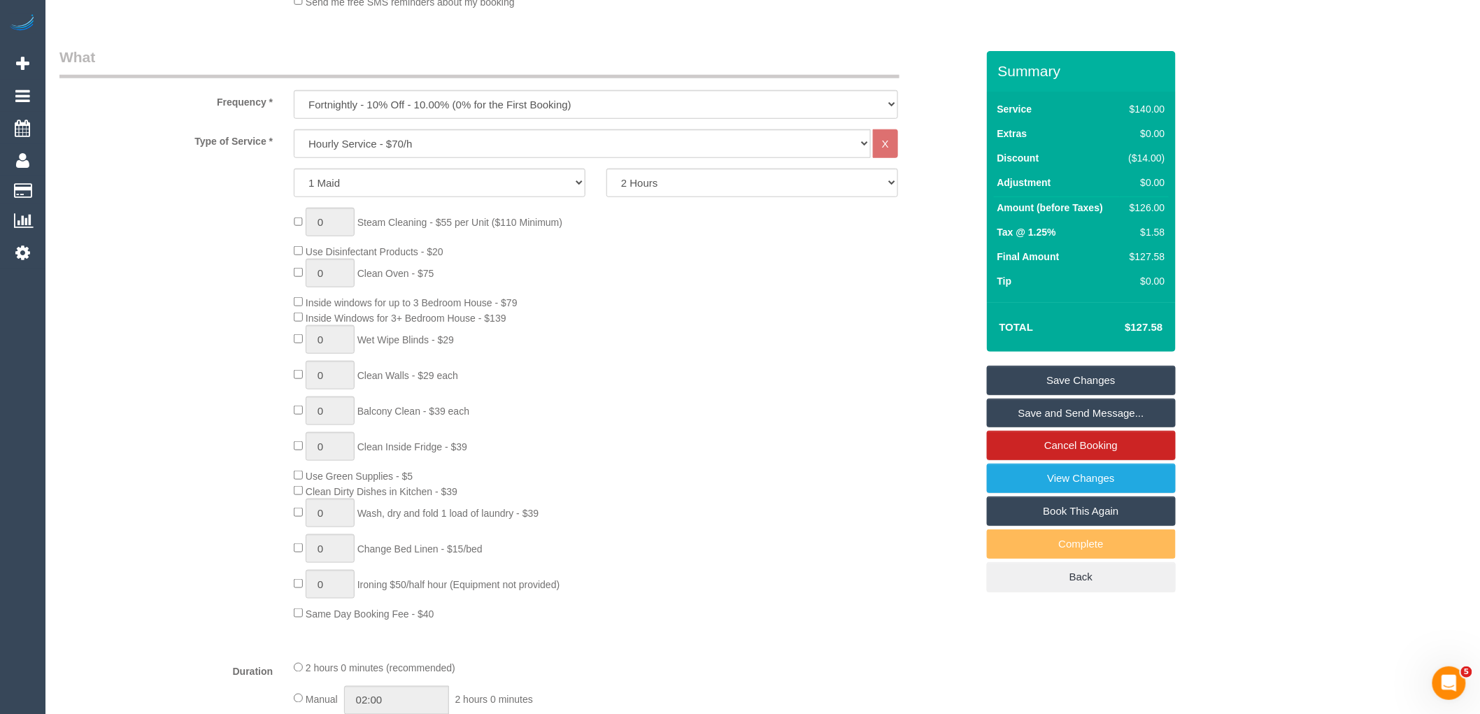
scroll to position [248, 0]
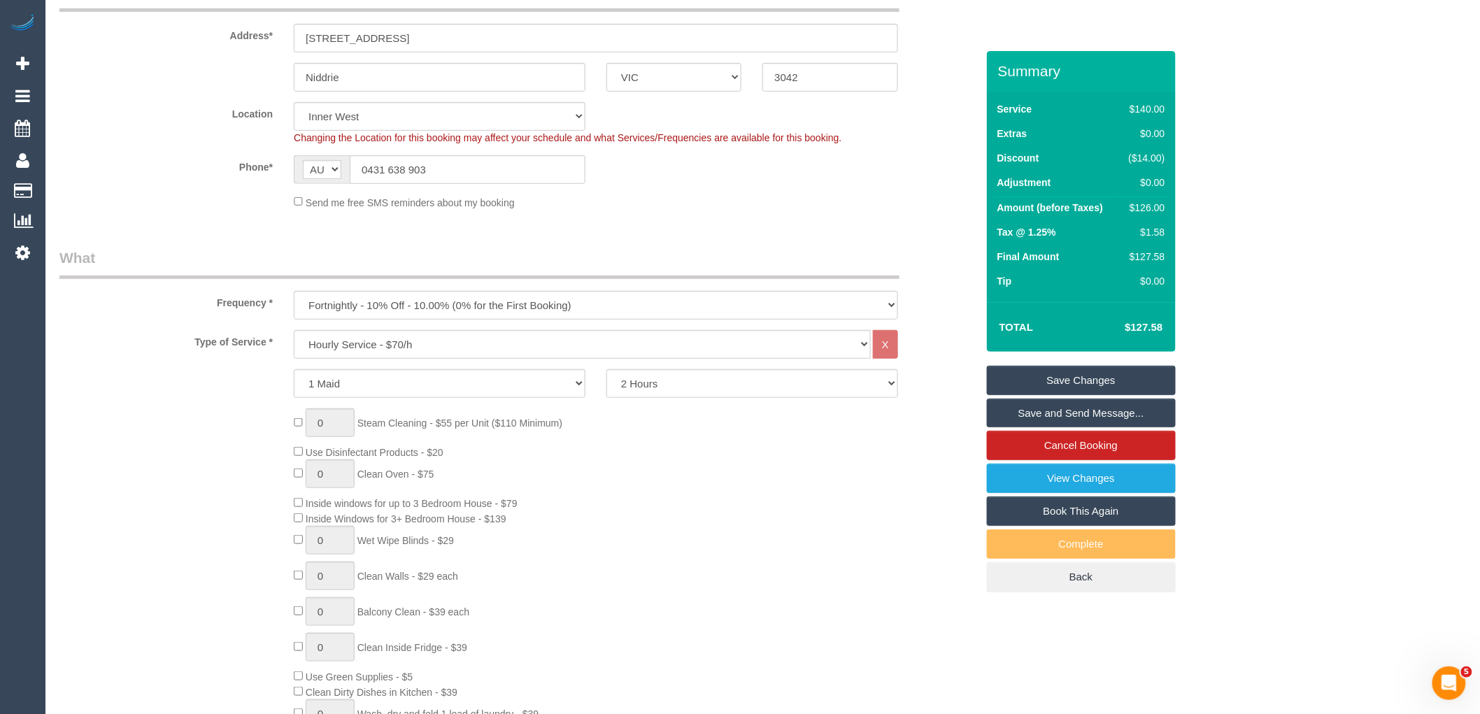
click at [1102, 374] on link "Save Changes" at bounding box center [1081, 380] width 189 height 29
